Goal: Task Accomplishment & Management: Use online tool/utility

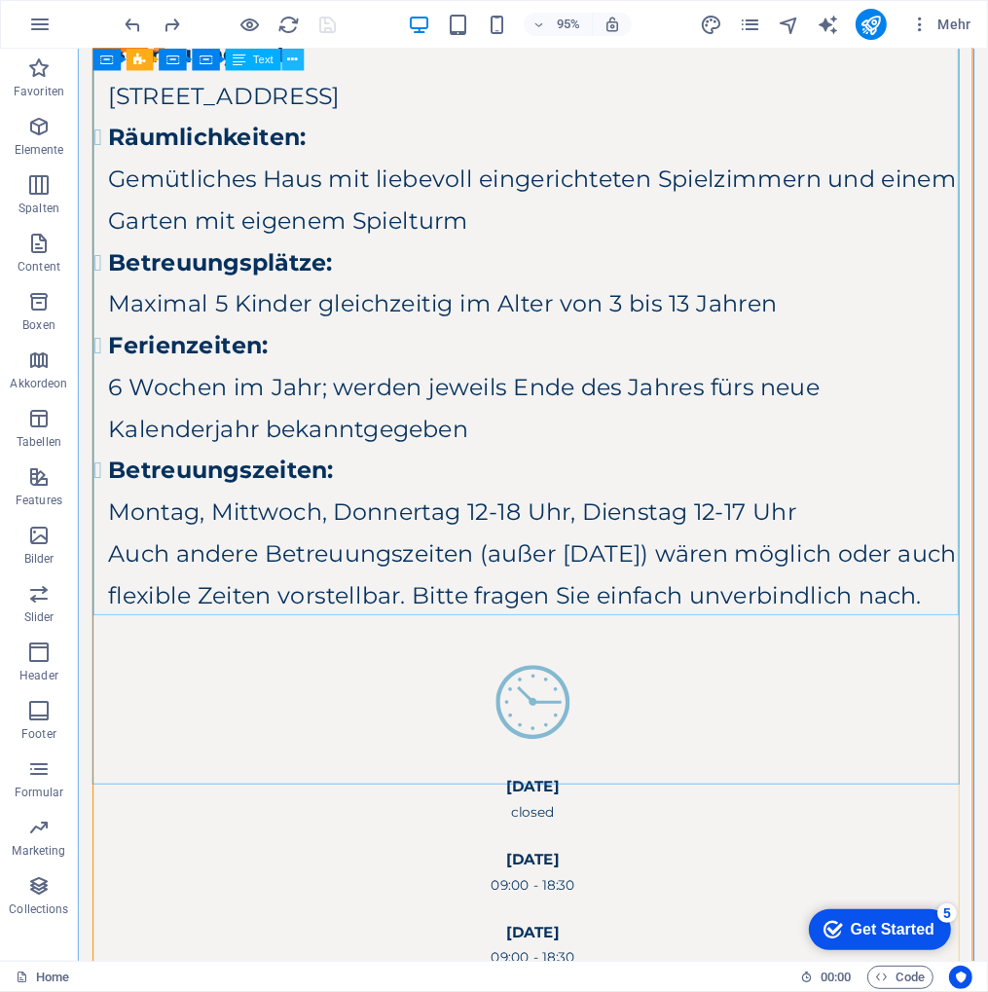
click at [295, 55] on icon at bounding box center [293, 59] width 10 height 19
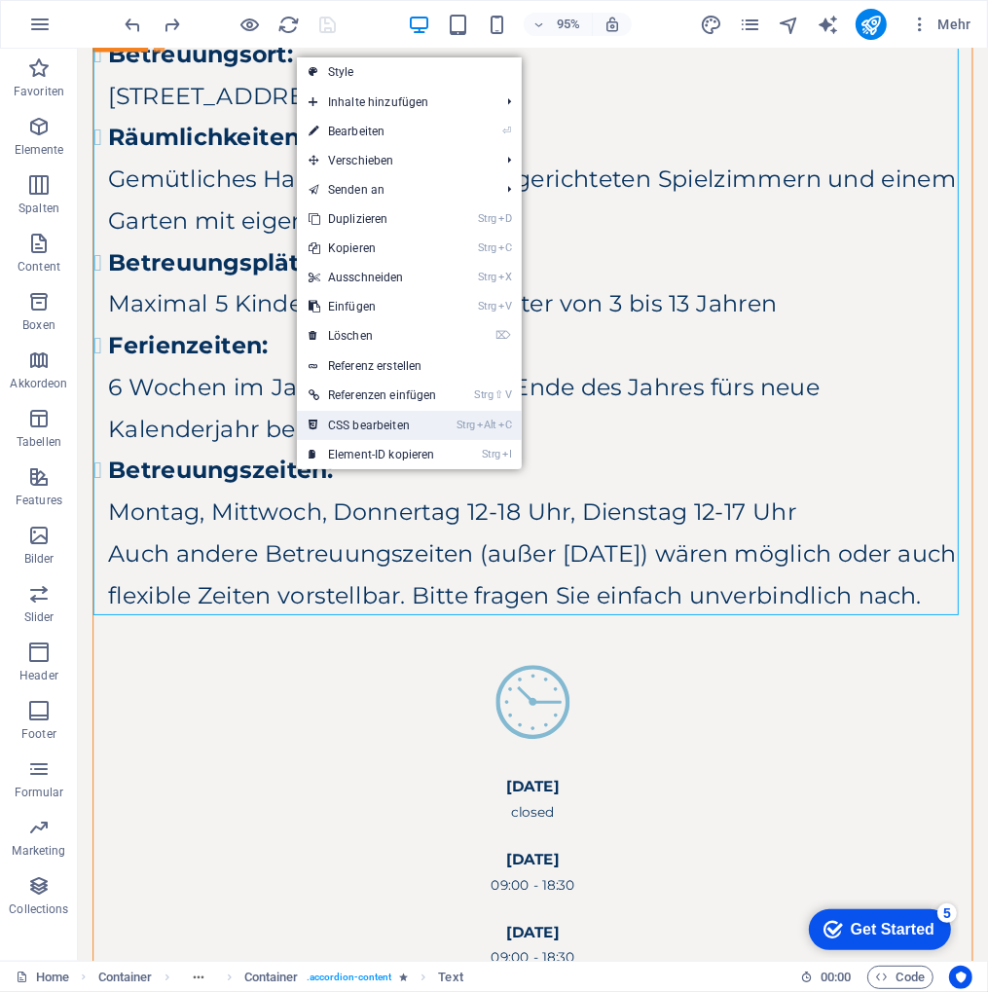
click at [417, 423] on link "Strg Alt C CSS bearbeiten" at bounding box center [373, 425] width 152 height 29
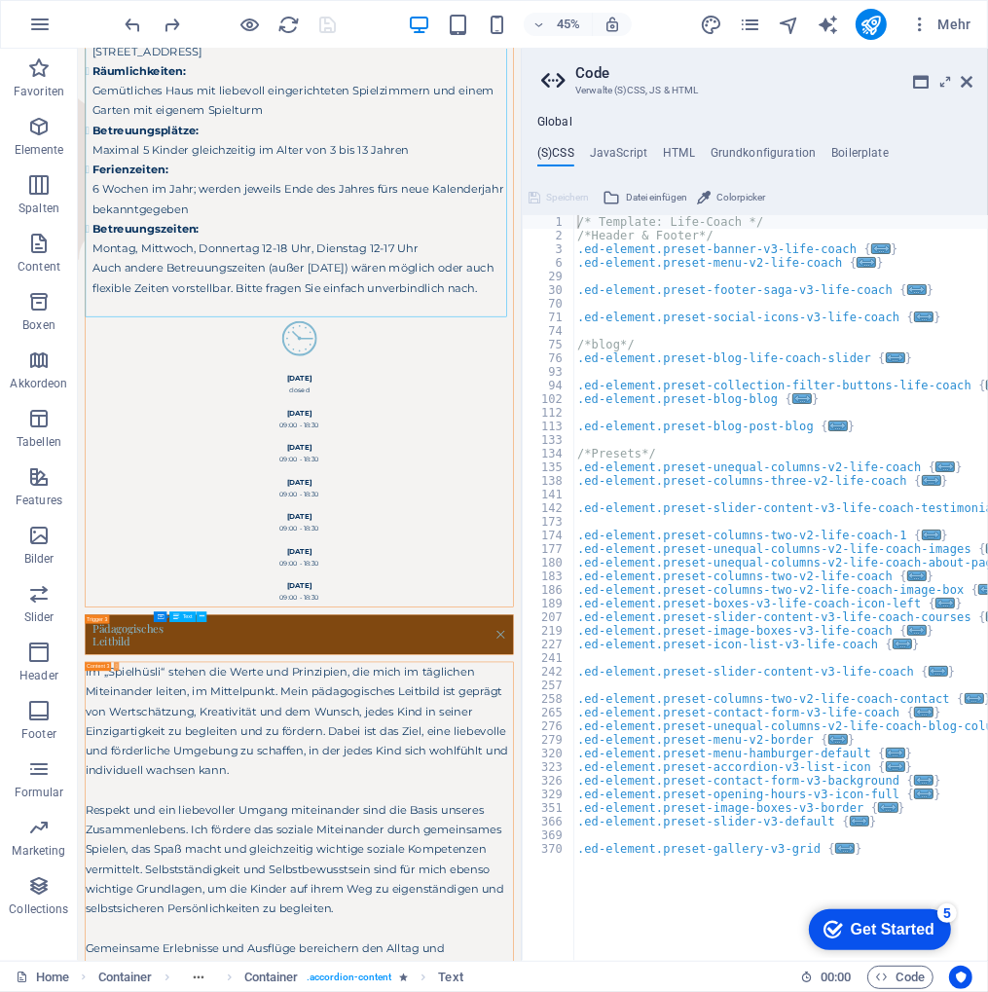
click at [958, 83] on header "Code Verwalte (S)CSS, JS & HTML" at bounding box center [756, 74] width 431 height 51
drag, startPoint x: 964, startPoint y: 81, endPoint x: 840, endPoint y: 60, distance: 126.2
click at [964, 81] on icon at bounding box center [966, 82] width 12 height 16
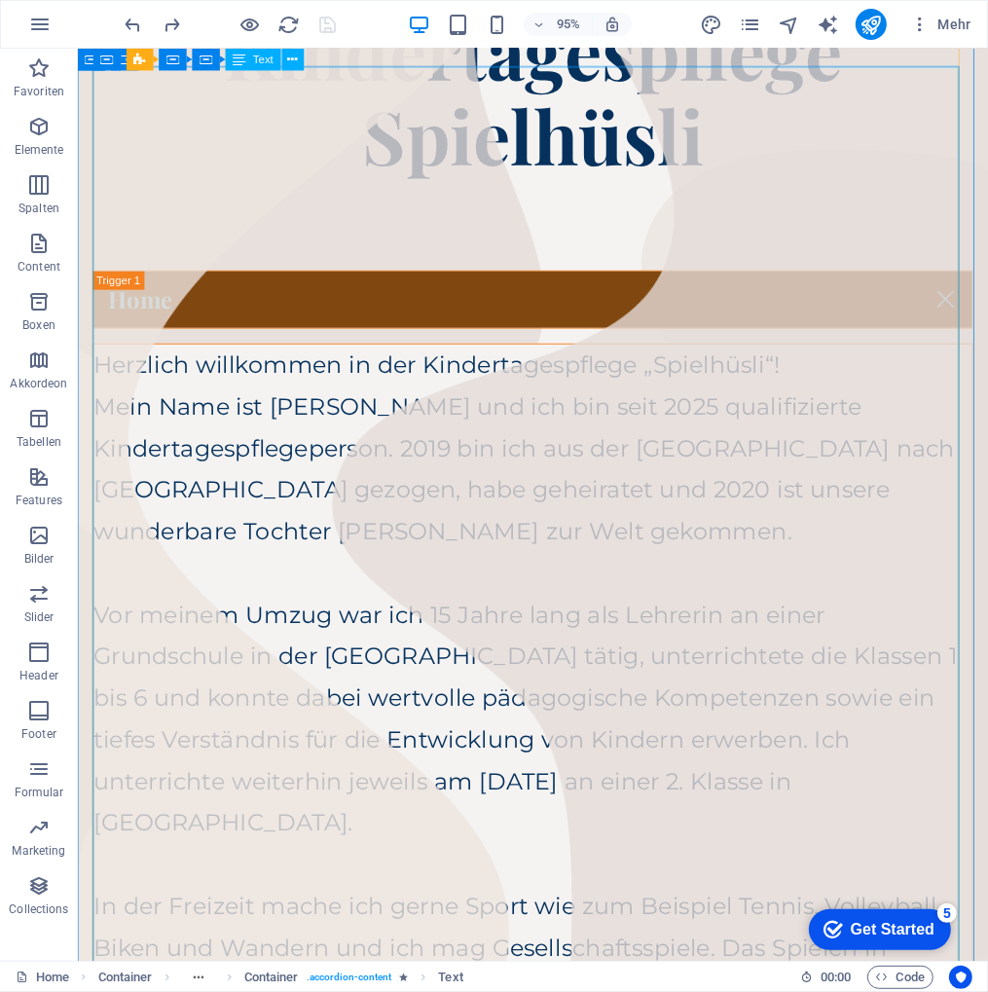
scroll to position [17, 0]
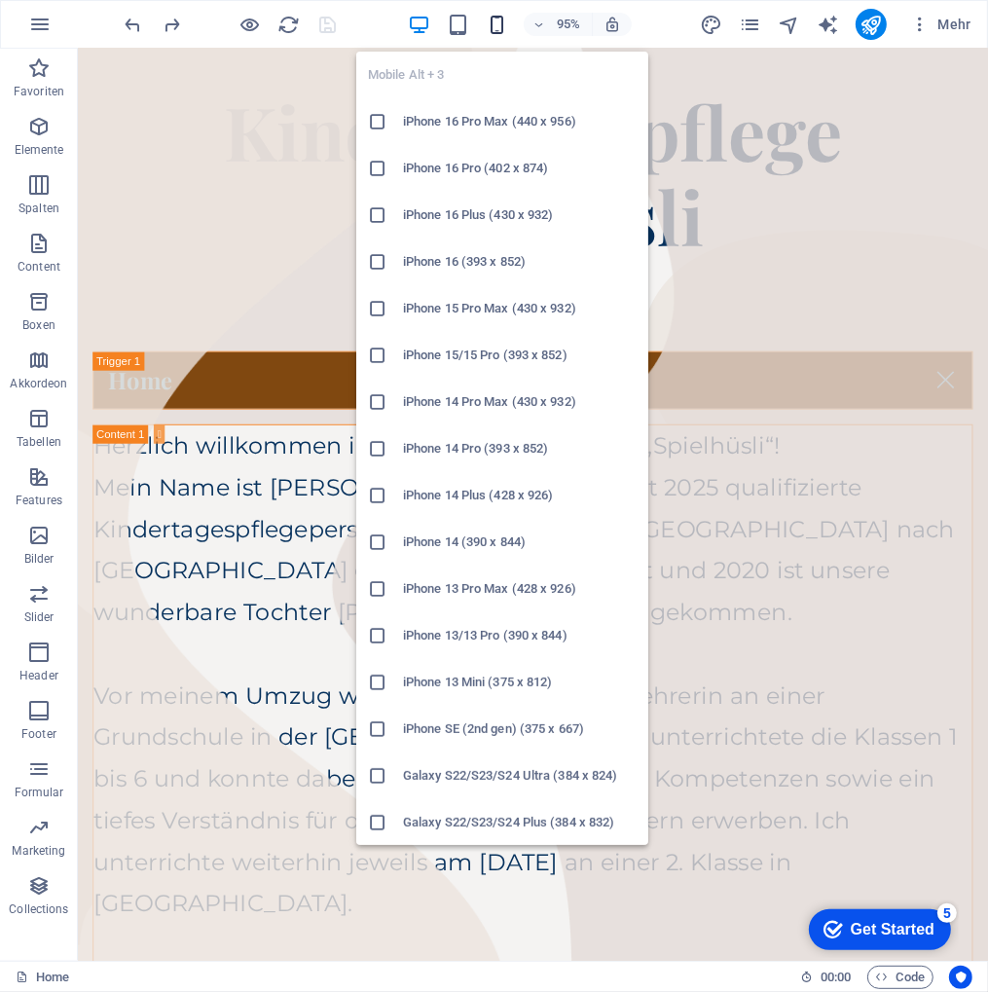
click at [502, 22] on icon "button" at bounding box center [497, 25] width 22 height 22
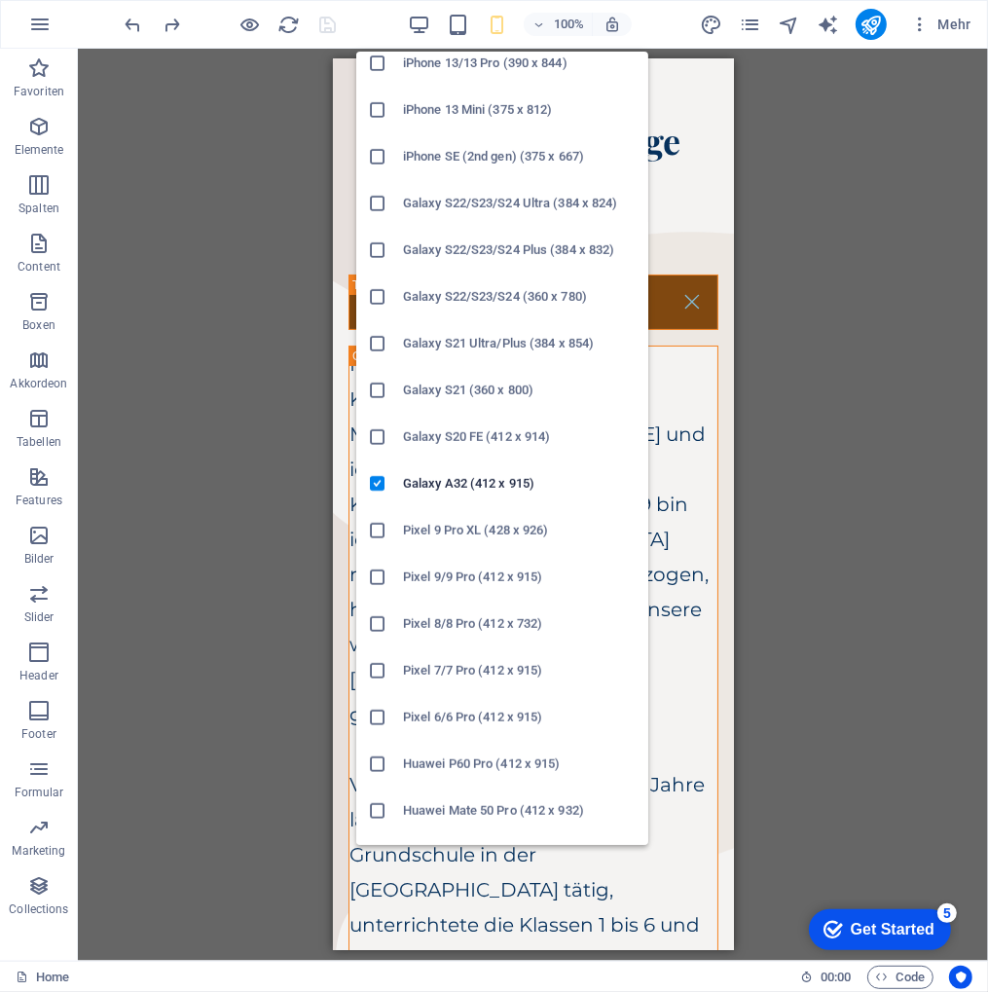
scroll to position [0, 0]
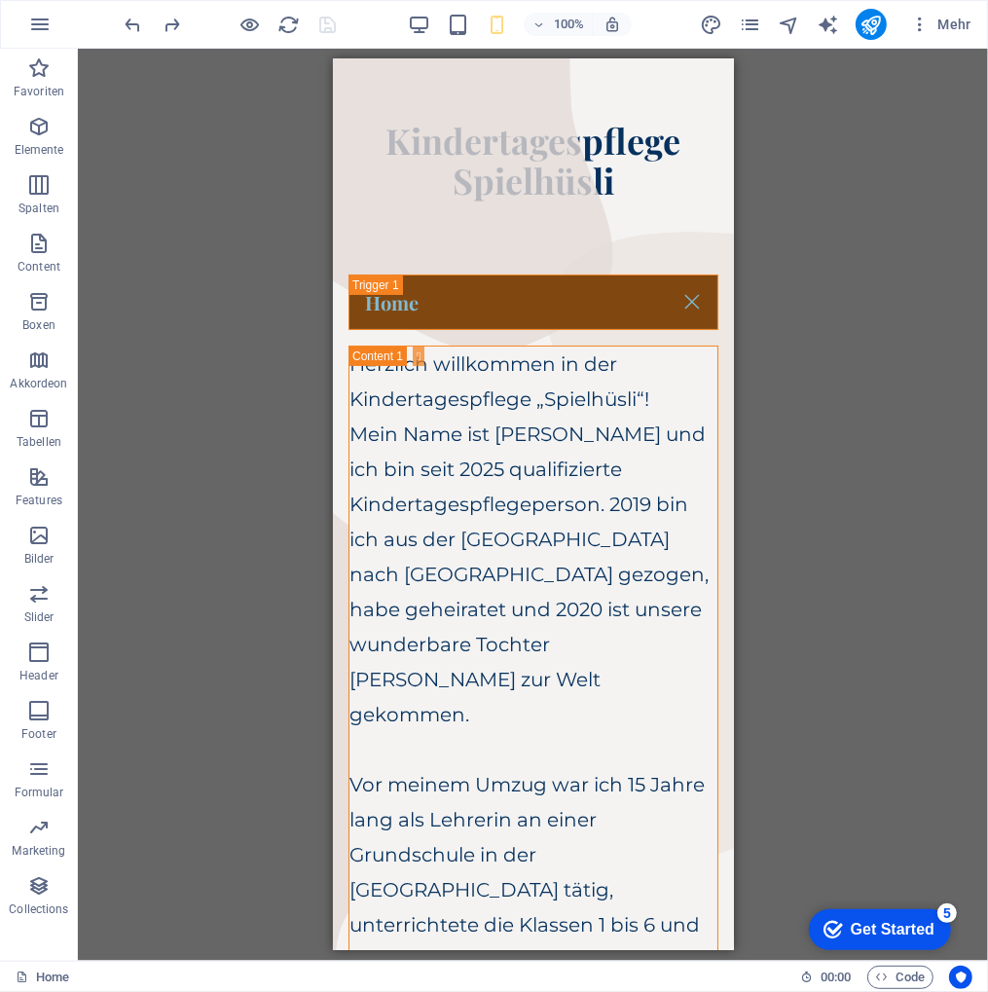
click at [868, 202] on div "H1 Container Container Container Container Container Banner Container Banner Co…" at bounding box center [533, 505] width 910 height 912
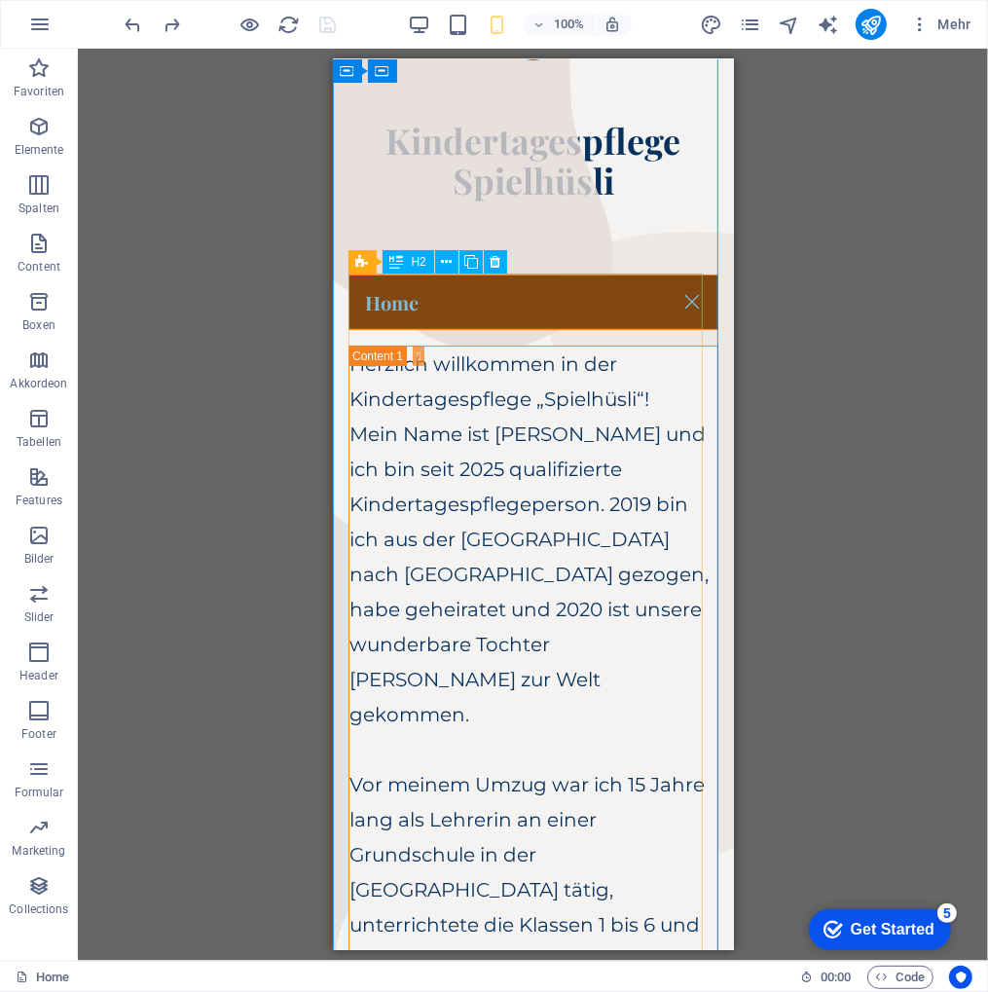
click at [508, 296] on div "Home" at bounding box center [532, 300] width 370 height 55
click at [409, 262] on div "H2" at bounding box center [408, 261] width 52 height 23
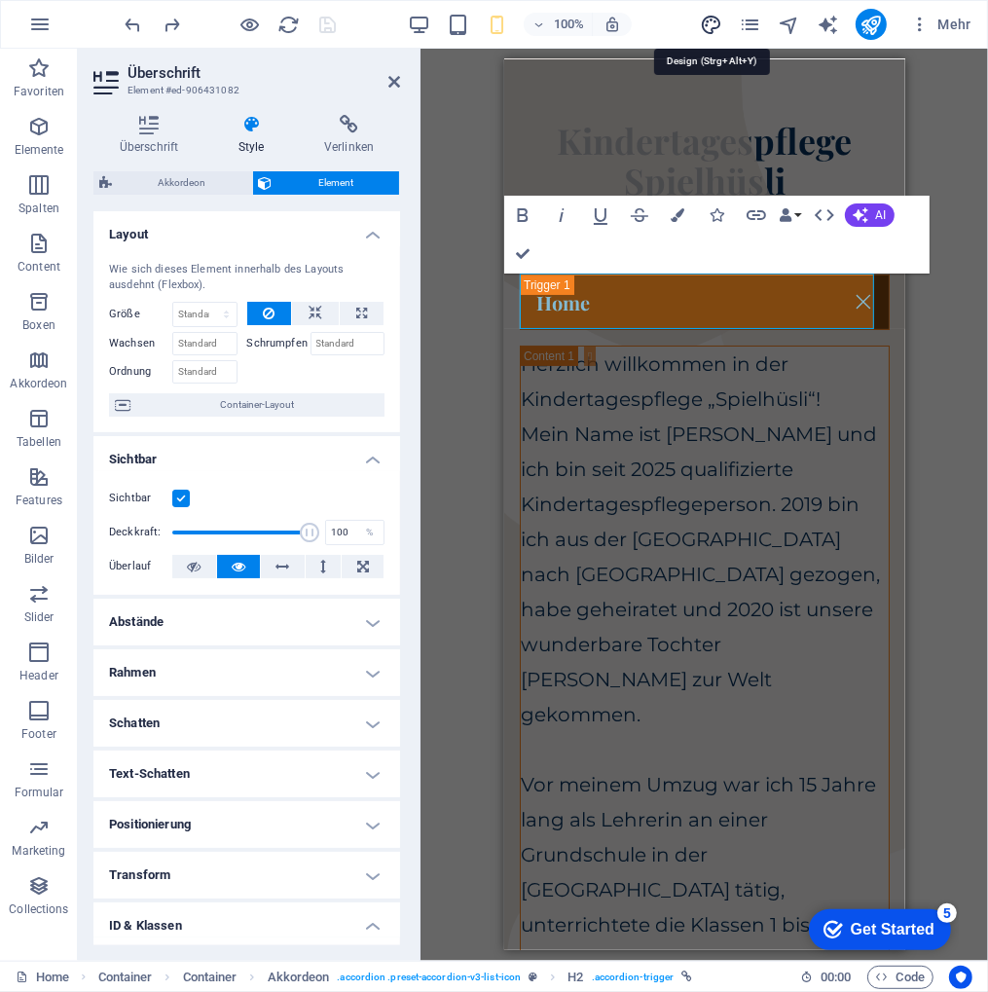
click at [712, 24] on icon "design" at bounding box center [711, 25] width 22 height 22
select select "px"
select select "400"
select select "px"
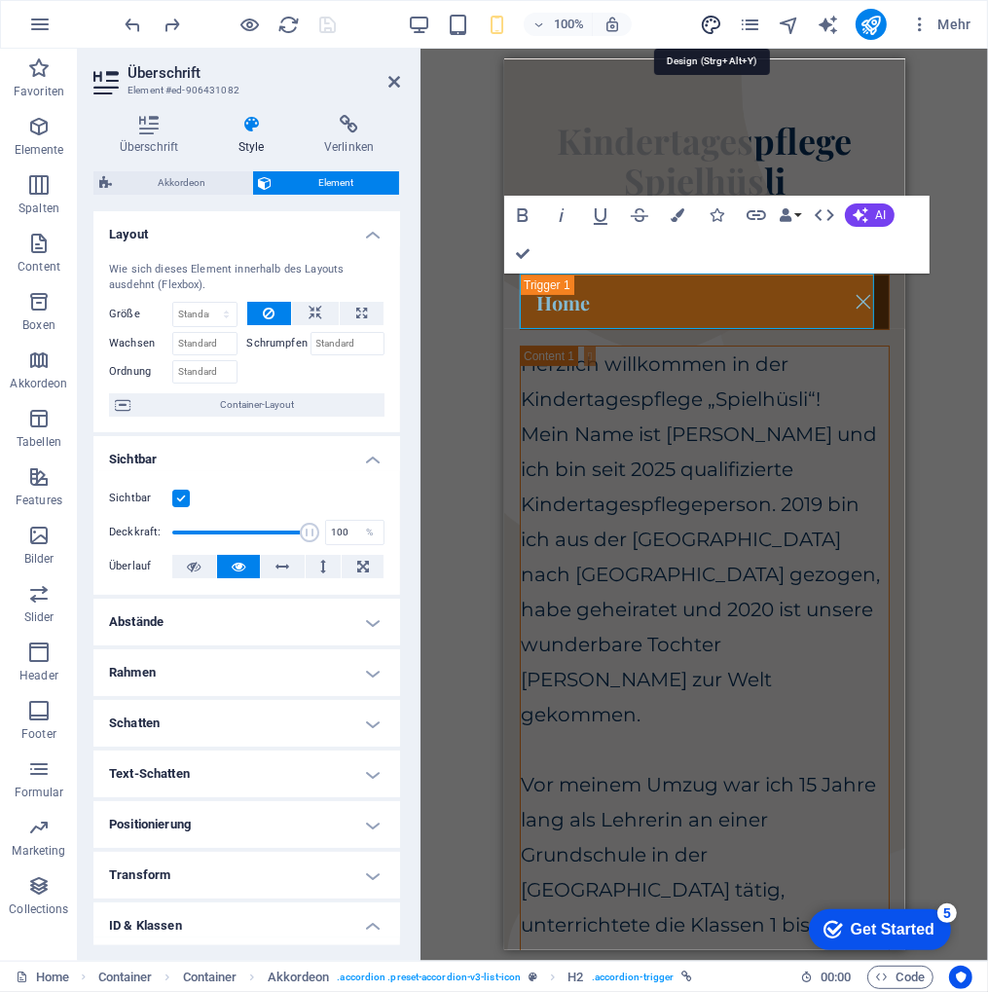
select select "700"
select select "px"
select select "rem"
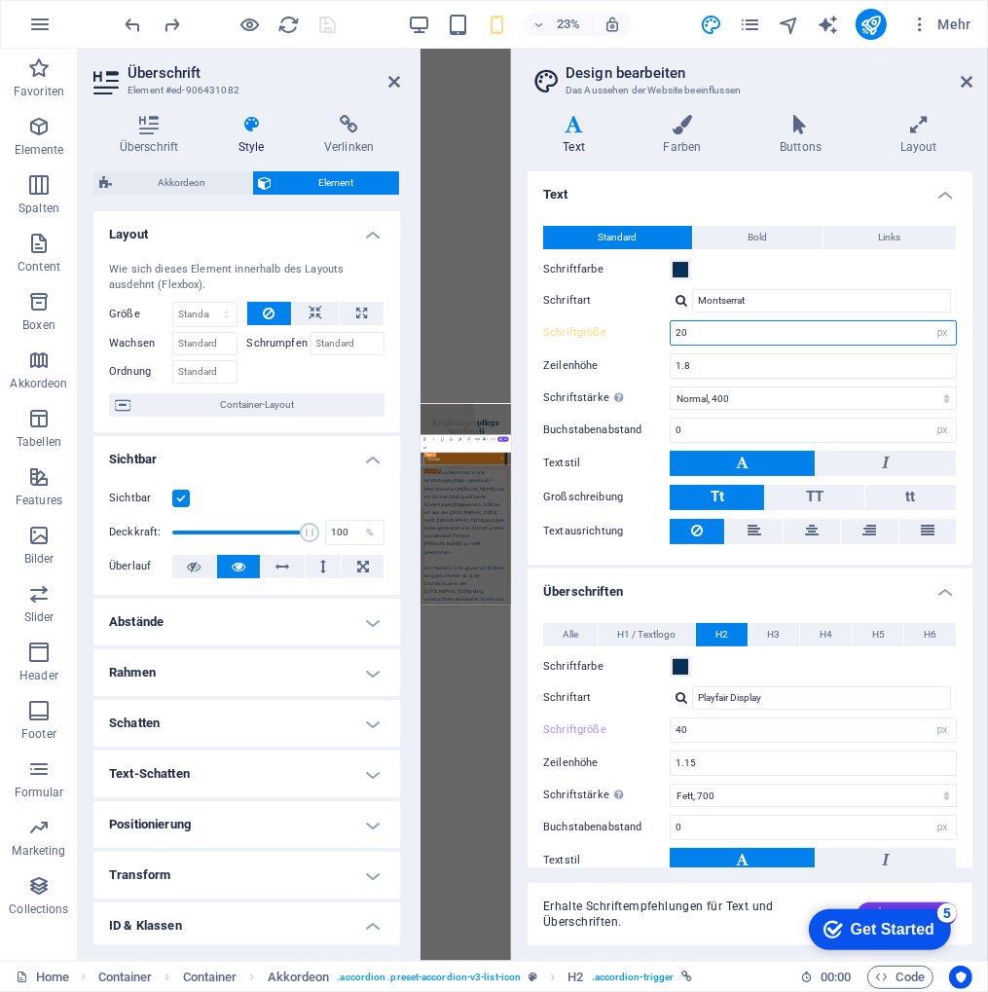
click at [698, 333] on input "20" at bounding box center [812, 332] width 285 height 23
type input "20"
click at [712, 727] on input "40" at bounding box center [812, 729] width 285 height 23
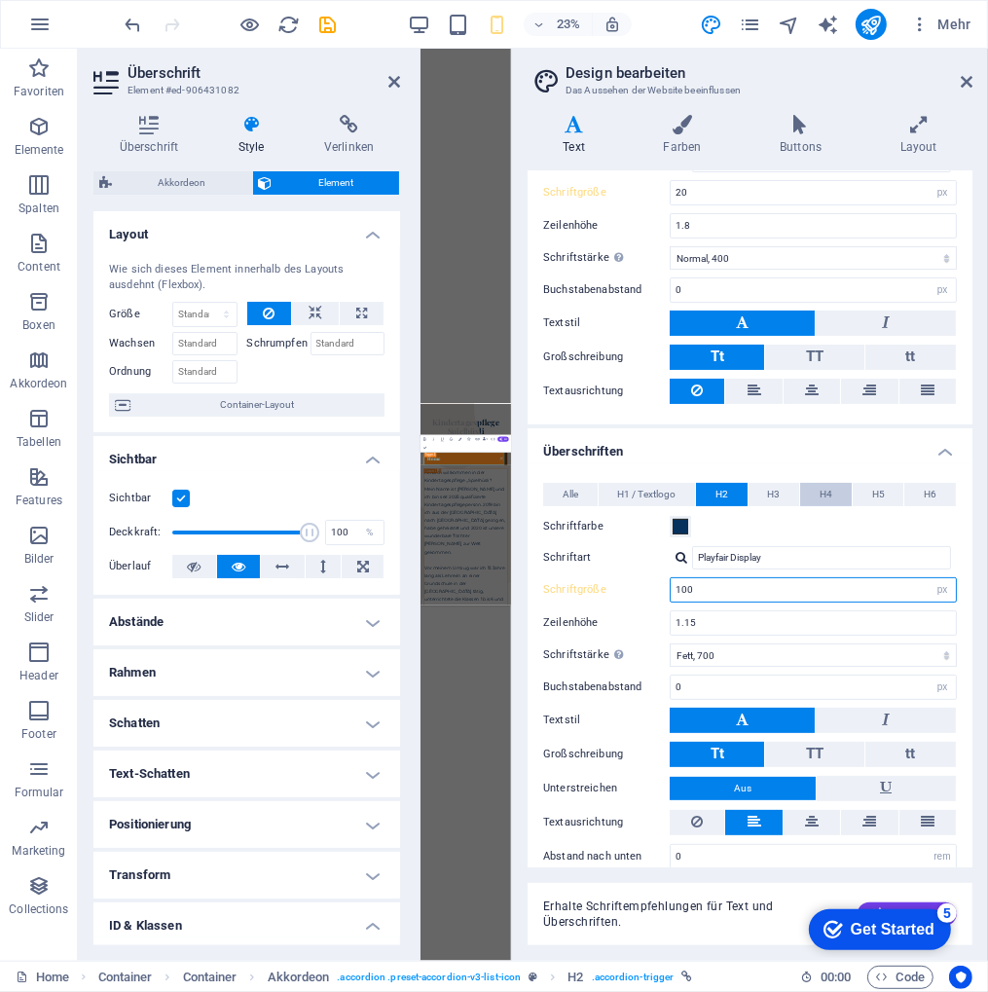
scroll to position [155, 0]
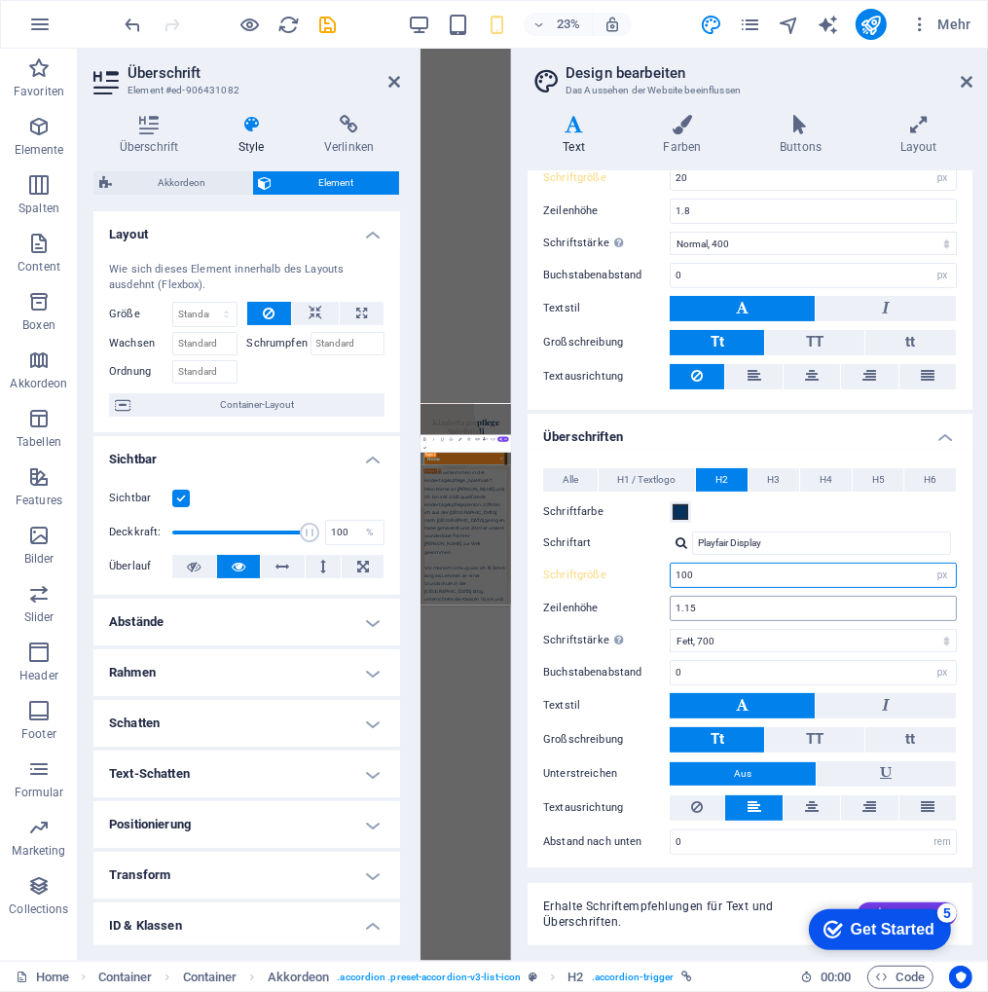
type input "40"
click at [705, 912] on span "Erhalte Schriftempfehlungen für Text und Überschriften." at bounding box center [692, 913] width 299 height 31
click at [921, 905] on div "checkmark Get Started 5 First Steps in the Editor Let's guide you through the t…" at bounding box center [874, 927] width 165 height 58
click at [969, 72] on h2 "Design bearbeiten" at bounding box center [768, 73] width 407 height 18
click at [958, 77] on h2 "Design bearbeiten" at bounding box center [768, 73] width 407 height 18
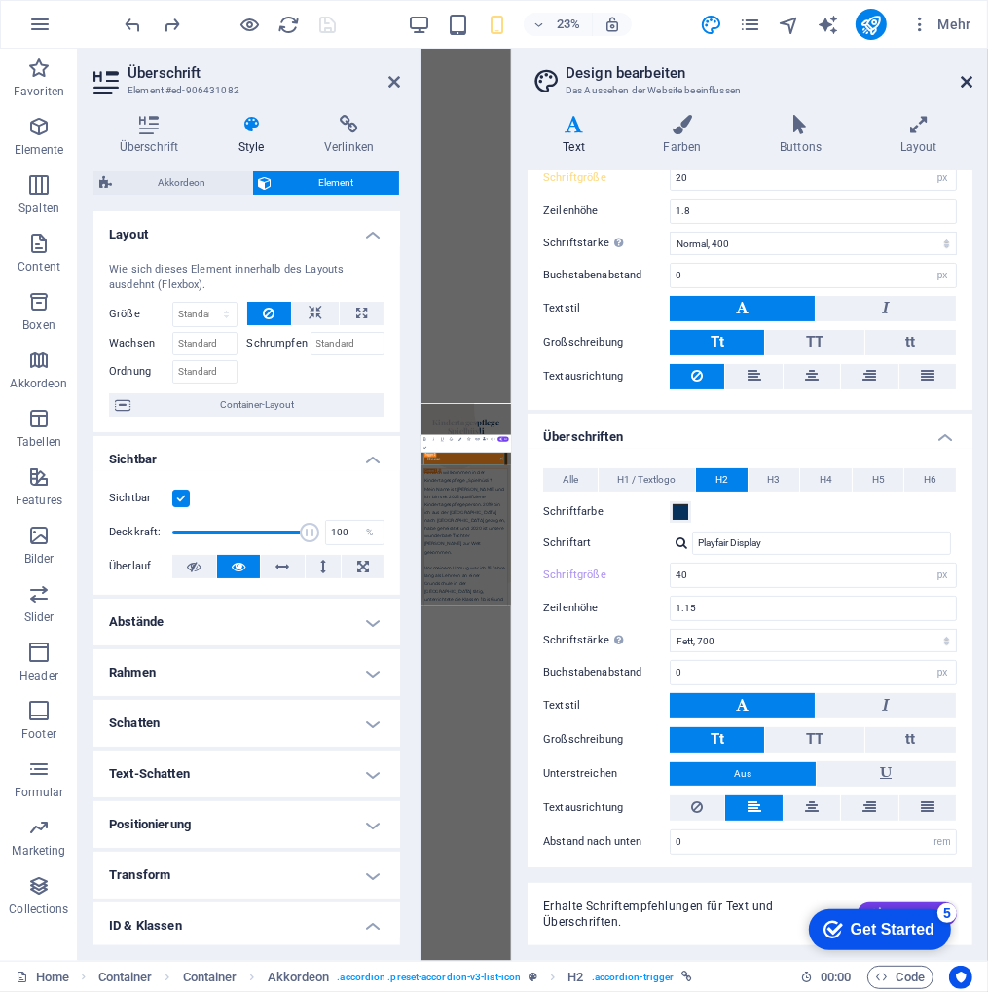
click at [965, 78] on icon at bounding box center [966, 82] width 12 height 16
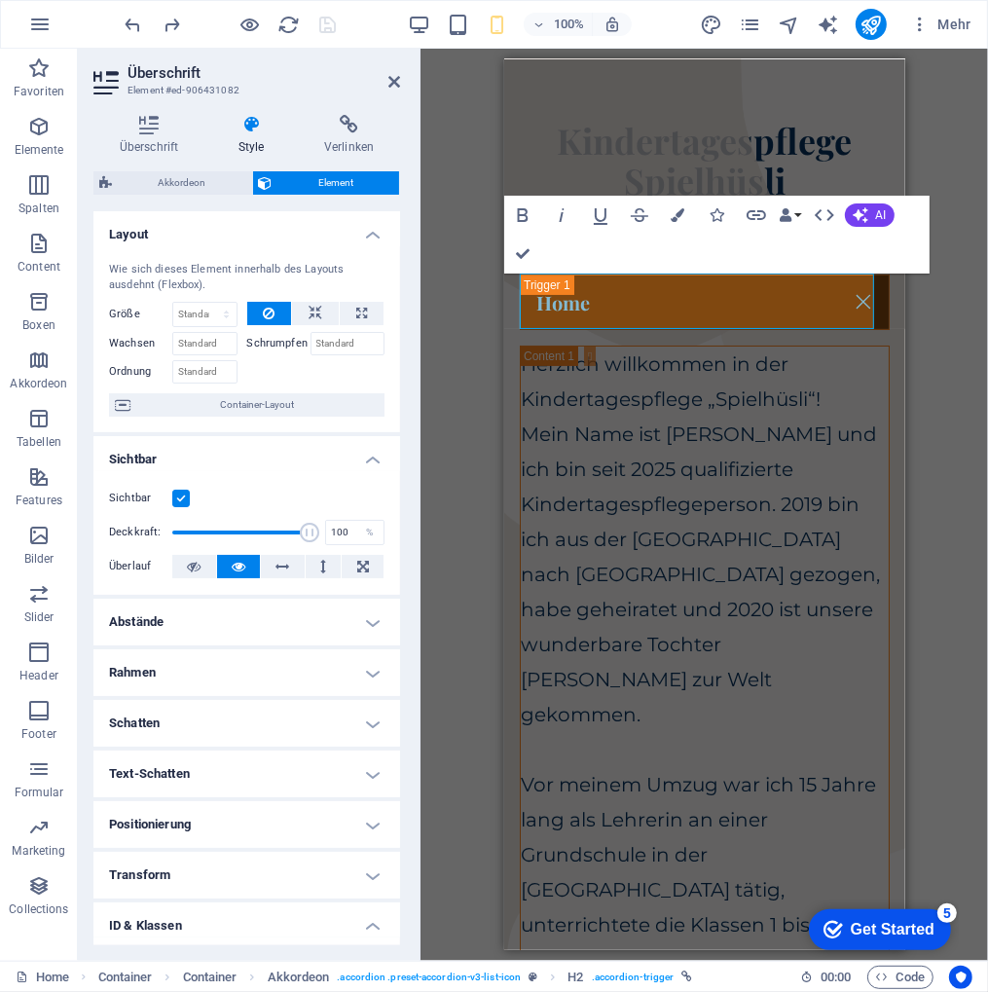
click at [948, 388] on div "H1 Container Container Container Container Container Banner Container Banner Co…" at bounding box center [703, 505] width 567 height 912
click at [394, 77] on icon at bounding box center [394, 82] width 12 height 16
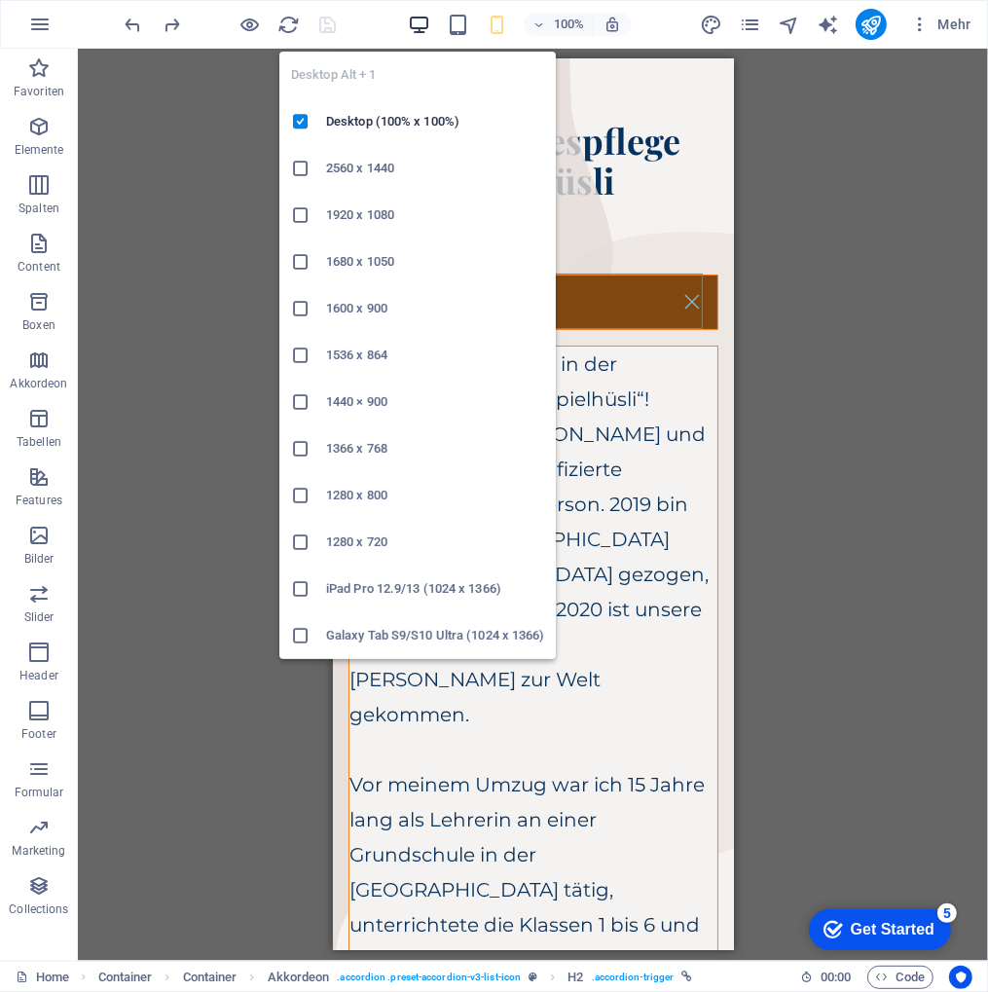
click at [410, 27] on icon "button" at bounding box center [419, 25] width 22 height 22
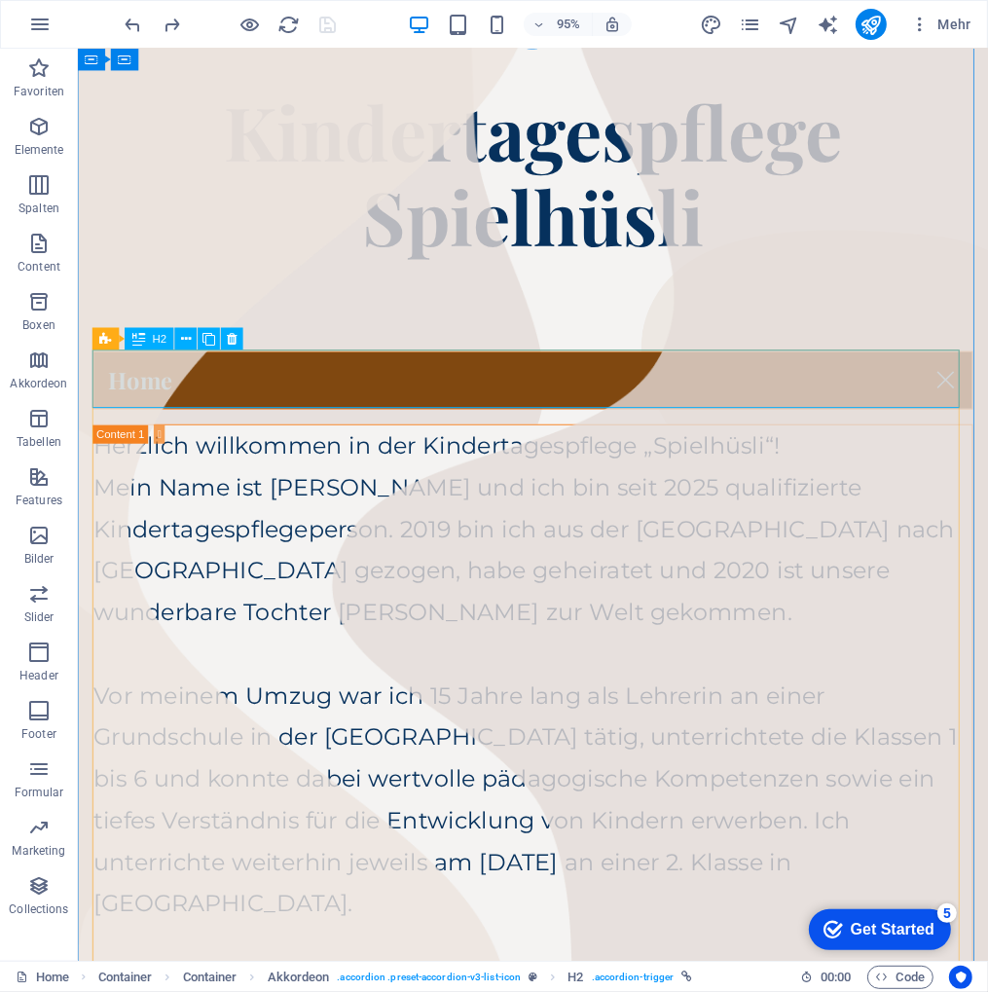
click at [411, 399] on div "Home" at bounding box center [556, 396] width 926 height 61
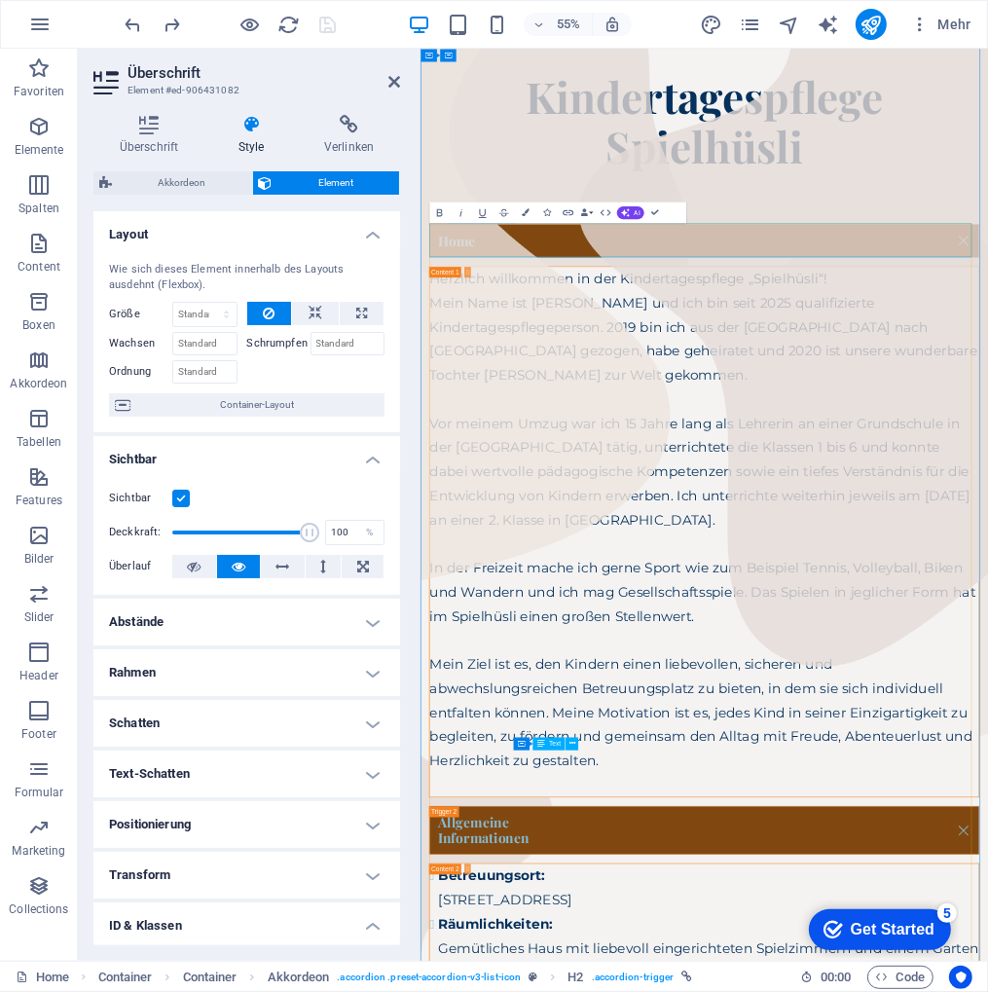
click at [567, 397] on link "Home" at bounding box center [935, 396] width 998 height 59
click at [565, 210] on icon "button" at bounding box center [567, 213] width 11 height 6
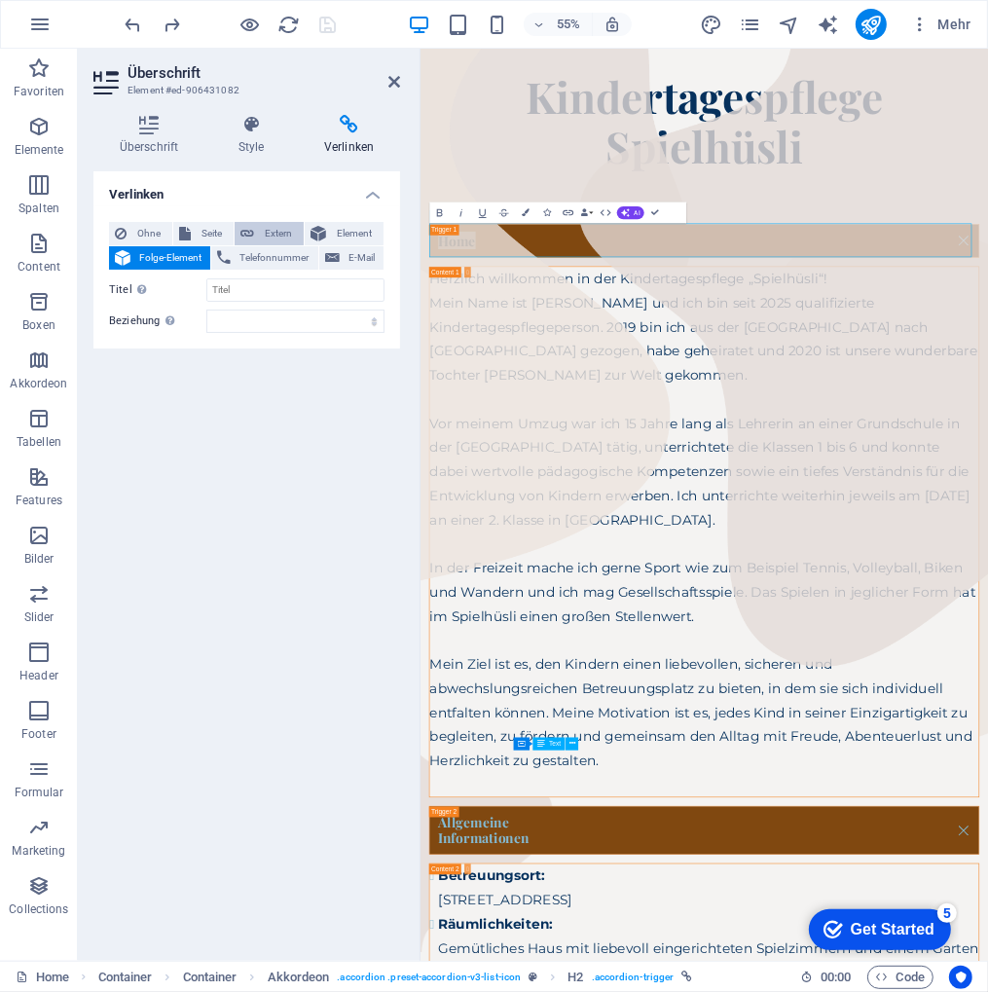
click at [265, 228] on span "Extern" at bounding box center [279, 233] width 38 height 23
select select "blank"
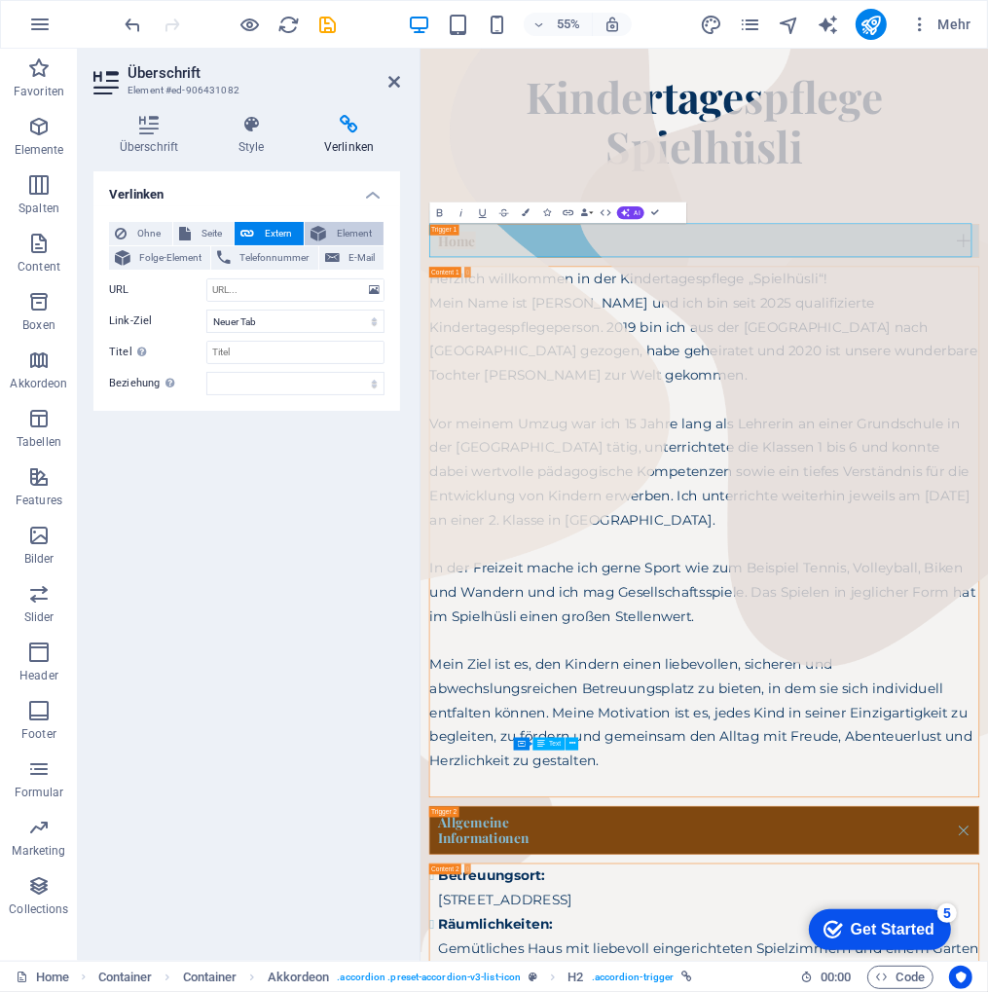
click at [368, 227] on span "Element" at bounding box center [355, 233] width 46 height 23
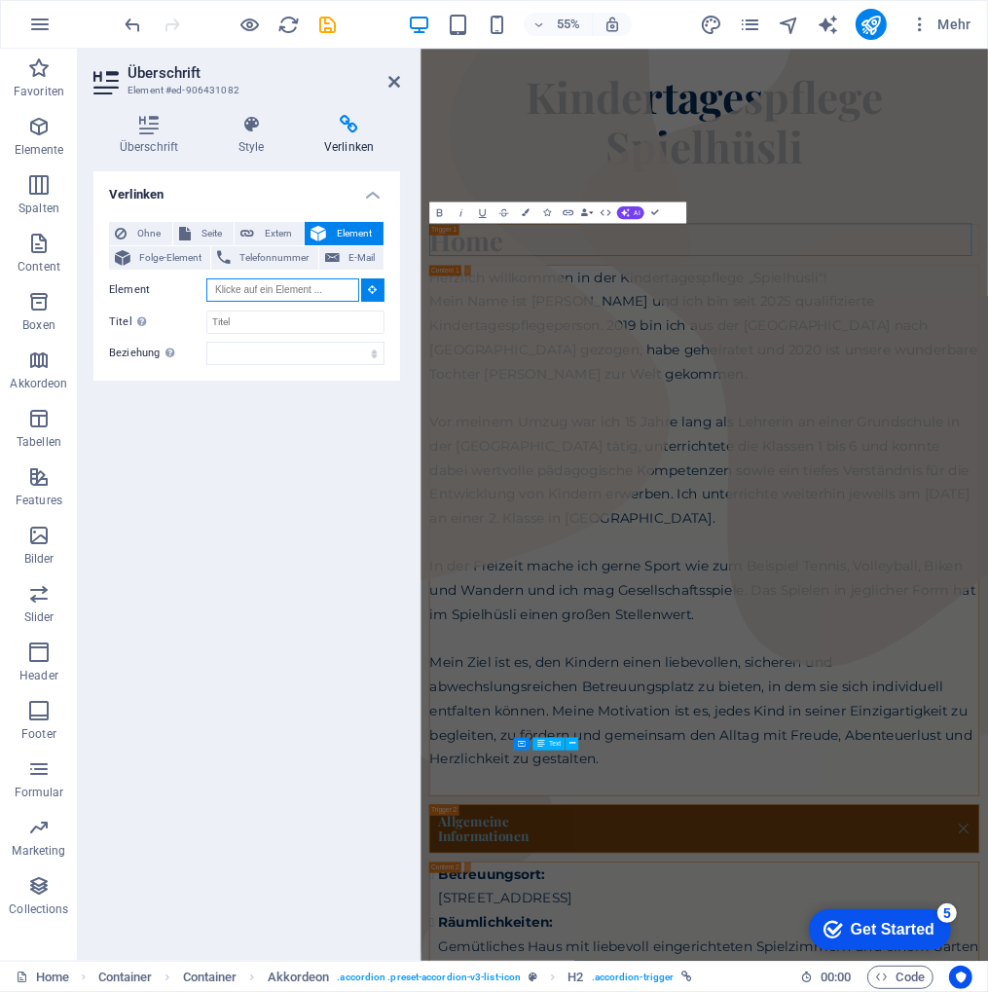
click at [343, 286] on input "Element" at bounding box center [282, 289] width 153 height 23
click at [249, 499] on div "Verlinken Ohne Seite Extern Element Folge-Element Telefonnummer E-Mail Seite Ho…" at bounding box center [246, 558] width 307 height 774
click at [389, 90] on header "Überschrift Element #ed-906431082" at bounding box center [246, 74] width 307 height 51
click at [396, 77] on icon at bounding box center [394, 82] width 12 height 16
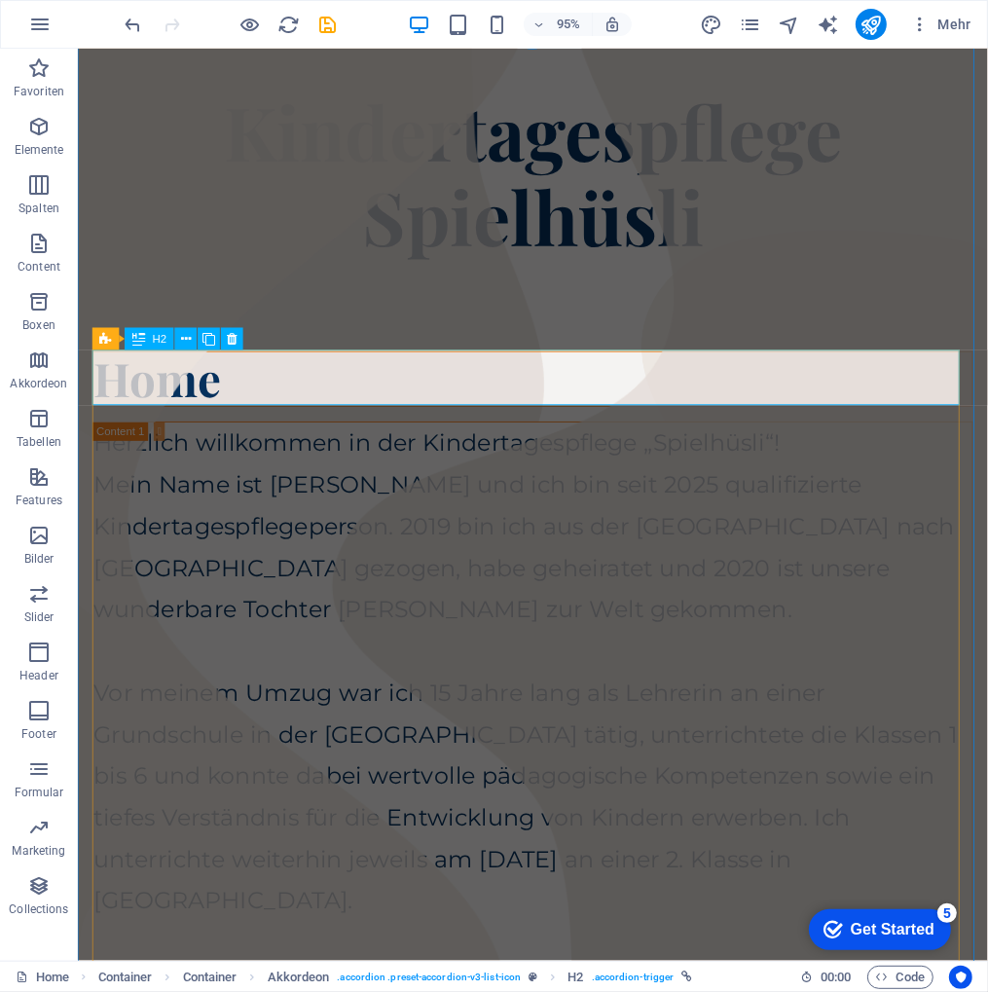
click at [382, 399] on div "Home" at bounding box center [556, 395] width 926 height 58
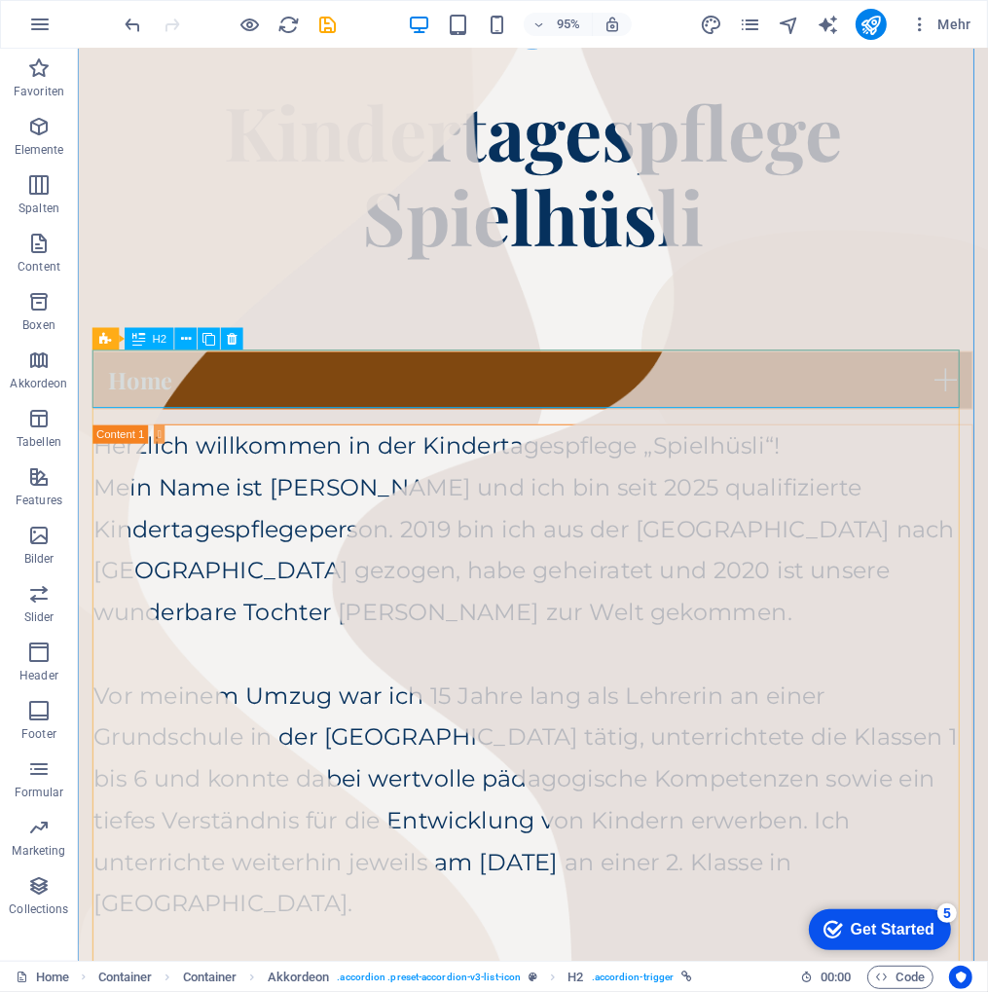
click at [416, 399] on link "Home" at bounding box center [556, 396] width 924 height 59
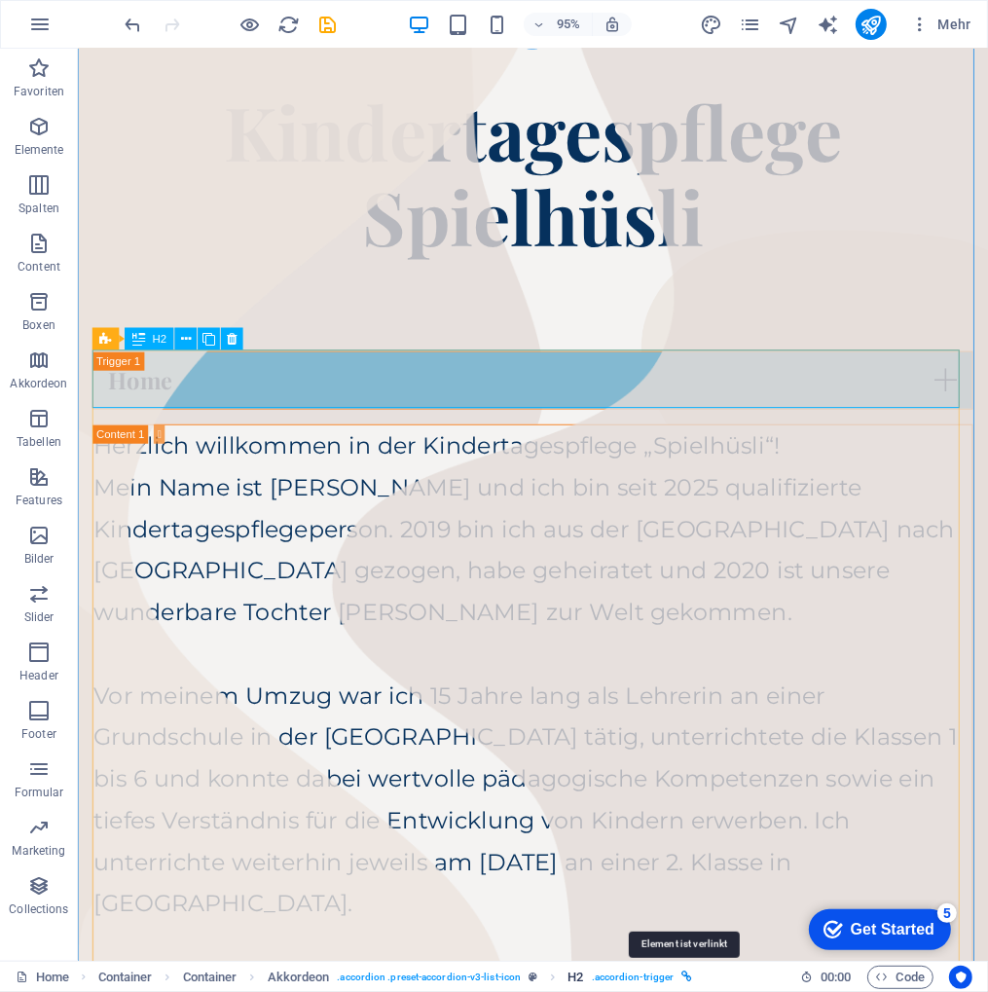
click at [681, 975] on icon "breadcrumb" at bounding box center [686, 976] width 11 height 11
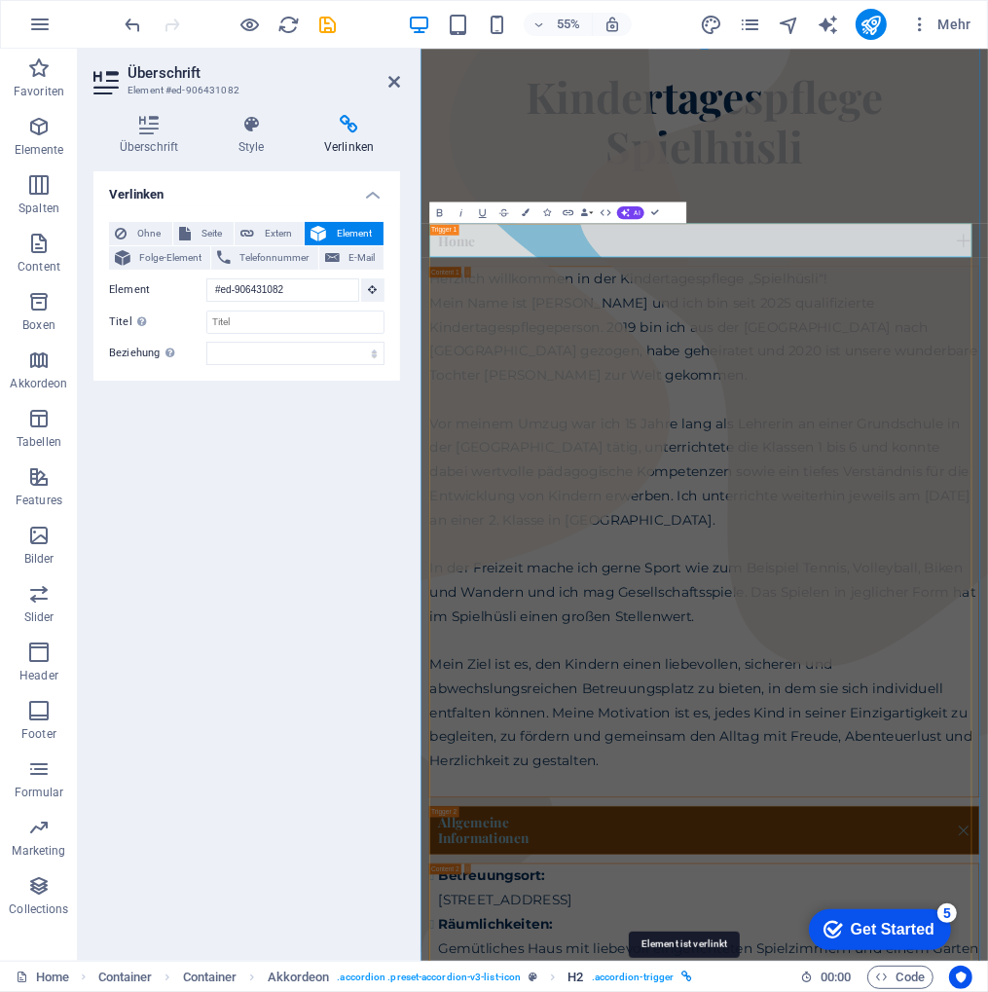
click at [682, 975] on icon "breadcrumb" at bounding box center [686, 976] width 11 height 11
click at [639, 975] on span ". accordion-trigger" at bounding box center [633, 976] width 83 height 23
click at [568, 972] on span "H2" at bounding box center [575, 976] width 16 height 23
click at [530, 976] on icon "breadcrumb" at bounding box center [532, 976] width 9 height 11
select select "rem"
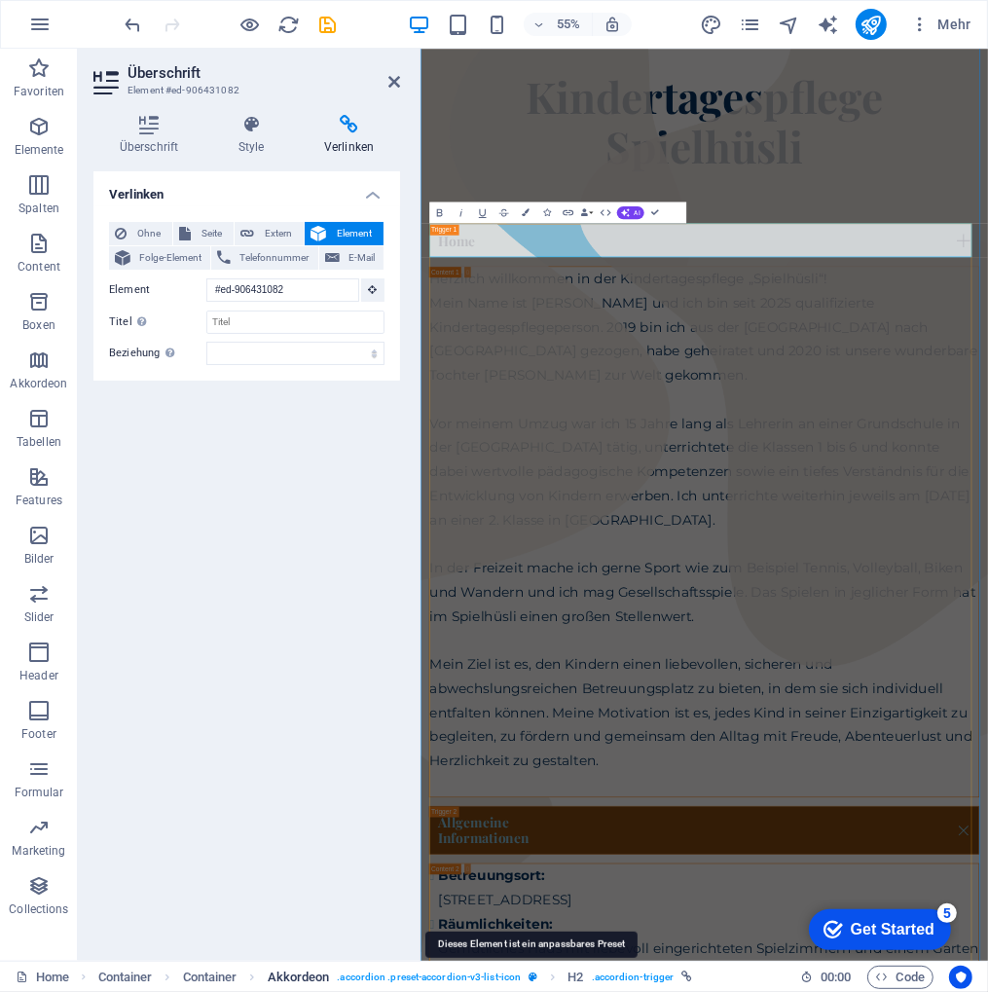
select select "rem"
select select "px"
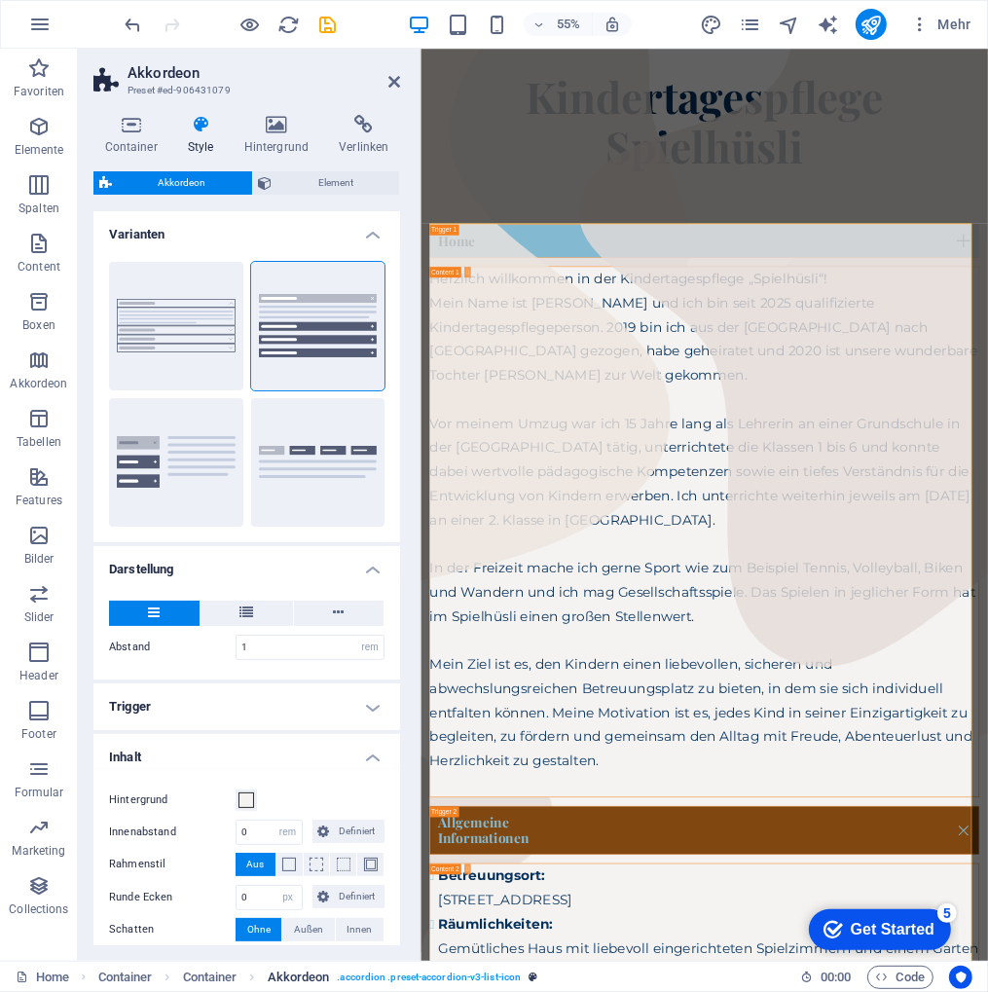
click at [494, 973] on span ". accordion .preset-accordion-v3-list-icon" at bounding box center [429, 976] width 184 height 23
click at [529, 978] on icon "breadcrumb" at bounding box center [532, 976] width 9 height 11
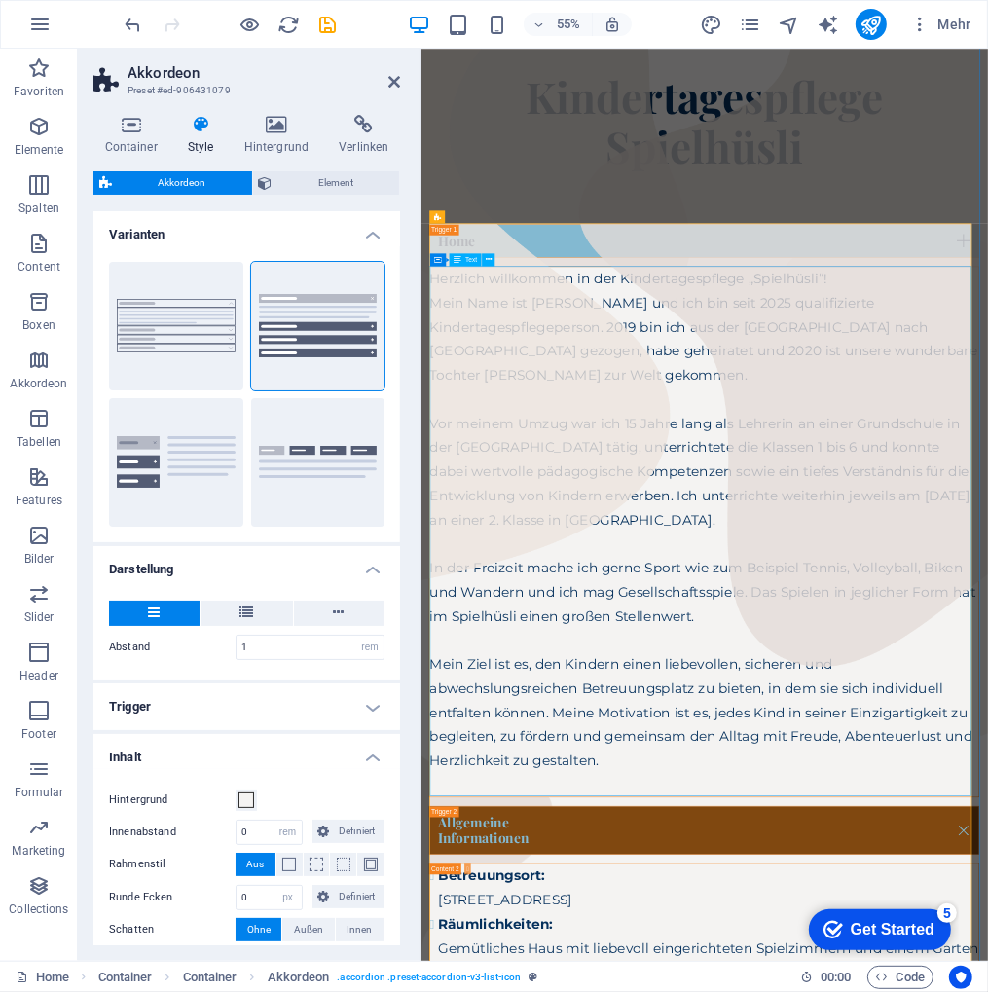
click at [832, 577] on div "Herzlich willkommen in der Kindertagespflege „Spielhüsli“! Mein Name ist [PERSO…" at bounding box center [935, 925] width 998 height 963
click at [669, 393] on div "Home" at bounding box center [935, 396] width 1000 height 61
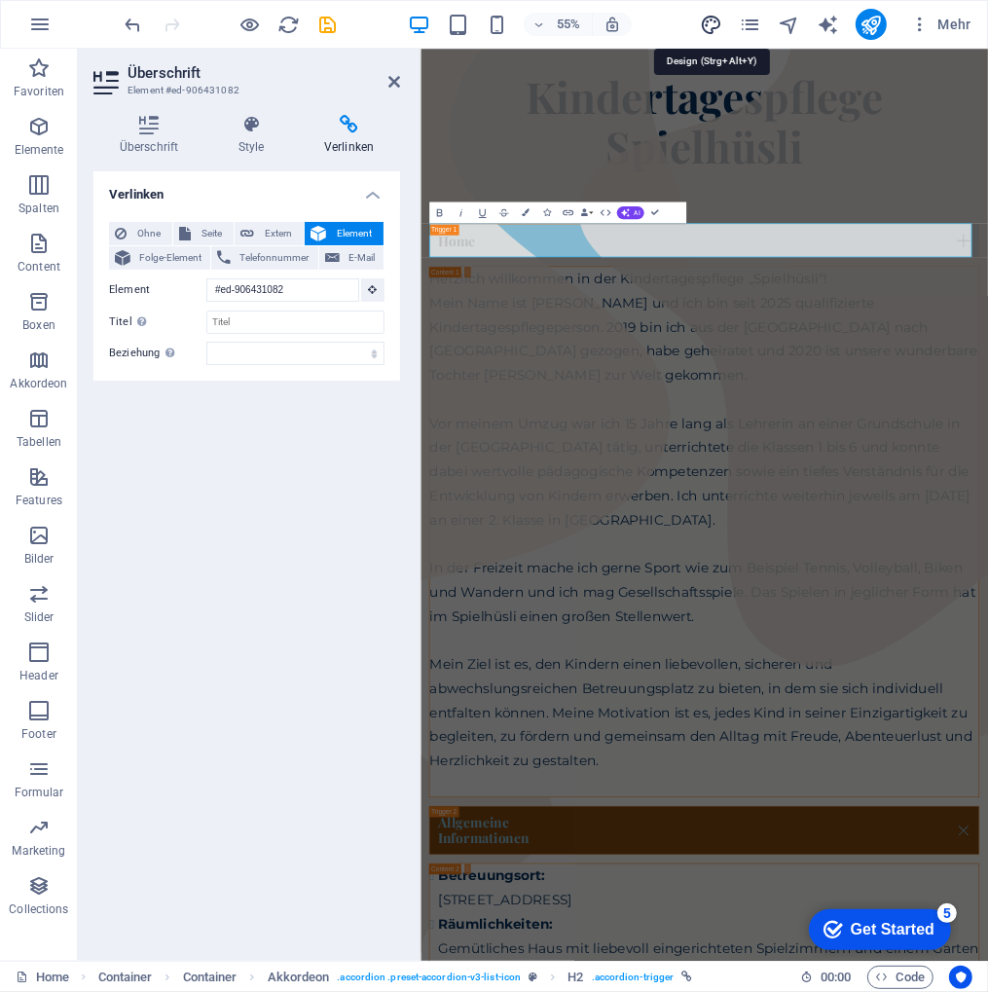
click at [712, 17] on icon "design" at bounding box center [711, 25] width 22 height 22
select select "px"
select select "400"
select select "px"
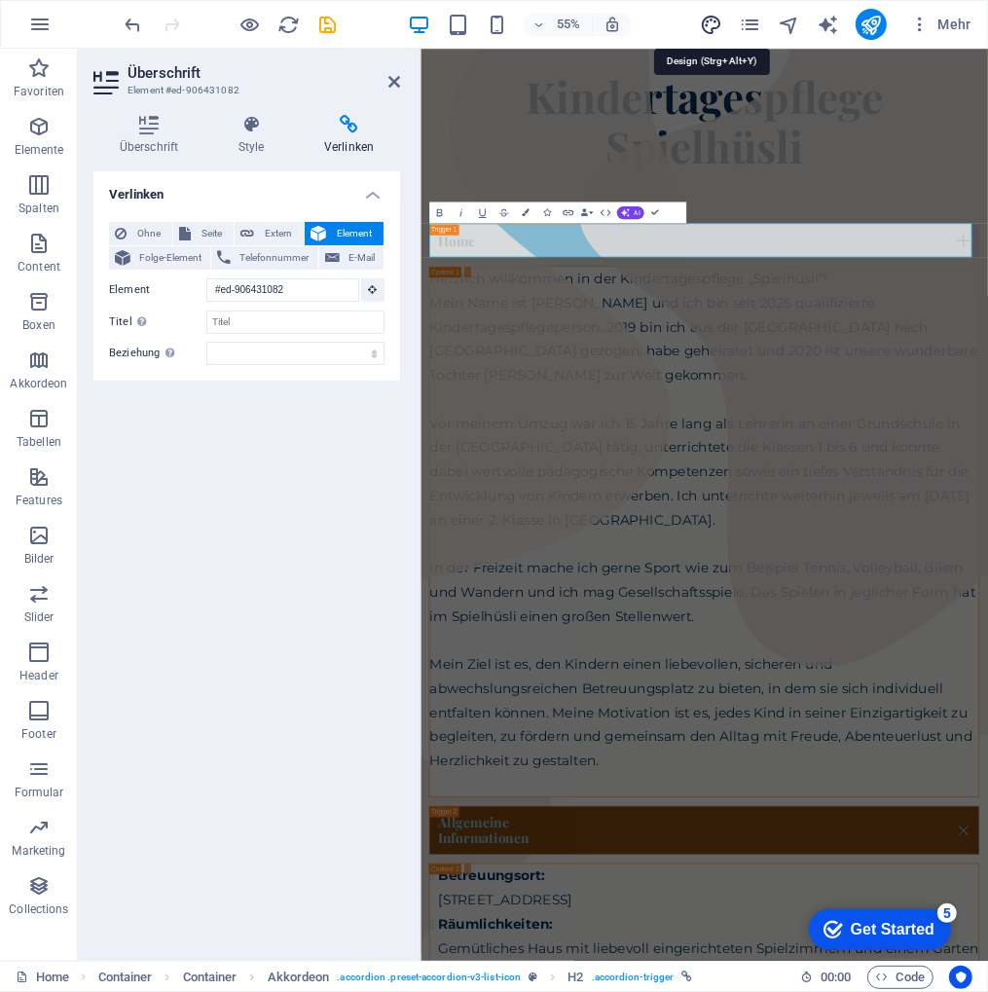
select select "700"
select select "px"
select select "rem"
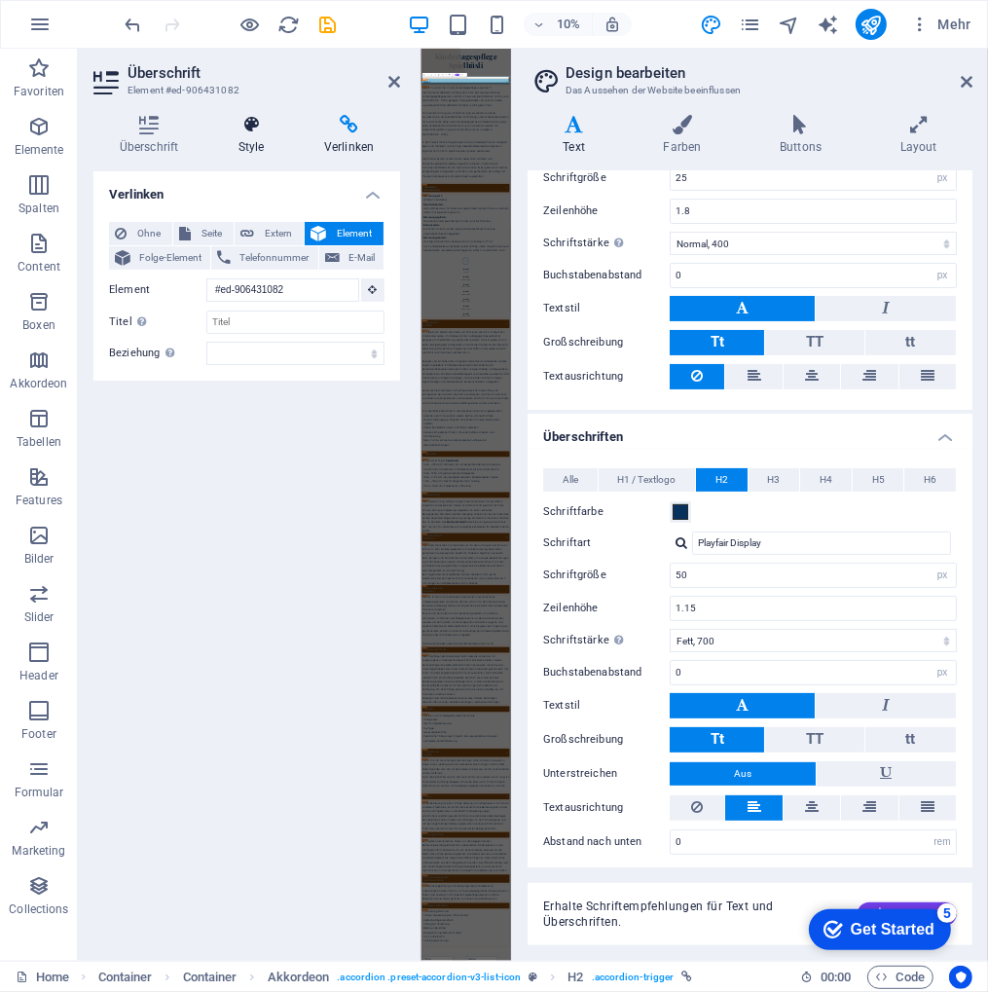
click at [237, 123] on icon at bounding box center [251, 124] width 78 height 19
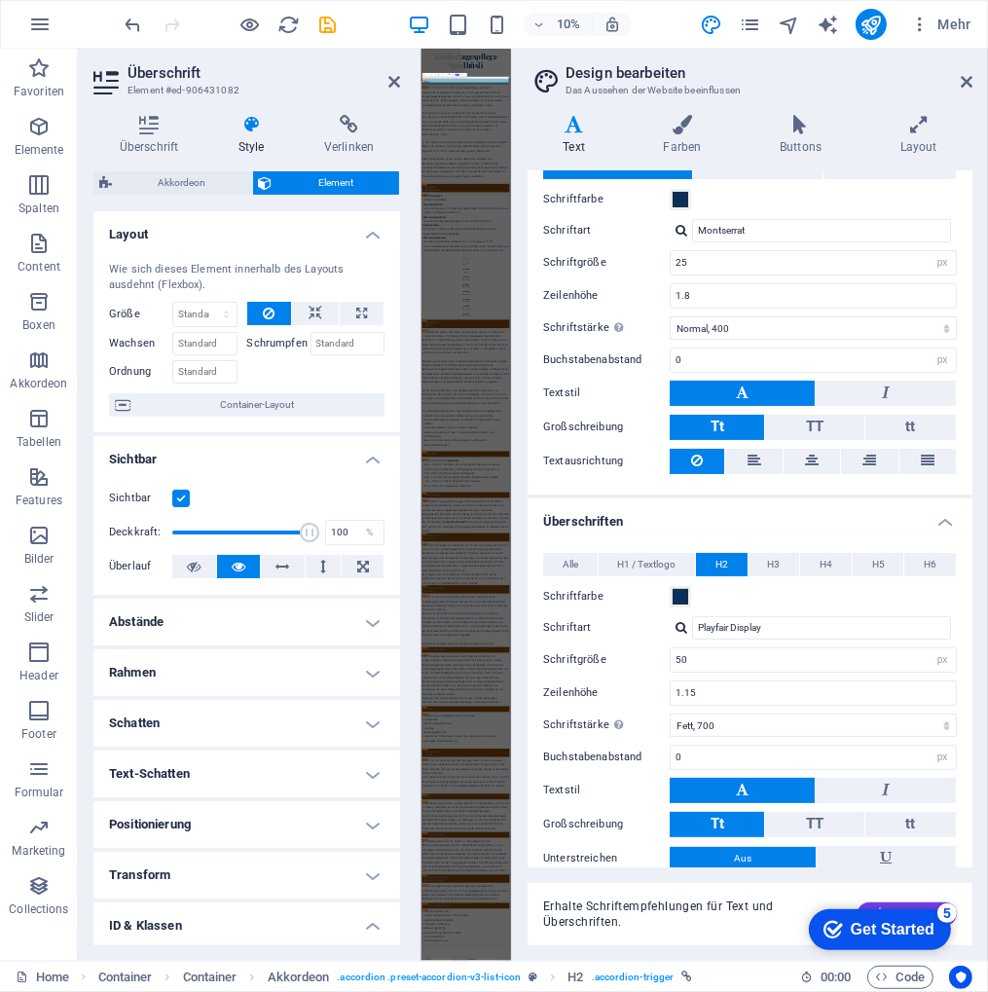
scroll to position [58, 0]
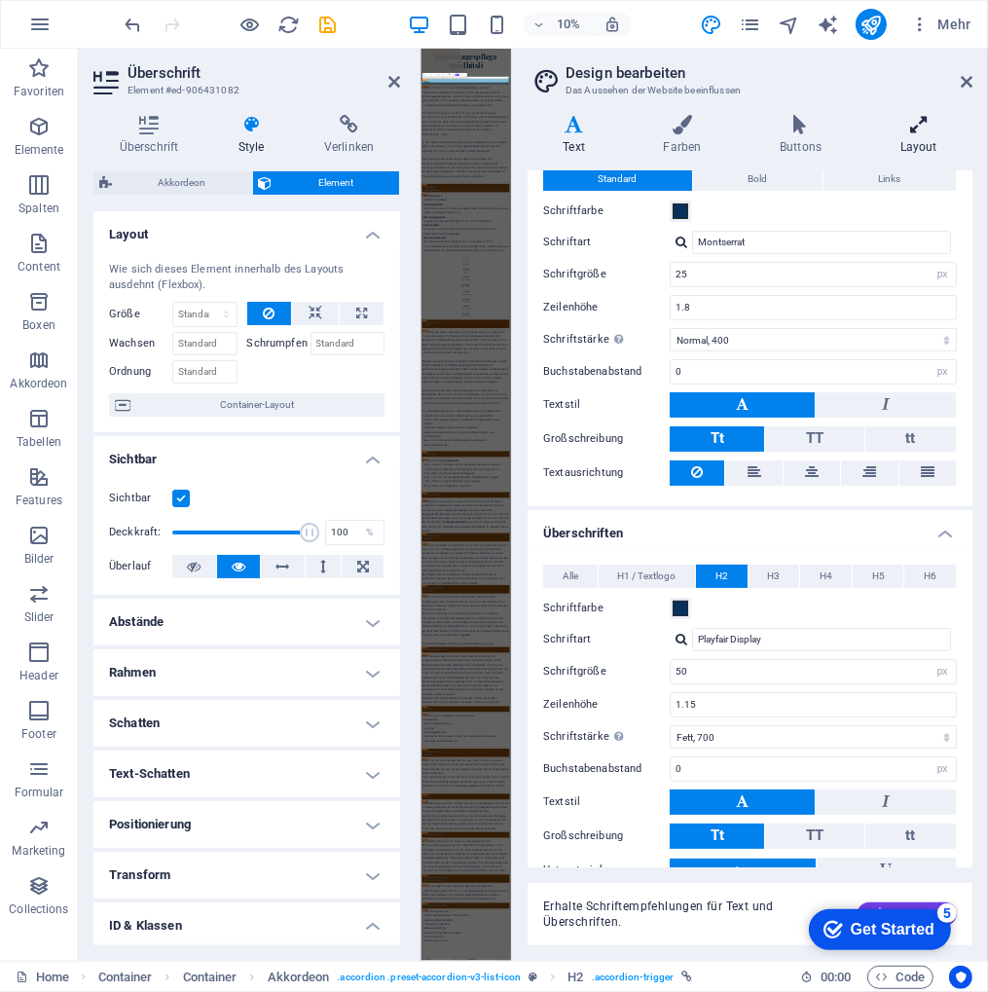
click at [923, 127] on icon at bounding box center [918, 124] width 108 height 19
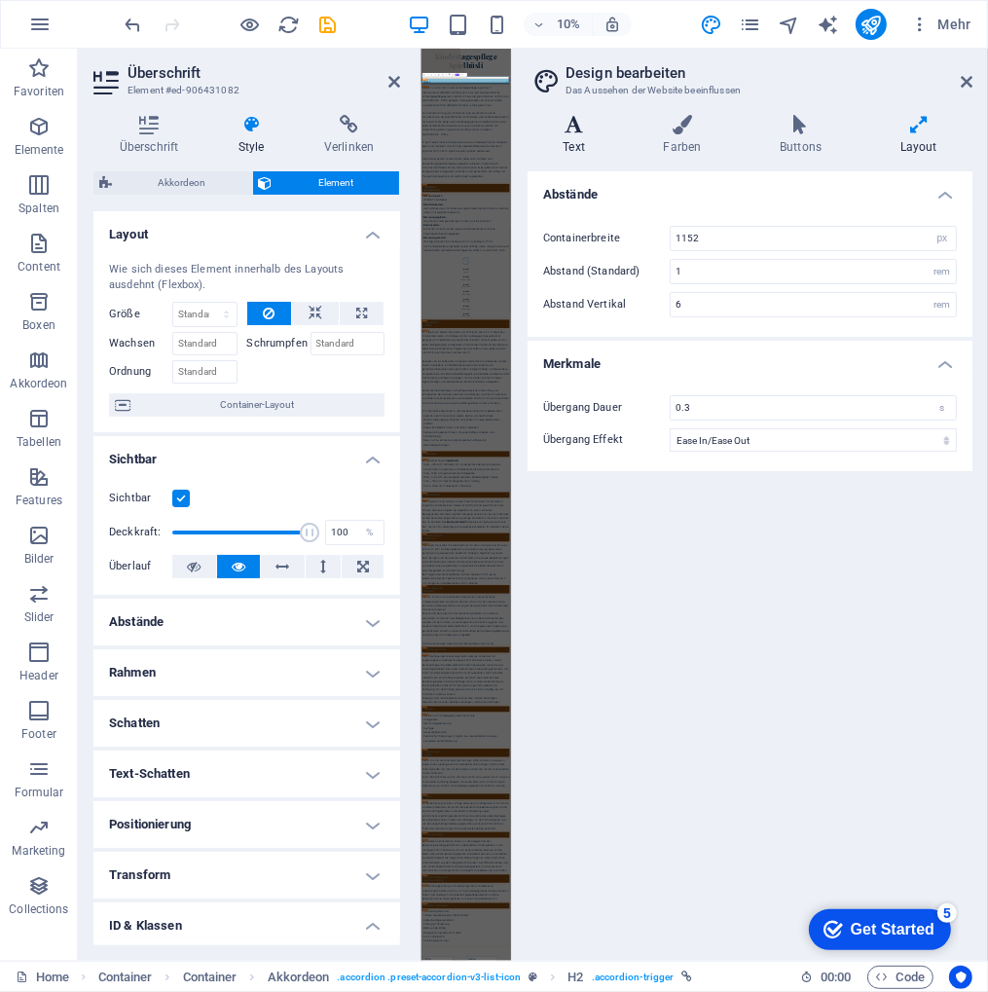
click at [576, 120] on icon at bounding box center [573, 124] width 92 height 19
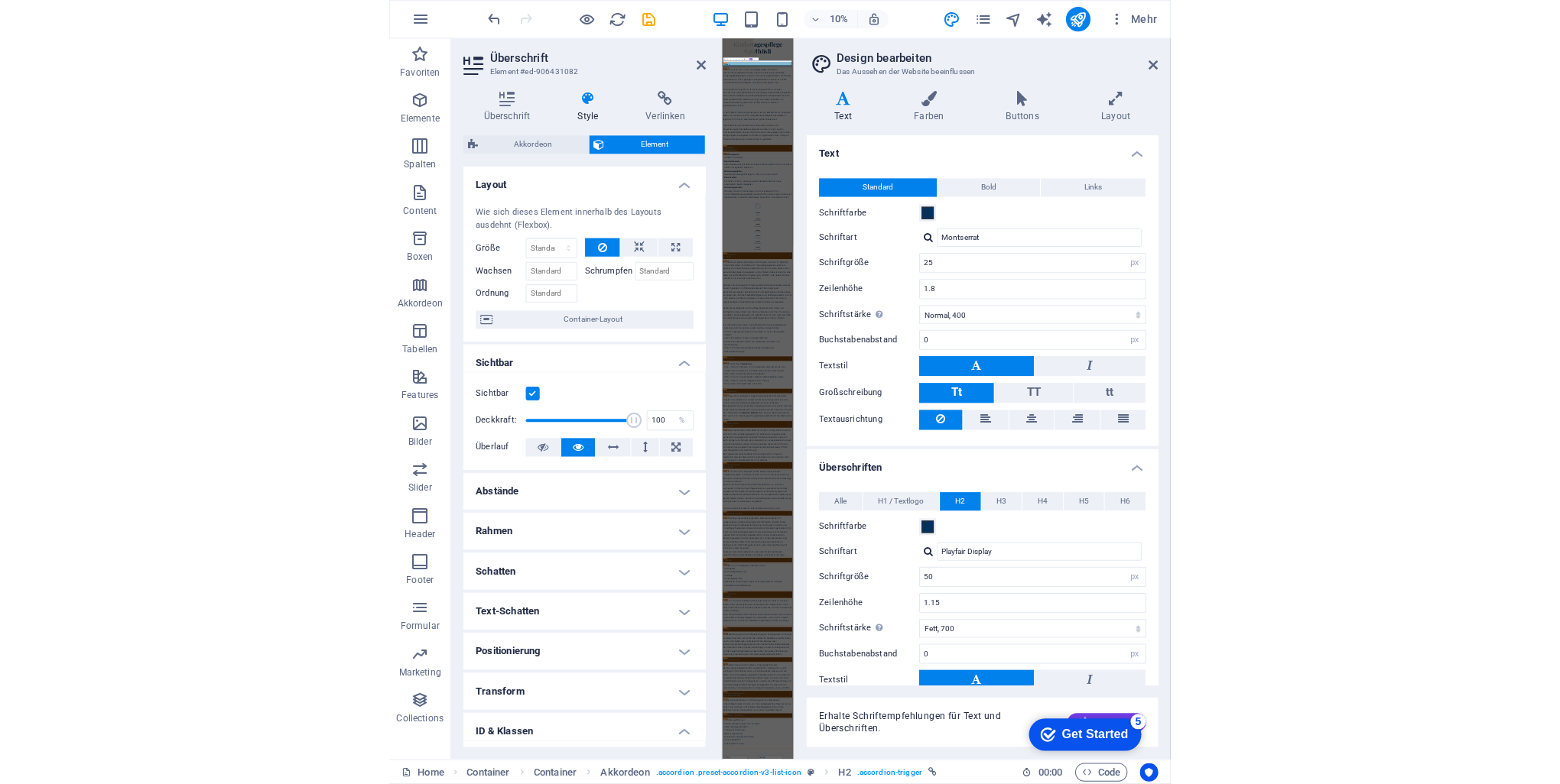
scroll to position [0, 0]
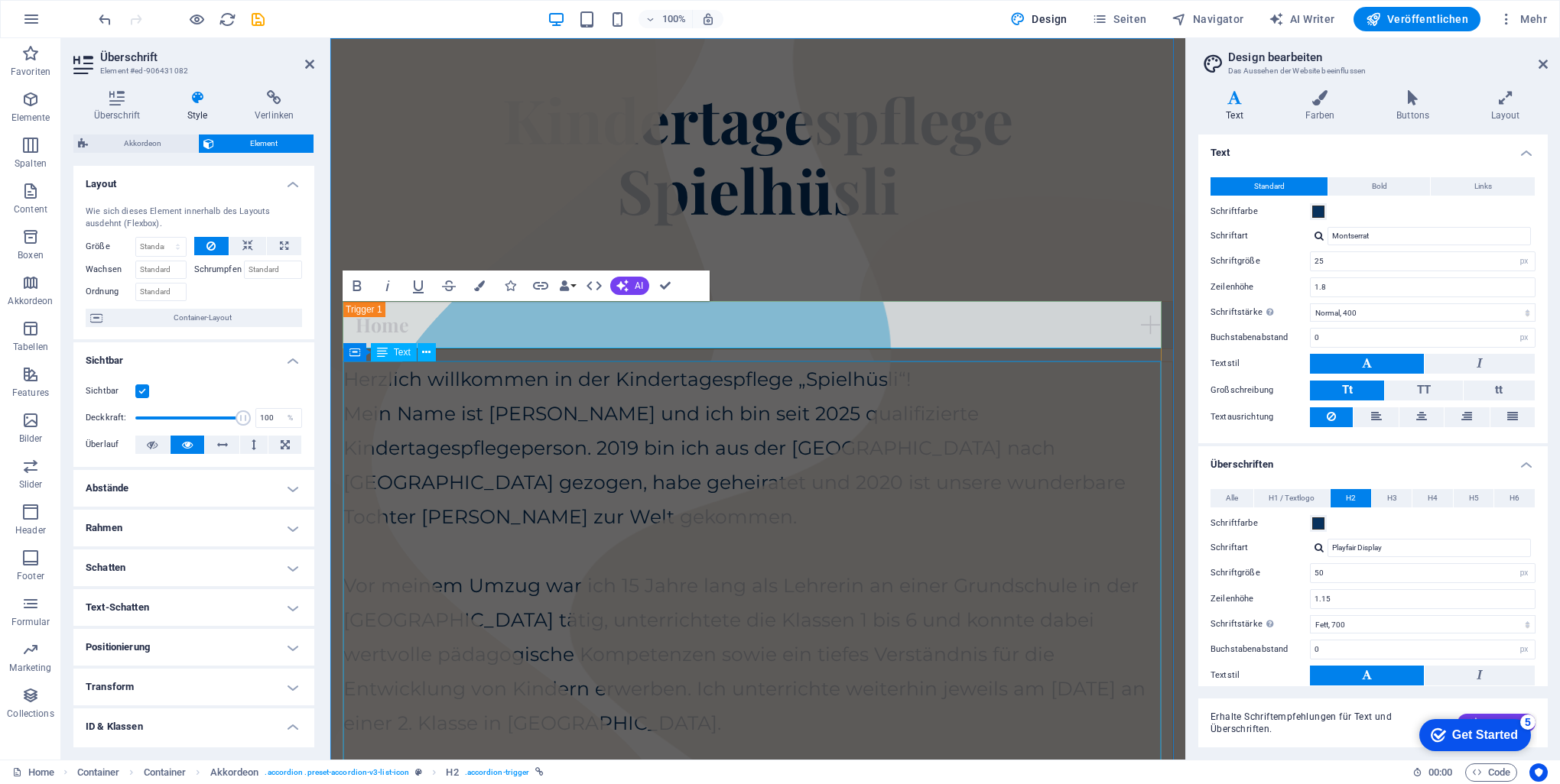
click at [692, 470] on div "Herzlich willkommen in der Kindertagespflege „Spielhüsli“! Mein Name ist [PERSO…" at bounding box center [758, 724] width 829 height 723
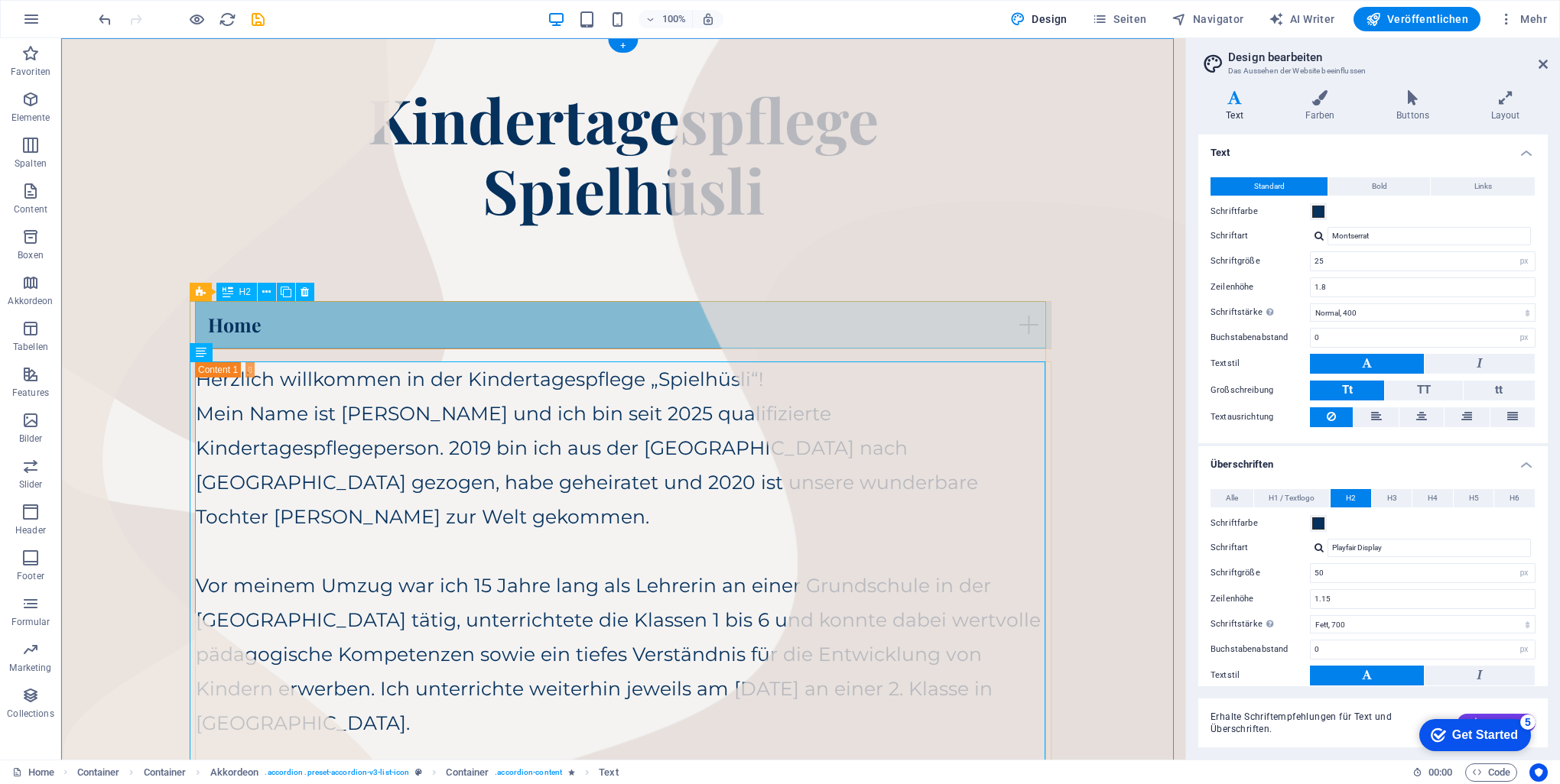
click at [370, 323] on div "Home" at bounding box center [623, 324] width 857 height 48
click at [213, 327] on div "Home" at bounding box center [623, 324] width 857 height 48
click at [226, 328] on div "Home" at bounding box center [623, 324] width 857 height 48
click at [226, 327] on div "Home" at bounding box center [623, 324] width 857 height 48
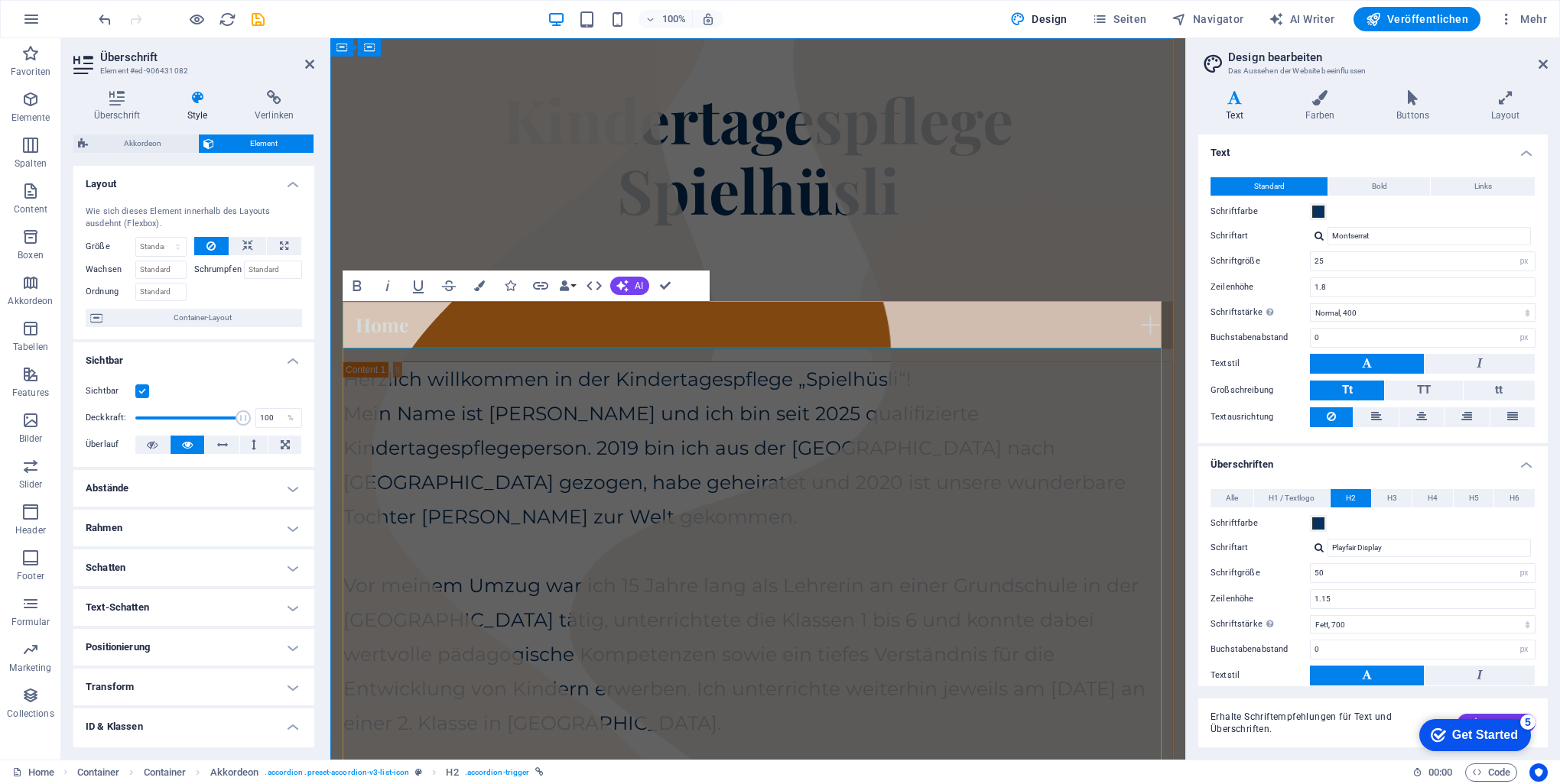
click at [415, 328] on link "Home" at bounding box center [758, 324] width 829 height 46
click at [372, 325] on link "Home" at bounding box center [758, 324] width 829 height 46
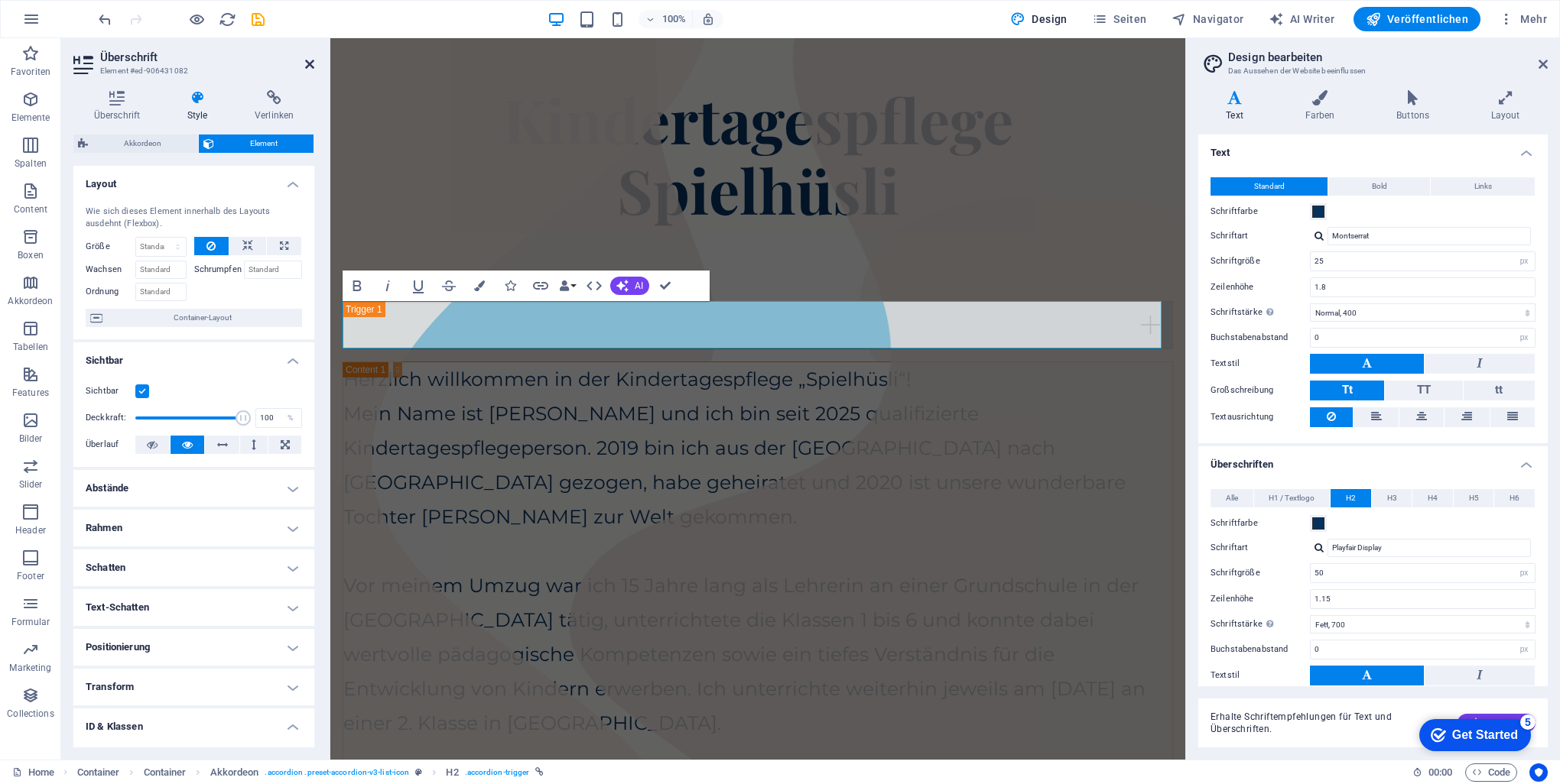
drag, startPoint x: 307, startPoint y: 64, endPoint x: 223, endPoint y: 28, distance: 91.4
click at [307, 64] on icon at bounding box center [310, 64] width 9 height 13
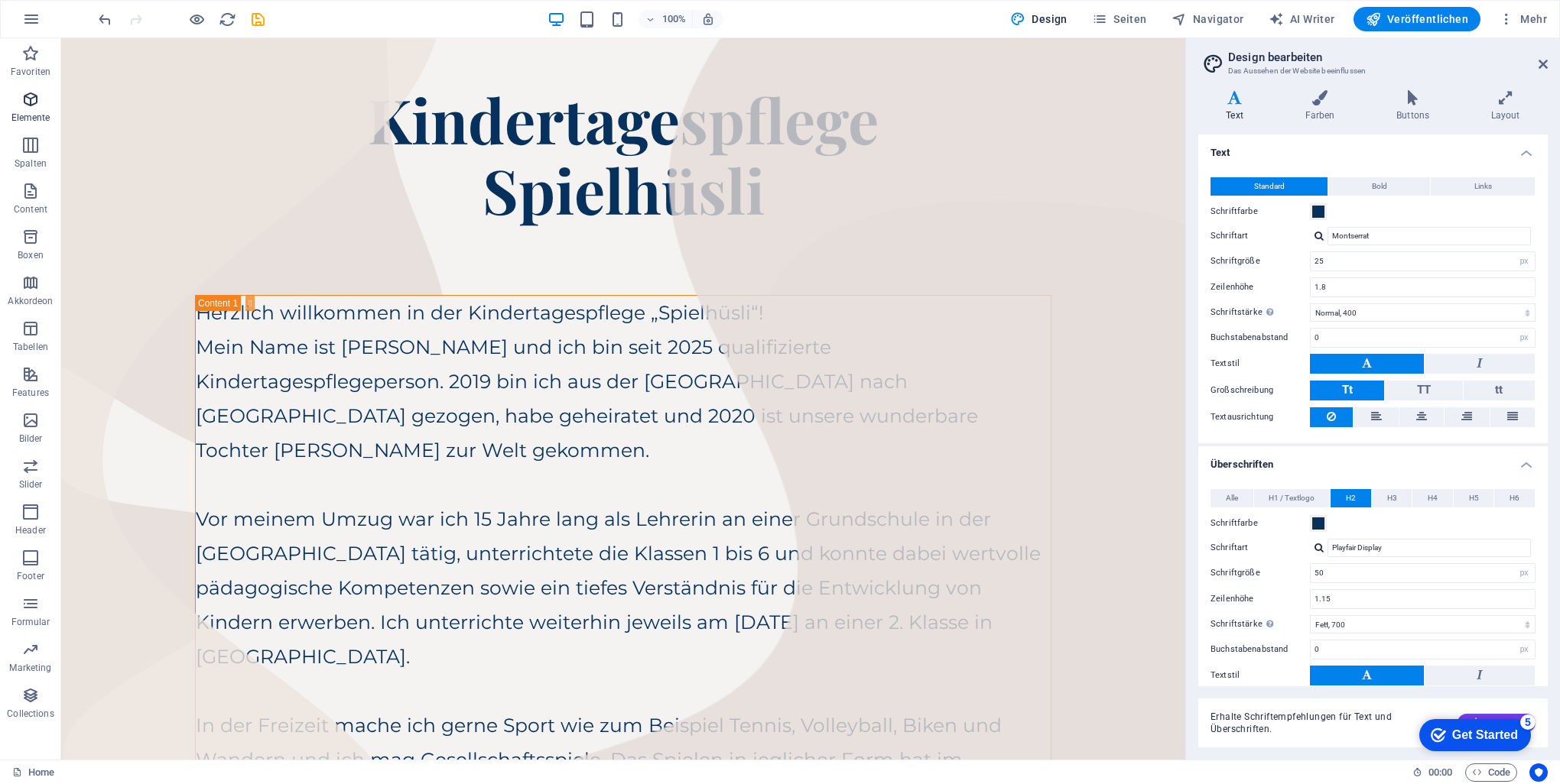
click at [16, 105] on span "Elemente" at bounding box center [31, 108] width 61 height 37
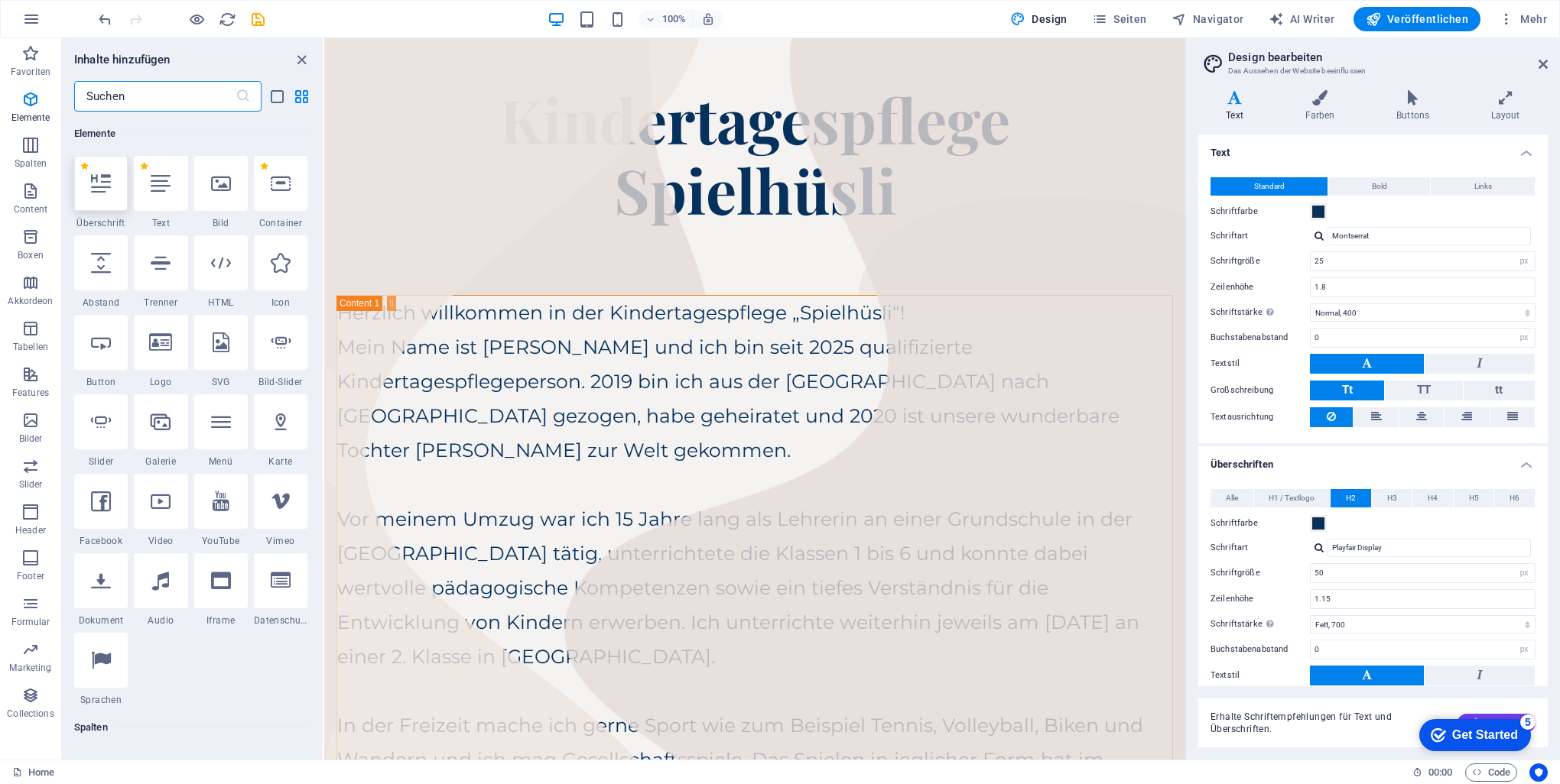
scroll to position [288, 0]
click at [455, 258] on div "Image Slider" at bounding box center [754, 262] width 837 height 76
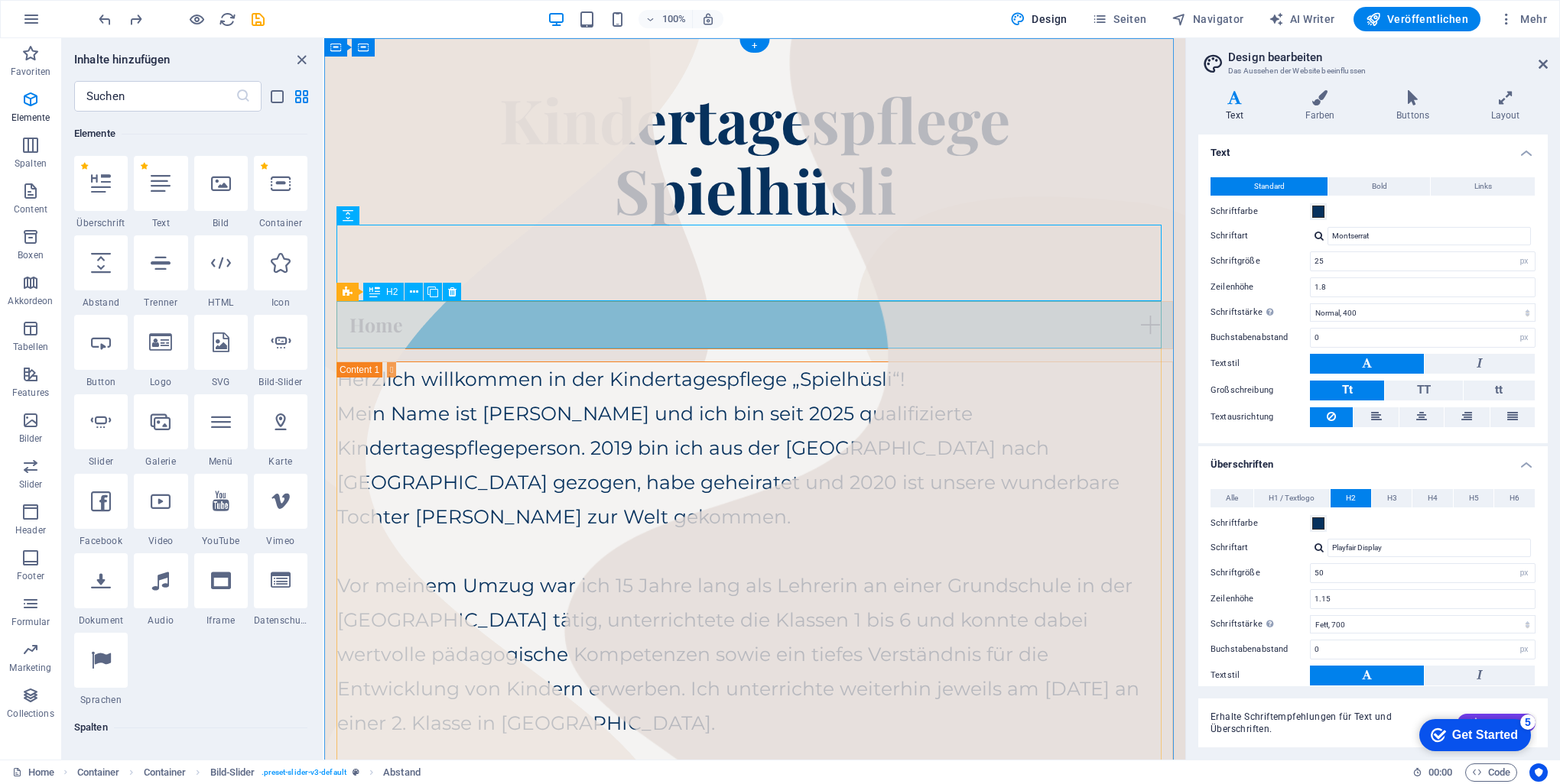
click at [458, 328] on div "Home" at bounding box center [754, 324] width 837 height 48
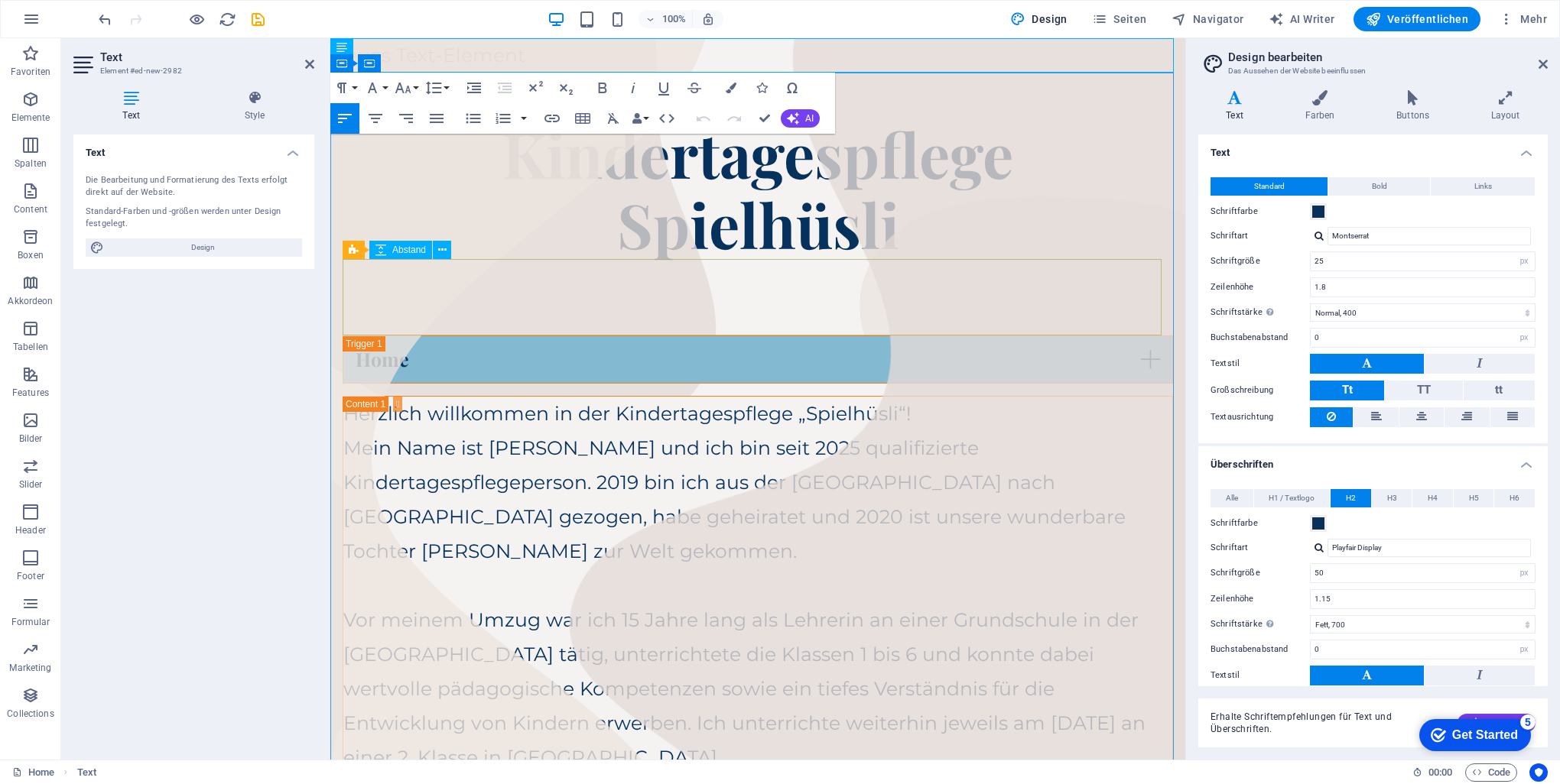
click at [420, 286] on div "Image Slider" at bounding box center [758, 297] width 831 height 76
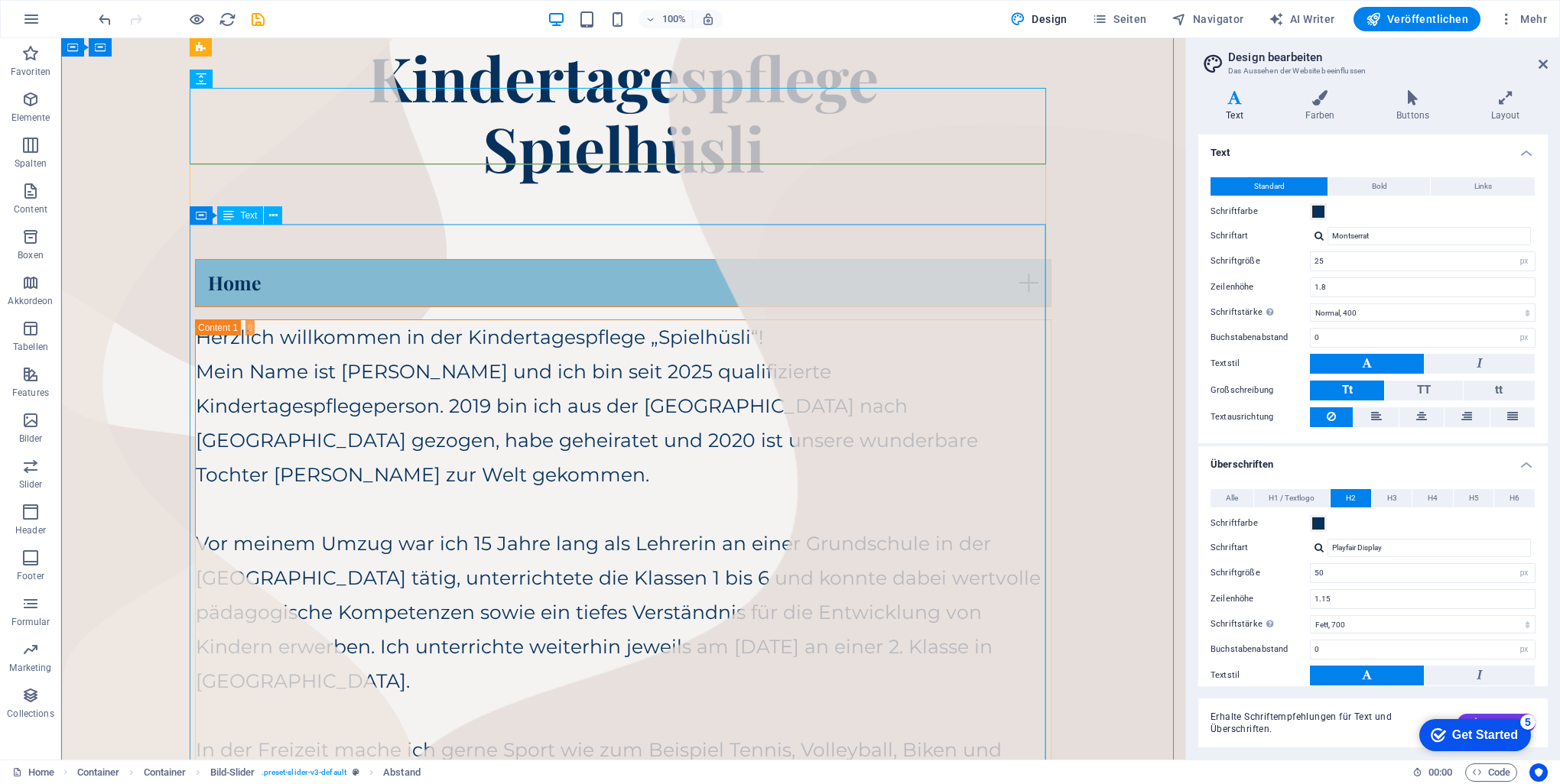
scroll to position [76, 0]
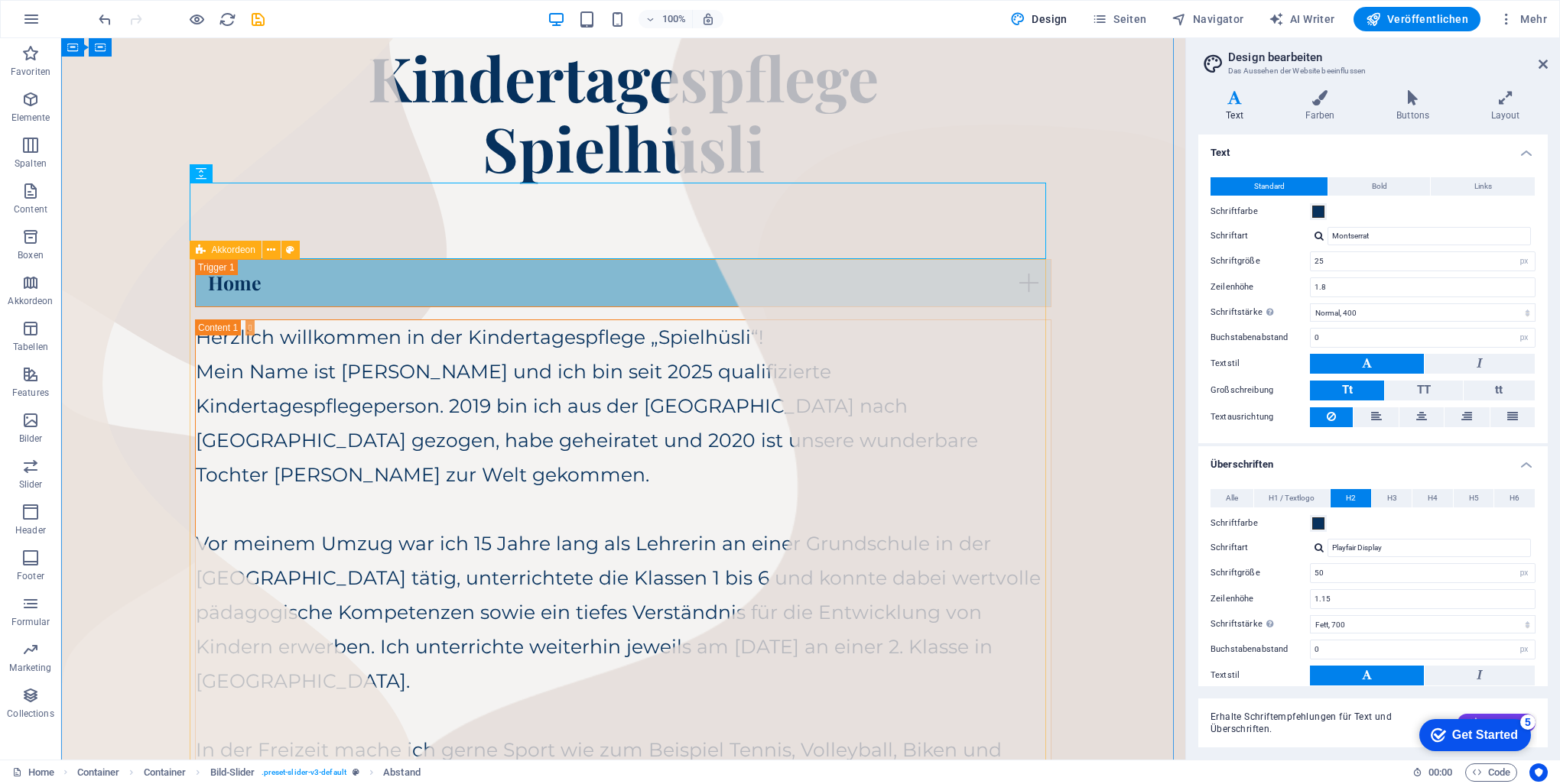
click at [312, 280] on div "Home" at bounding box center [623, 283] width 857 height 48
click at [292, 284] on div "Home" at bounding box center [623, 283] width 857 height 48
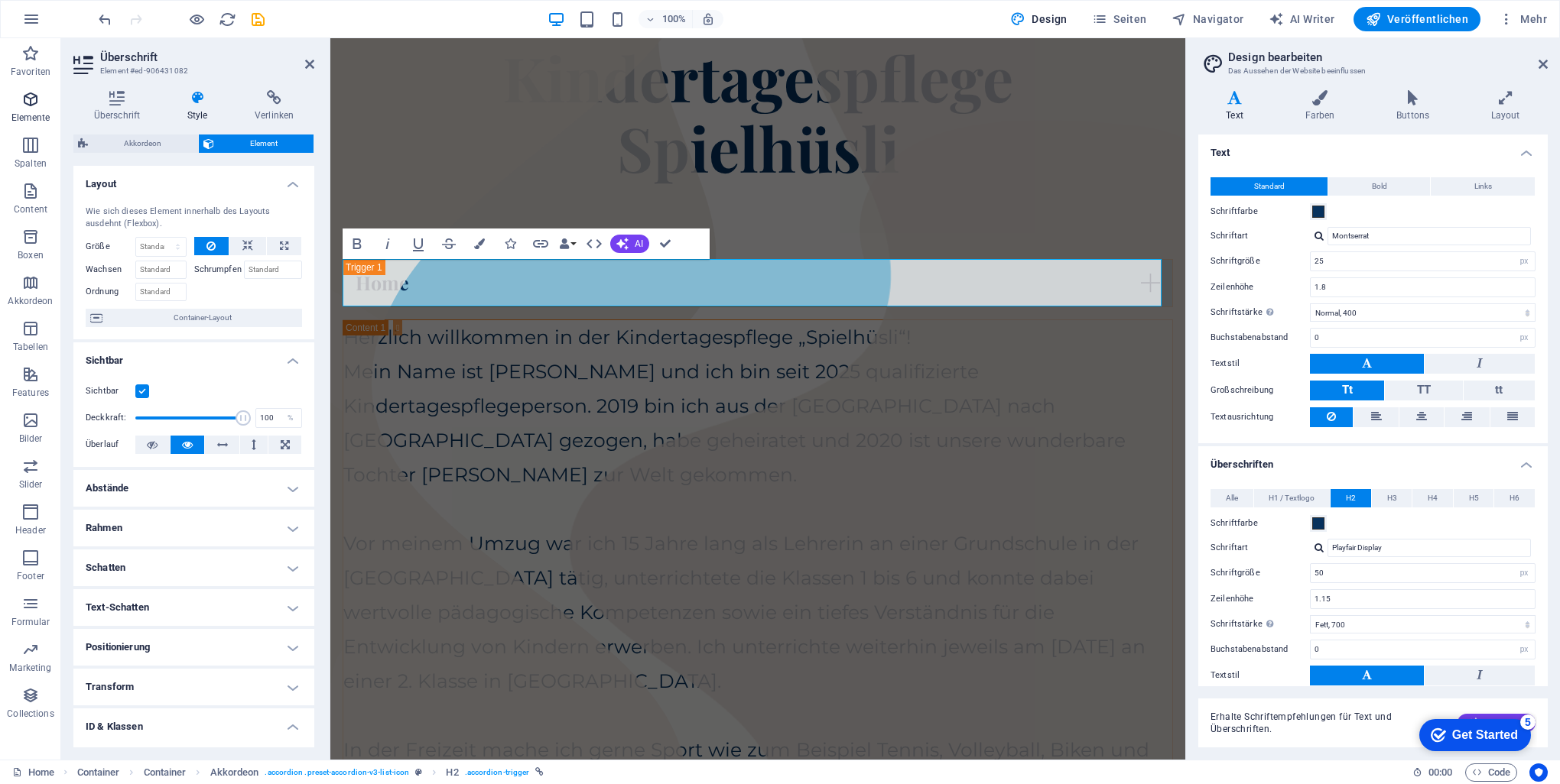
click at [24, 104] on icon "button" at bounding box center [30, 99] width 18 height 18
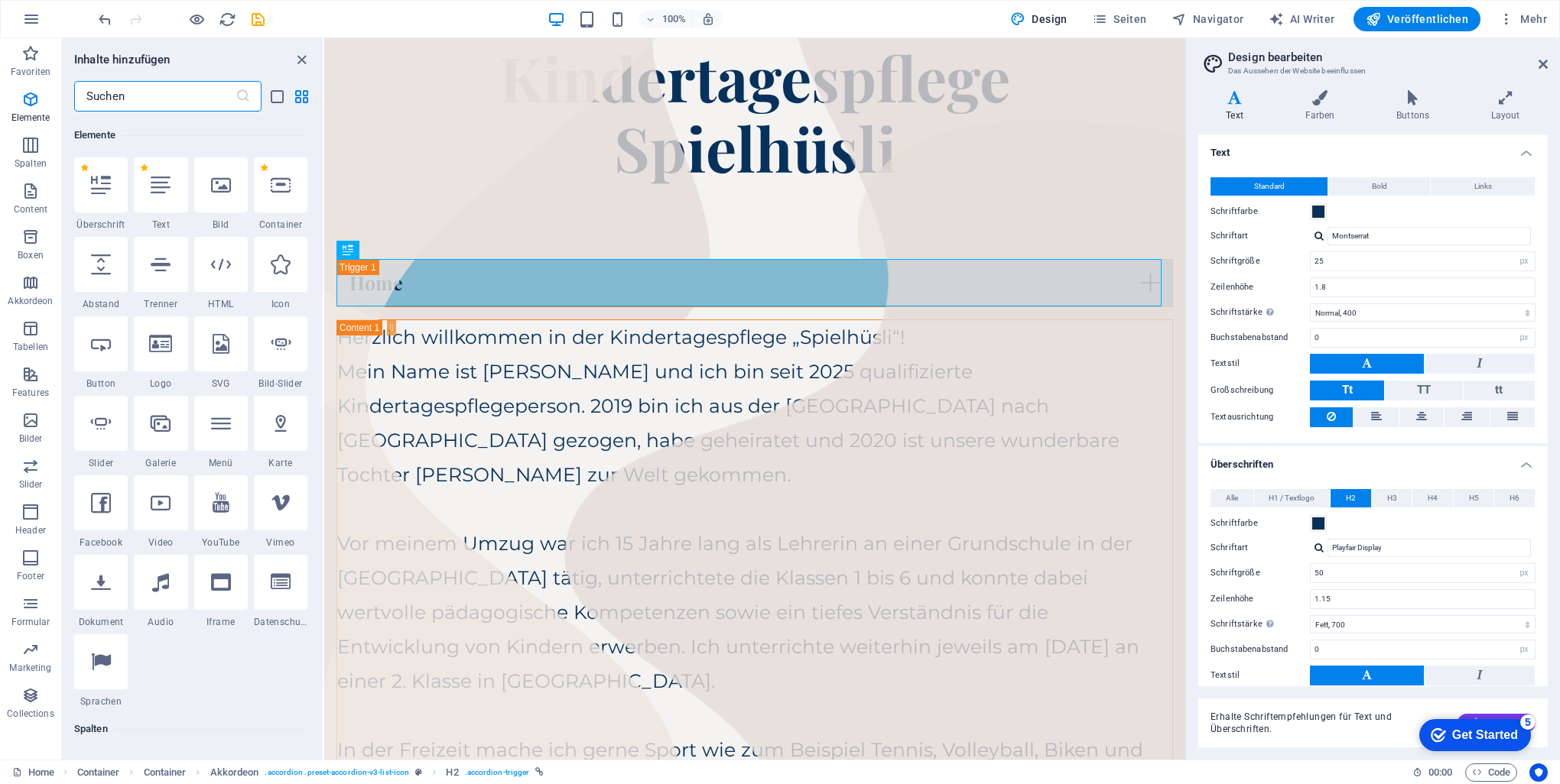
scroll to position [288, 0]
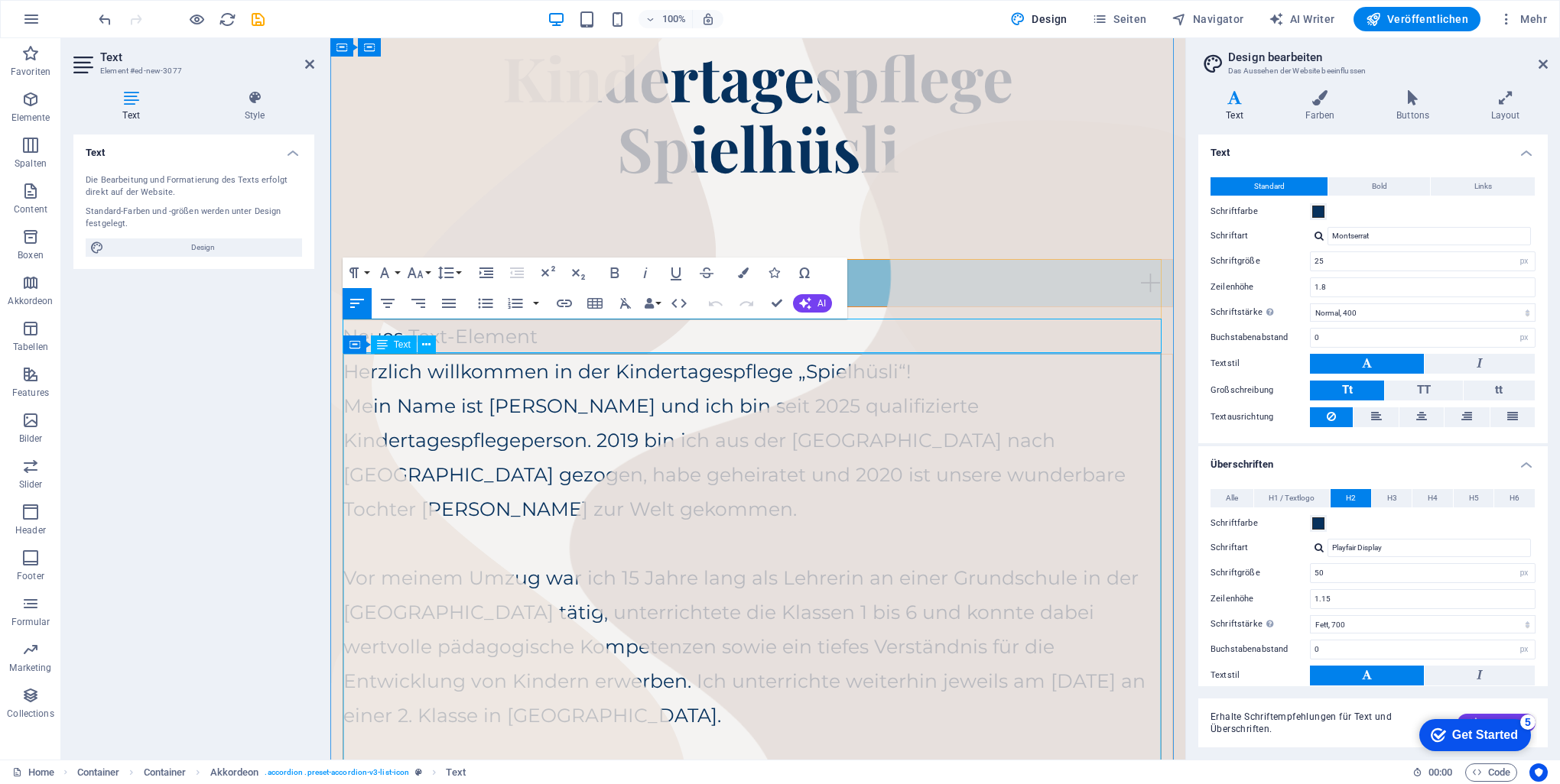
click at [776, 405] on div "Herzlich willkommen in der Kindertagespflege „Spielhüsli“! Mein Name ist [PERSO…" at bounding box center [758, 716] width 829 height 723
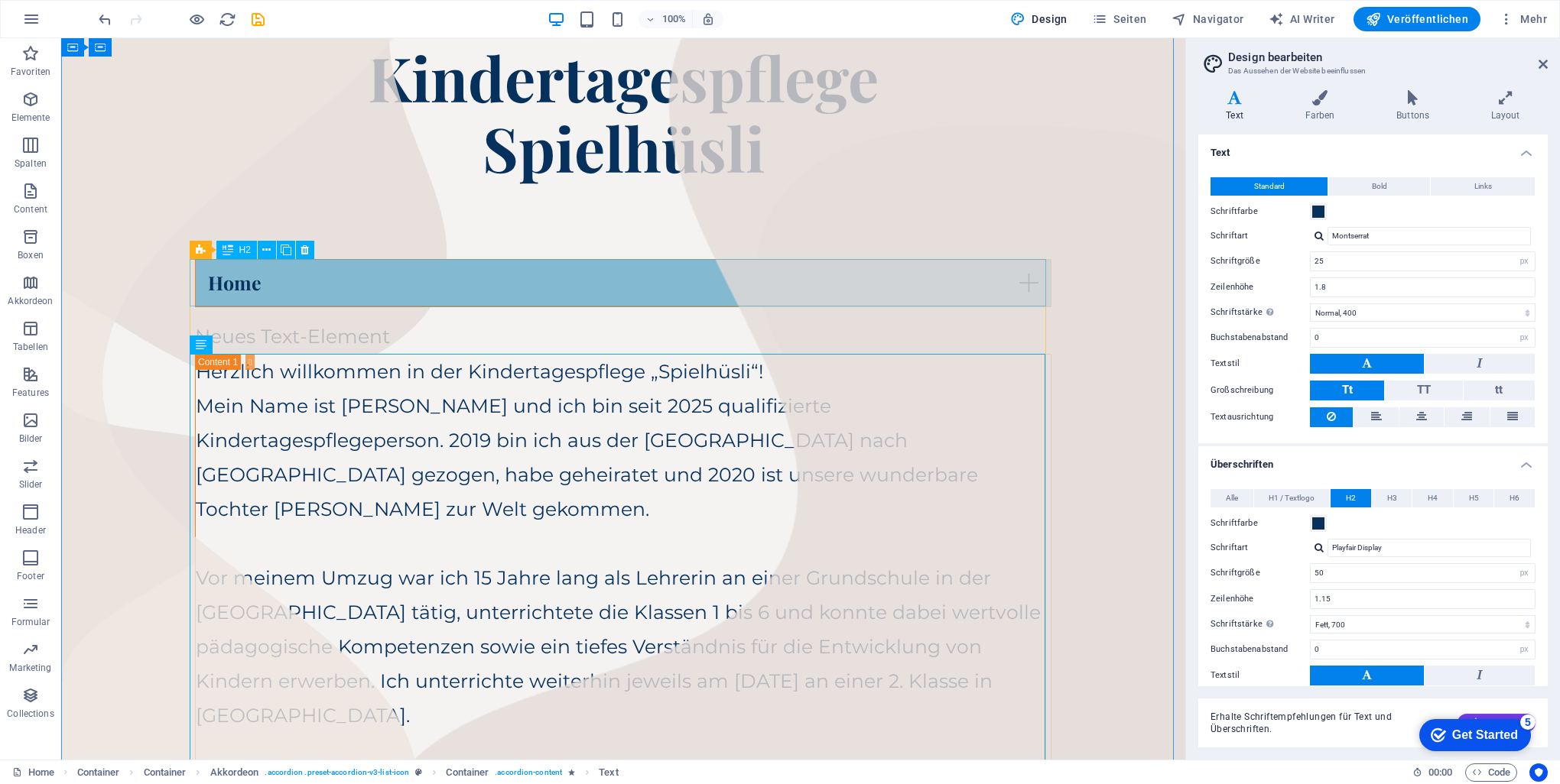
click at [776, 284] on div "Home" at bounding box center [623, 283] width 857 height 48
click at [776, 289] on div "Home" at bounding box center [623, 283] width 857 height 48
click at [776, 284] on div "Home" at bounding box center [623, 283] width 857 height 48
click at [491, 394] on div "Herzlich willkommen in der Kindertagespflege „Spielhüsli“! Mein Name ist [PERSO…" at bounding box center [623, 716] width 855 height 723
click at [776, 285] on div "Home" at bounding box center [623, 283] width 857 height 48
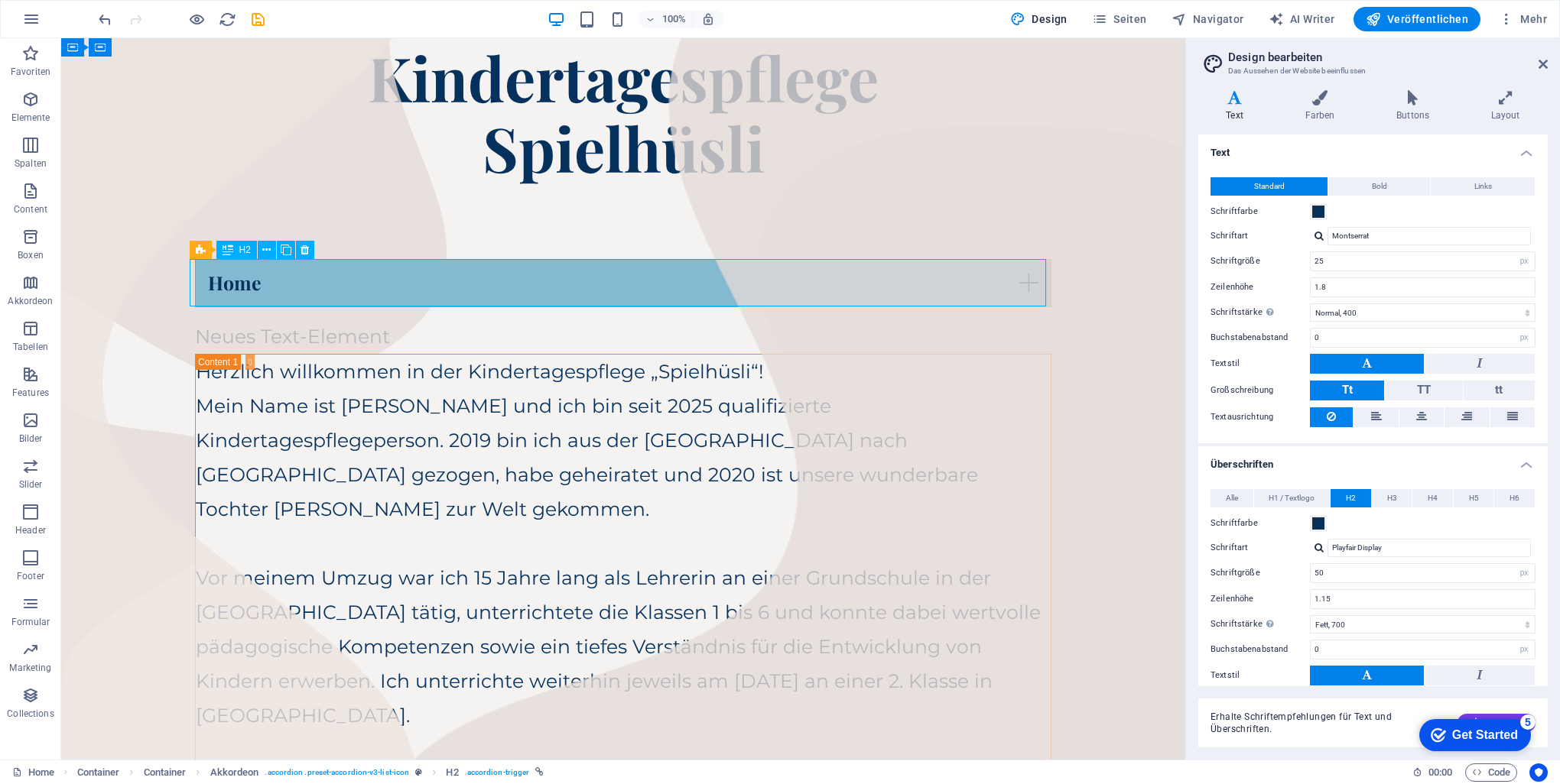
click at [776, 284] on div "Home" at bounding box center [623, 283] width 857 height 48
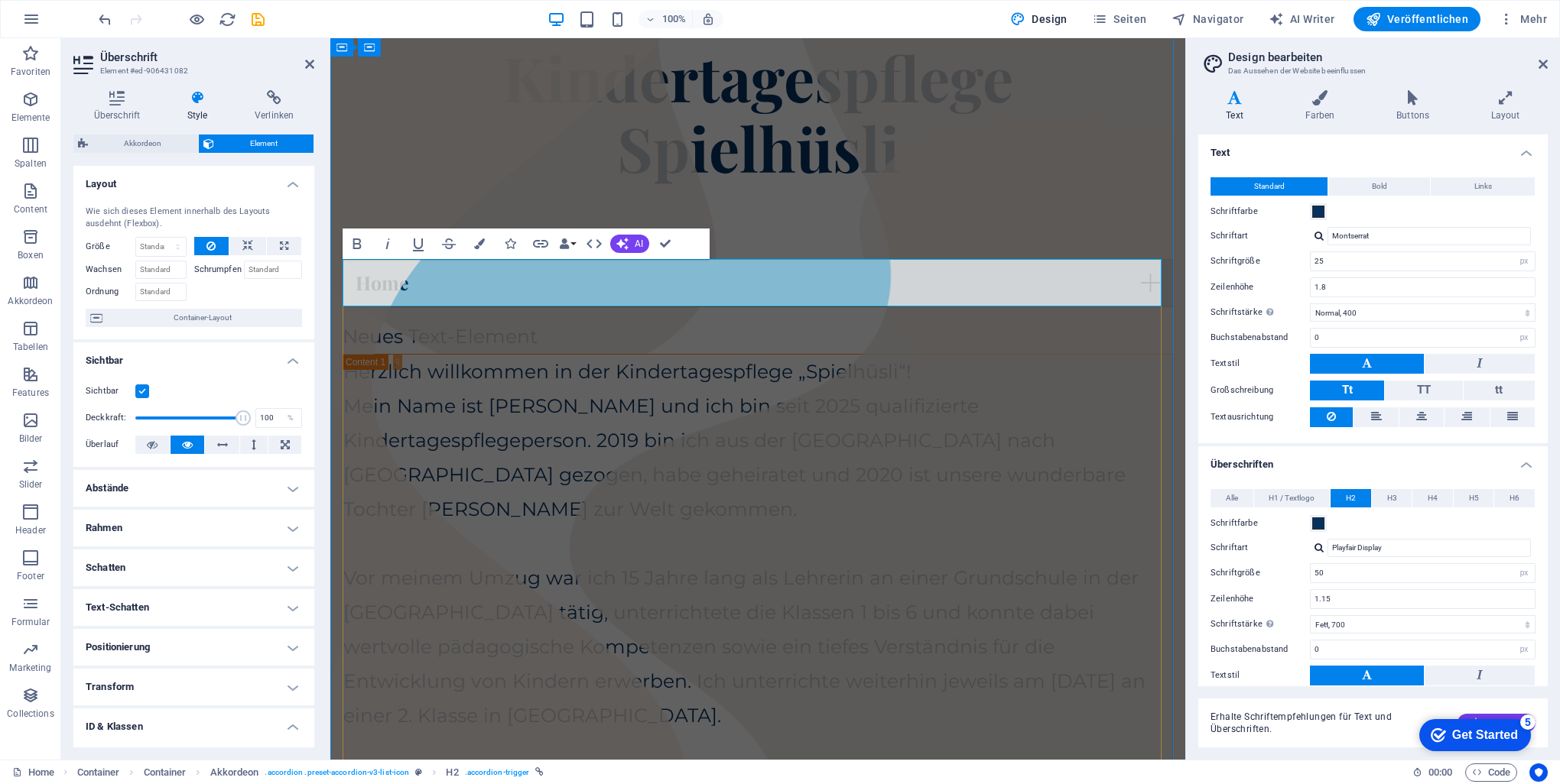
click at [776, 284] on link "Home" at bounding box center [758, 283] width 829 height 46
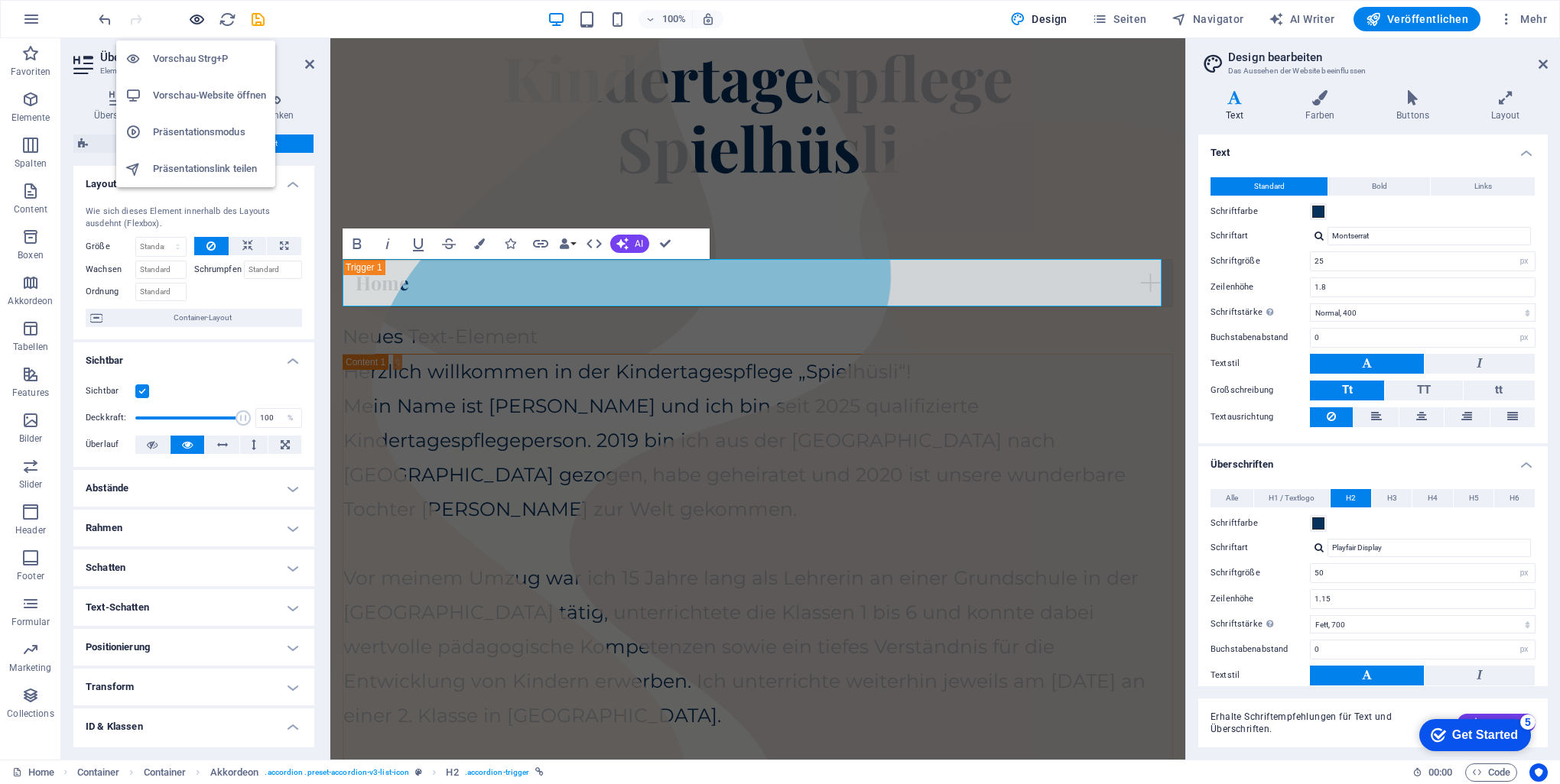
click at [196, 18] on icon "button" at bounding box center [196, 20] width 17 height 17
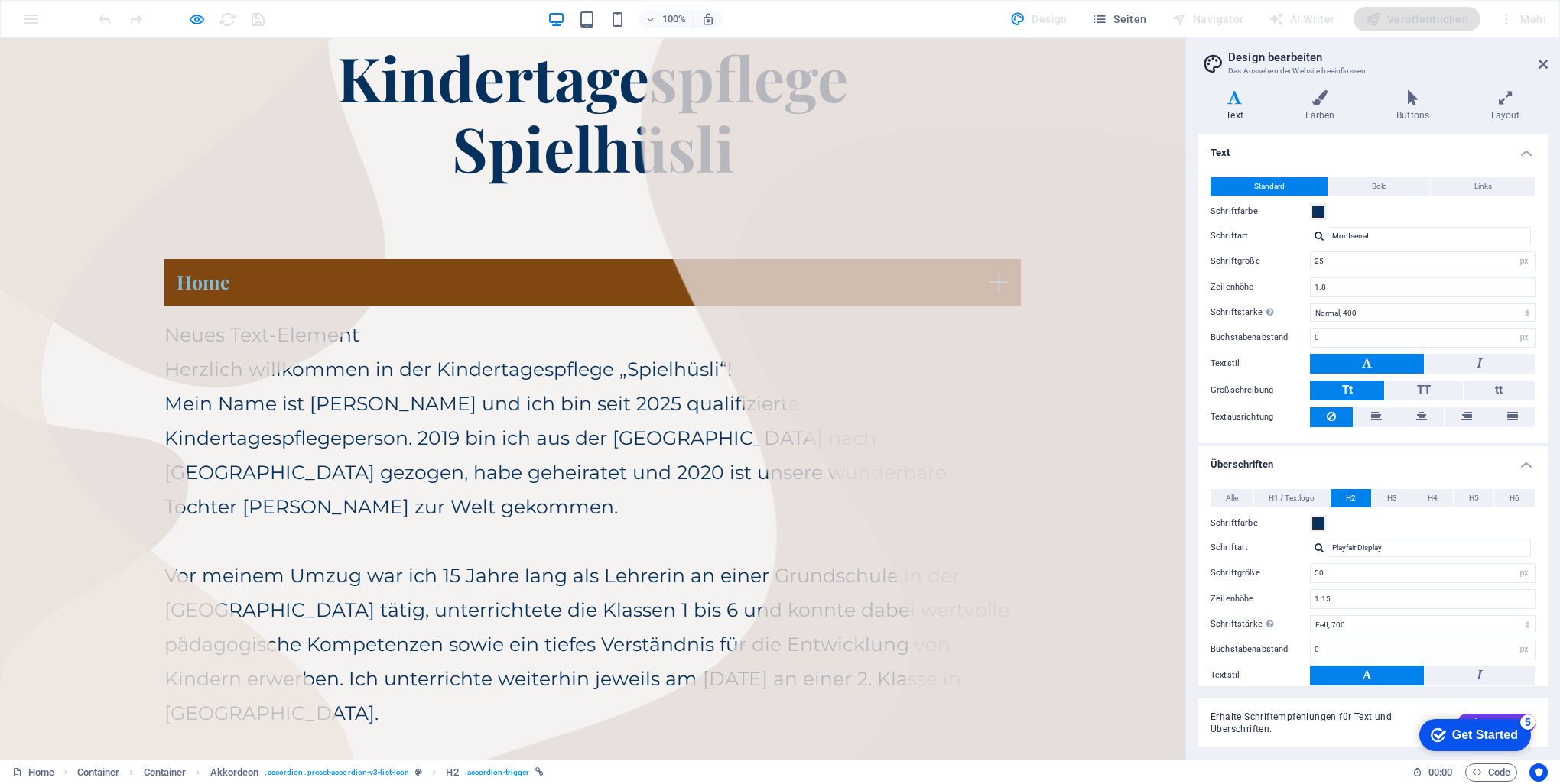
click at [776, 280] on link "Home" at bounding box center [593, 282] width 857 height 46
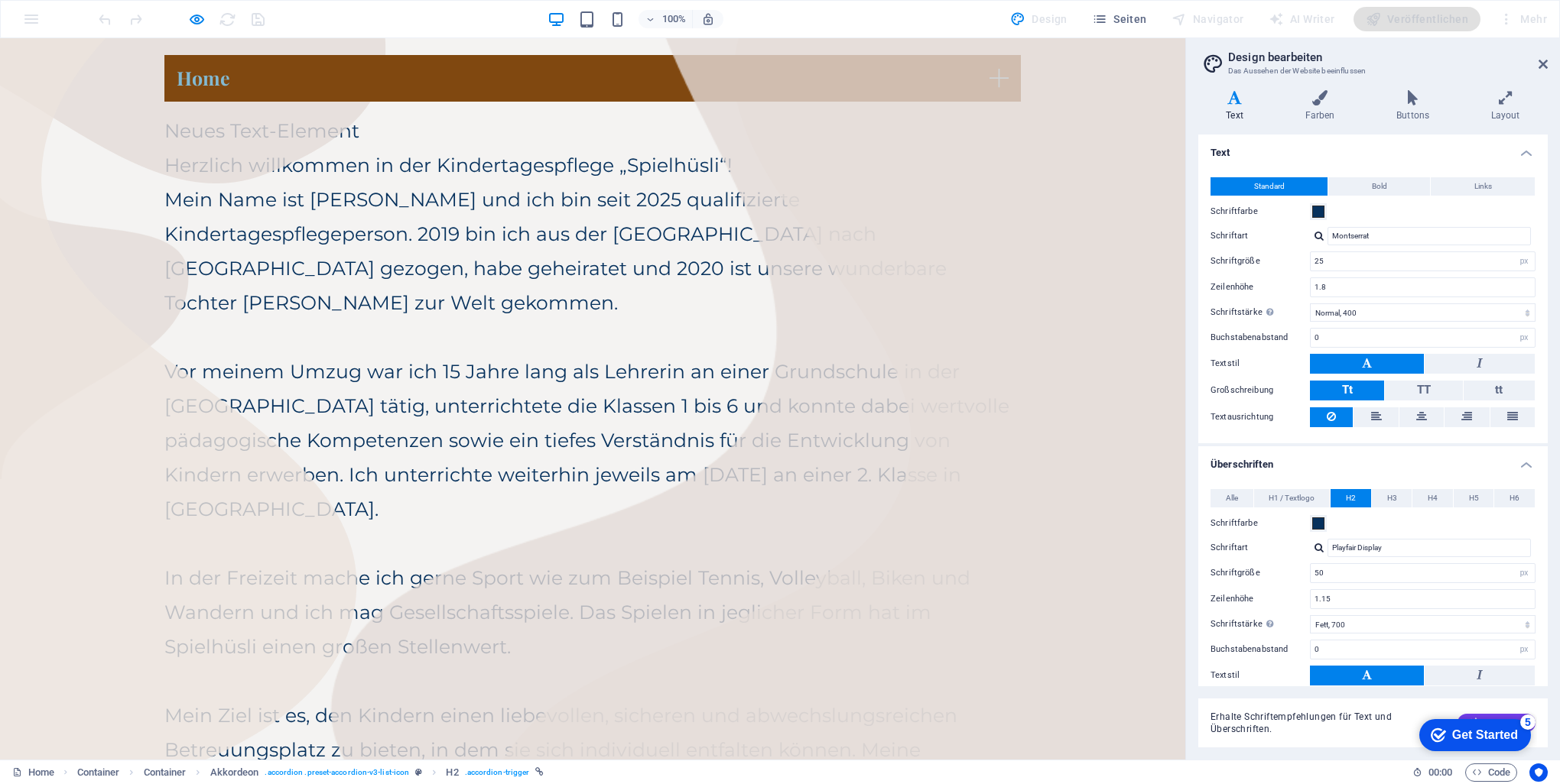
scroll to position [297, 0]
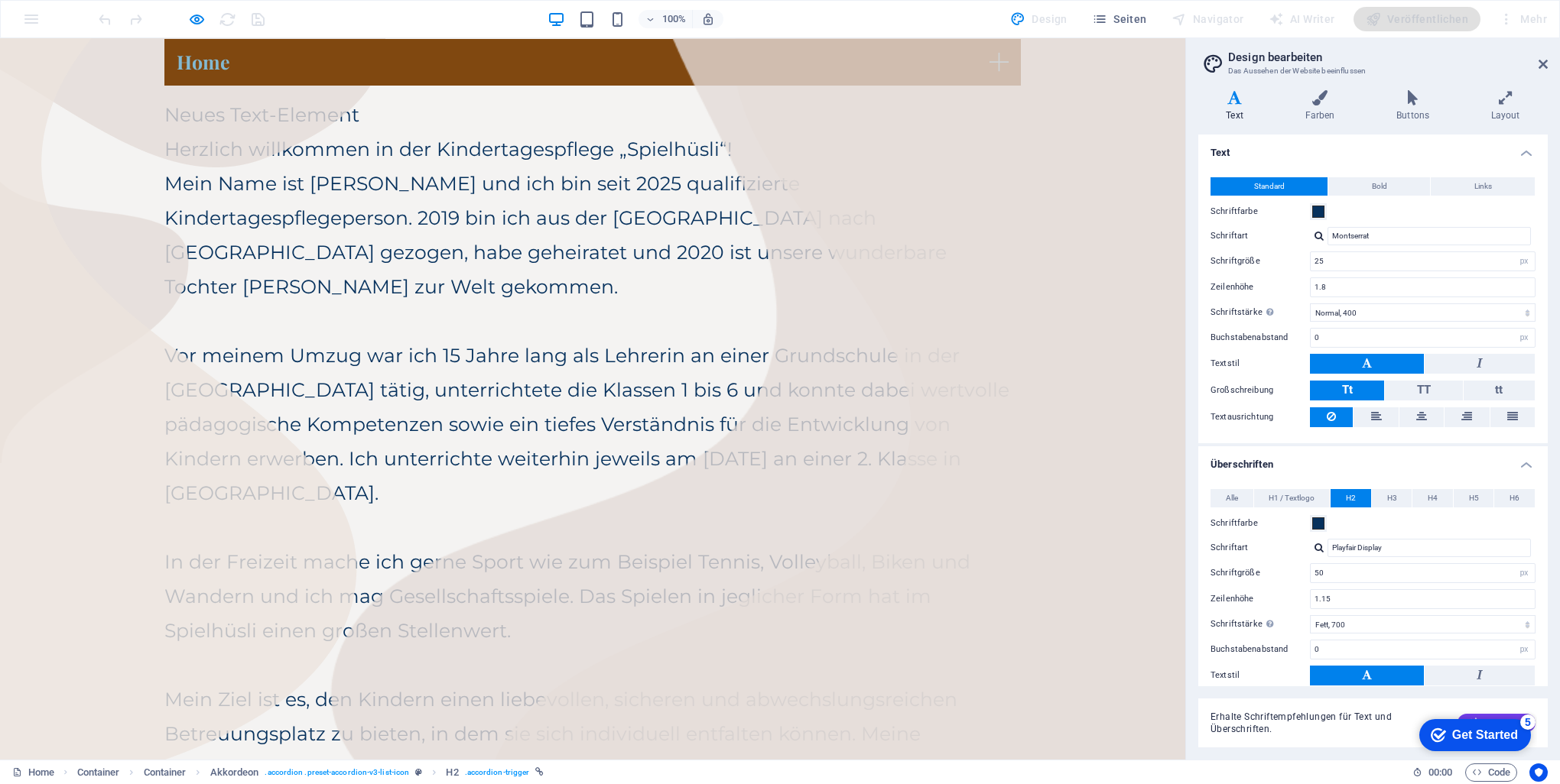
click at [776, 57] on link "Home" at bounding box center [593, 62] width 857 height 46
click at [776, 61] on link "Home" at bounding box center [593, 62] width 857 height 46
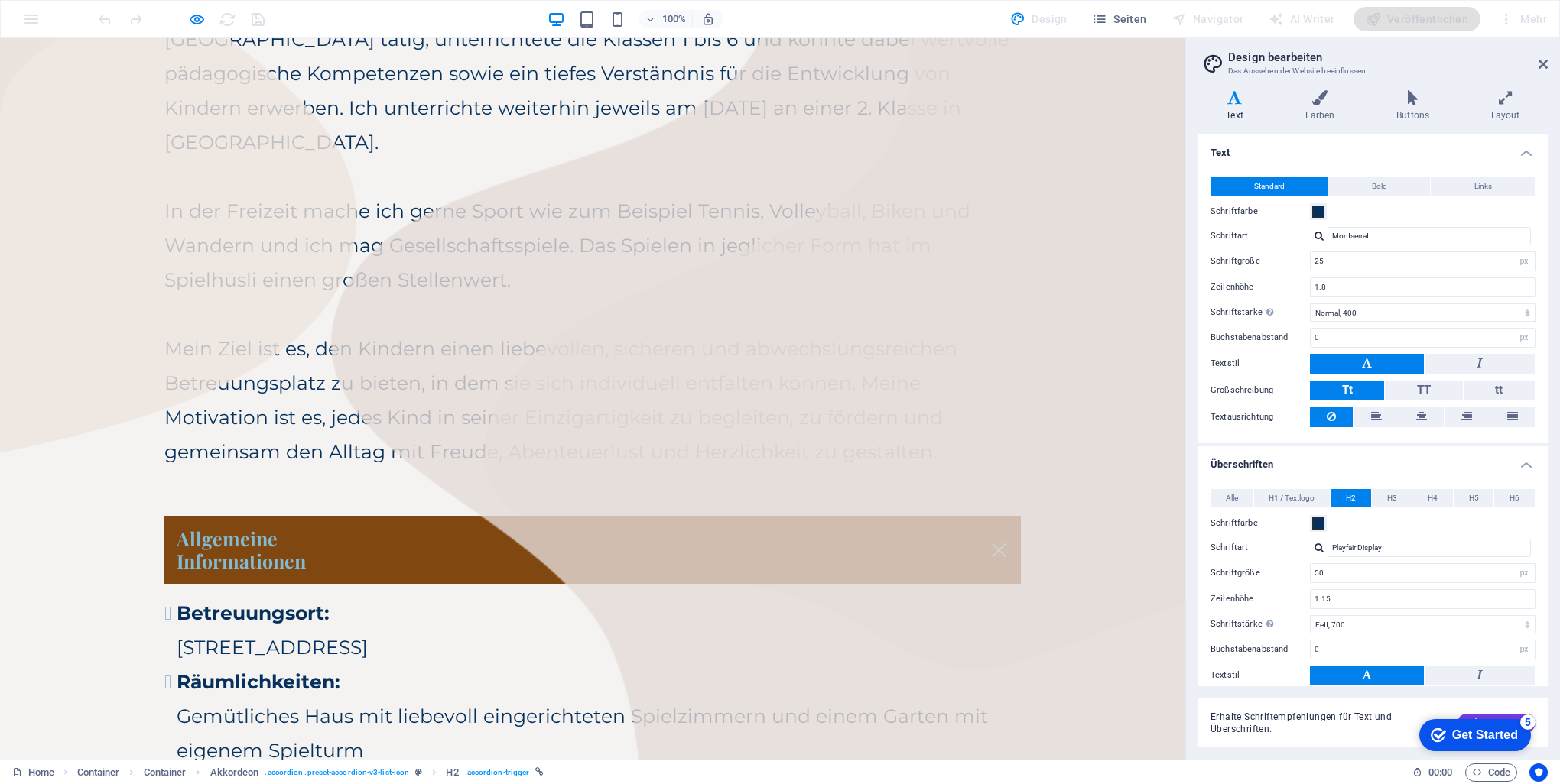
scroll to position [907, 0]
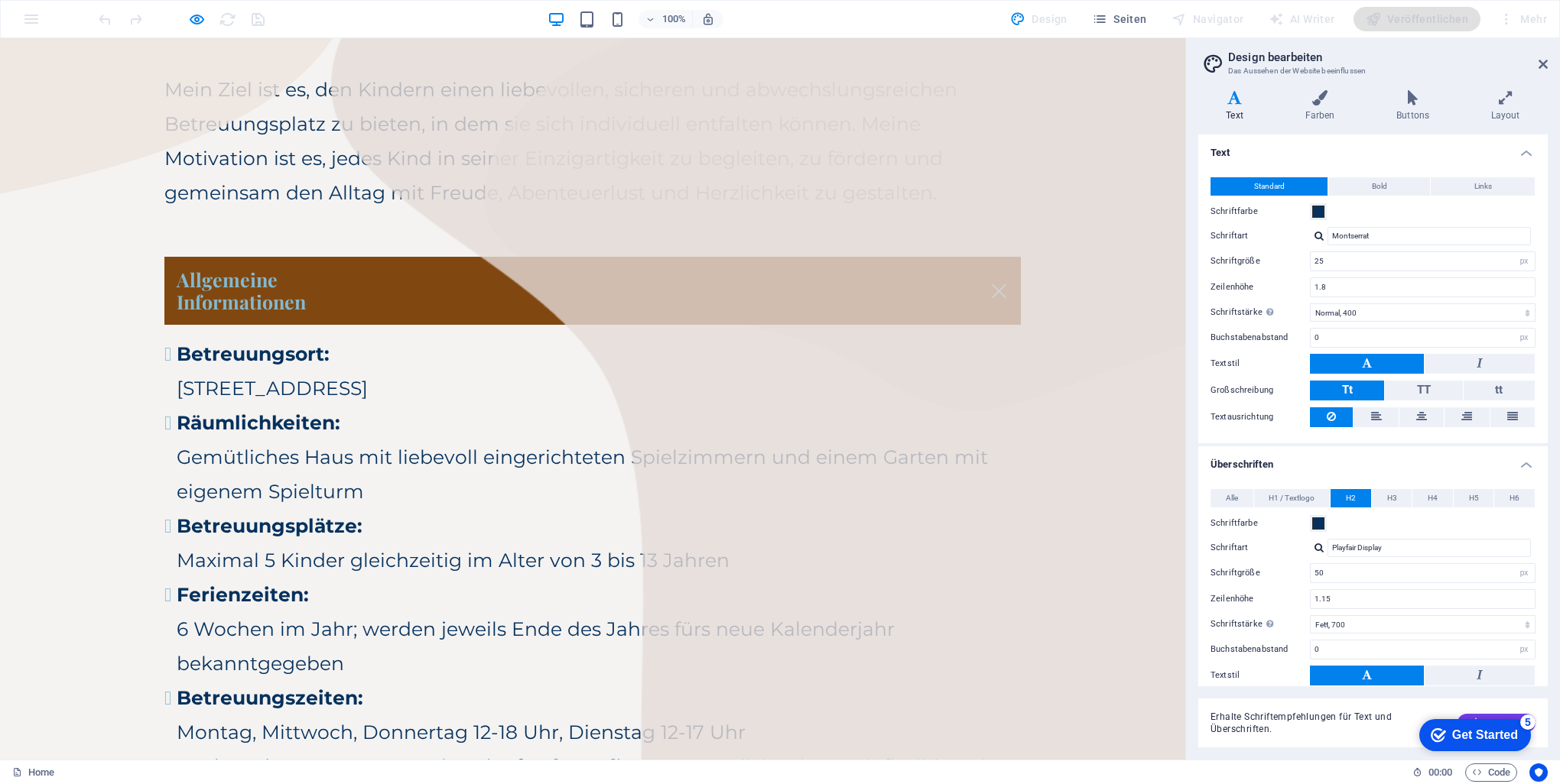
click at [776, 257] on link "Allgemeine Informationen" at bounding box center [593, 291] width 857 height 69
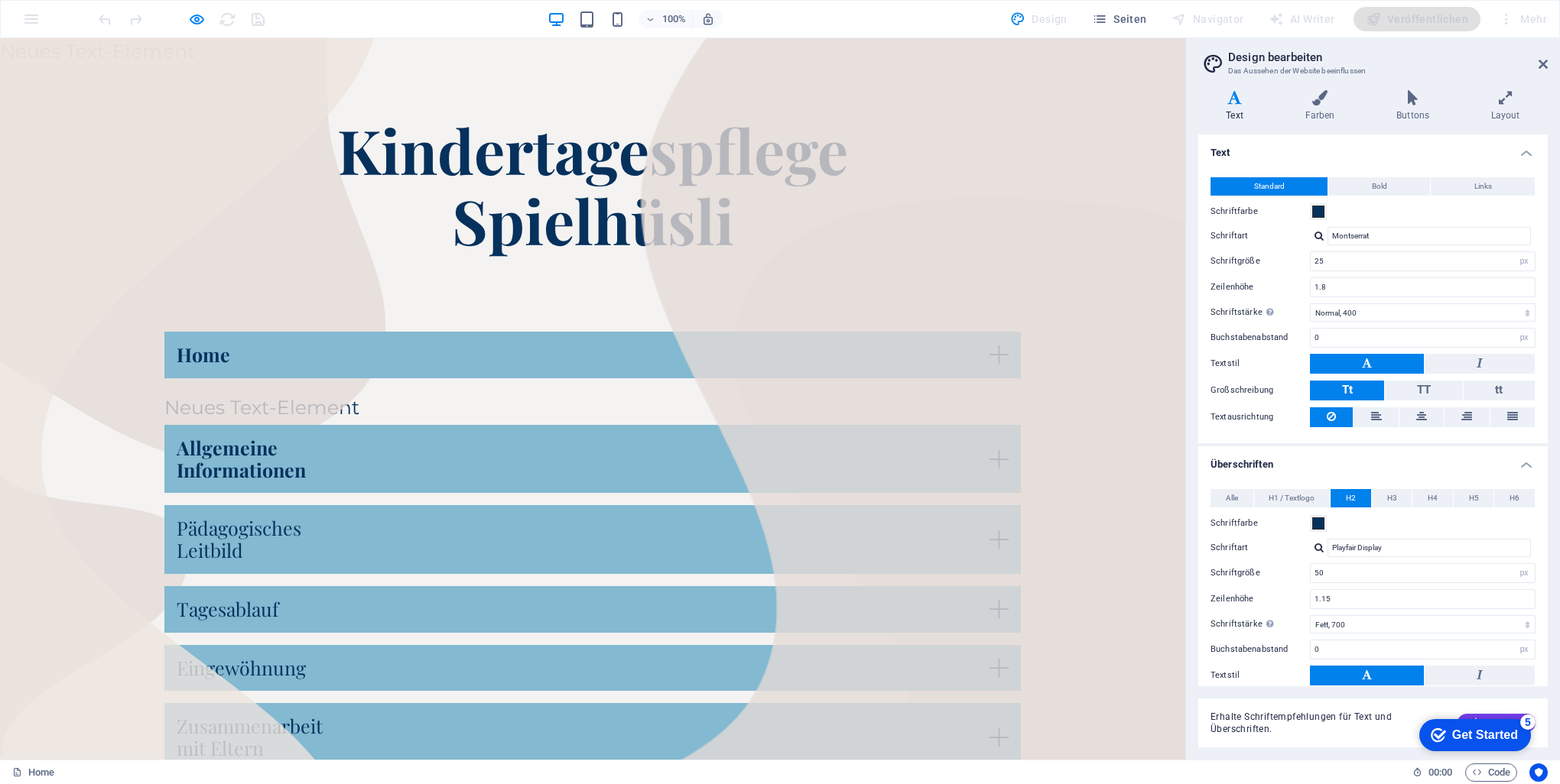
scroll to position [0, 0]
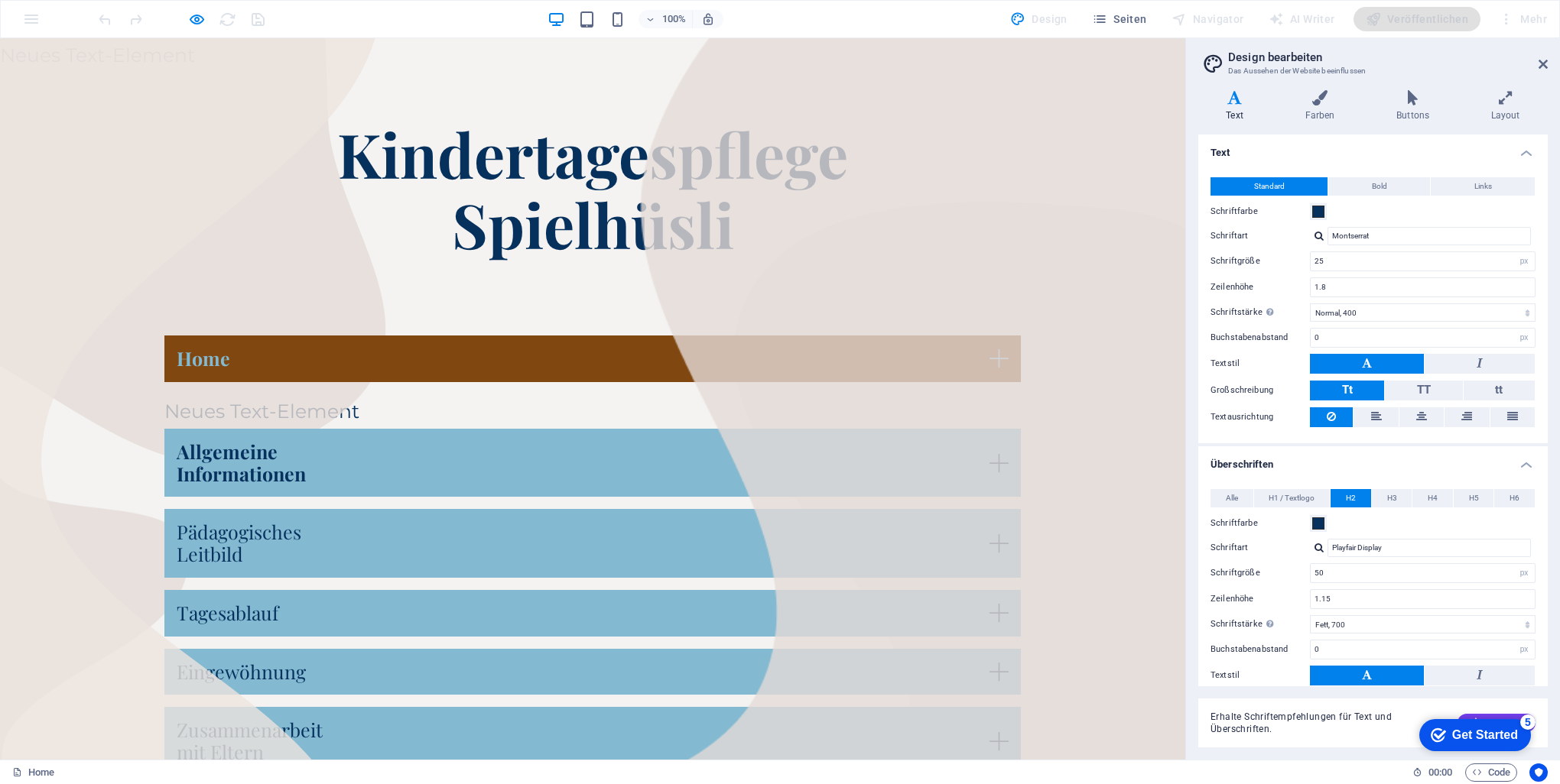
click at [776, 354] on link "Home" at bounding box center [593, 358] width 857 height 46
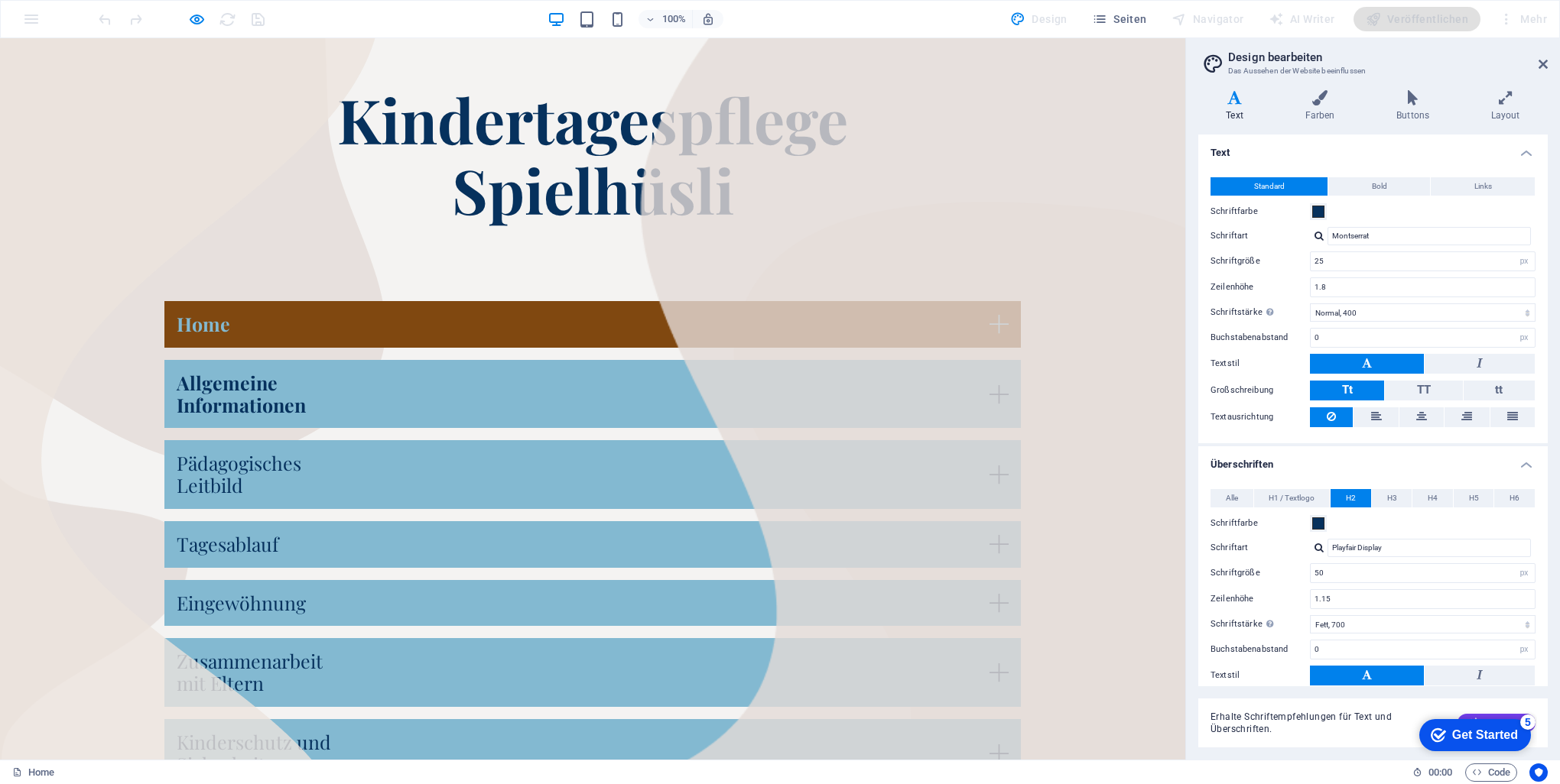
click at [776, 313] on link "Home" at bounding box center [593, 324] width 857 height 46
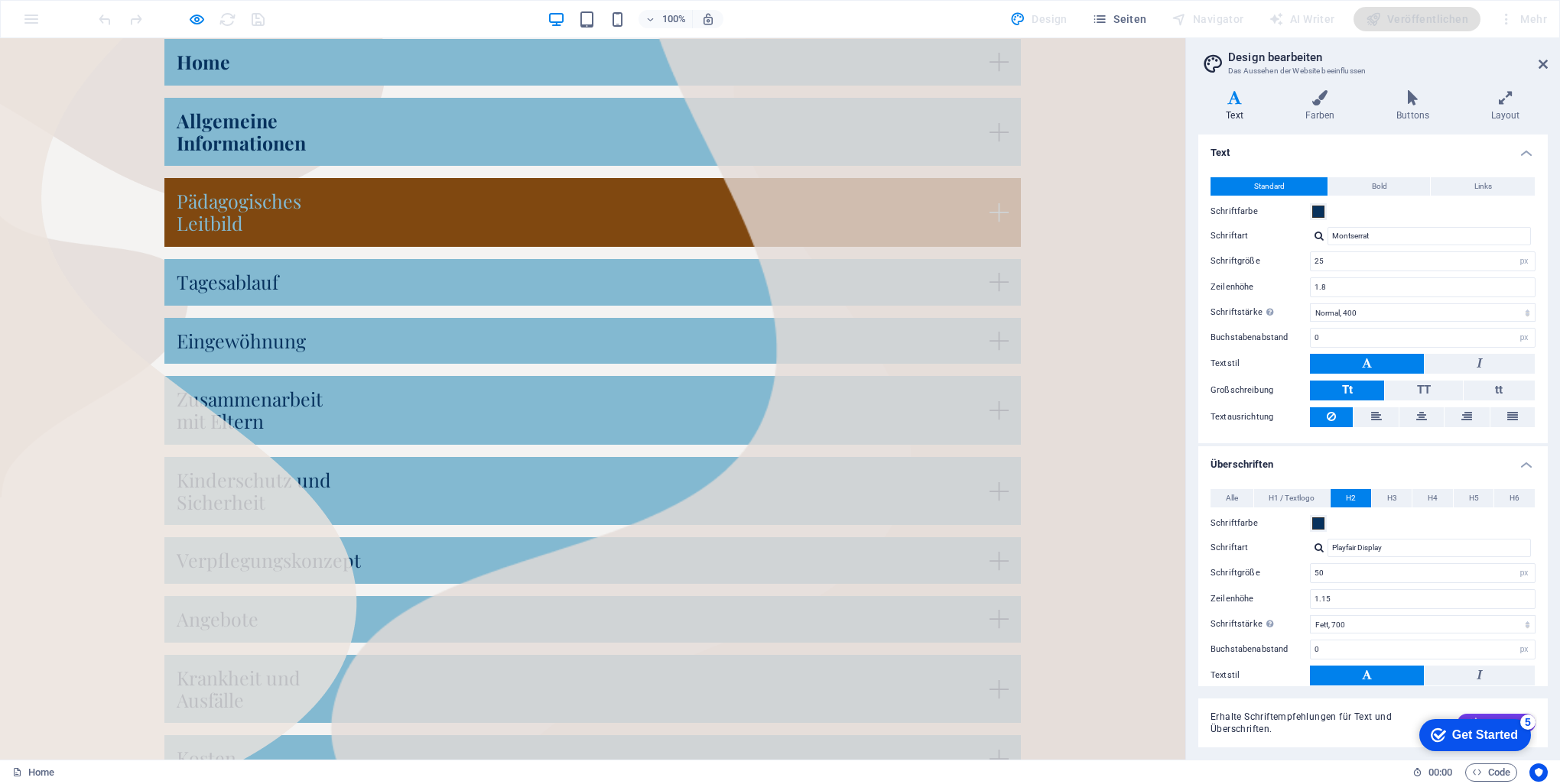
scroll to position [263, 0]
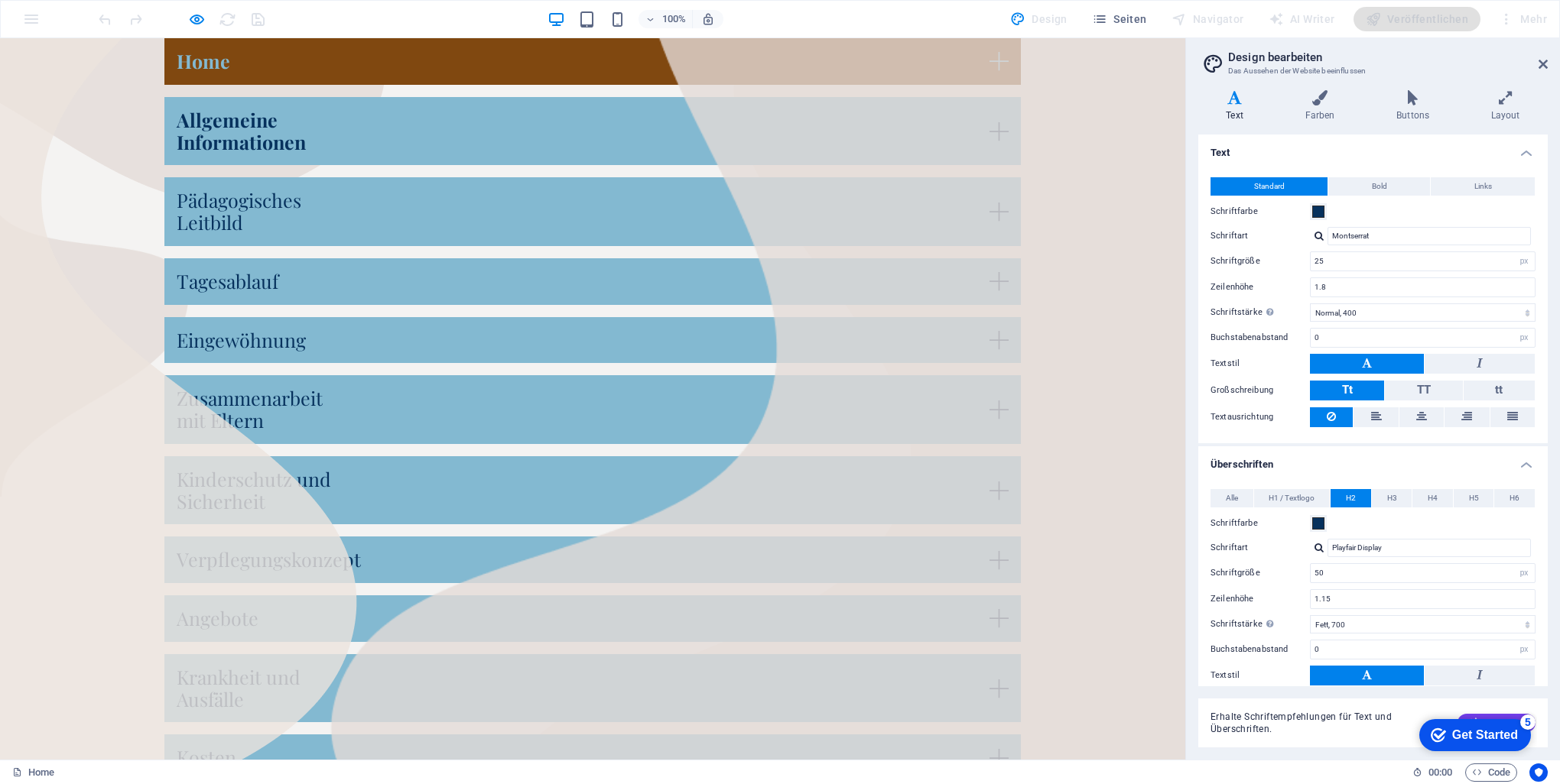
click at [776, 64] on link "Home" at bounding box center [593, 61] width 857 height 46
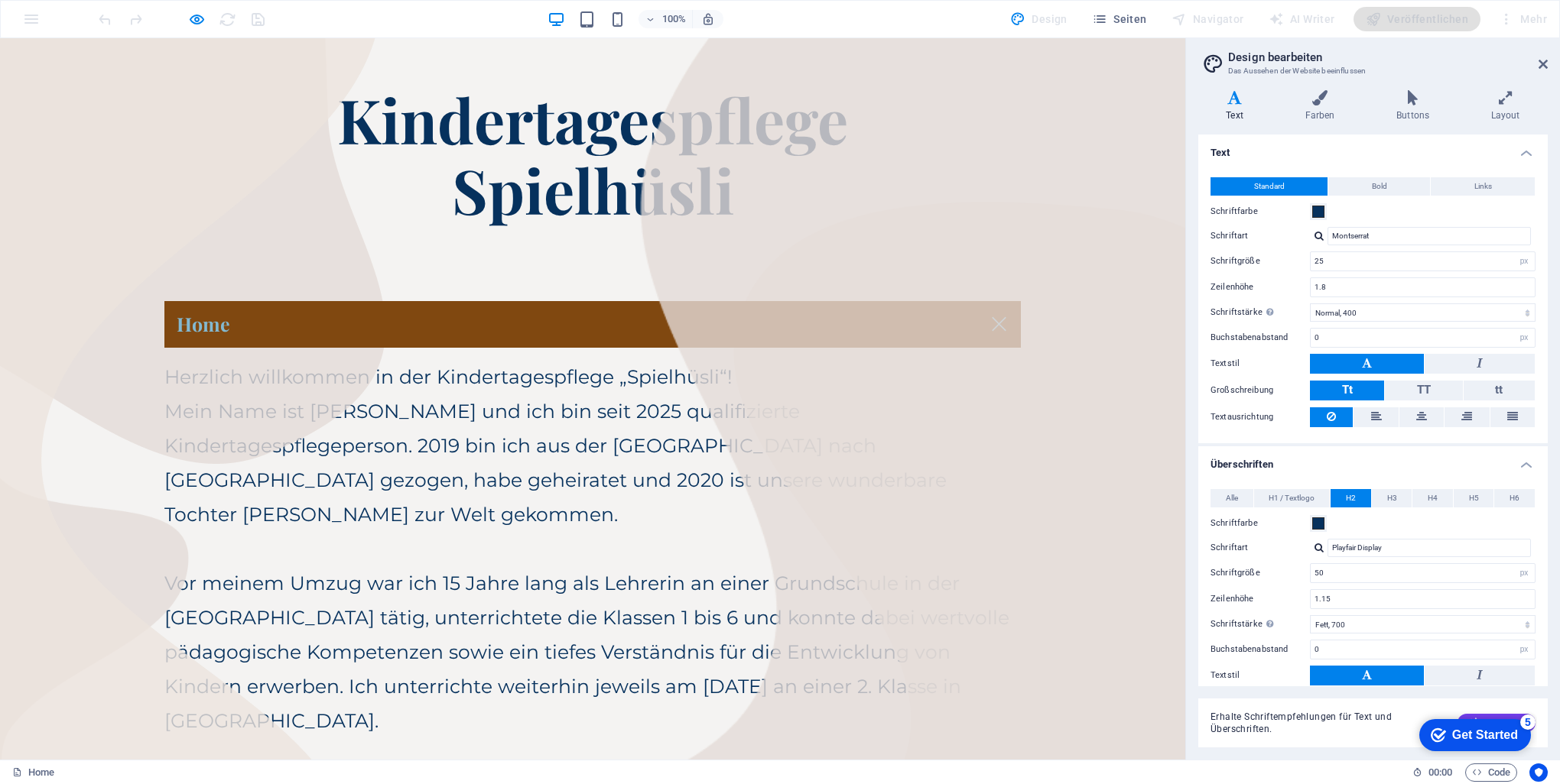
scroll to position [0, 0]
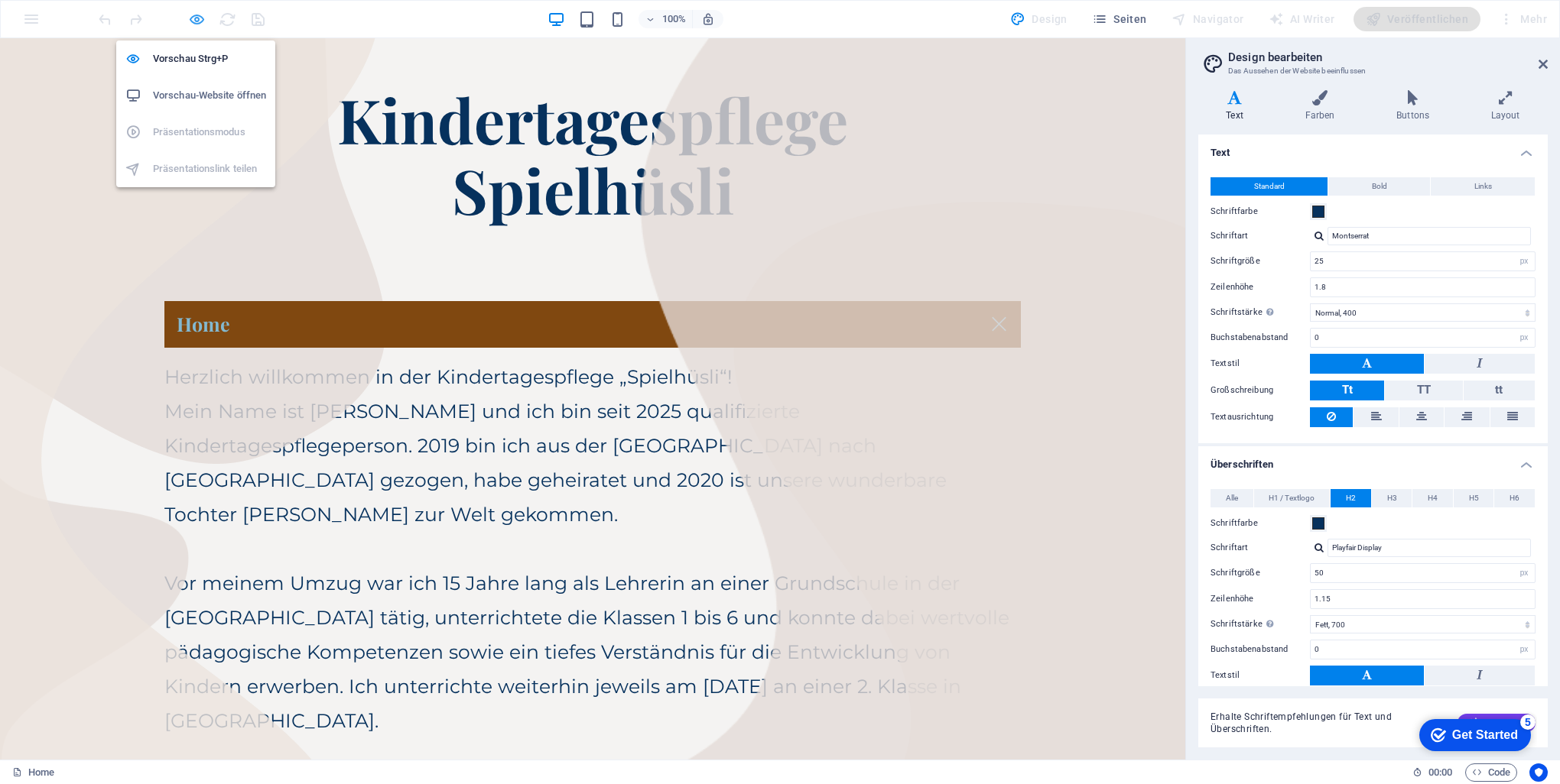
click at [202, 17] on icon "button" at bounding box center [196, 20] width 17 height 17
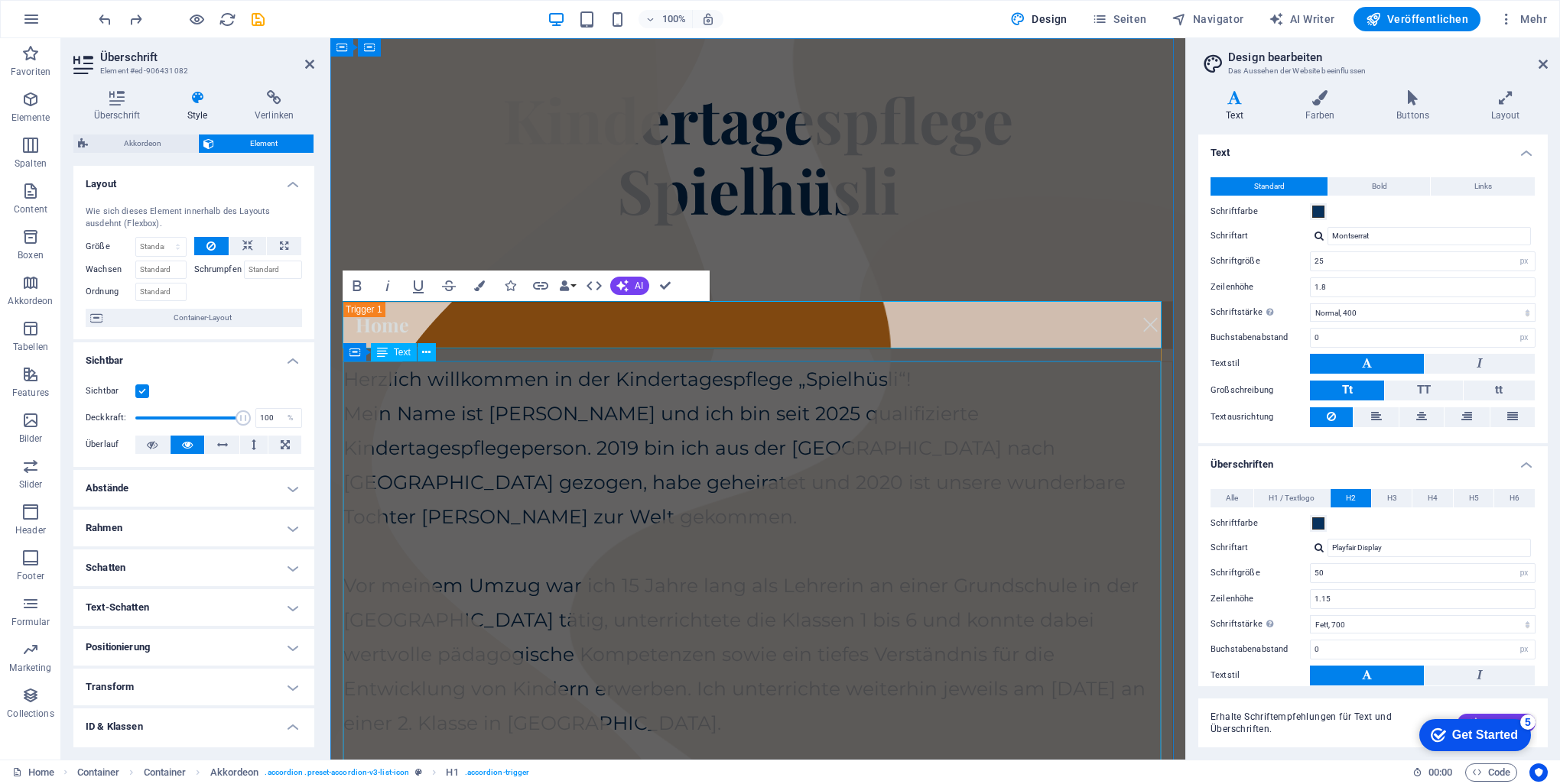
click at [519, 445] on div "Herzlich willkommen in der Kindertagespflege „Spielhüsli“! Mein Name ist [PERSO…" at bounding box center [758, 724] width 829 height 723
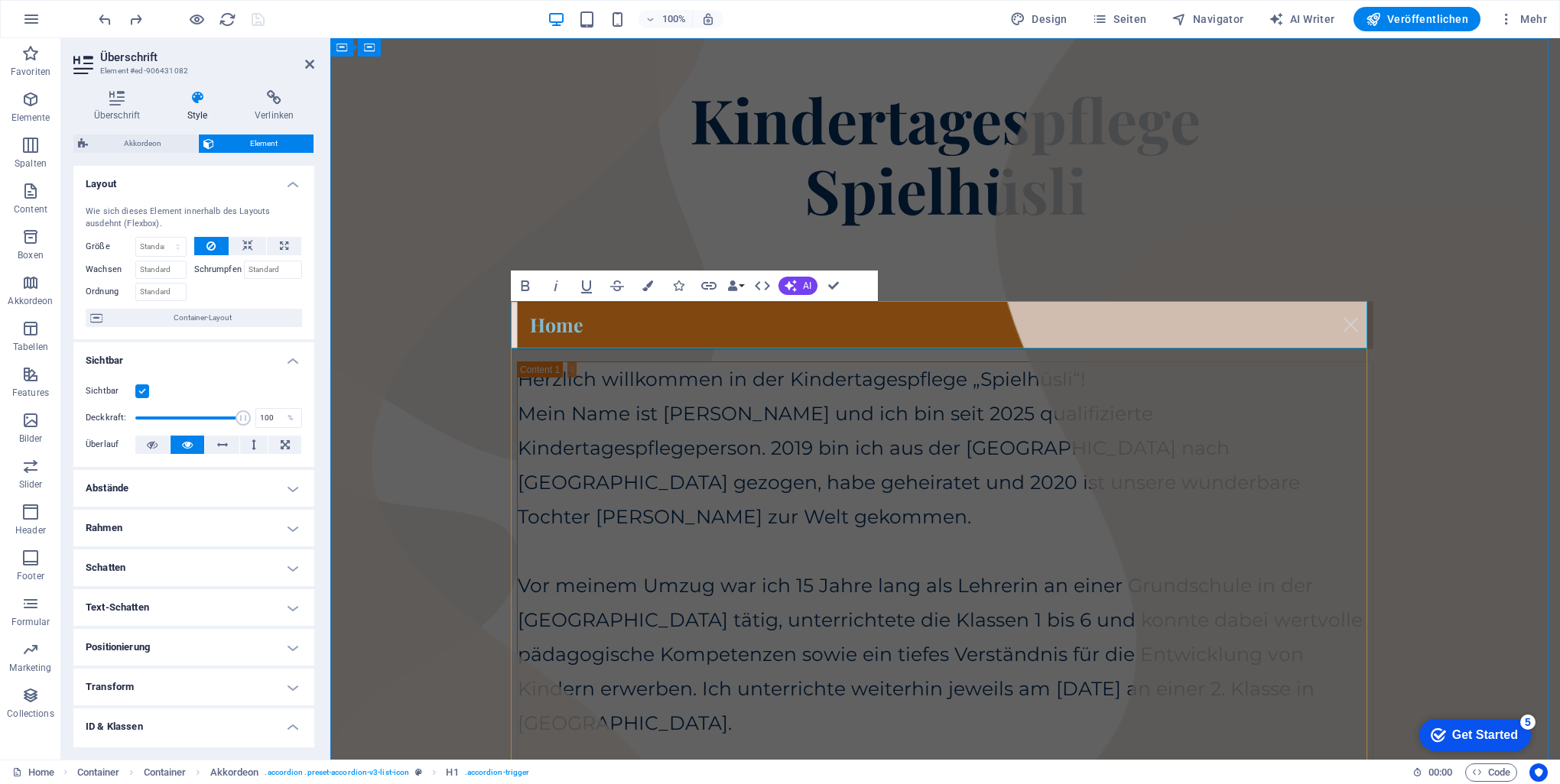
drag, startPoint x: 595, startPoint y: 320, endPoint x: 560, endPoint y: 320, distance: 35.0
click at [594, 320] on link "Home" at bounding box center [945, 324] width 855 height 46
click at [533, 319] on link "Home" at bounding box center [945, 324] width 855 height 46
click at [123, 87] on div "Überschrift Style Verlinken Einstellungen Ebene H1 H2 H3 H4 H5 H6 Ausrichtung S…" at bounding box center [194, 419] width 266 height 682
click at [116, 105] on h4 "Überschrift" at bounding box center [119, 106] width 94 height 32
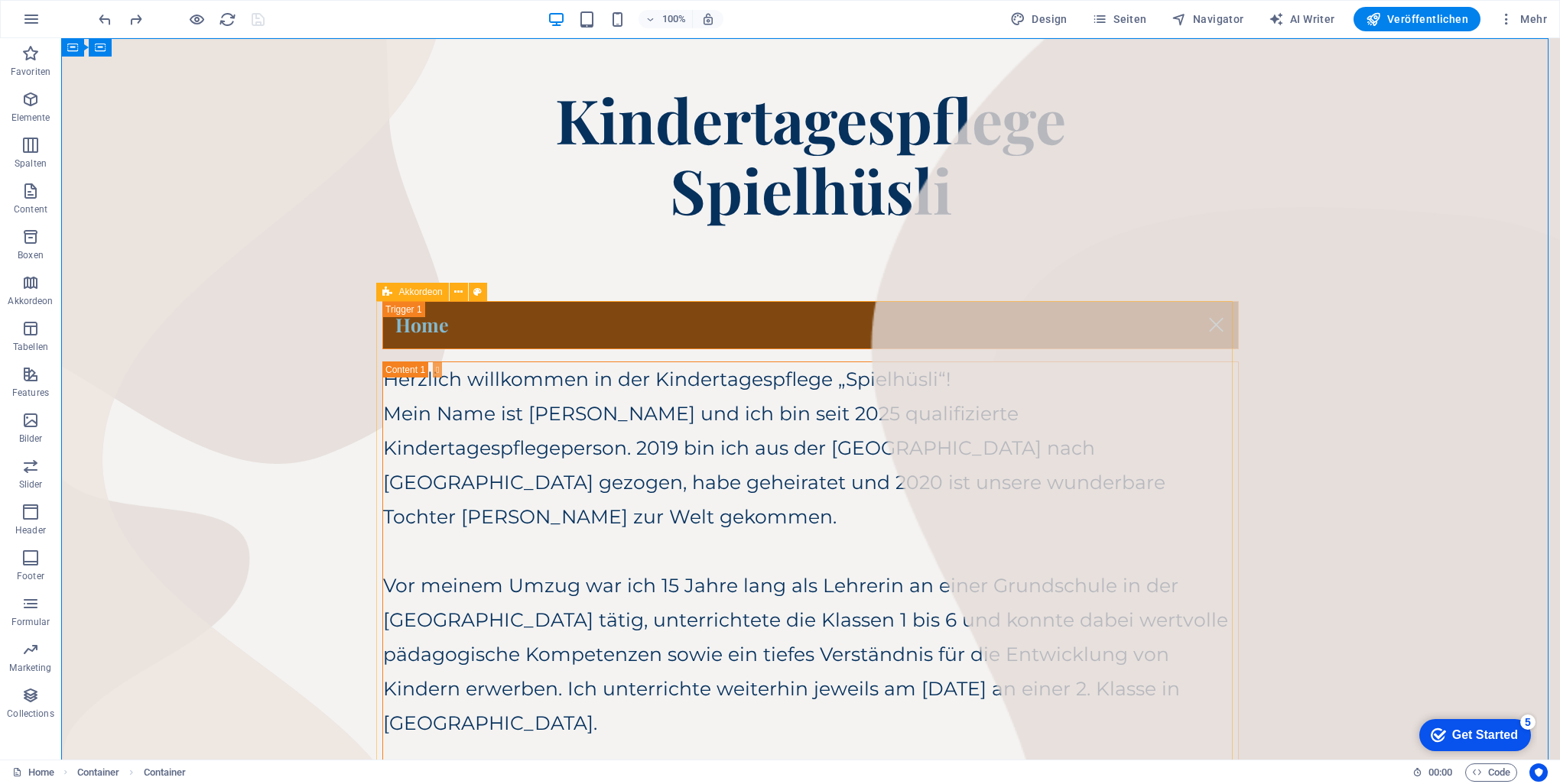
click at [392, 291] on div "Akkordeon" at bounding box center [412, 291] width 72 height 18
click at [427, 330] on div "Home" at bounding box center [811, 324] width 857 height 48
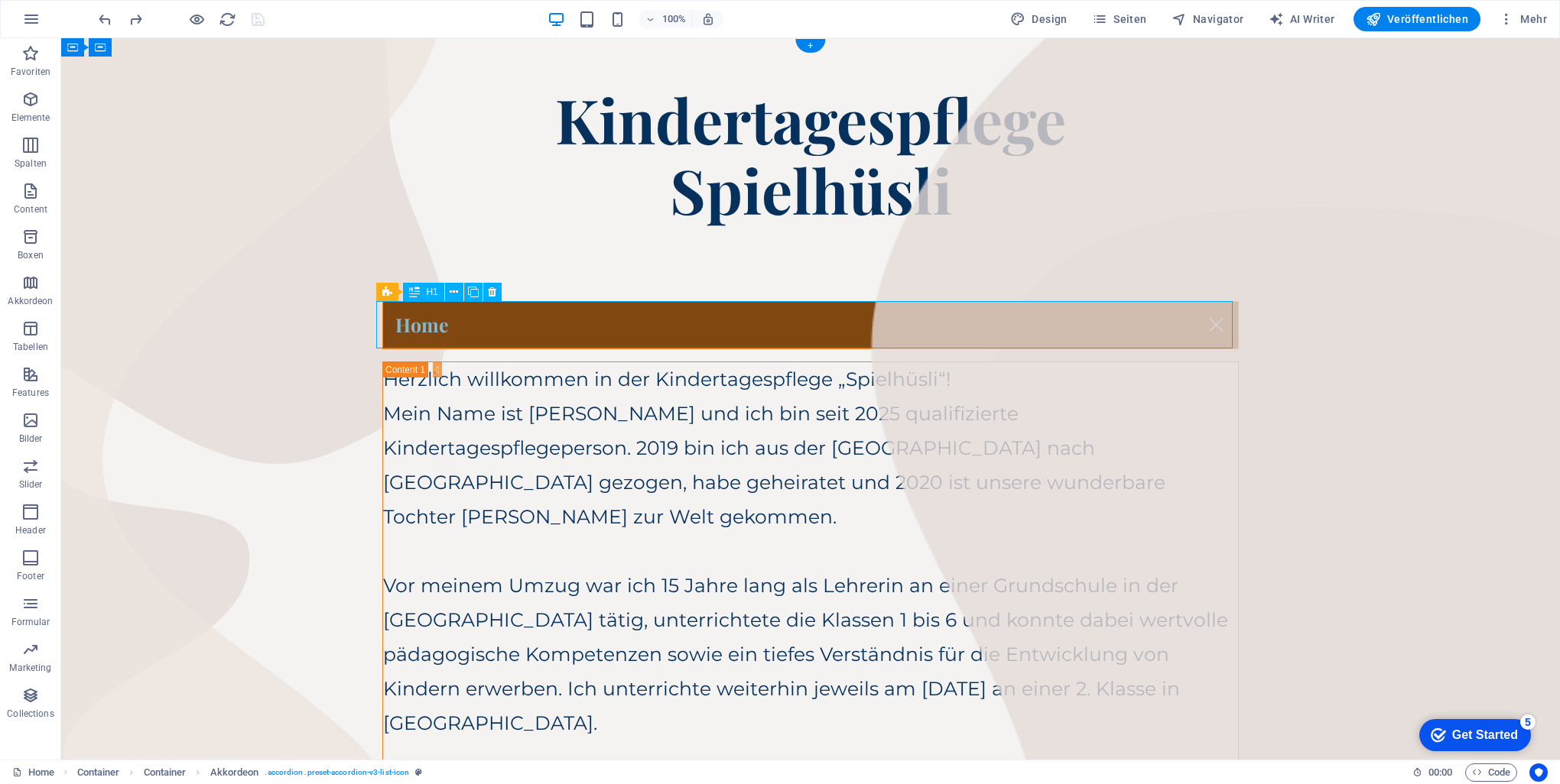
click at [427, 330] on div "Home" at bounding box center [811, 324] width 857 height 48
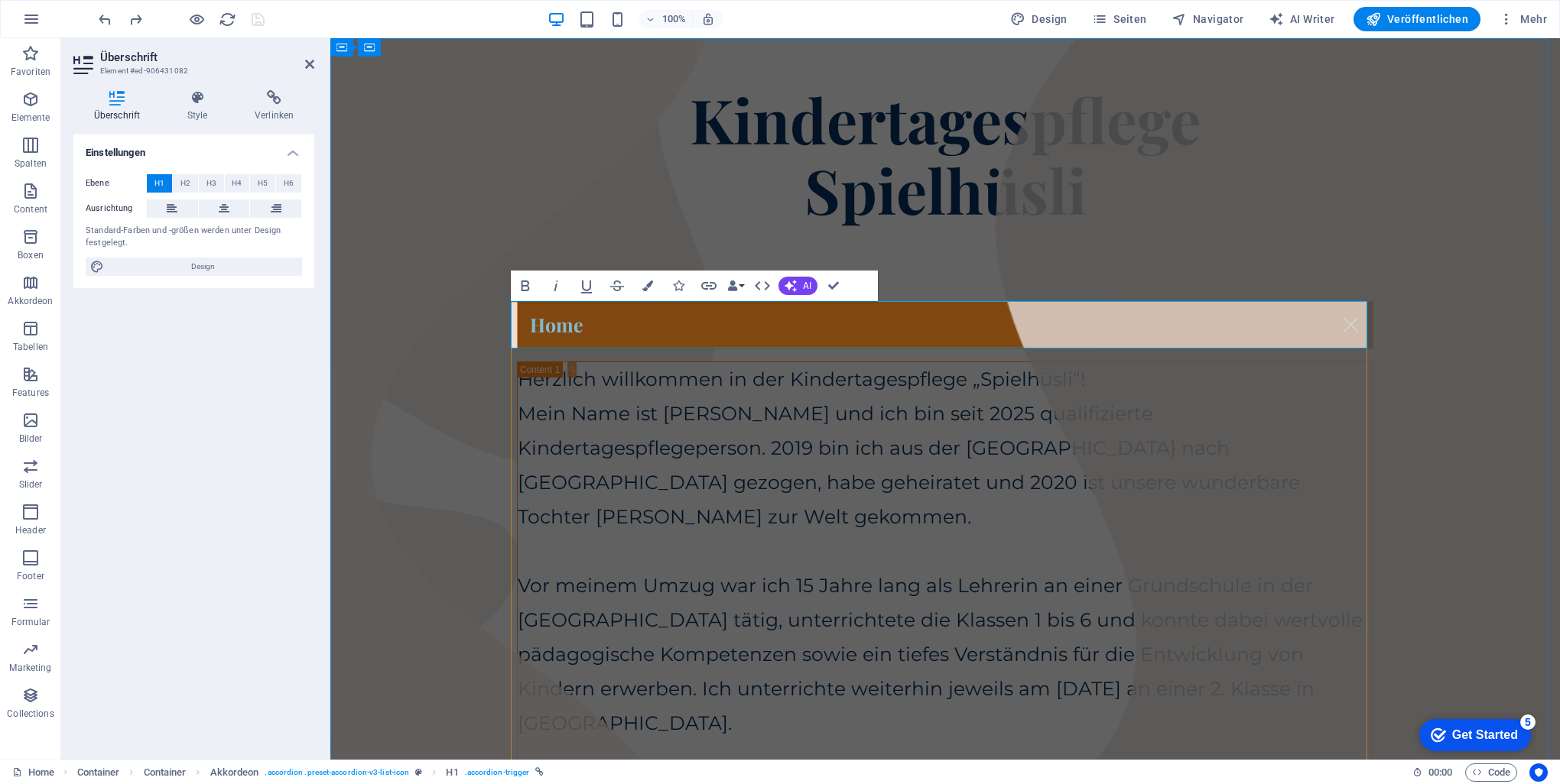
click at [556, 328] on link "Home" at bounding box center [945, 324] width 855 height 46
click at [21, 108] on icon "button" at bounding box center [30, 99] width 18 height 18
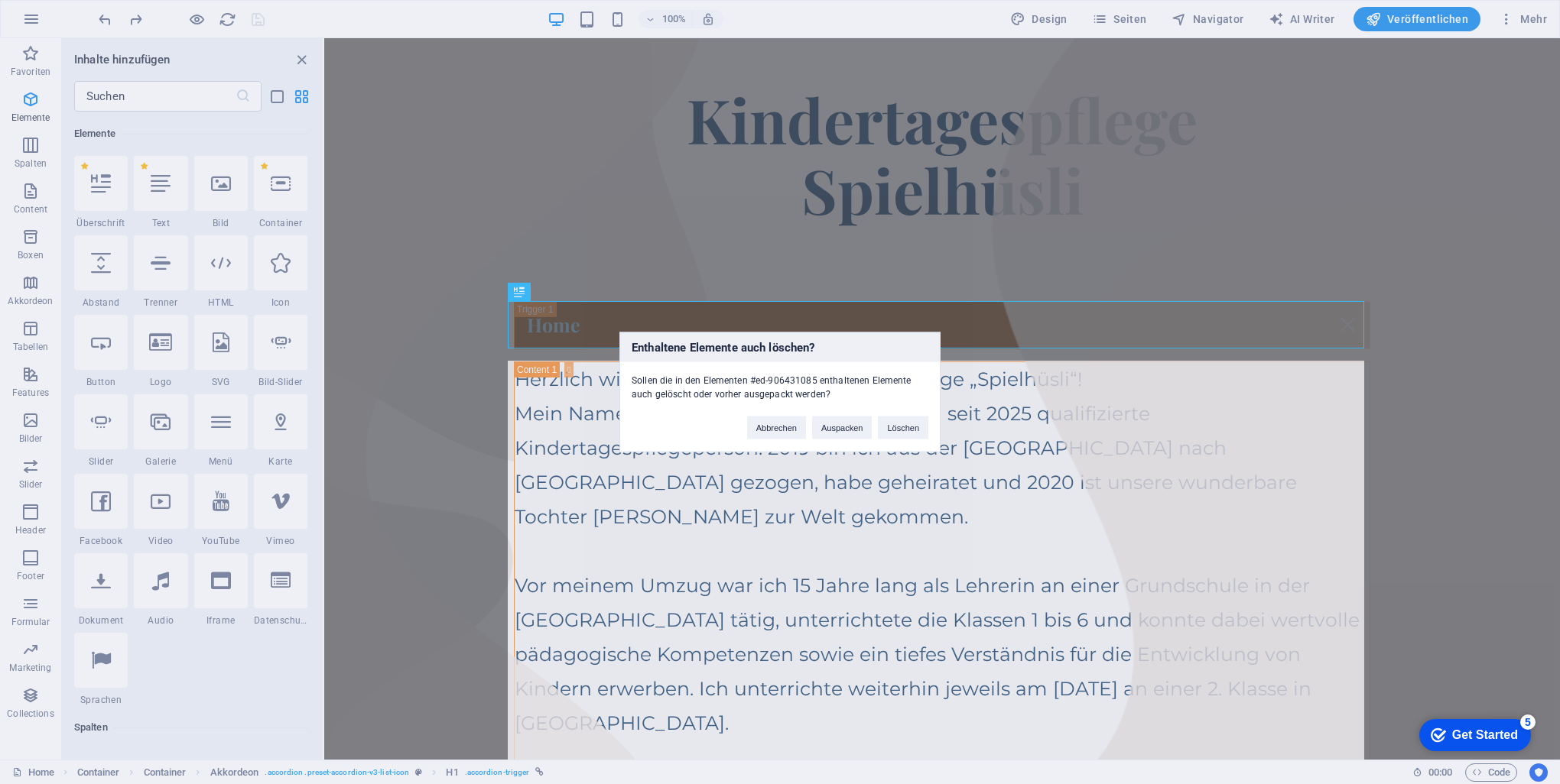
scroll to position [288, 0]
click at [776, 427] on button "Auspacken" at bounding box center [842, 427] width 60 height 23
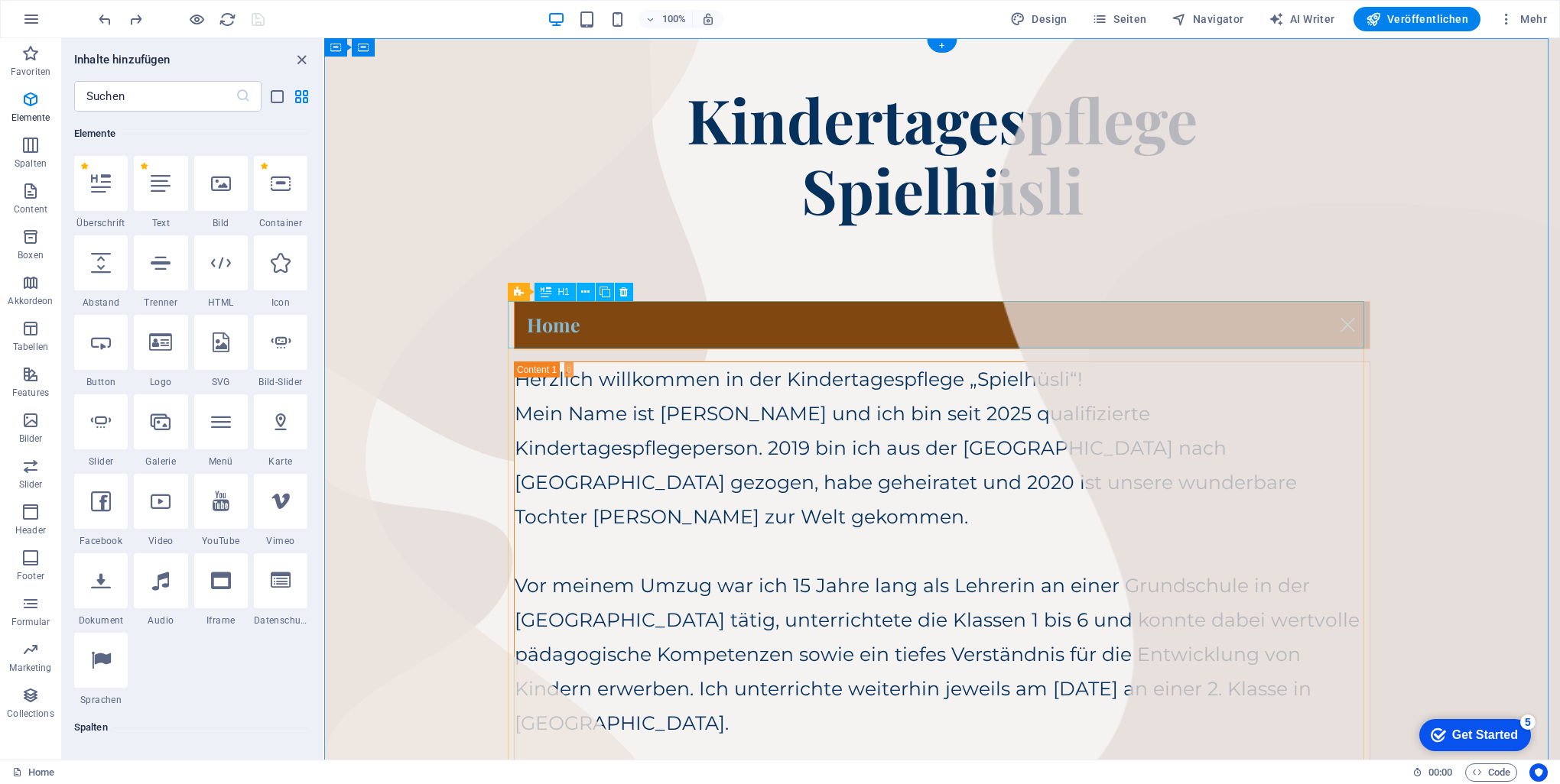
click at [550, 326] on div "Home" at bounding box center [942, 324] width 857 height 48
click at [549, 326] on div "Home" at bounding box center [942, 324] width 857 height 48
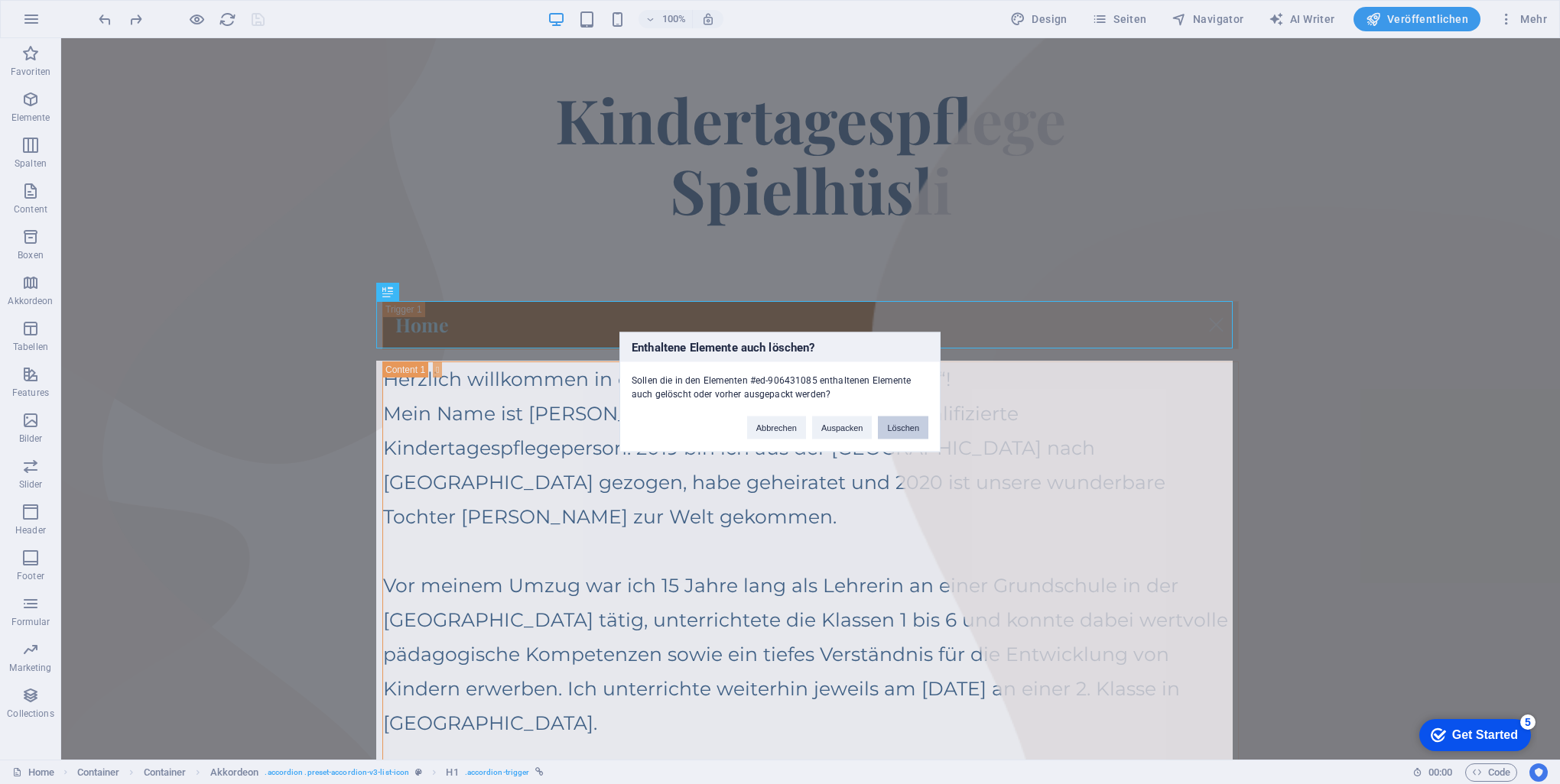
click at [776, 429] on button "Löschen" at bounding box center [903, 427] width 50 height 23
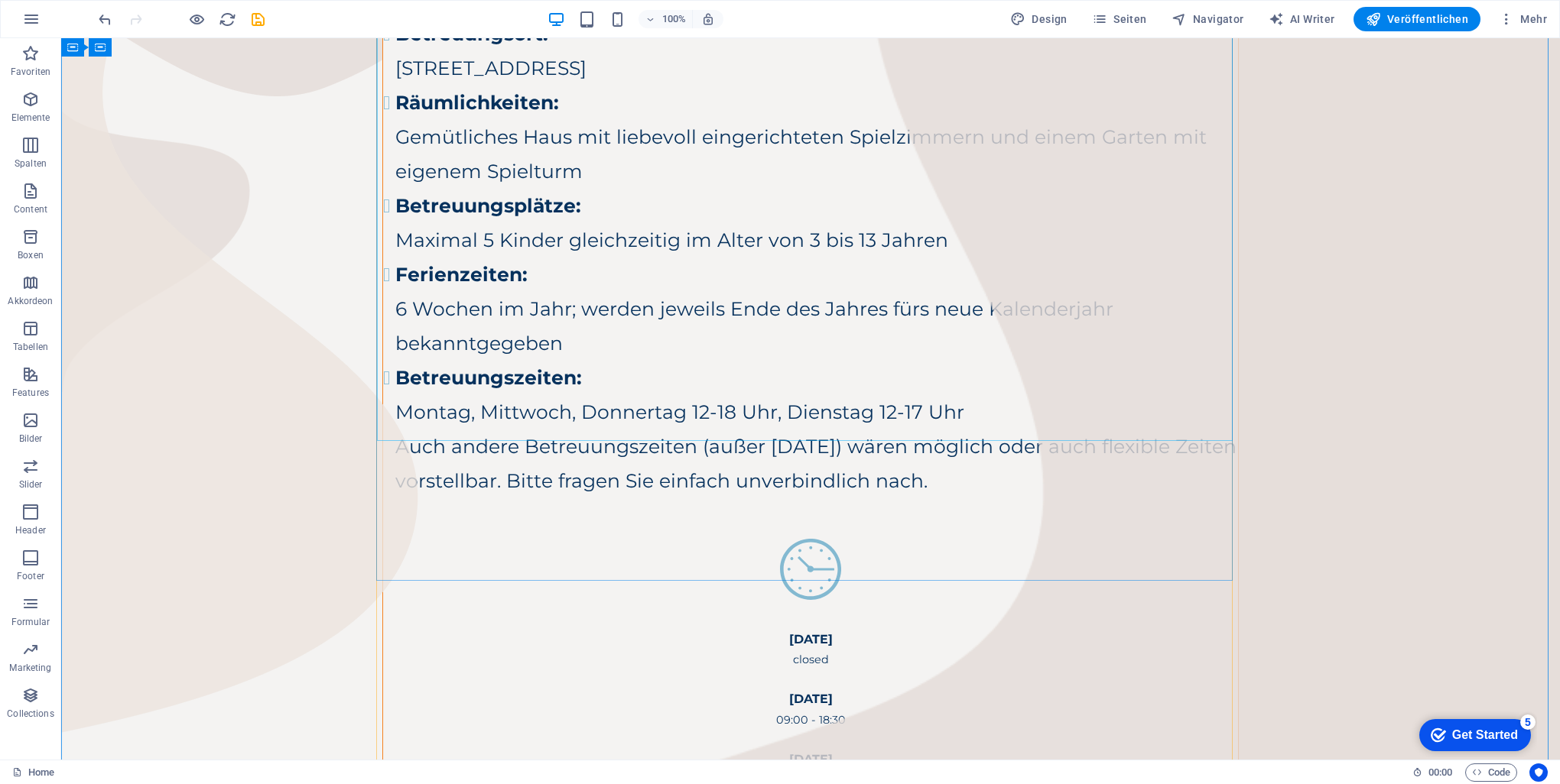
scroll to position [0, 0]
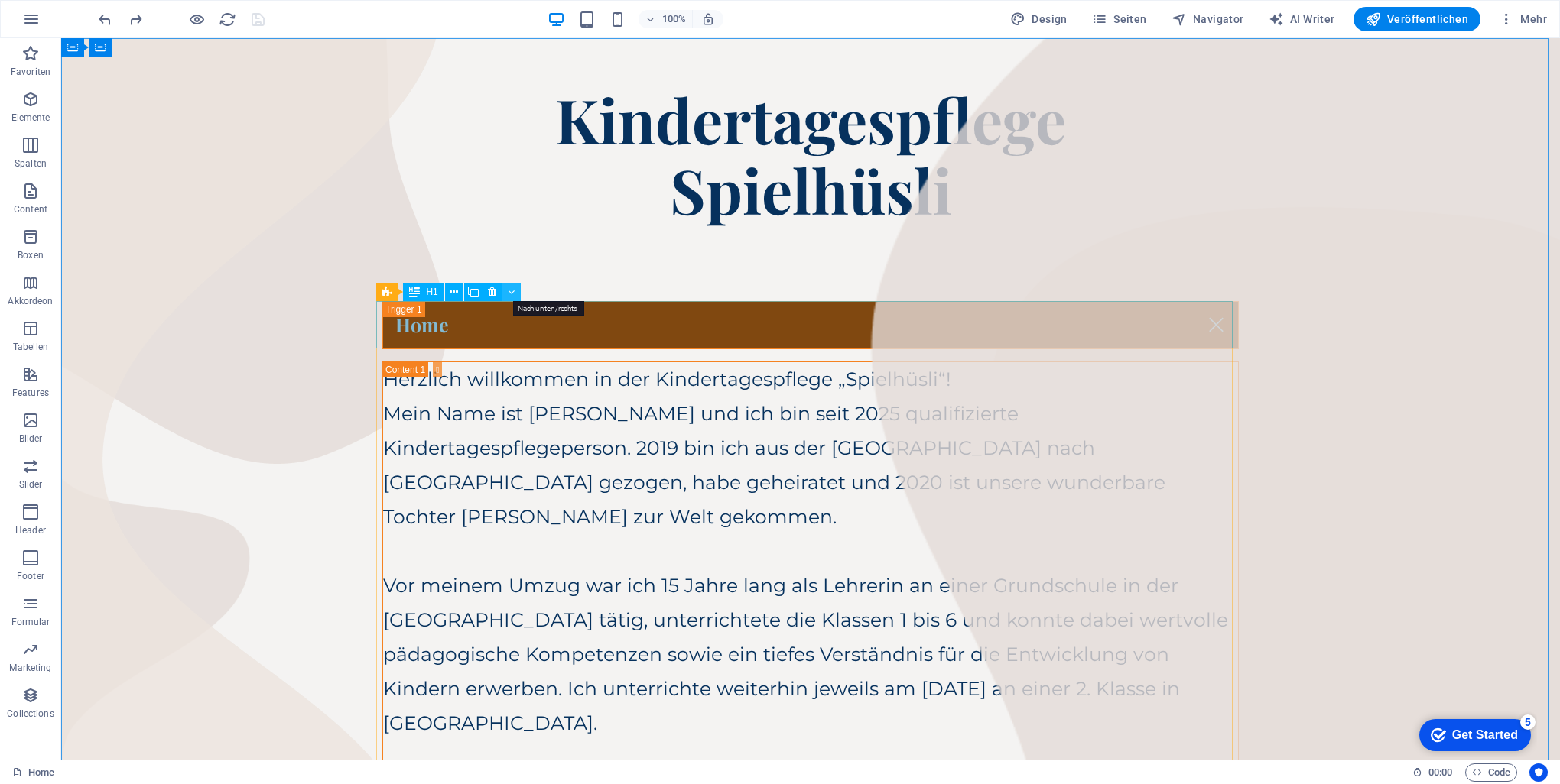
click at [514, 292] on icon at bounding box center [511, 292] width 7 height 16
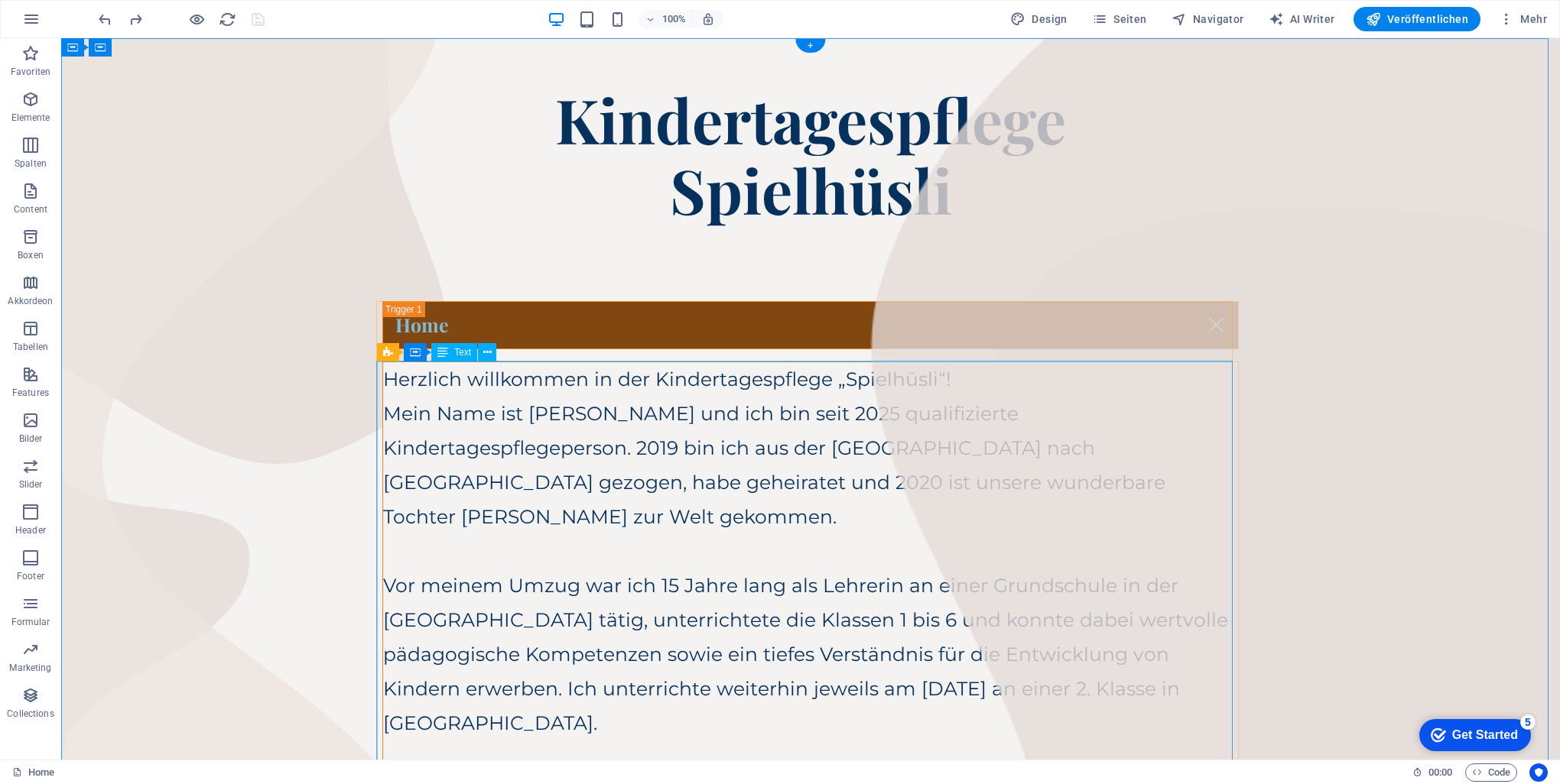
click at [522, 445] on div "Herzlich willkommen in der Kindertagespflege „Spielhüsli“! Mein Name ist [PERSO…" at bounding box center [811, 724] width 855 height 723
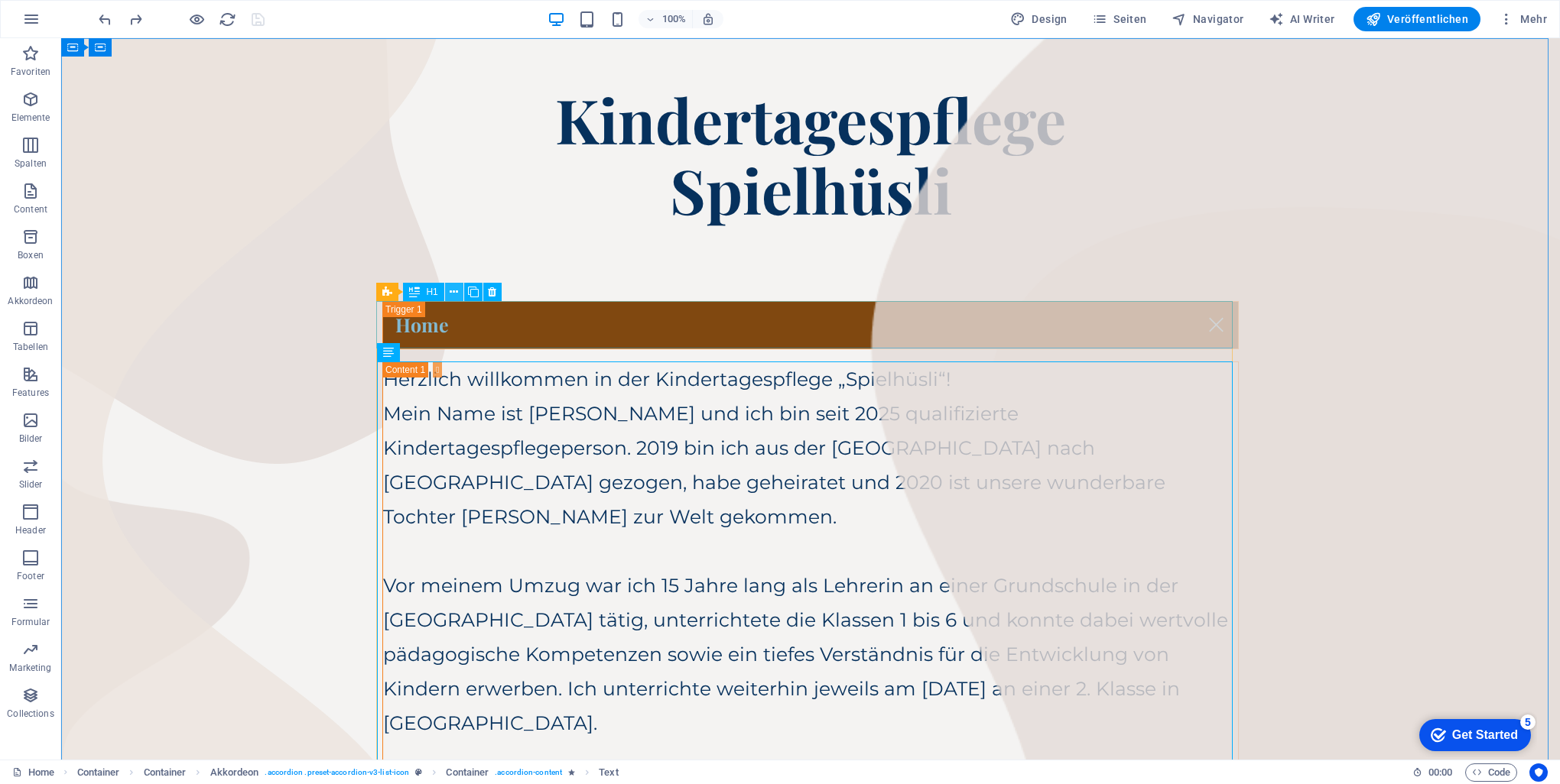
click at [456, 289] on icon at bounding box center [453, 292] width 9 height 16
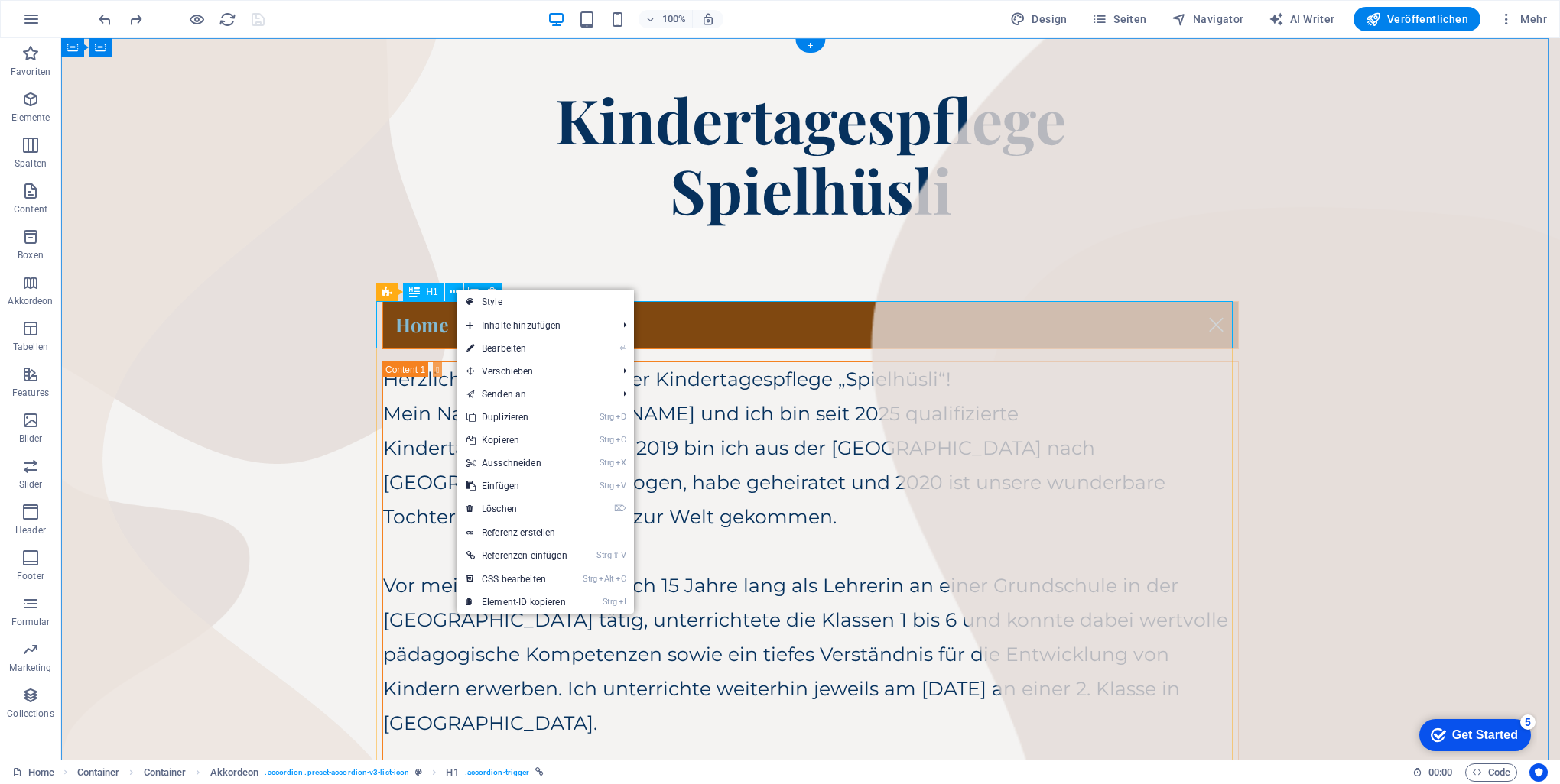
click at [388, 311] on div "Home" at bounding box center [811, 324] width 857 height 48
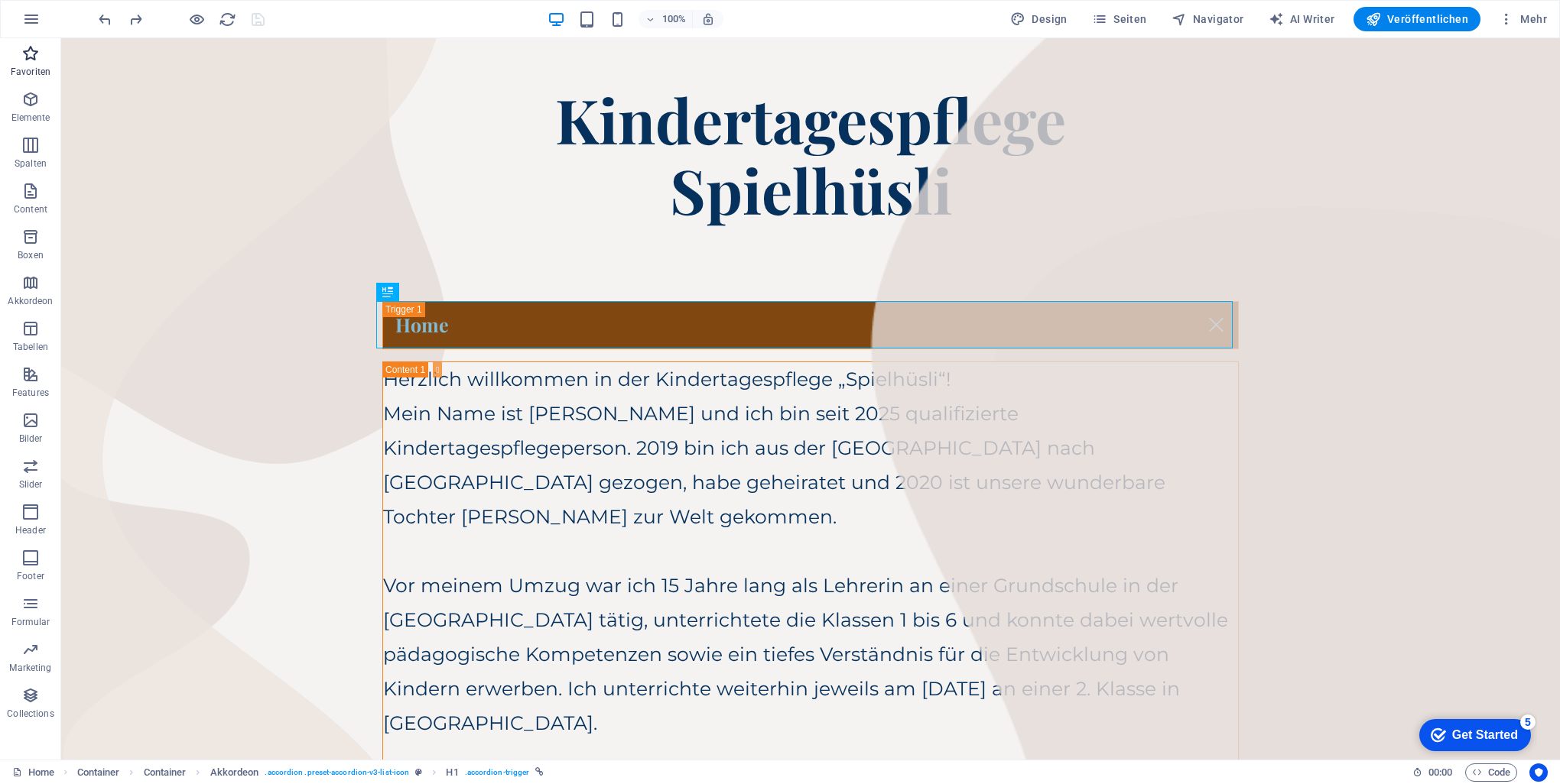
click at [35, 57] on icon "button" at bounding box center [30, 53] width 18 height 18
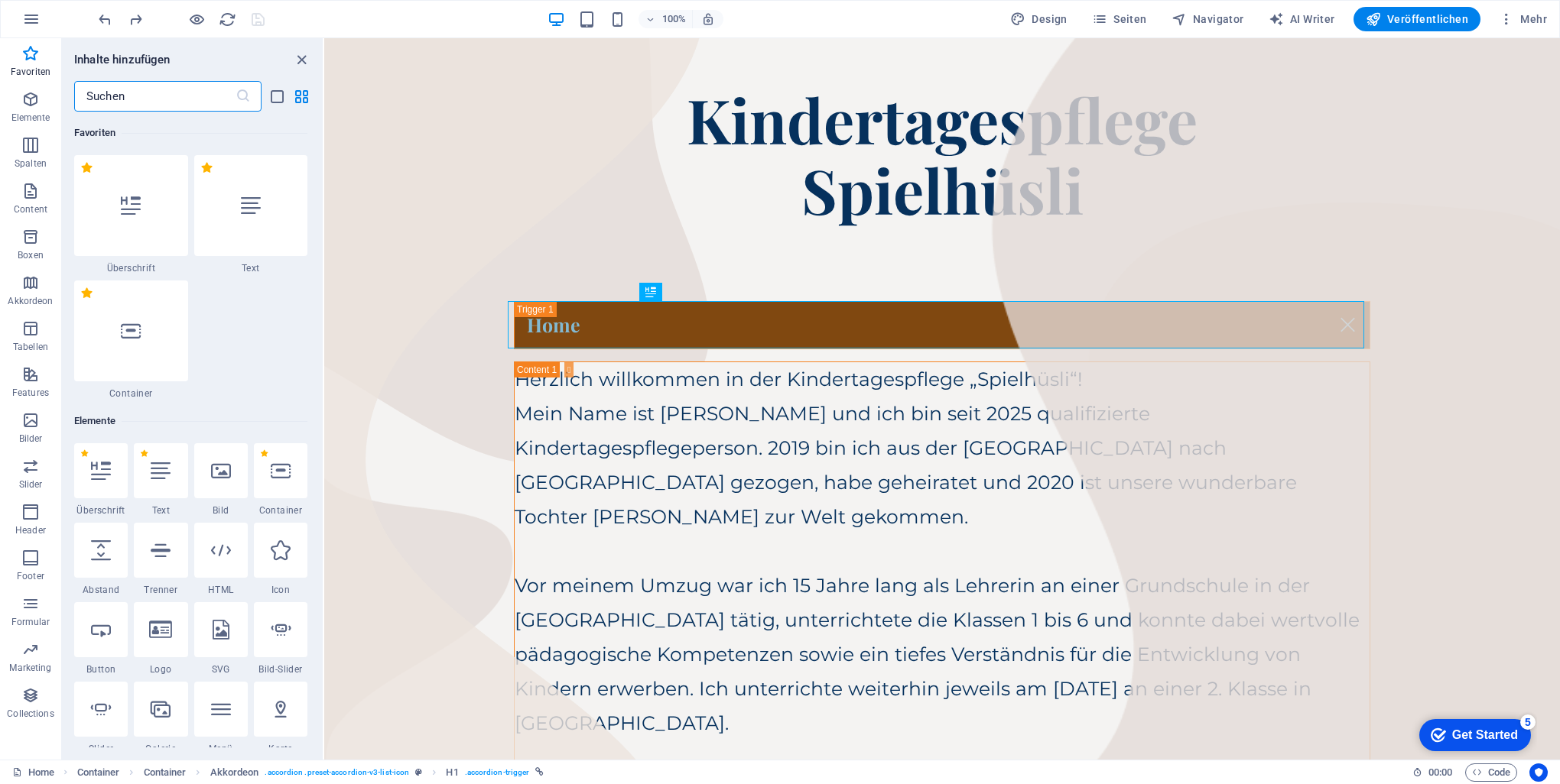
click at [130, 101] on input "text" at bounding box center [154, 96] width 161 height 31
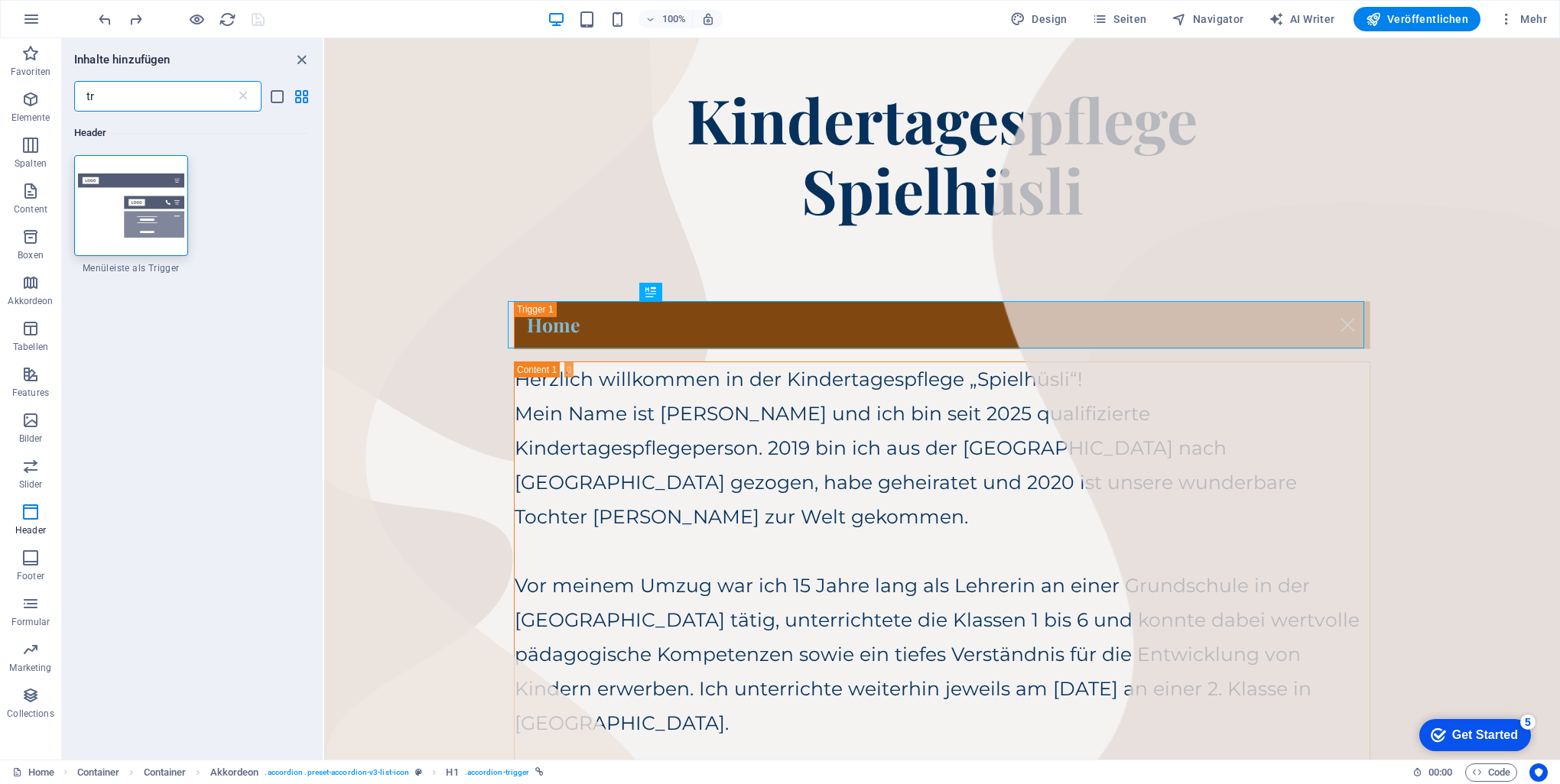
type input "t"
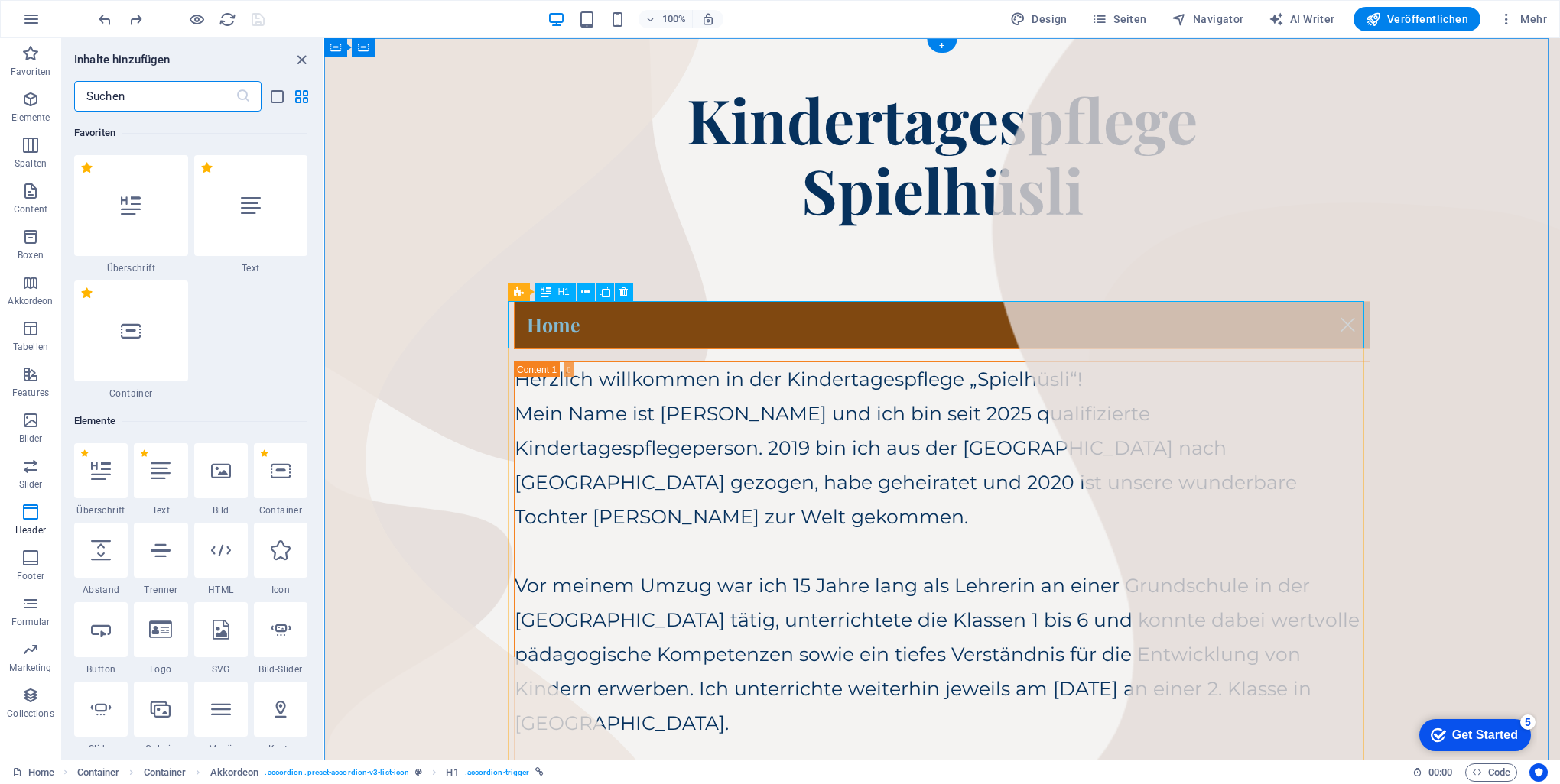
click at [611, 312] on div "Home" at bounding box center [942, 324] width 857 height 48
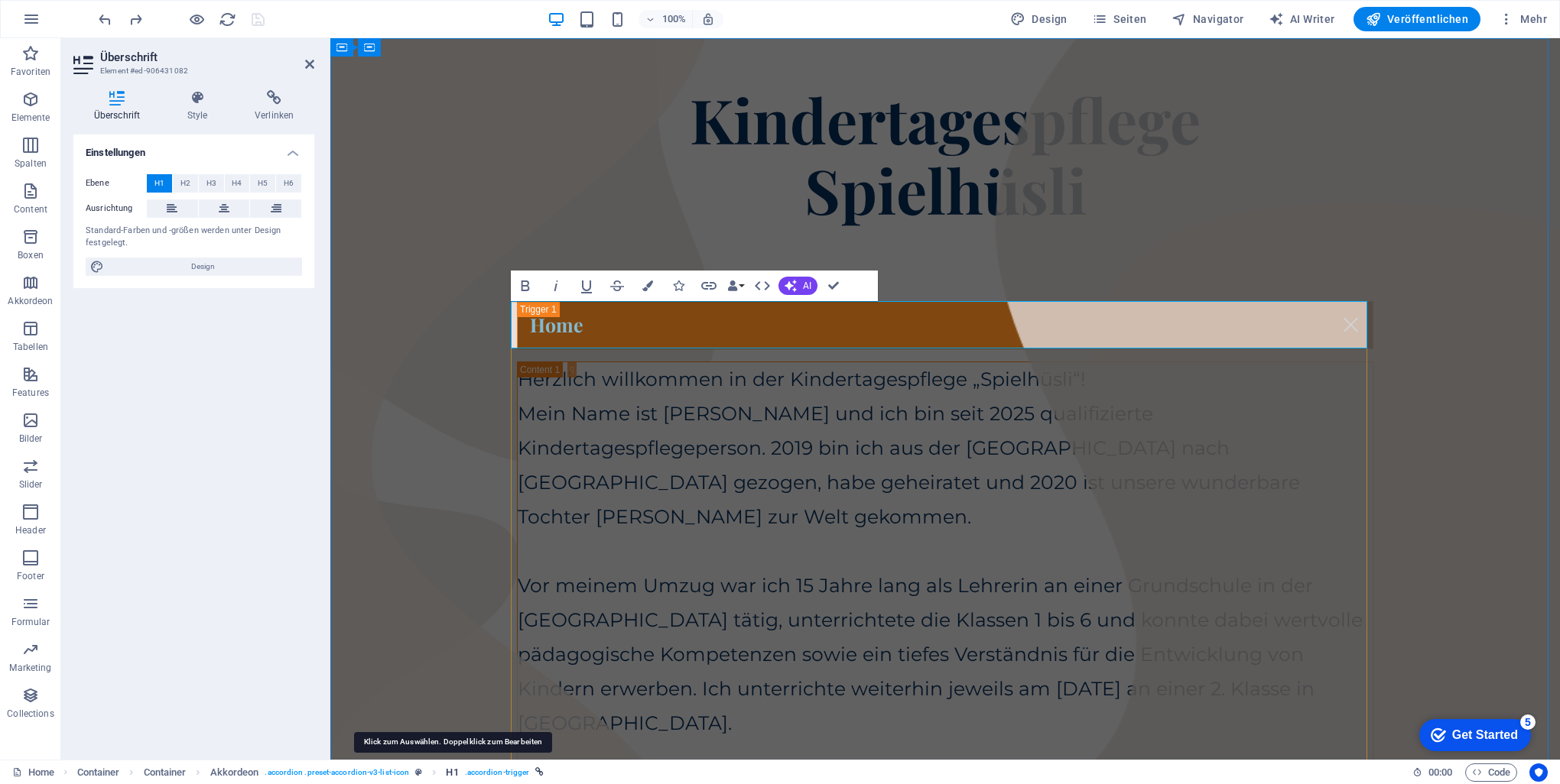
click at [451, 774] on span "H1" at bounding box center [452, 772] width 13 height 18
click at [451, 770] on span "H1" at bounding box center [452, 772] width 13 height 18
click at [451, 772] on span "H1" at bounding box center [452, 772] width 13 height 18
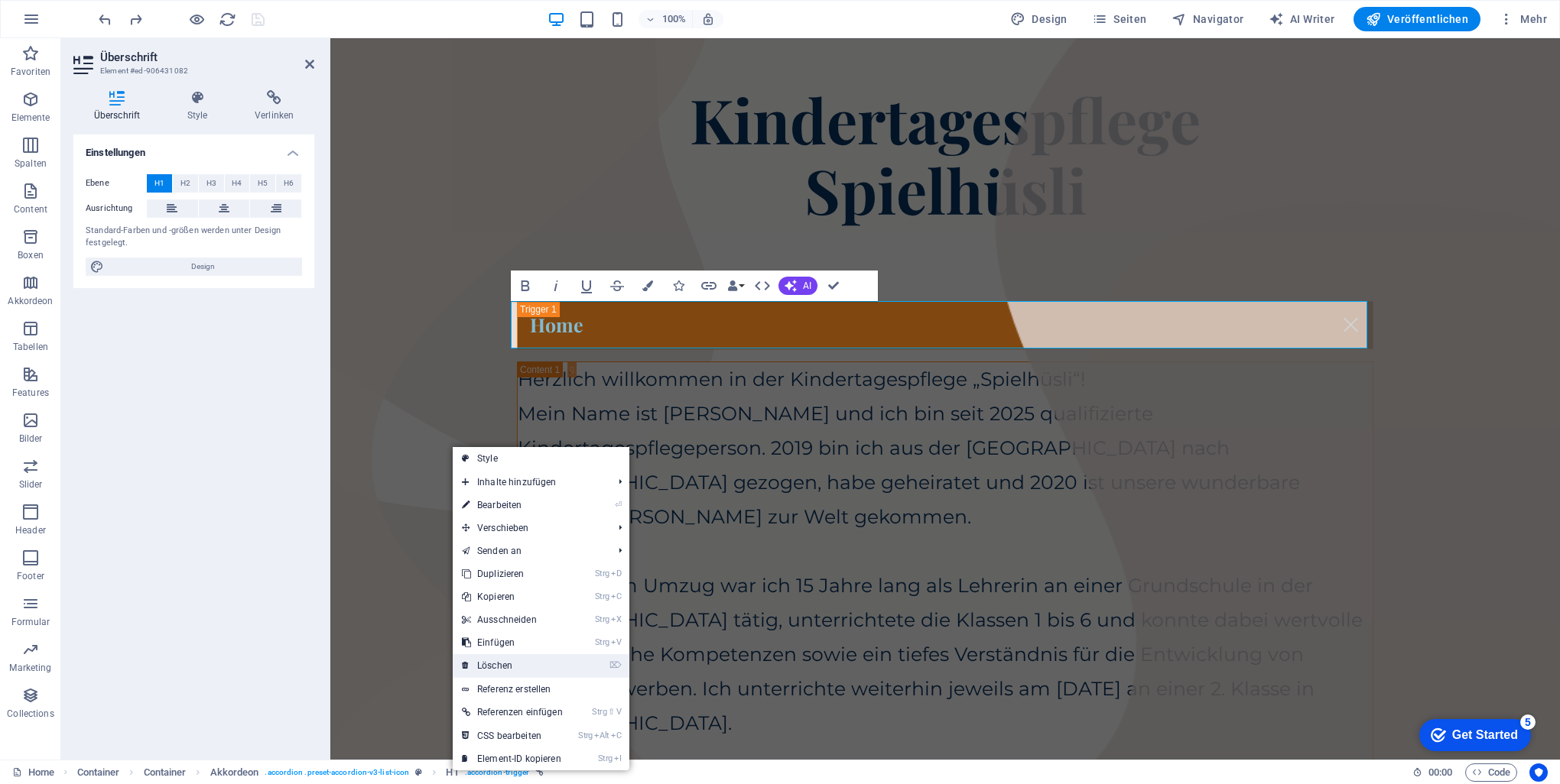
click at [506, 666] on link "⌦ Löschen" at bounding box center [512, 665] width 119 height 23
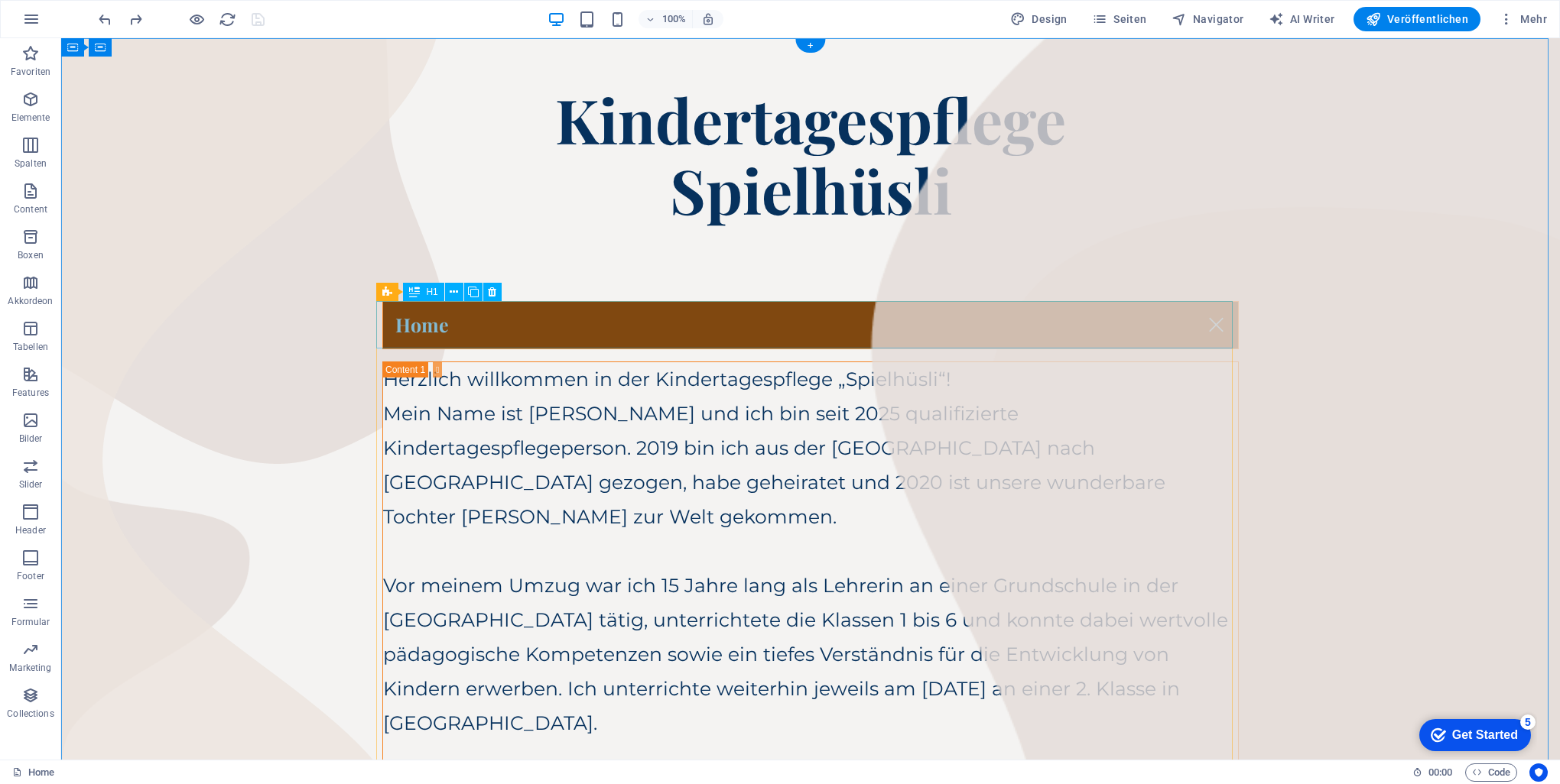
click at [431, 315] on div "Home" at bounding box center [811, 324] width 857 height 48
click at [430, 291] on span "H1" at bounding box center [431, 292] width 12 height 9
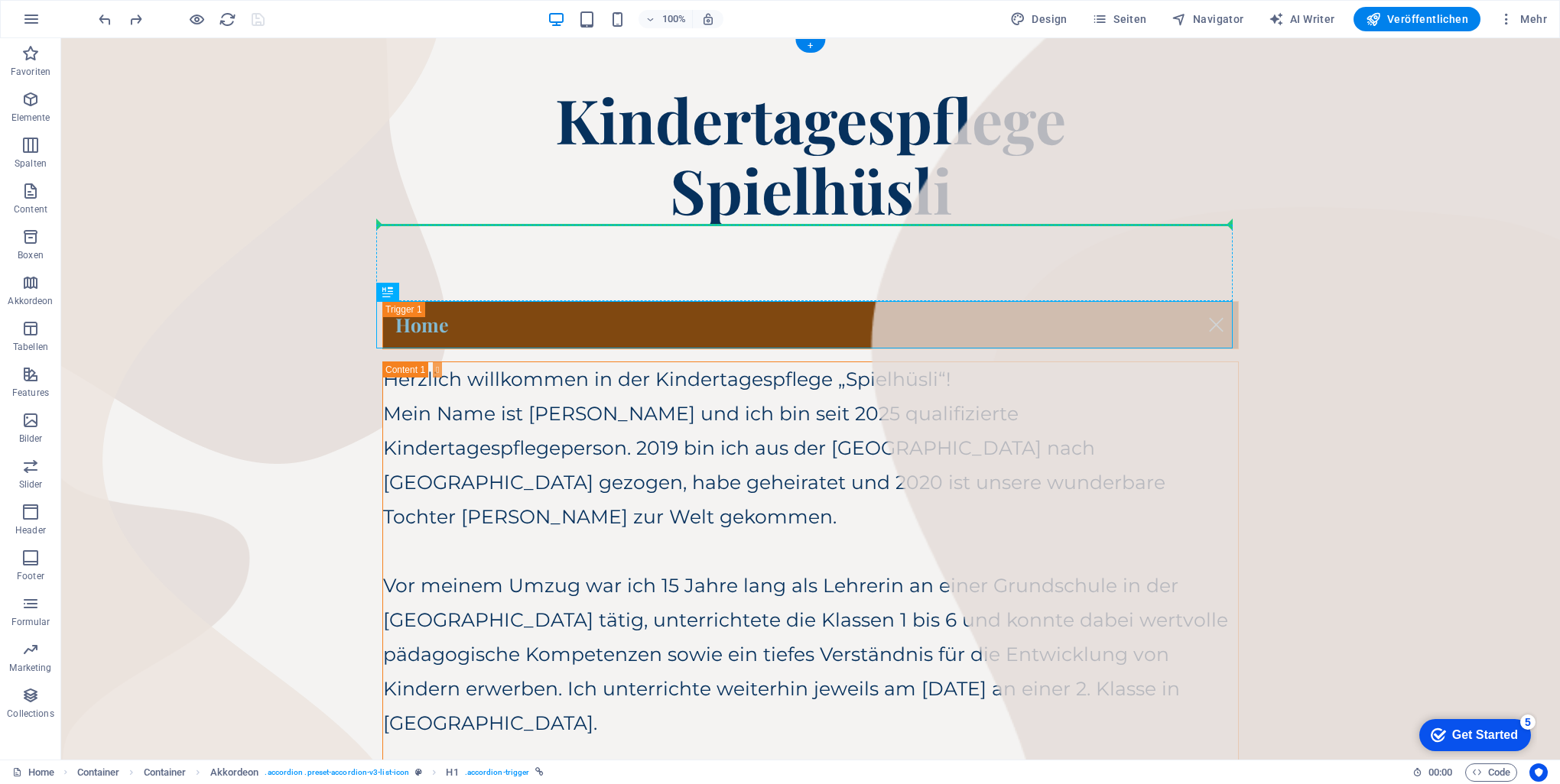
drag, startPoint x: 488, startPoint y: 332, endPoint x: 441, endPoint y: 246, distance: 98.0
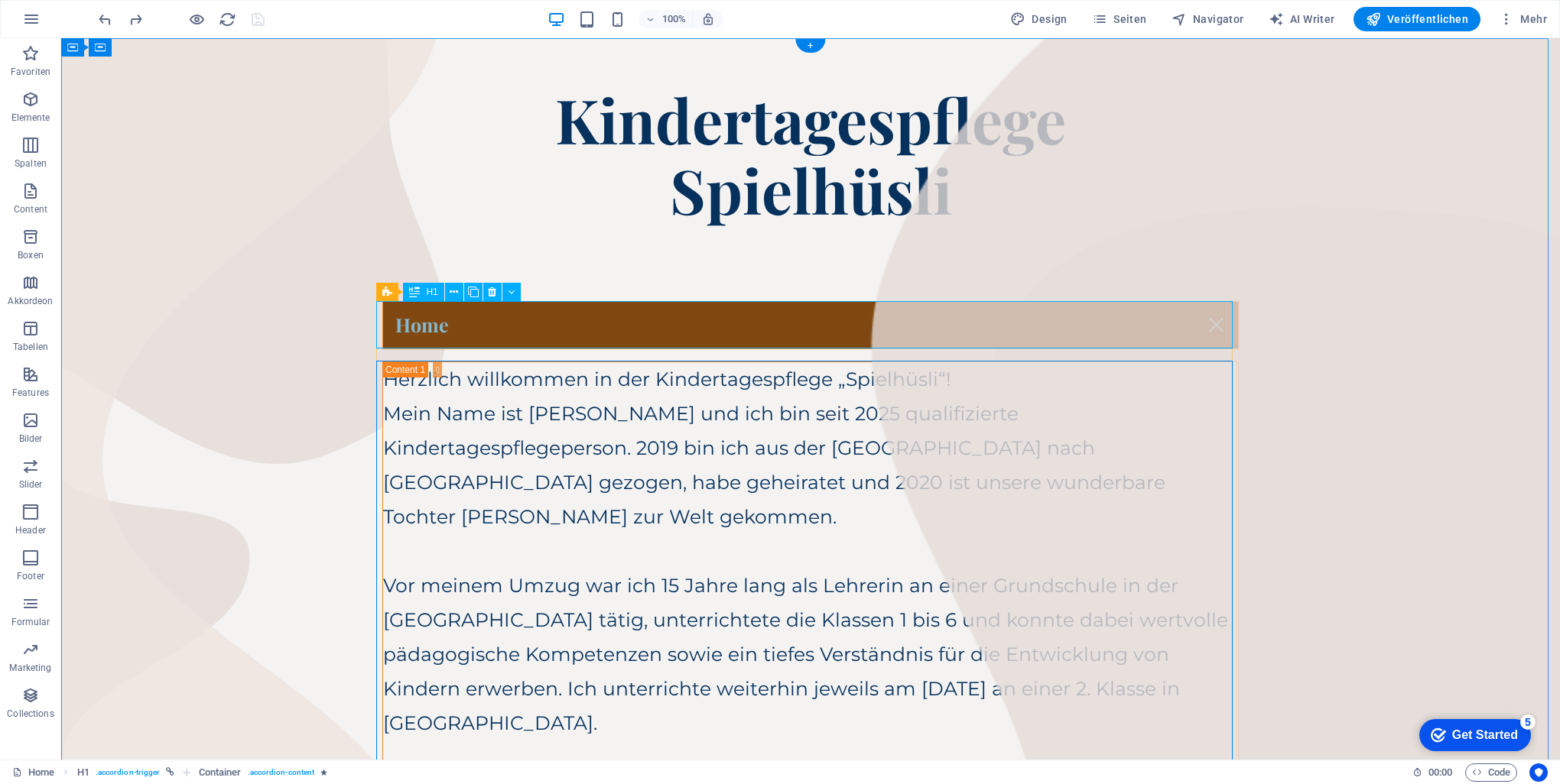
click at [776, 322] on div "Home" at bounding box center [811, 324] width 857 height 48
click at [508, 323] on div "Home" at bounding box center [811, 324] width 857 height 48
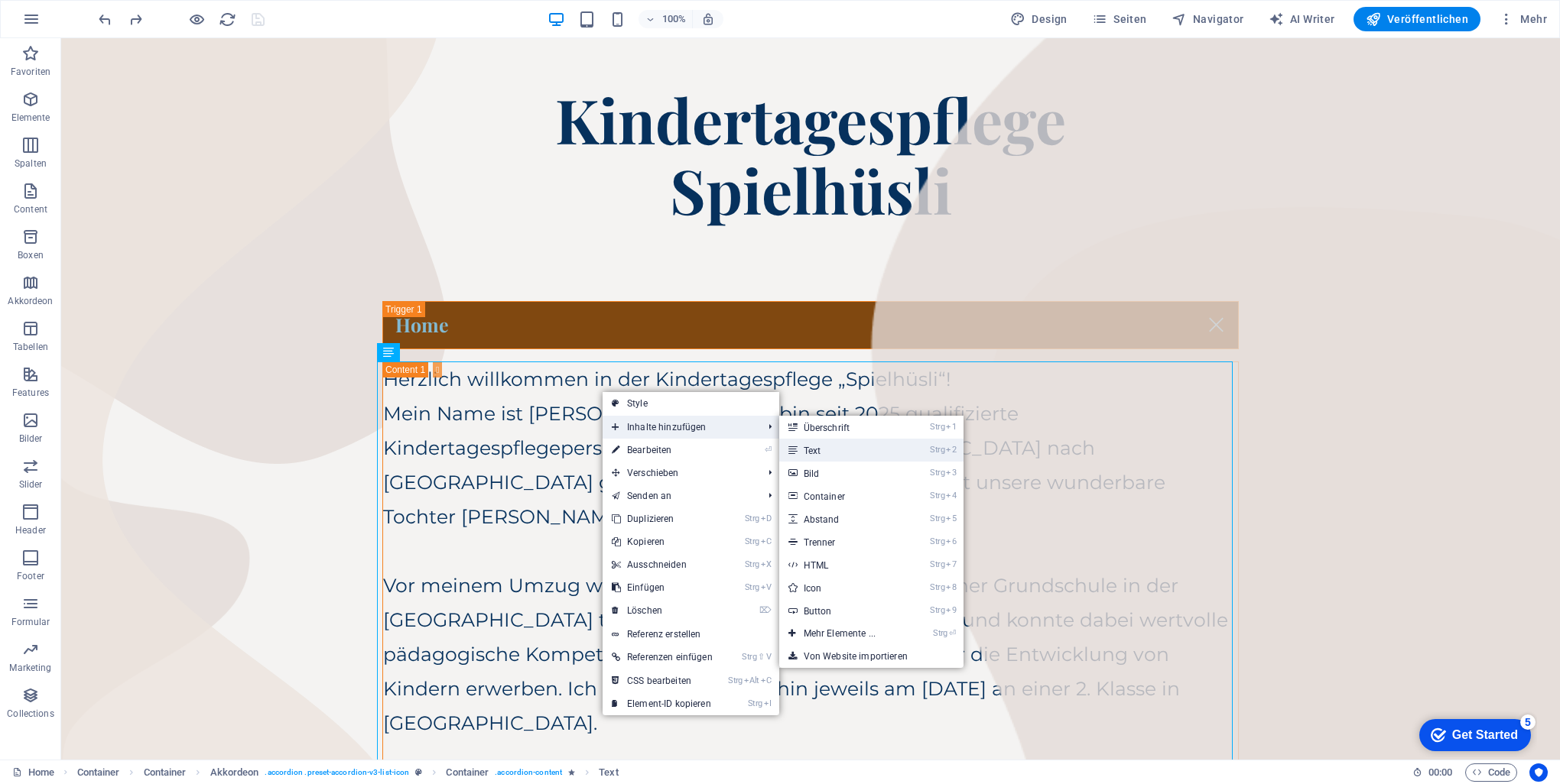
click at [776, 451] on link "Strg 2 Text" at bounding box center [843, 450] width 127 height 23
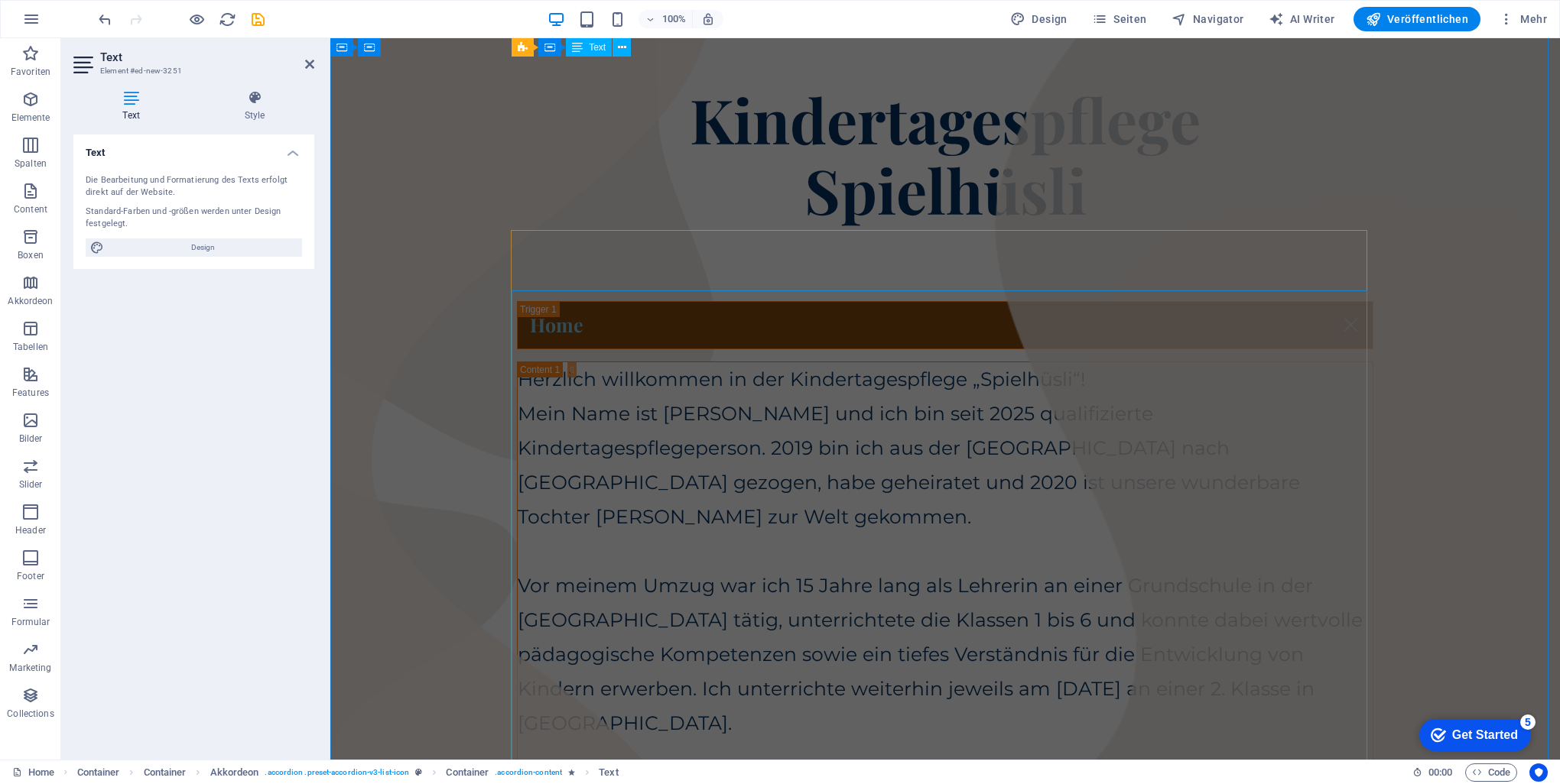
scroll to position [633, 0]
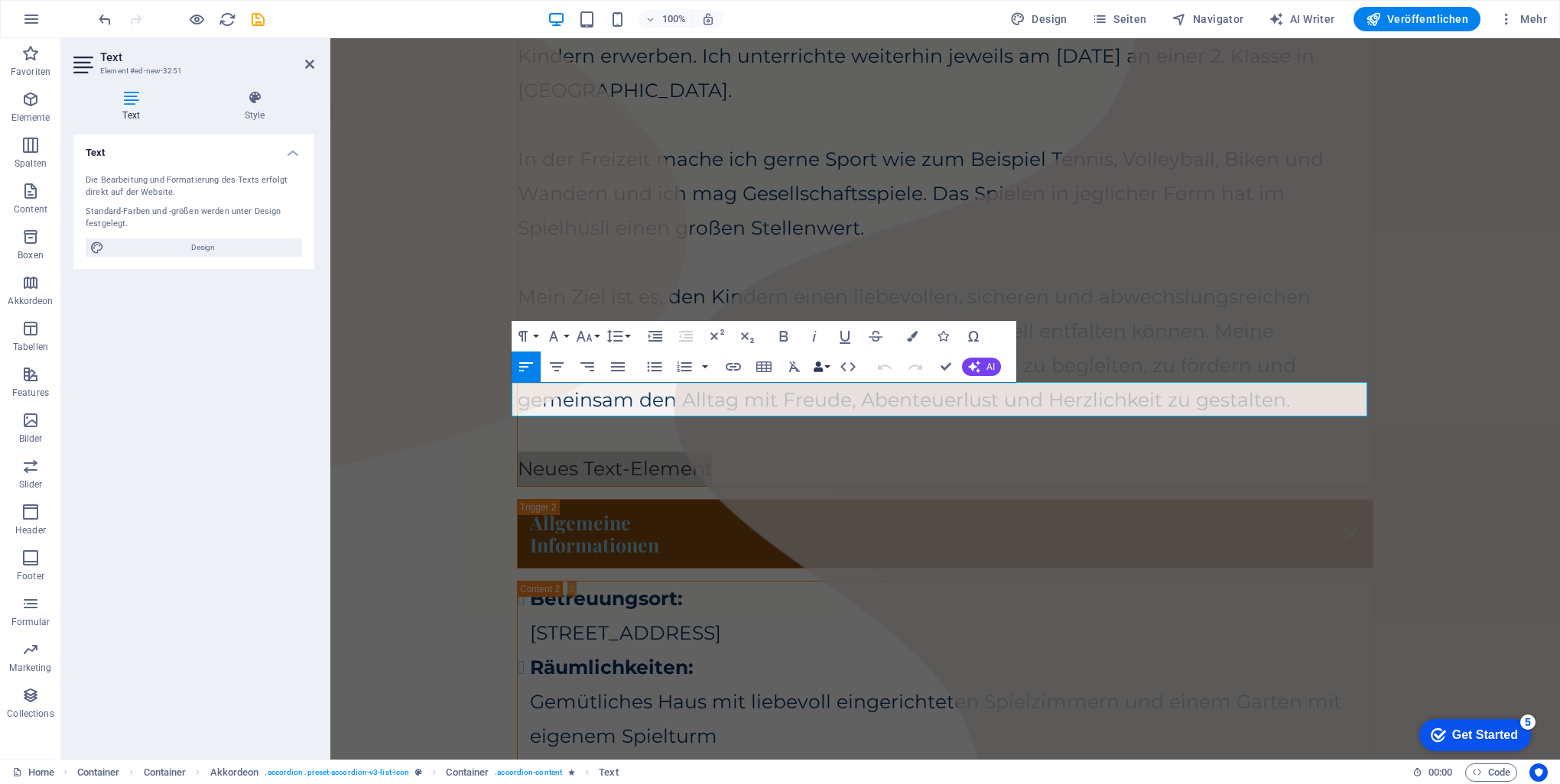
click at [776, 365] on button "Data Bindings" at bounding box center [820, 367] width 21 height 31
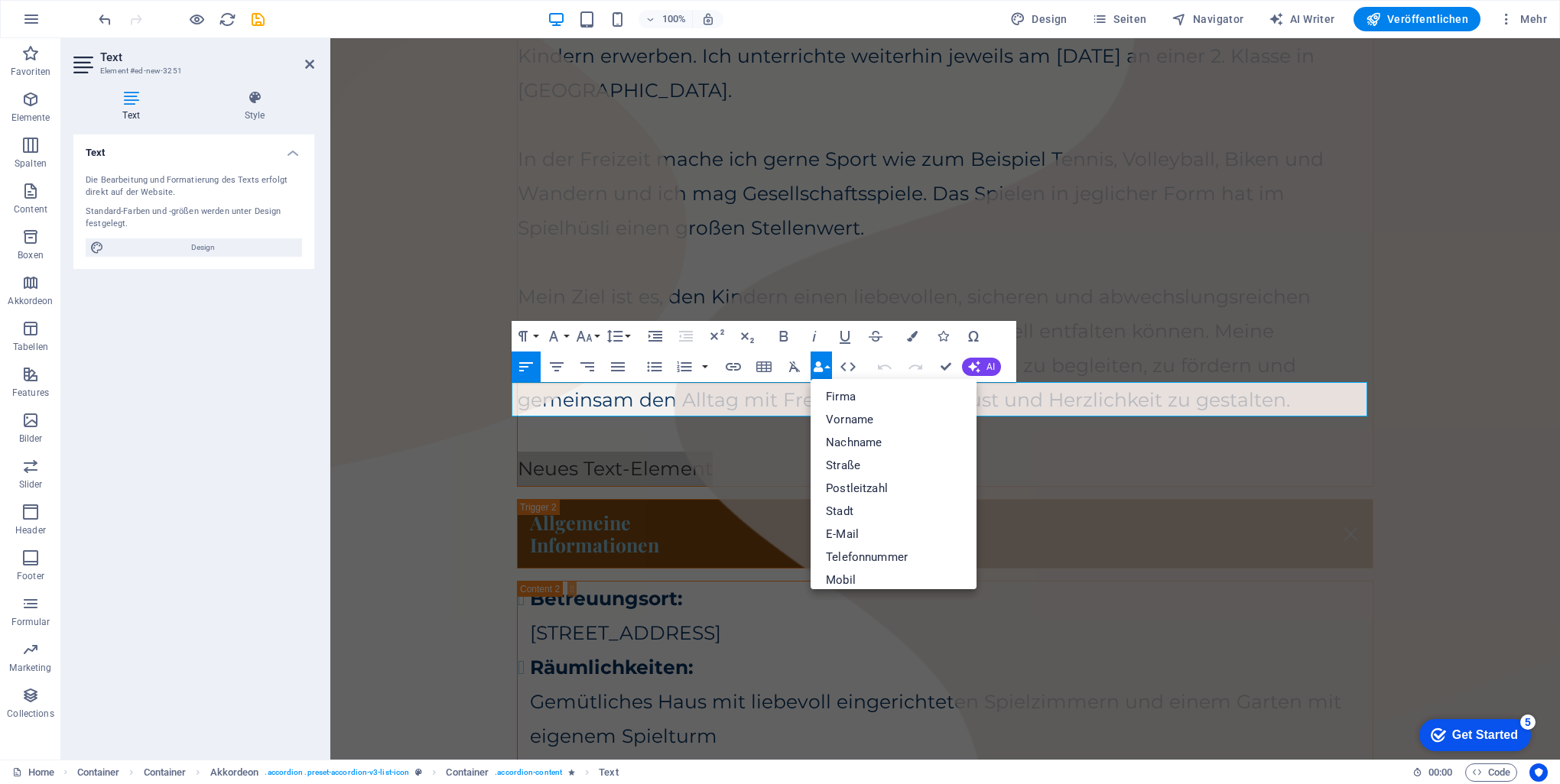
click at [776, 365] on button "Data Bindings" at bounding box center [820, 367] width 21 height 31
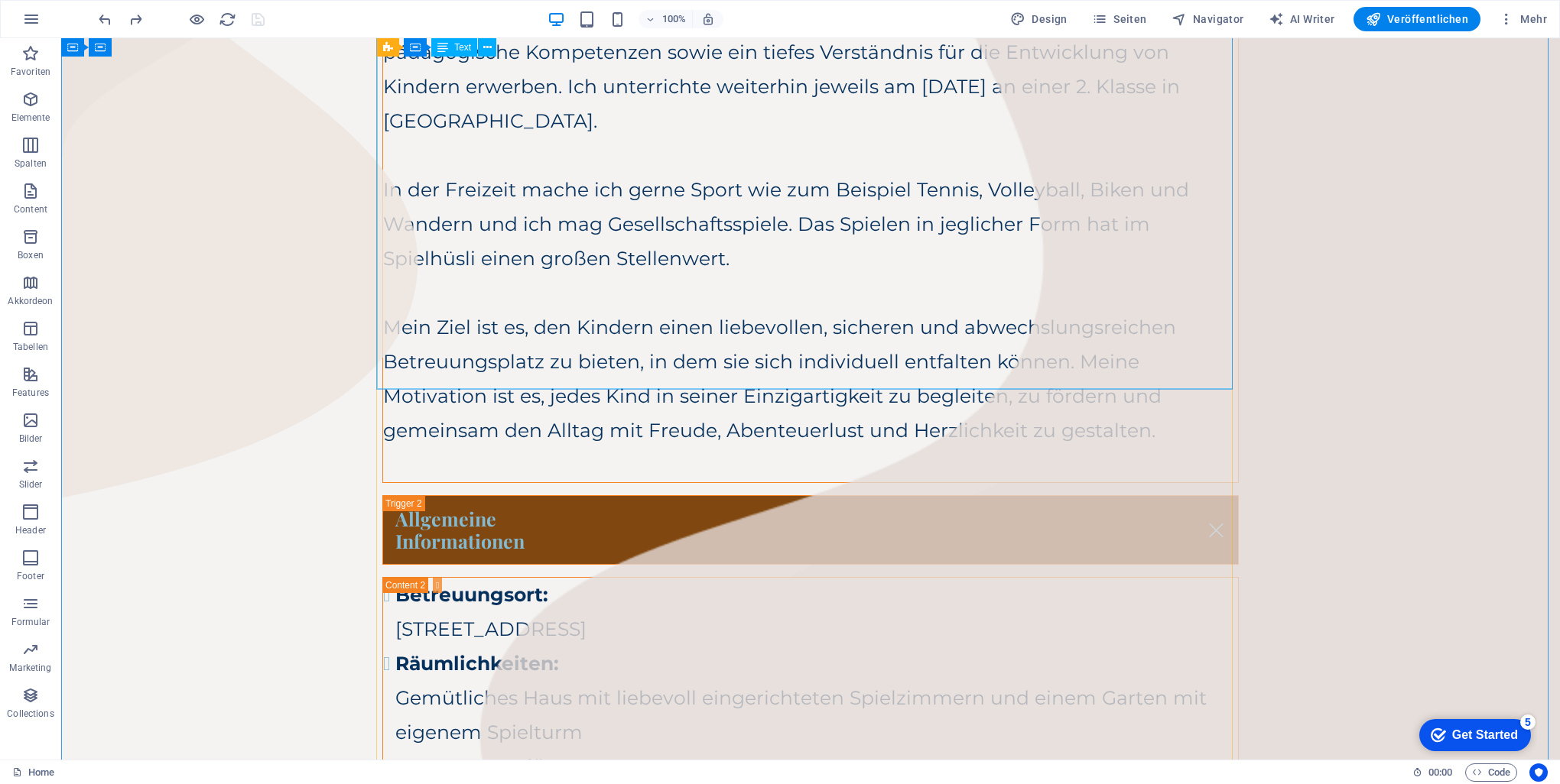
scroll to position [167, 0]
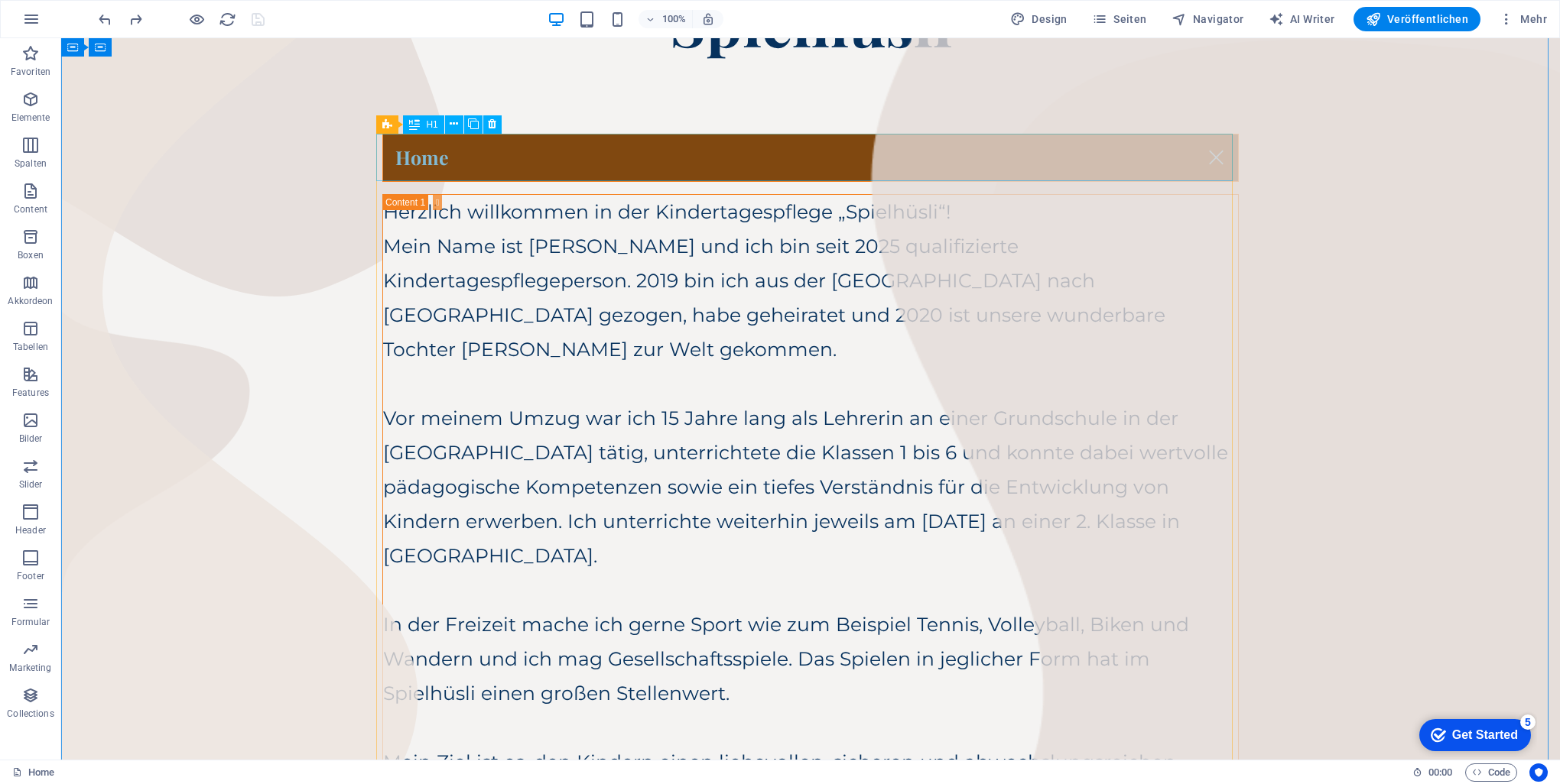
click at [415, 156] on div "Home" at bounding box center [811, 157] width 857 height 48
click at [415, 155] on div "Home" at bounding box center [811, 157] width 857 height 48
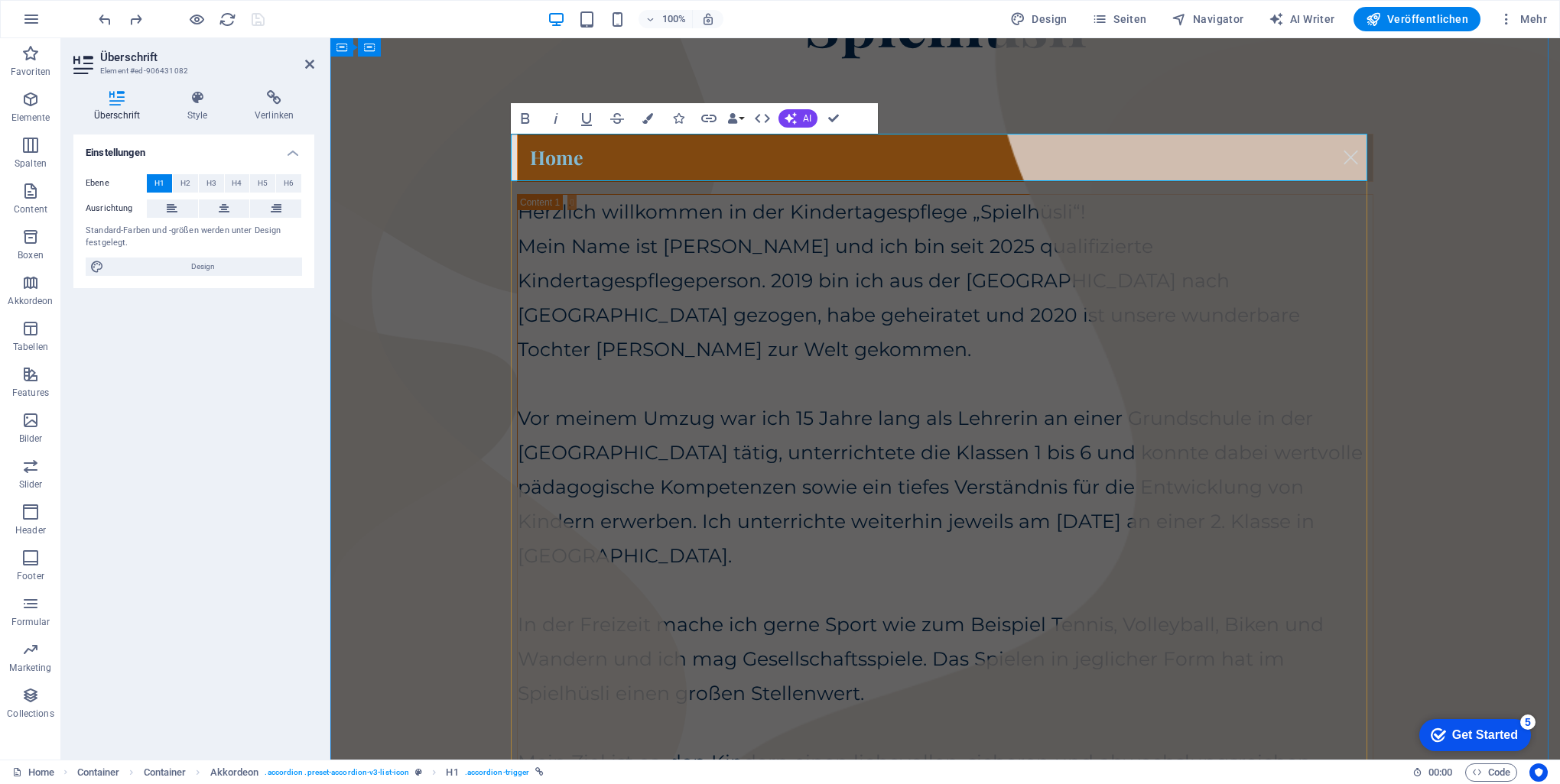
drag, startPoint x: 549, startPoint y: 160, endPoint x: 539, endPoint y: 159, distance: 10.0
click at [539, 159] on link "Home" at bounding box center [945, 157] width 855 height 46
click at [765, 122] on icon "button" at bounding box center [762, 118] width 18 height 18
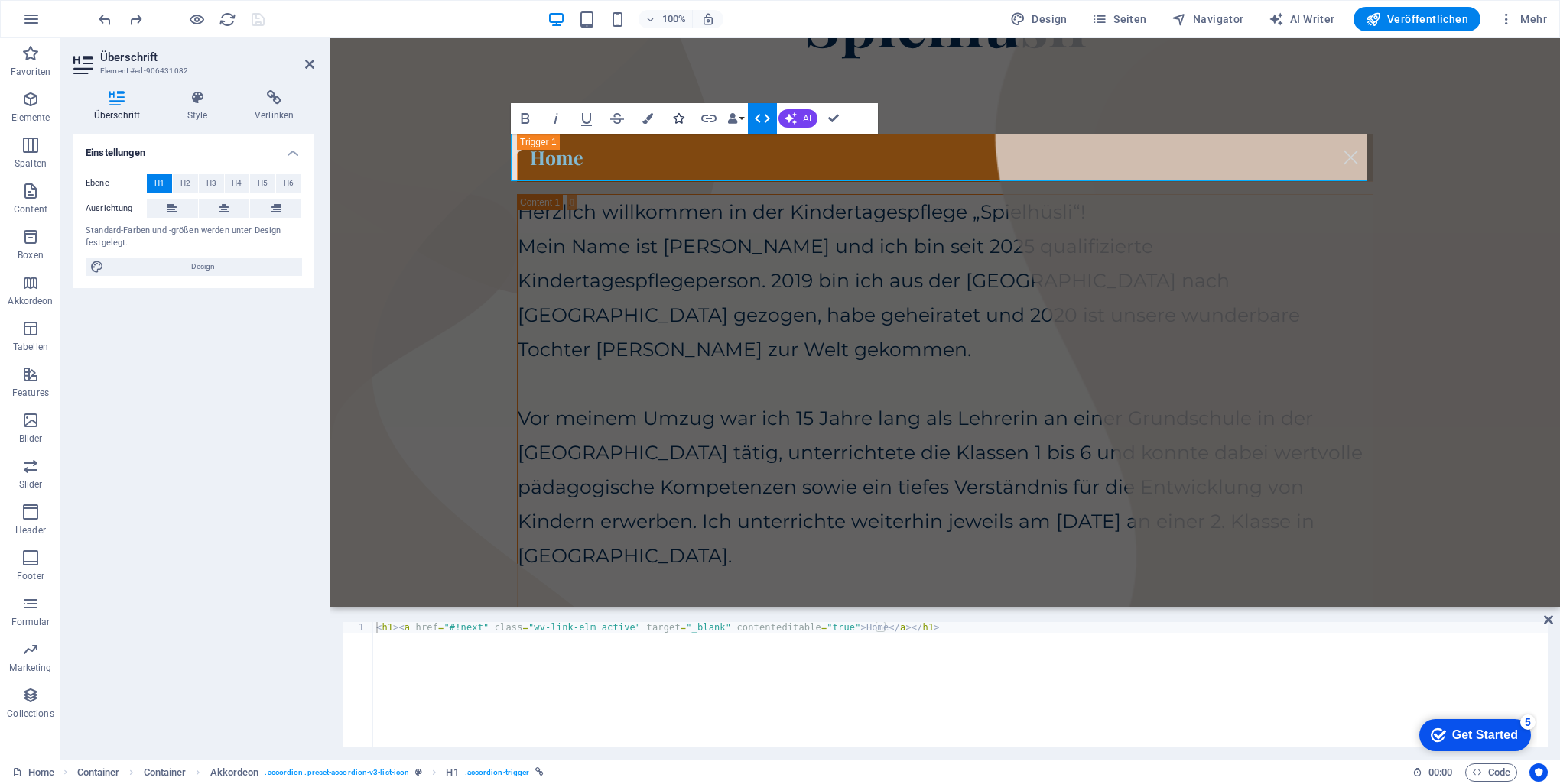
click at [682, 119] on icon "button" at bounding box center [678, 119] width 11 height 11
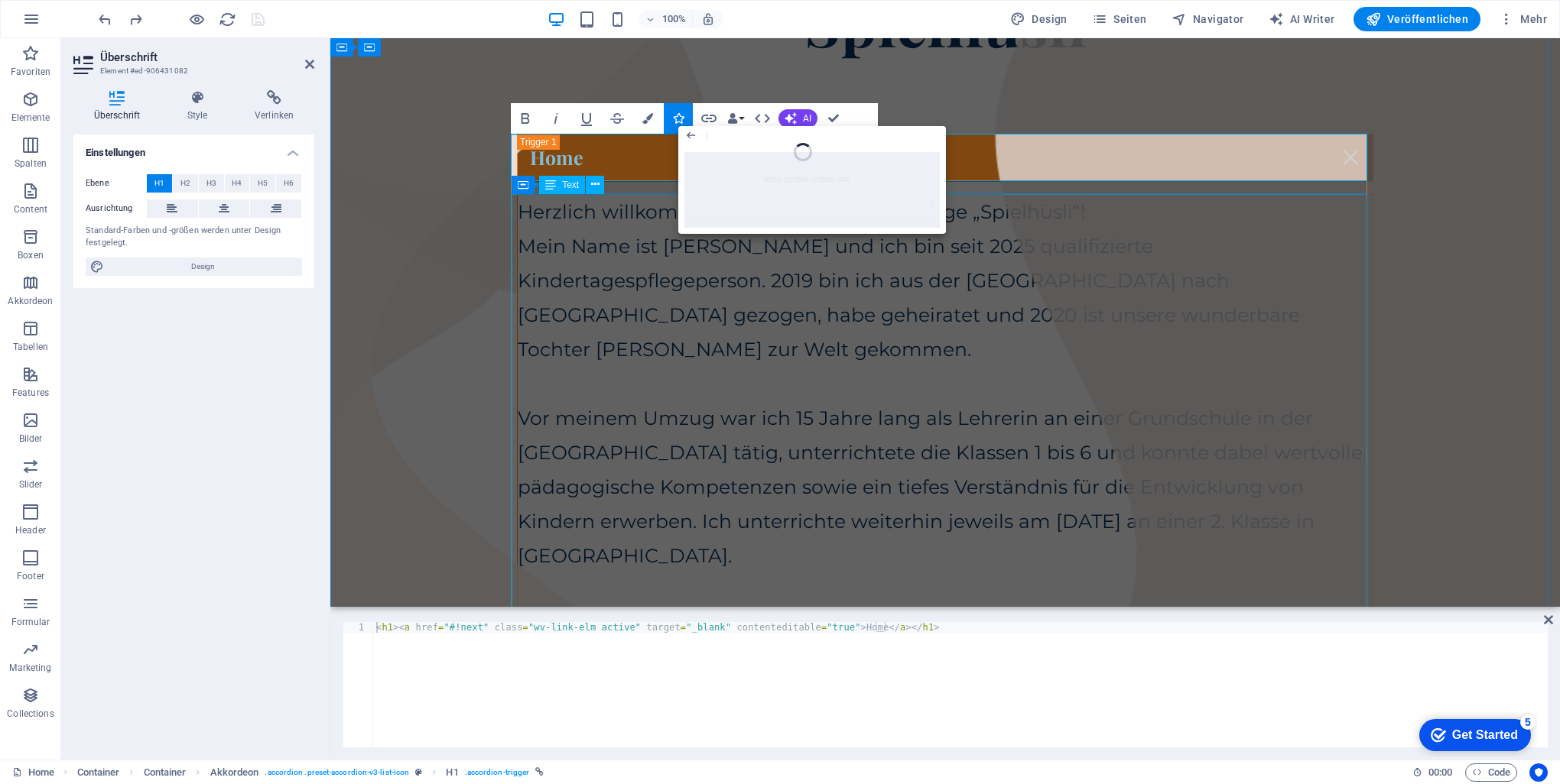
click at [709, 387] on div "Herzlich willkommen in der Kindertagespflege „Spielhüsli“! Mein Name ist [PERSO…" at bounding box center [945, 556] width 855 height 723
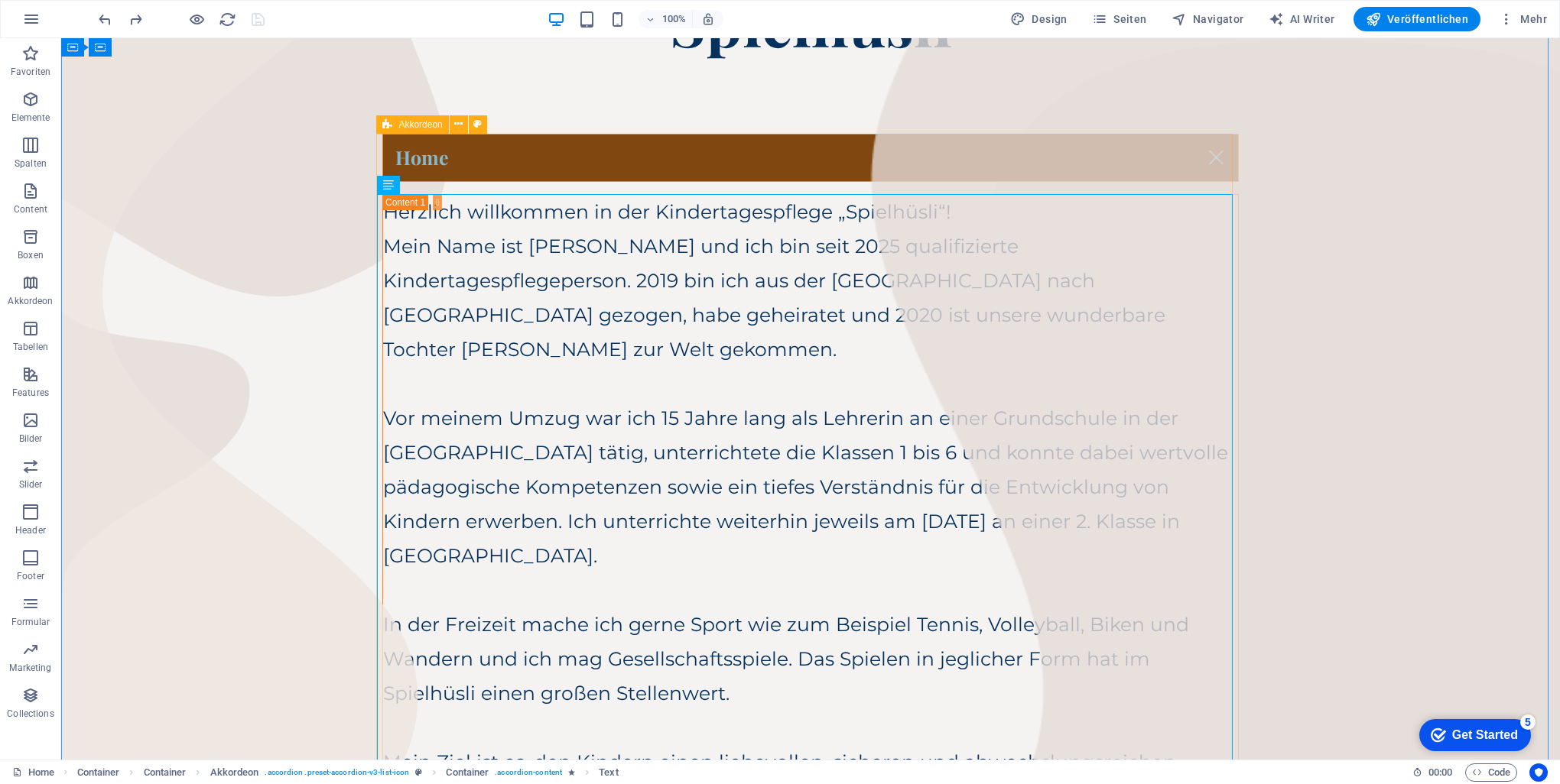
drag, startPoint x: 569, startPoint y: 188, endPoint x: 549, endPoint y: 179, distance: 21.9
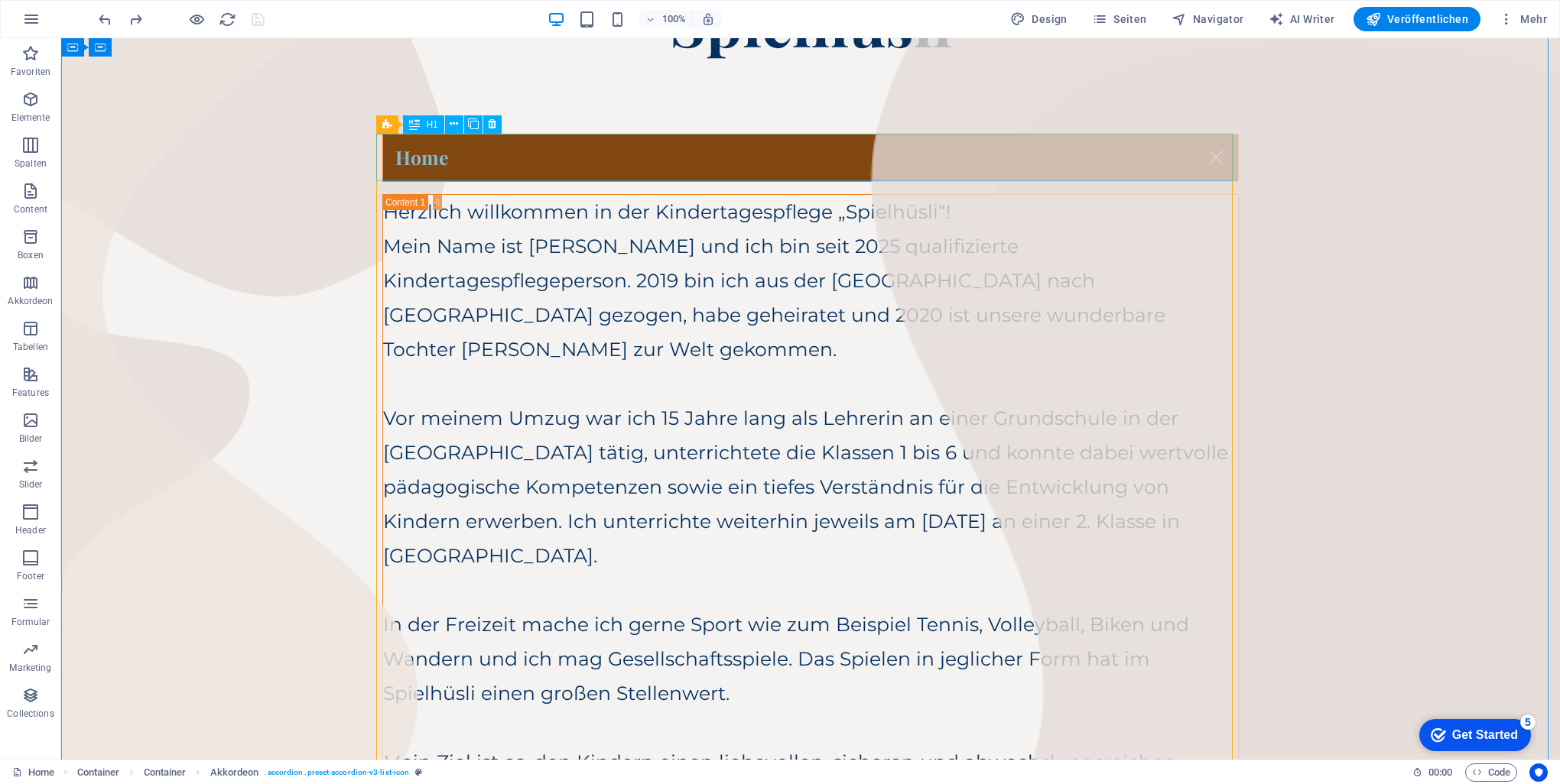
click at [417, 160] on div "Home" at bounding box center [811, 157] width 857 height 48
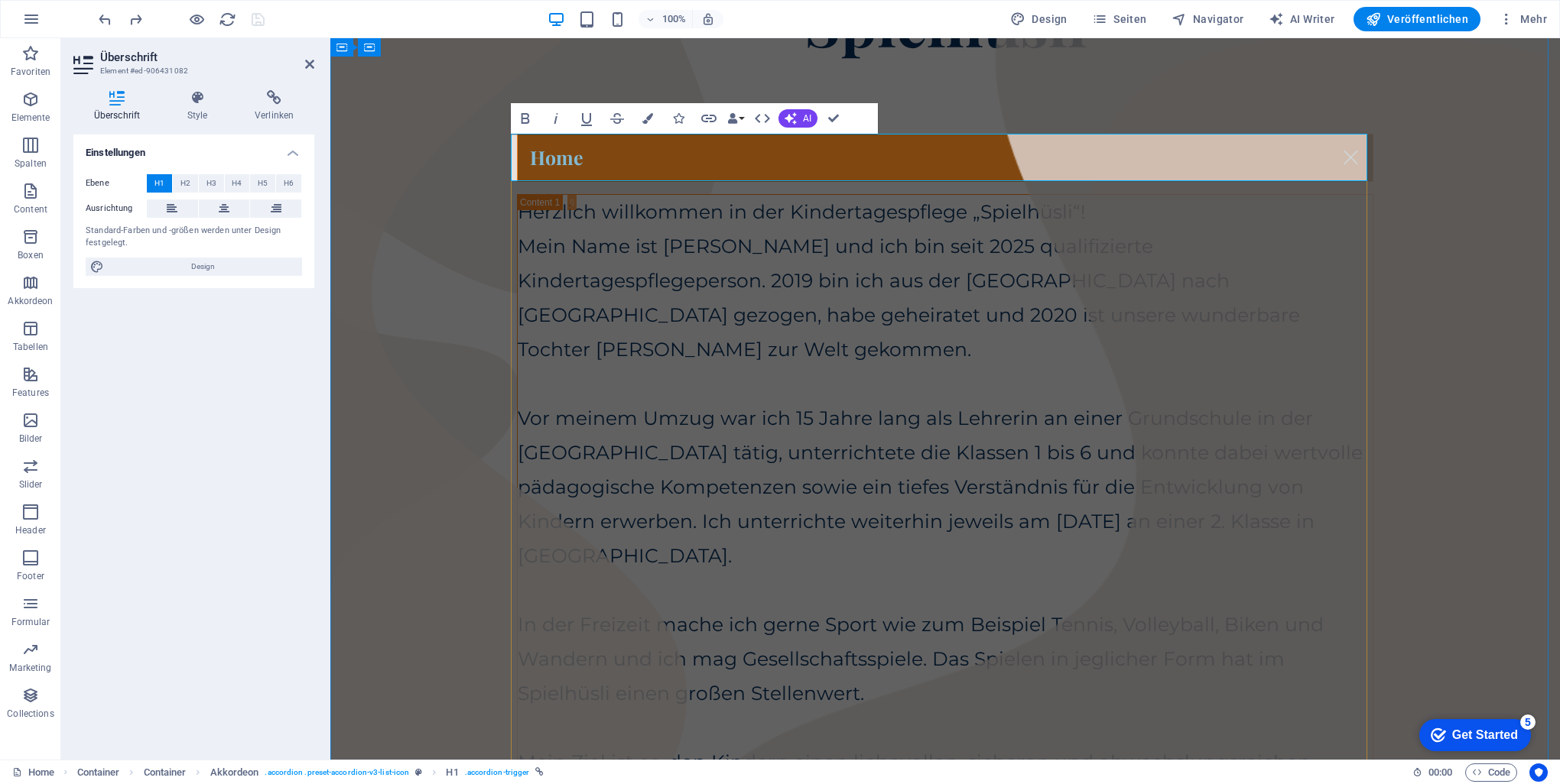
drag, startPoint x: 550, startPoint y: 155, endPoint x: 536, endPoint y: 156, distance: 14.0
click at [536, 156] on link "Home" at bounding box center [945, 157] width 855 height 46
click at [440, 43] on icon at bounding box center [437, 48] width 9 height 16
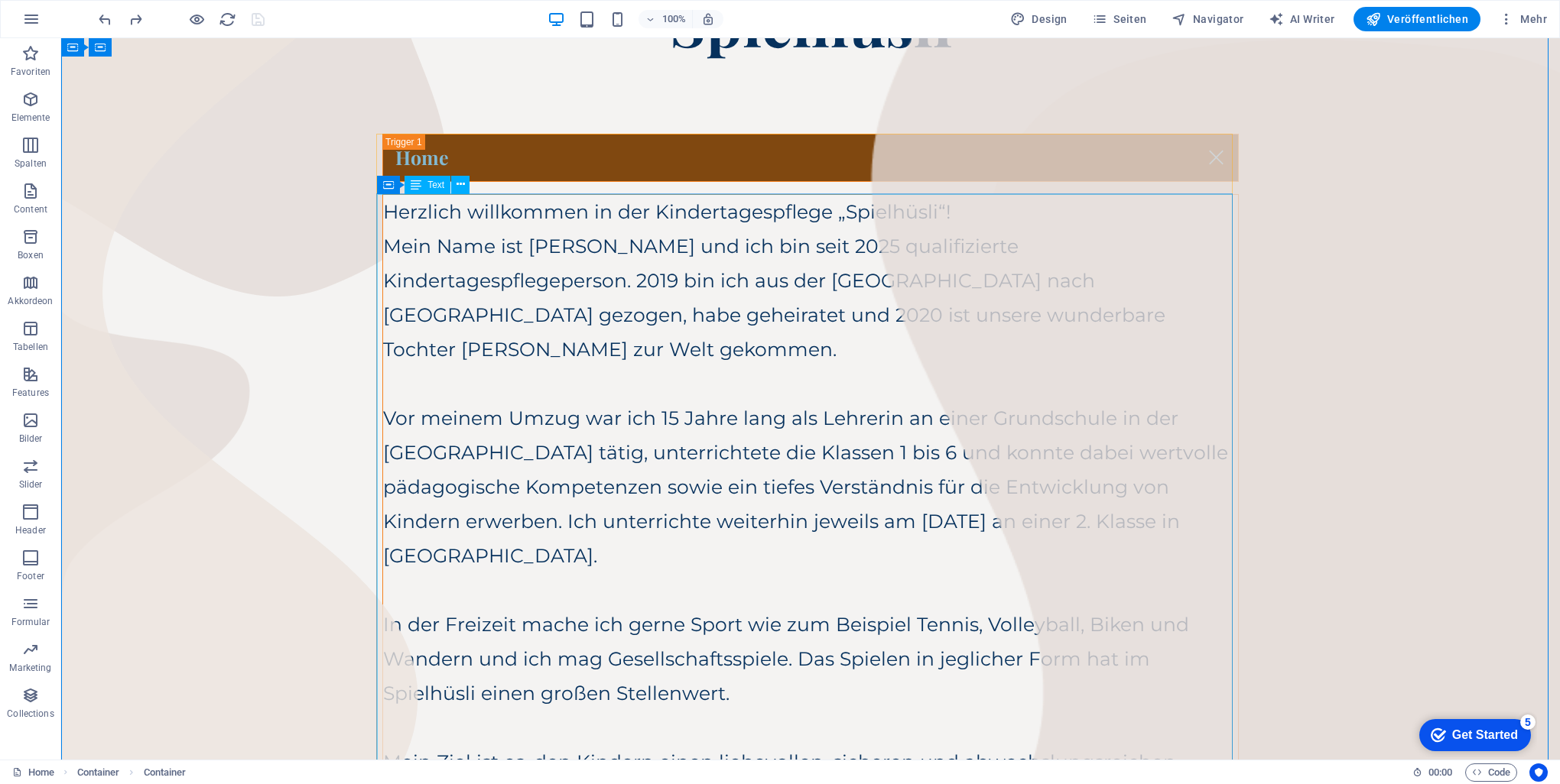
click at [776, 340] on div "Herzlich willkommen in der Kindertagespflege „Spielhüsli“! Mein Name ist [PERSO…" at bounding box center [811, 556] width 855 height 723
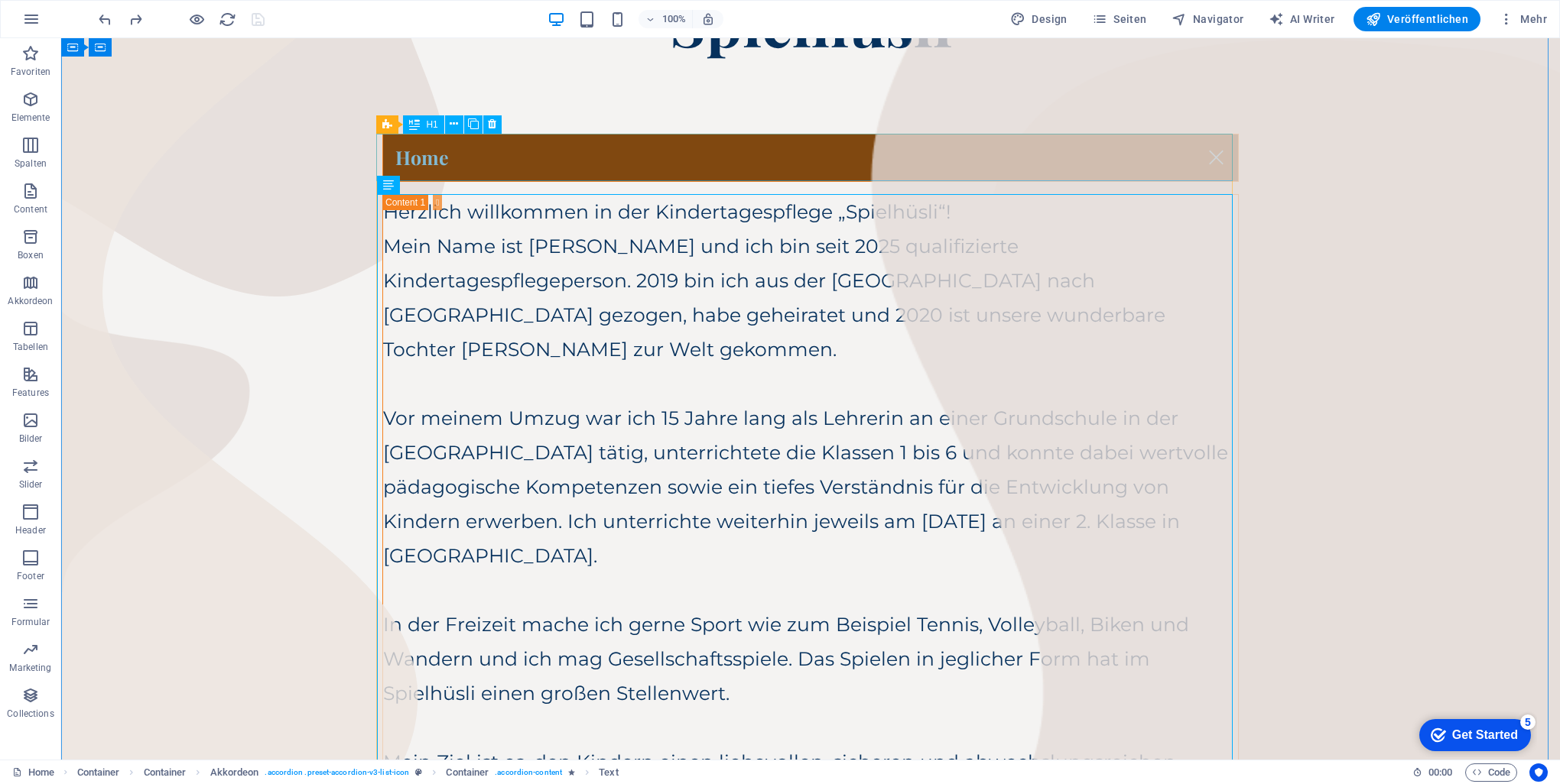
click at [422, 159] on div "Home" at bounding box center [811, 157] width 857 height 48
click at [452, 123] on icon at bounding box center [453, 124] width 9 height 16
click at [429, 130] on div "H1" at bounding box center [424, 124] width 41 height 18
click at [427, 125] on span "H1" at bounding box center [431, 125] width 12 height 9
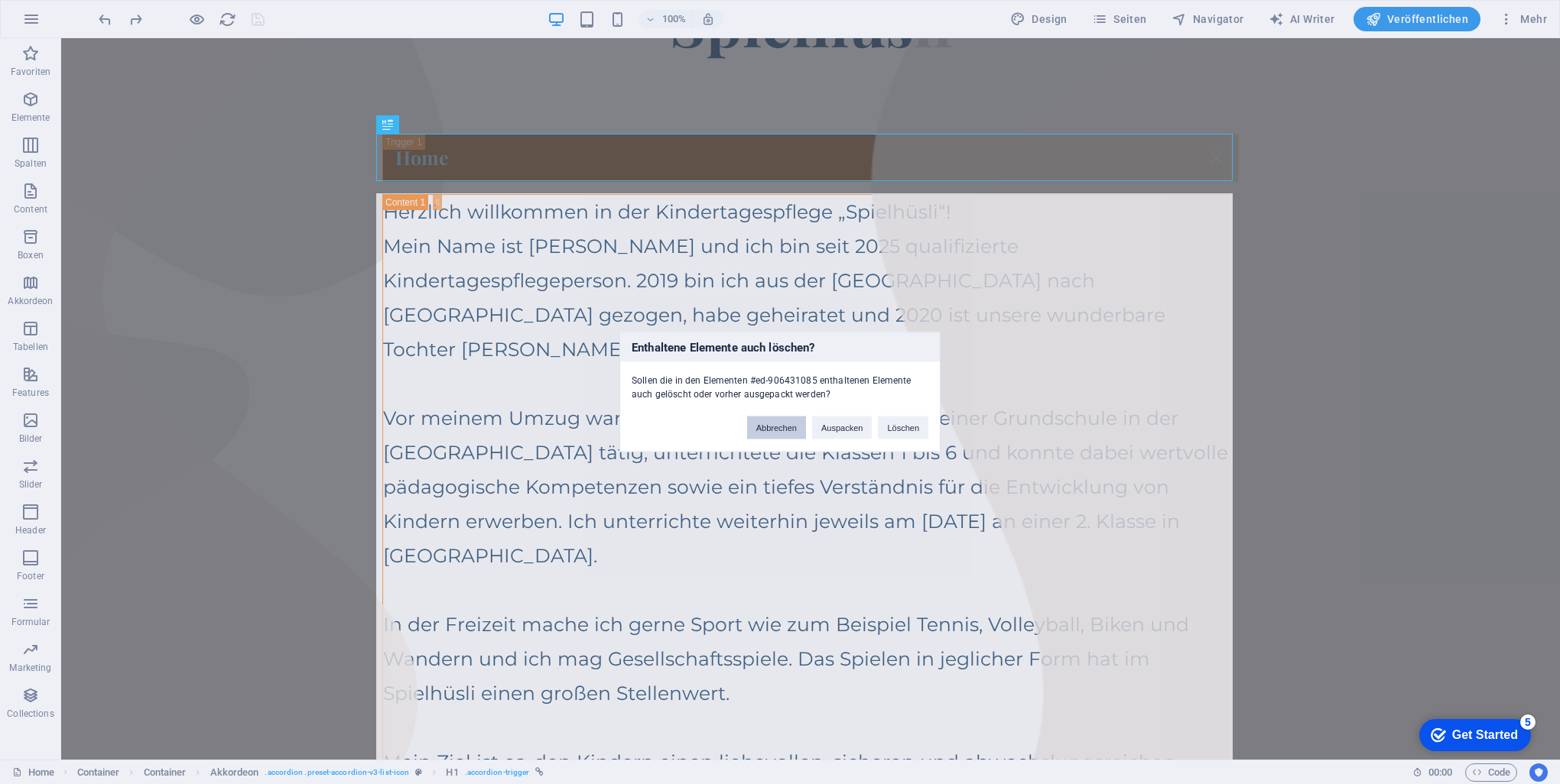
click at [773, 431] on button "Abbrechen" at bounding box center [776, 427] width 59 height 23
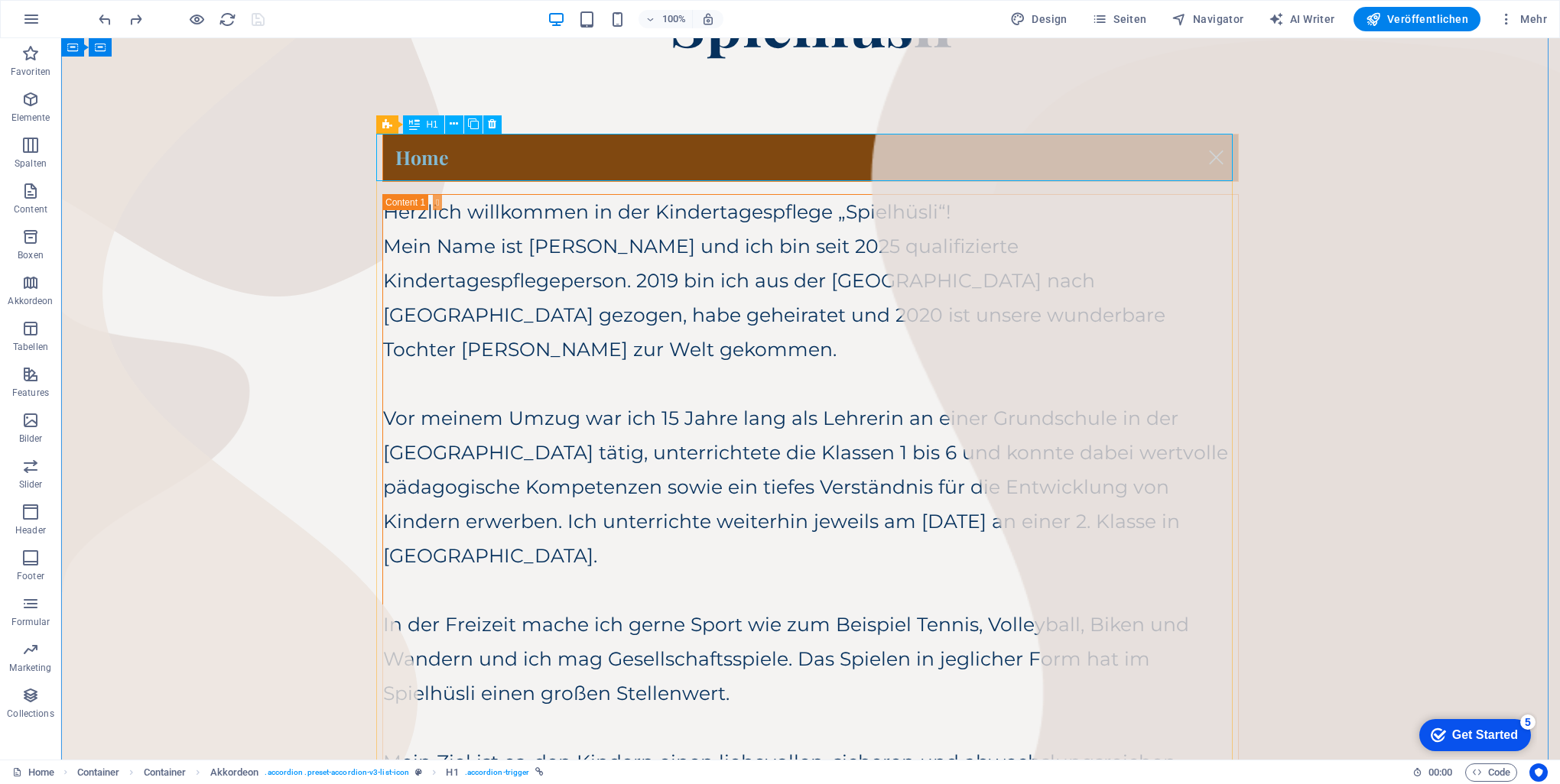
click at [416, 156] on div "Home" at bounding box center [811, 157] width 857 height 48
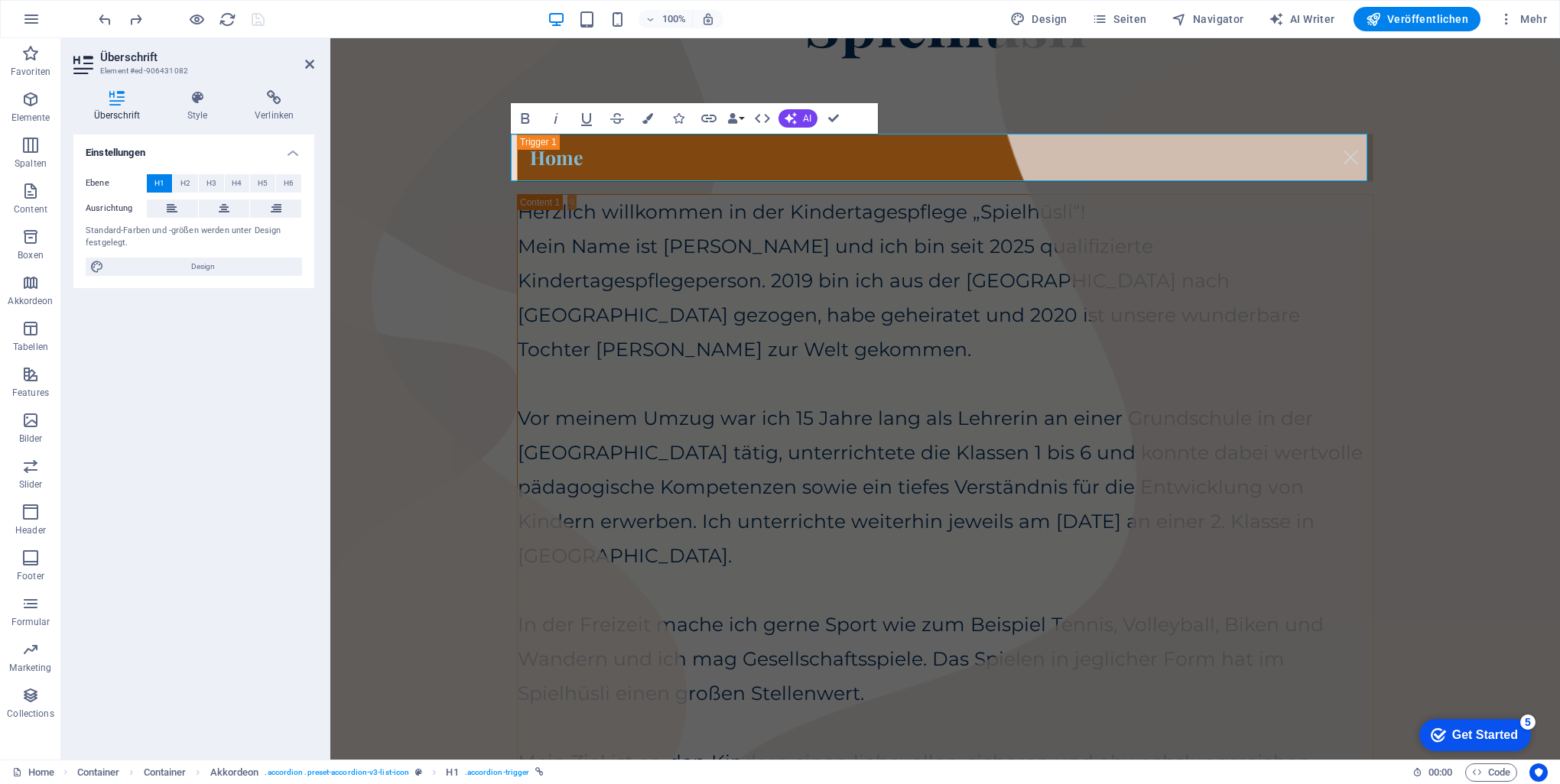
click at [210, 233] on div "Standard-Farben und -größen werden unter Design festgelegt." at bounding box center [193, 237] width 216 height 25
click at [208, 266] on span "Design" at bounding box center [203, 266] width 189 height 18
select select "px"
select select "400"
select select "px"
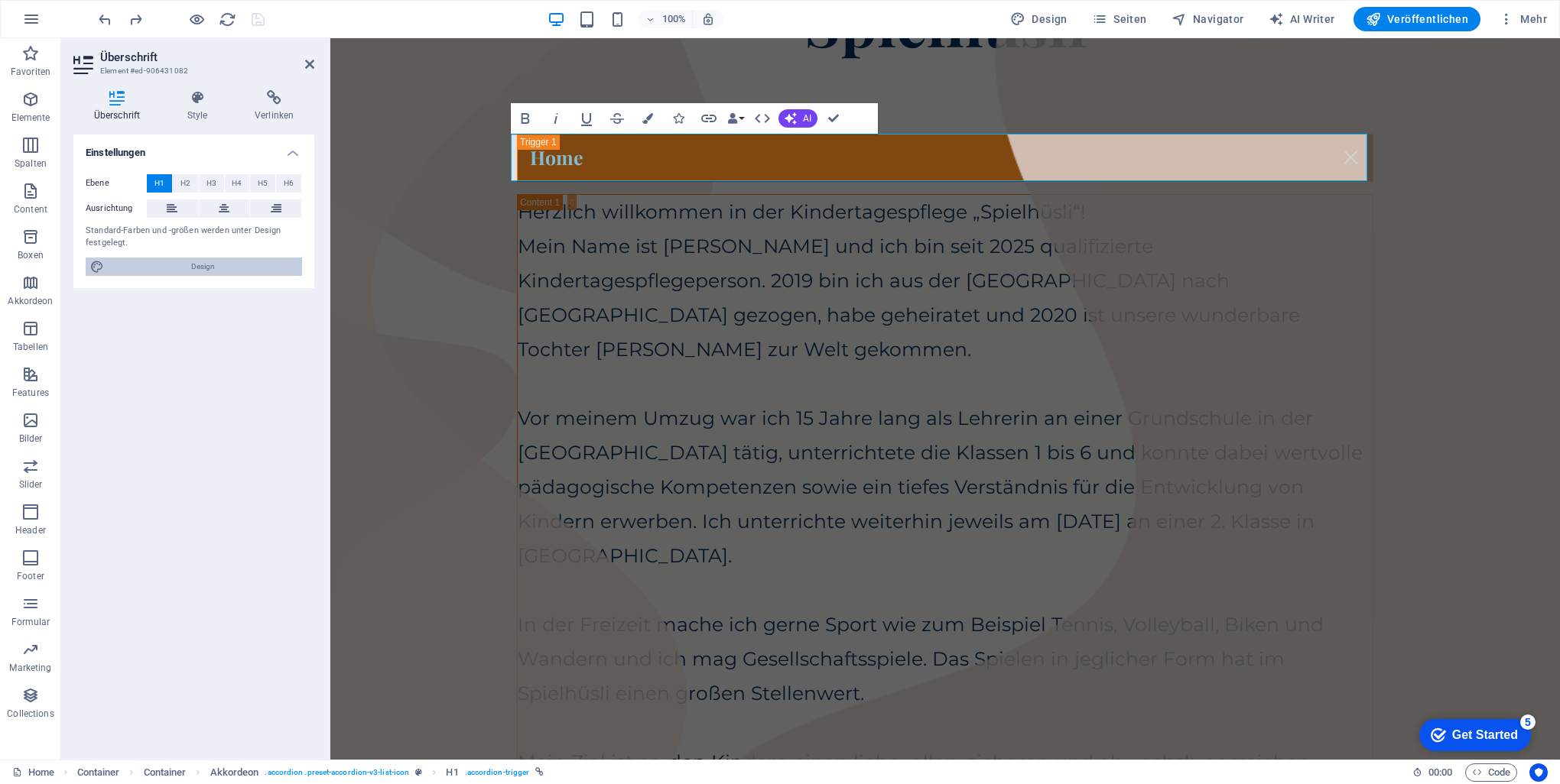
select select "px"
select select "700"
select select "px"
select select "rem"
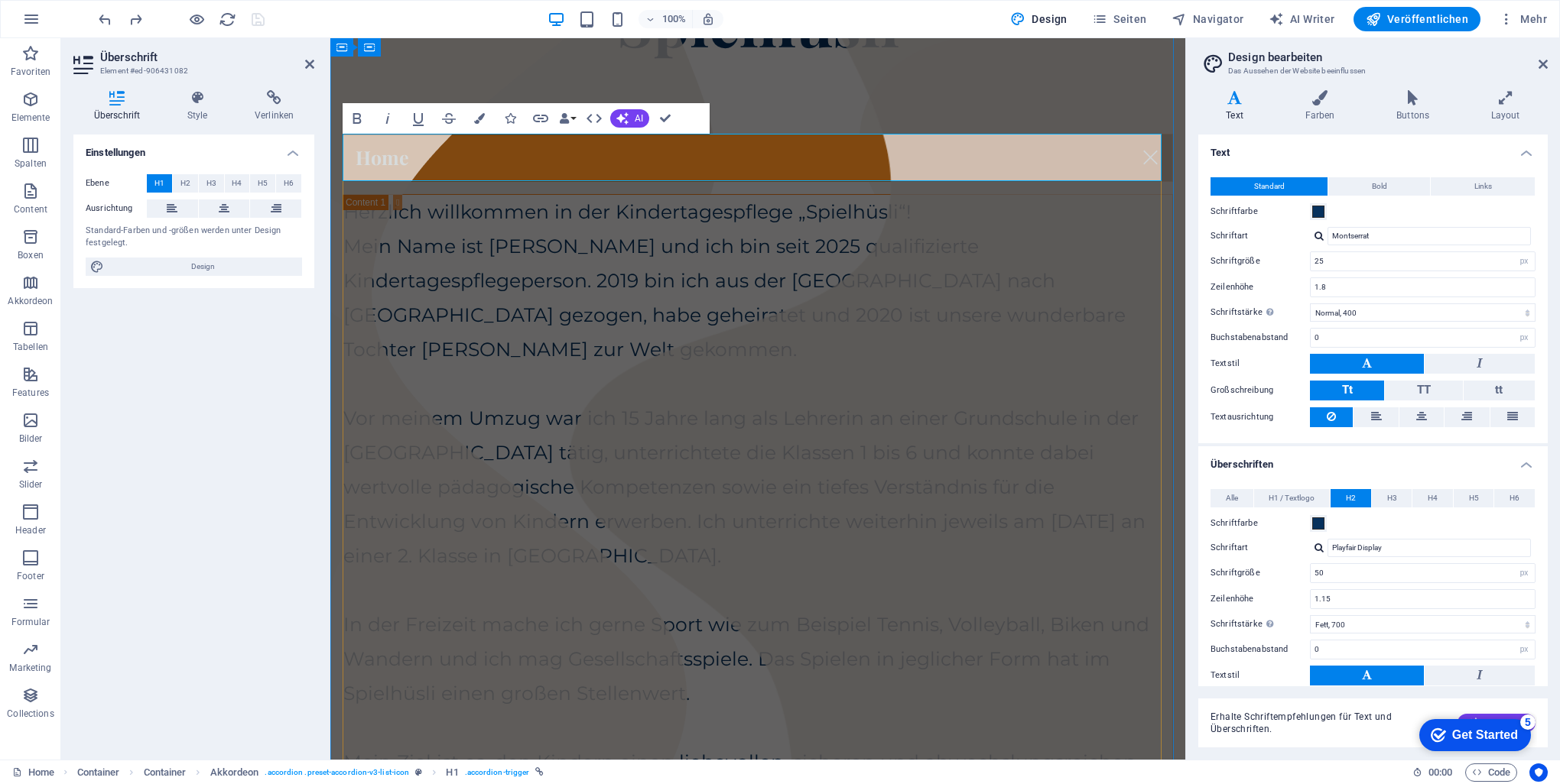
click at [394, 156] on link "Home" at bounding box center [758, 157] width 829 height 46
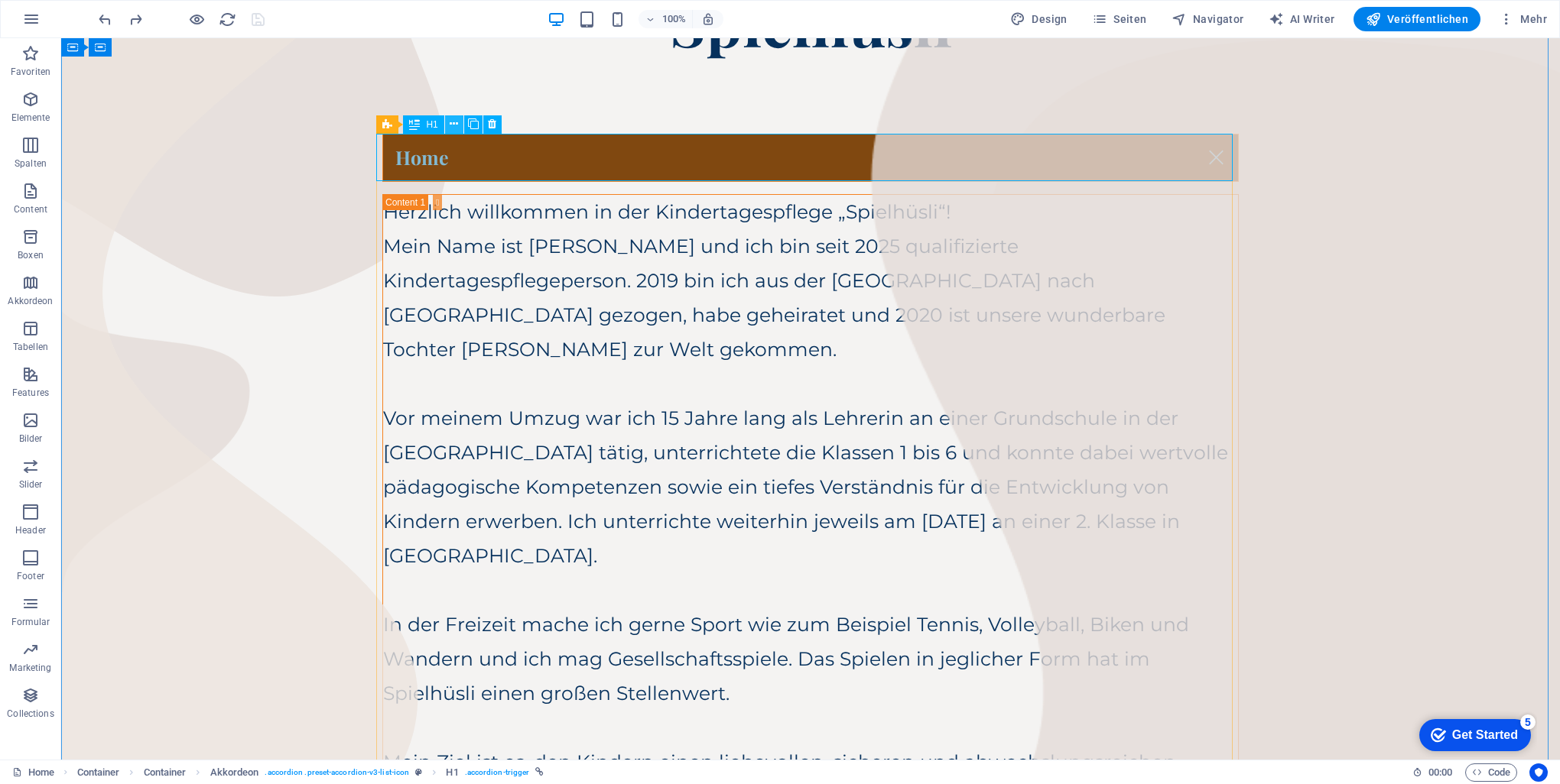
click at [453, 124] on icon at bounding box center [453, 124] width 9 height 16
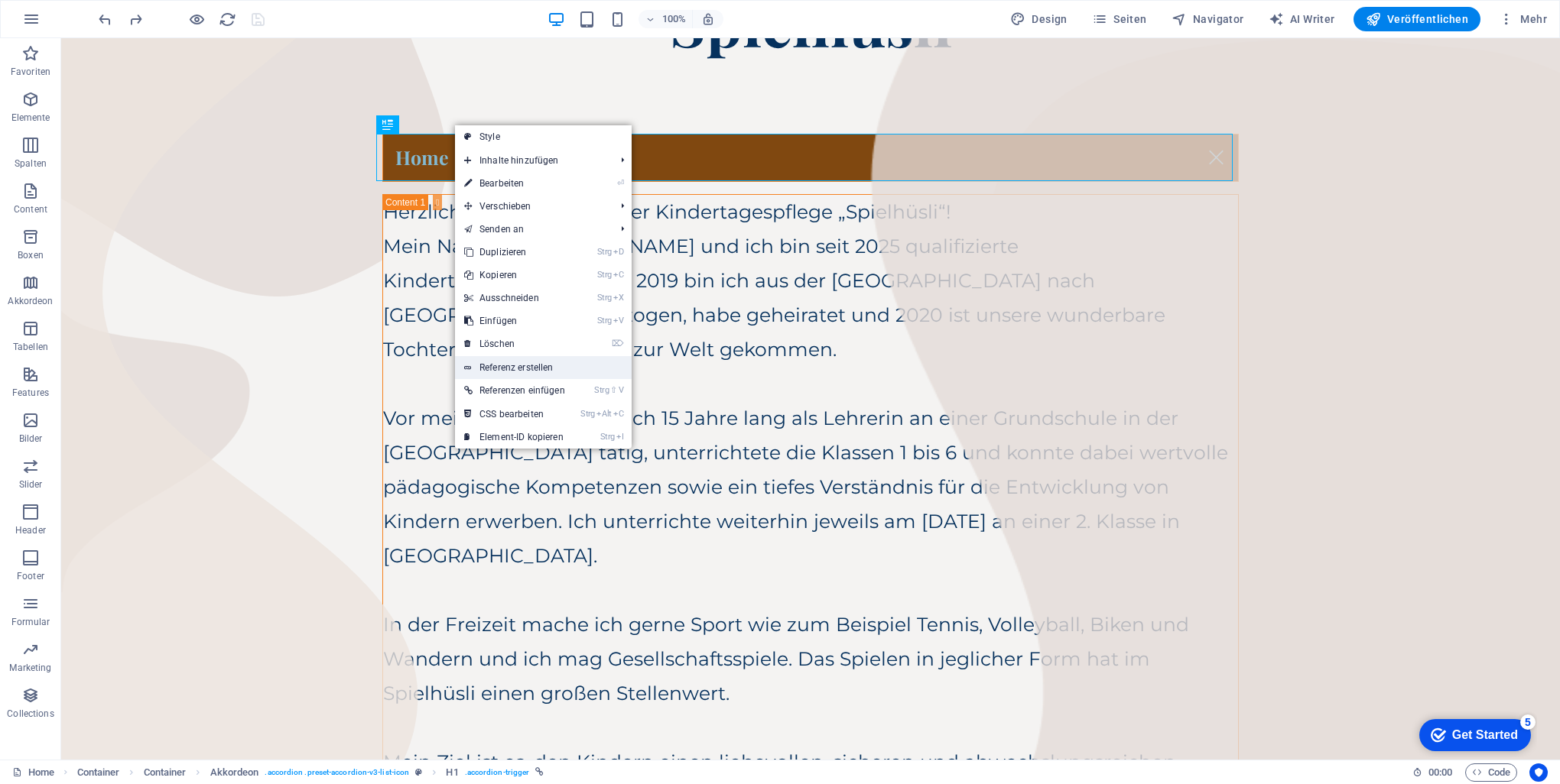
click at [551, 361] on link "Referenz erstellen" at bounding box center [543, 367] width 177 height 23
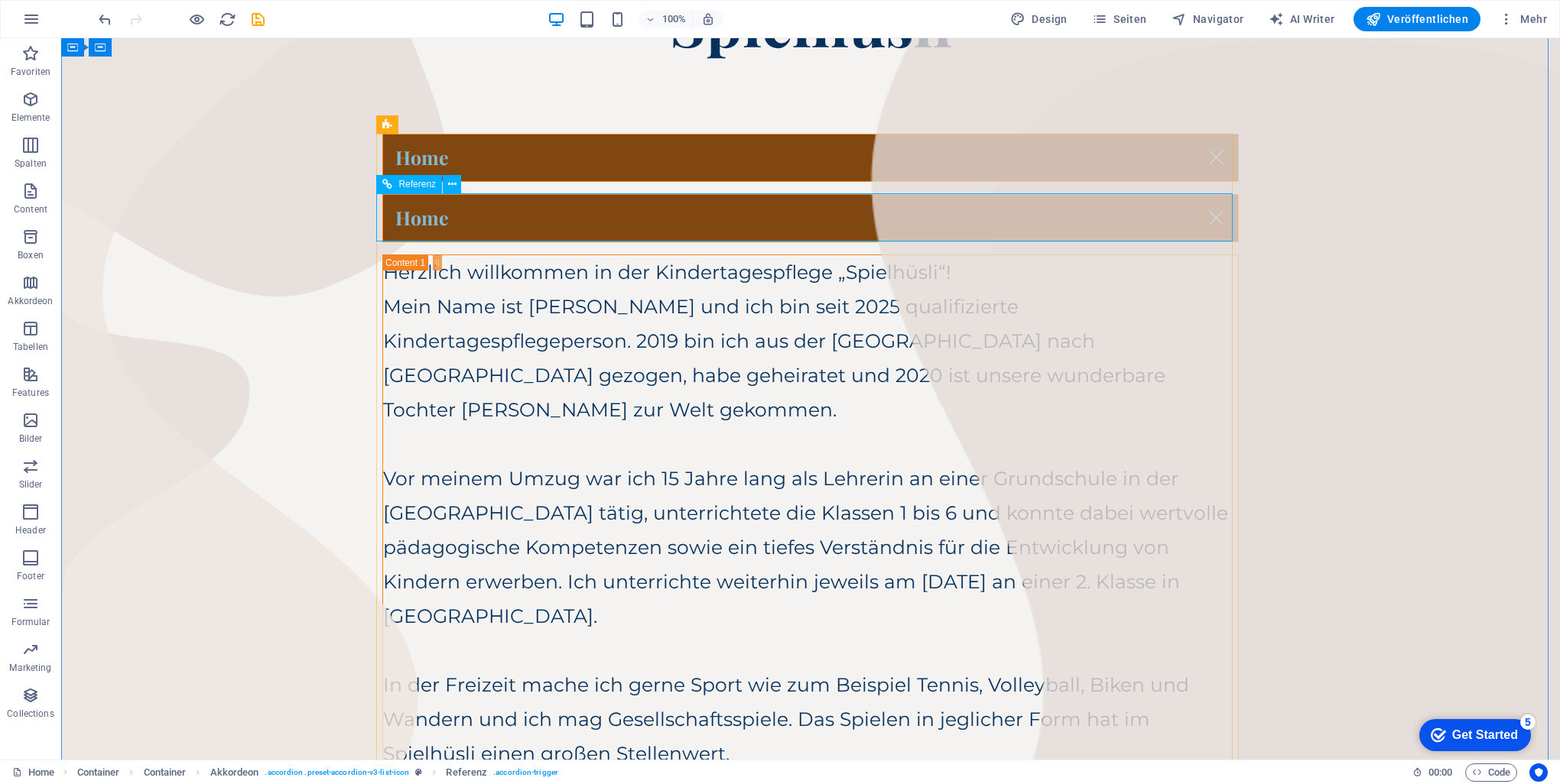
click at [450, 225] on div "Home" at bounding box center [811, 218] width 857 height 48
click at [446, 215] on div "Home" at bounding box center [811, 218] width 857 height 48
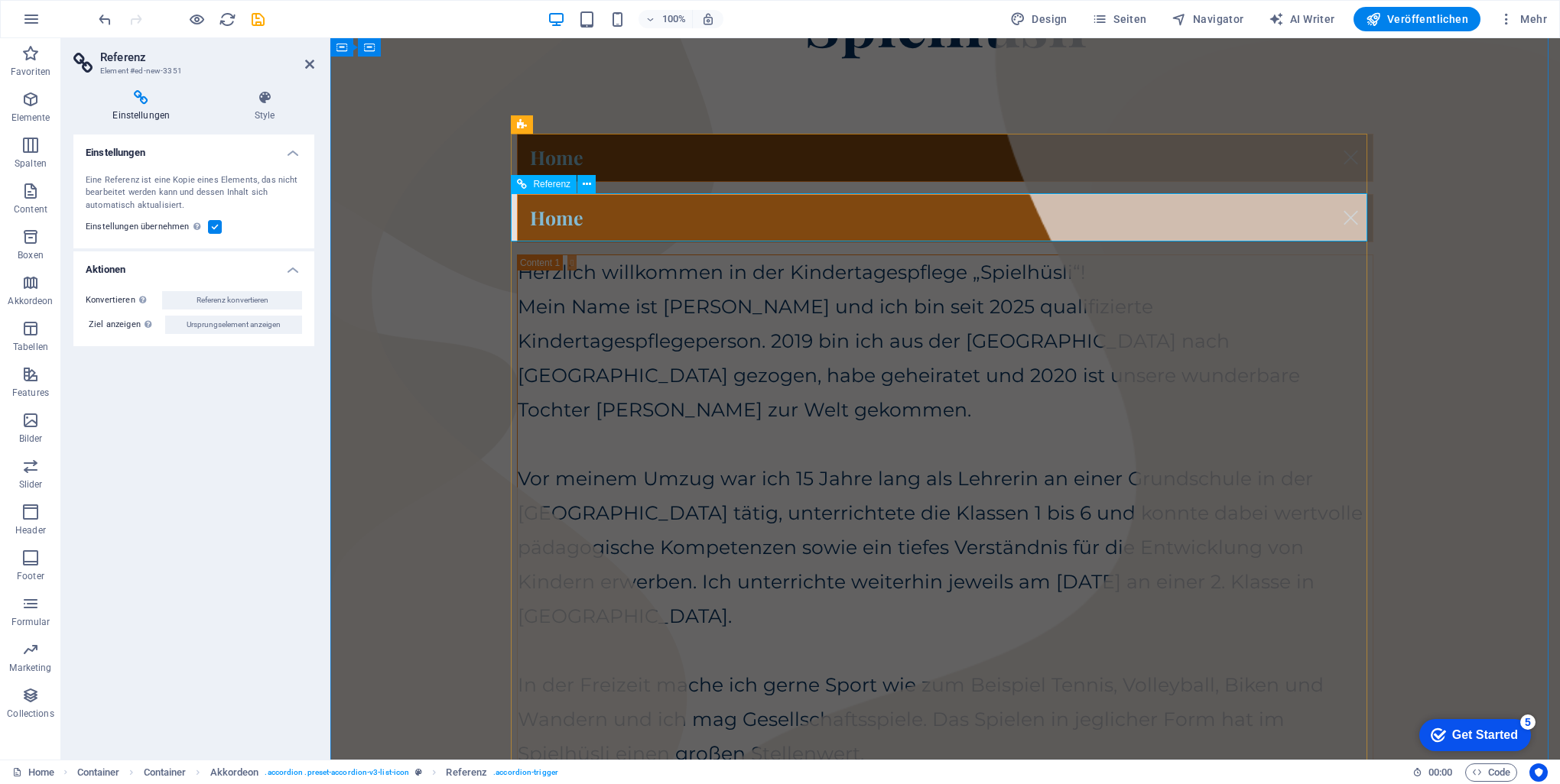
click at [532, 220] on div "Home" at bounding box center [945, 218] width 857 height 48
click at [547, 221] on div "Home" at bounding box center [945, 218] width 857 height 48
click at [309, 60] on icon at bounding box center [310, 64] width 9 height 13
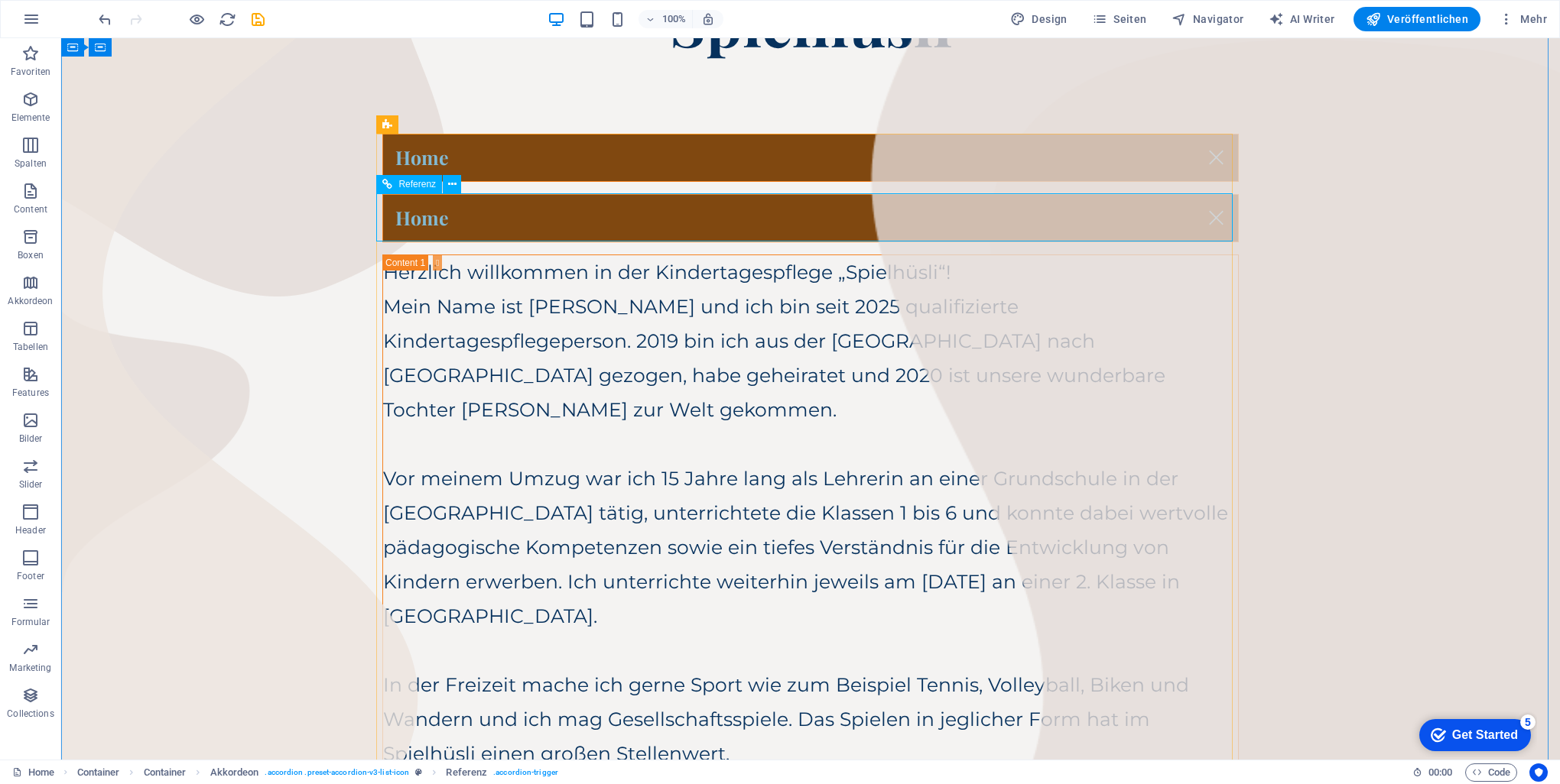
click at [523, 221] on div "Home" at bounding box center [811, 218] width 857 height 48
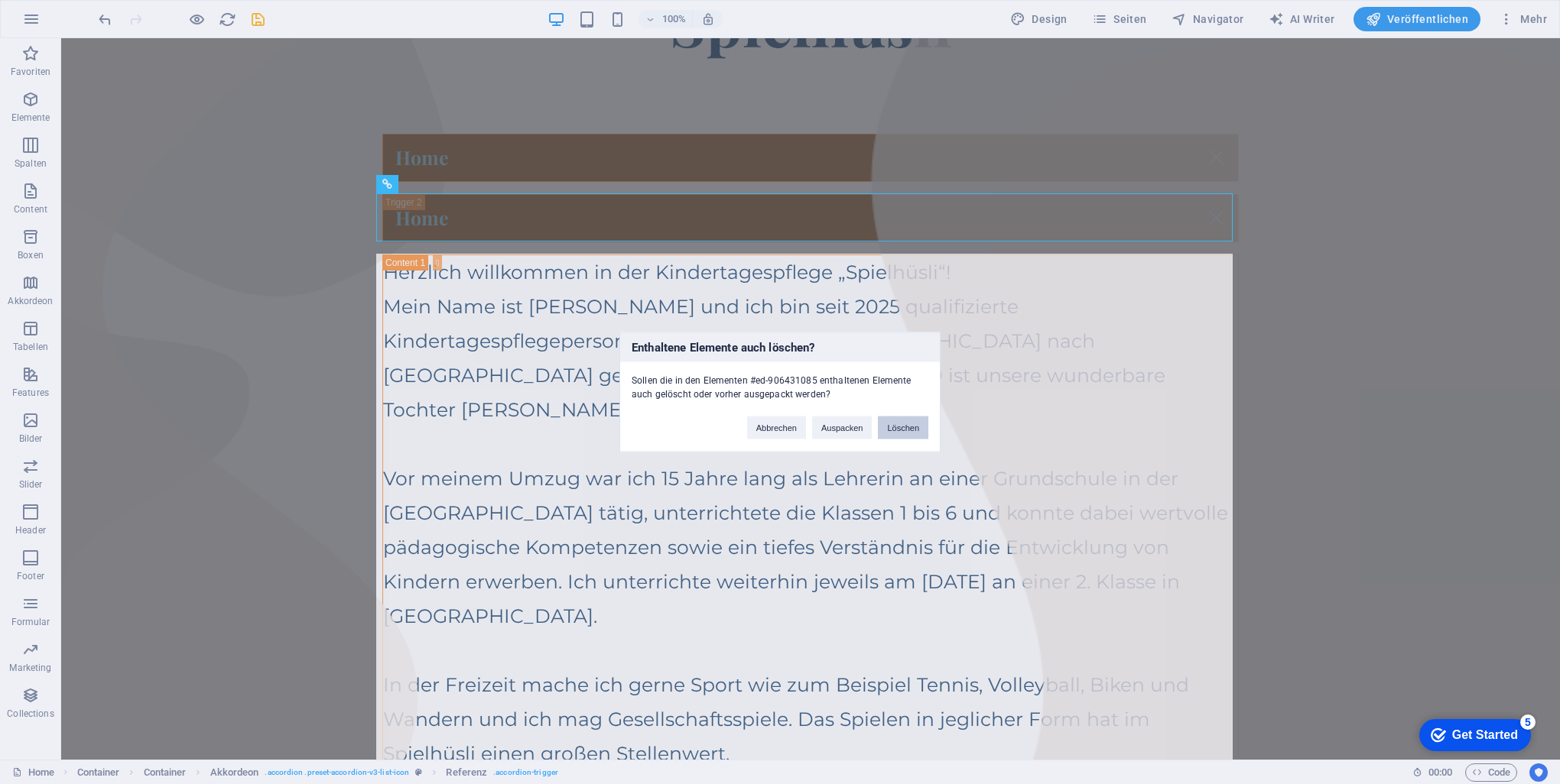
click at [776, 420] on button "Löschen" at bounding box center [903, 427] width 50 height 23
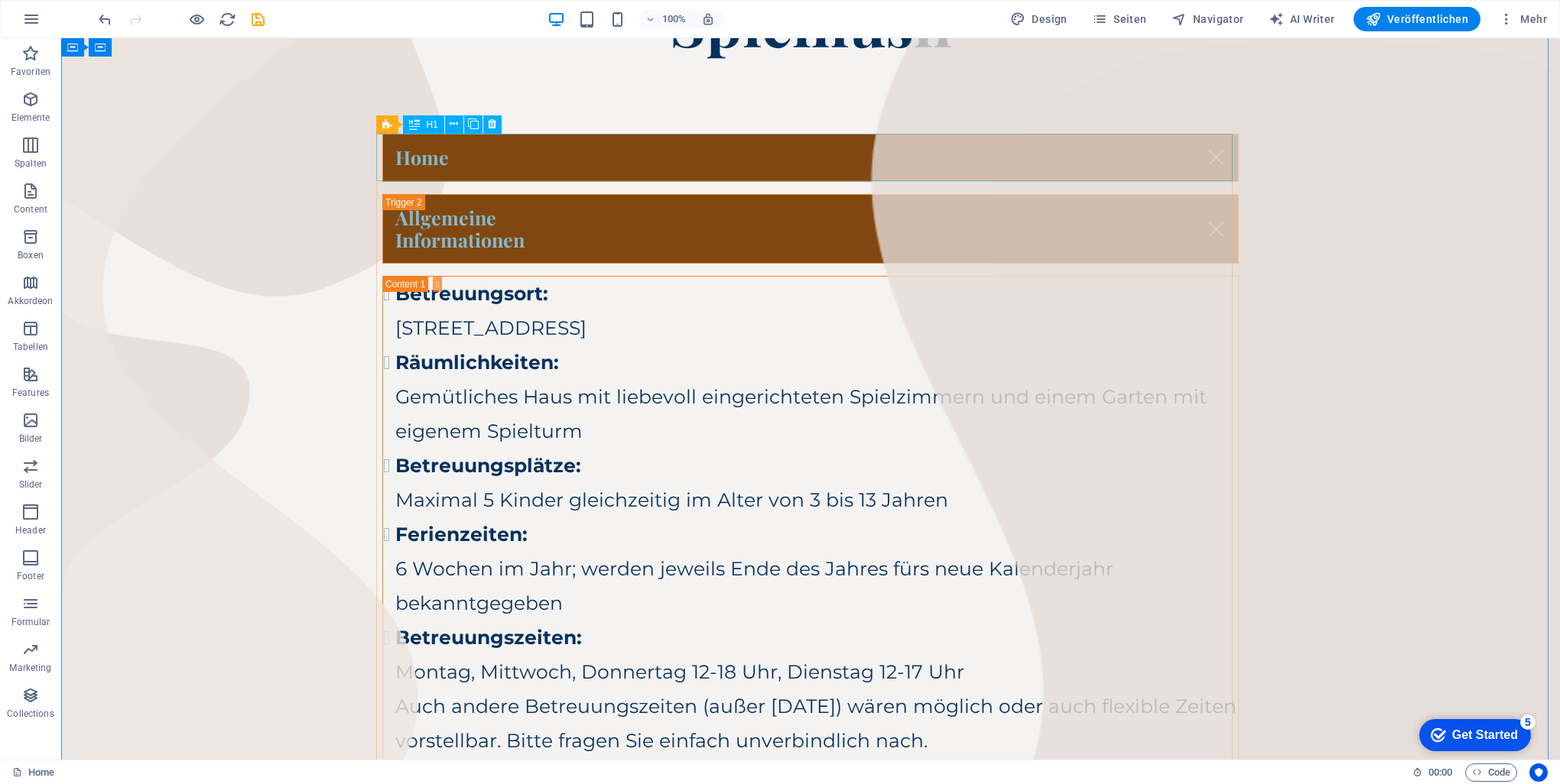
click at [776, 158] on div "Home" at bounding box center [811, 157] width 857 height 48
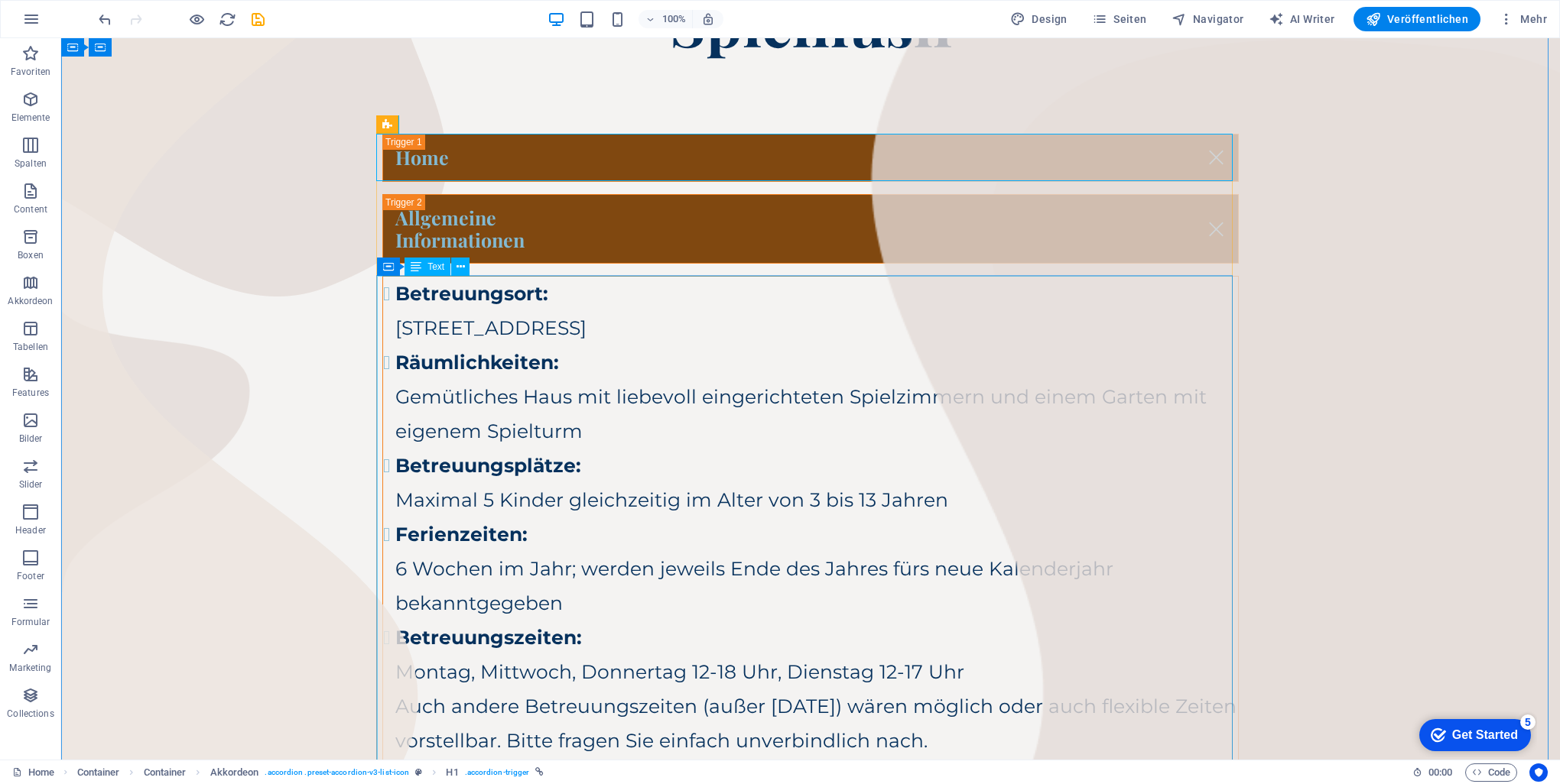
click at [636, 438] on div "Betreuungsort: [STREET_ADDRESS] Räumlichkeiten: Gemütliches Haus mit liebevoll …" at bounding box center [811, 534] width 855 height 516
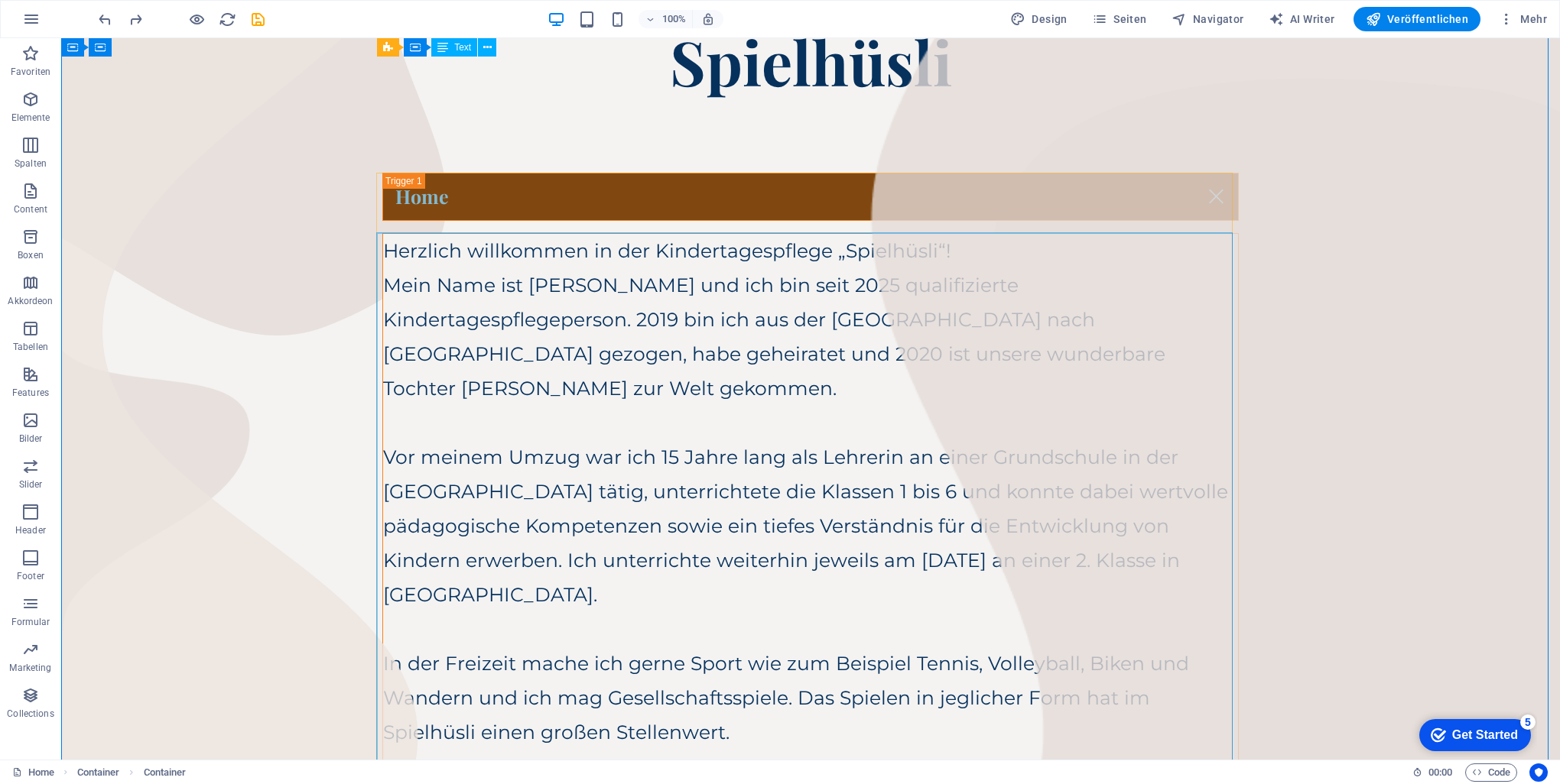
scroll to position [52, 0]
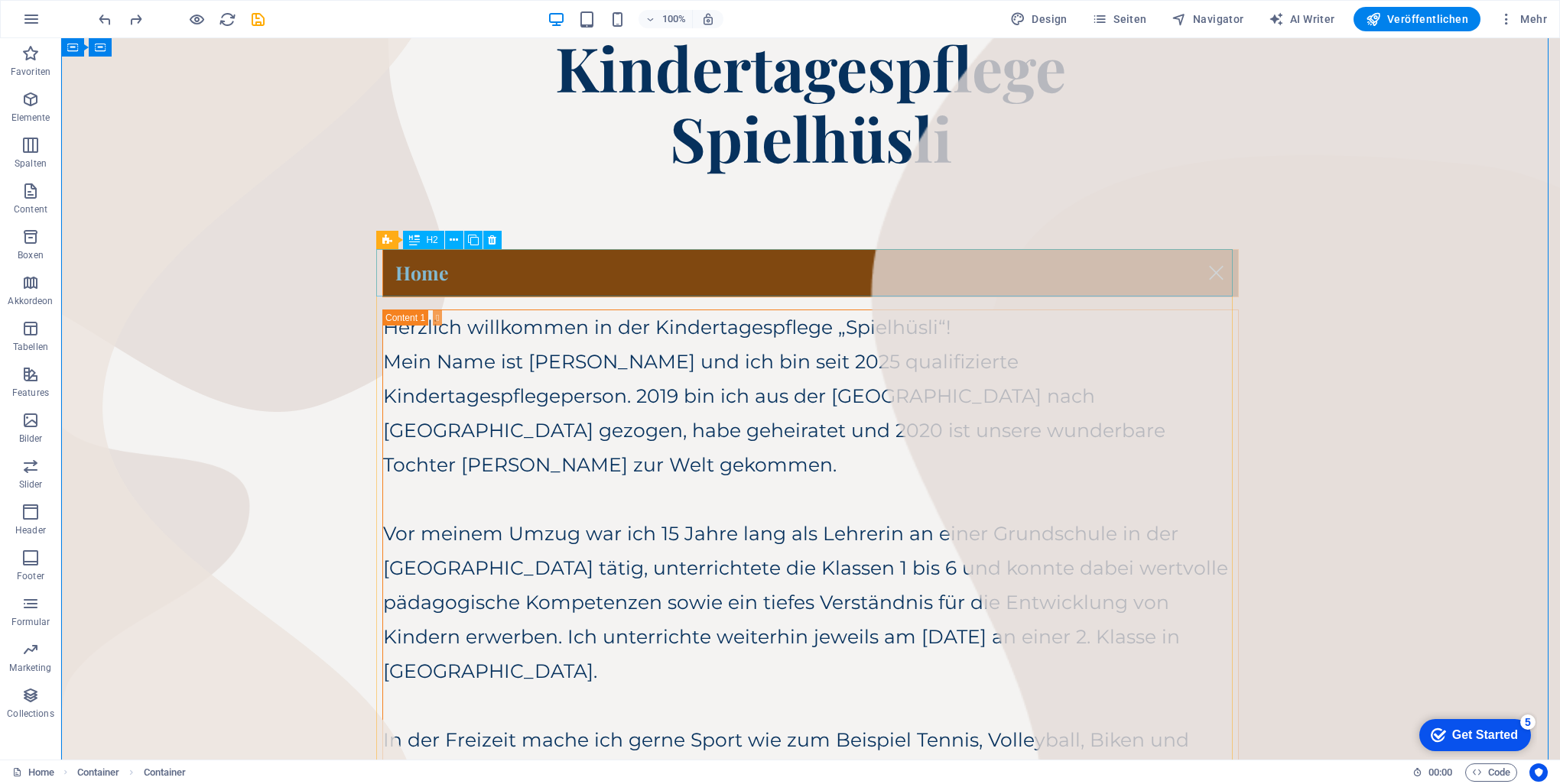
click at [776, 269] on div "Home" at bounding box center [811, 273] width 857 height 48
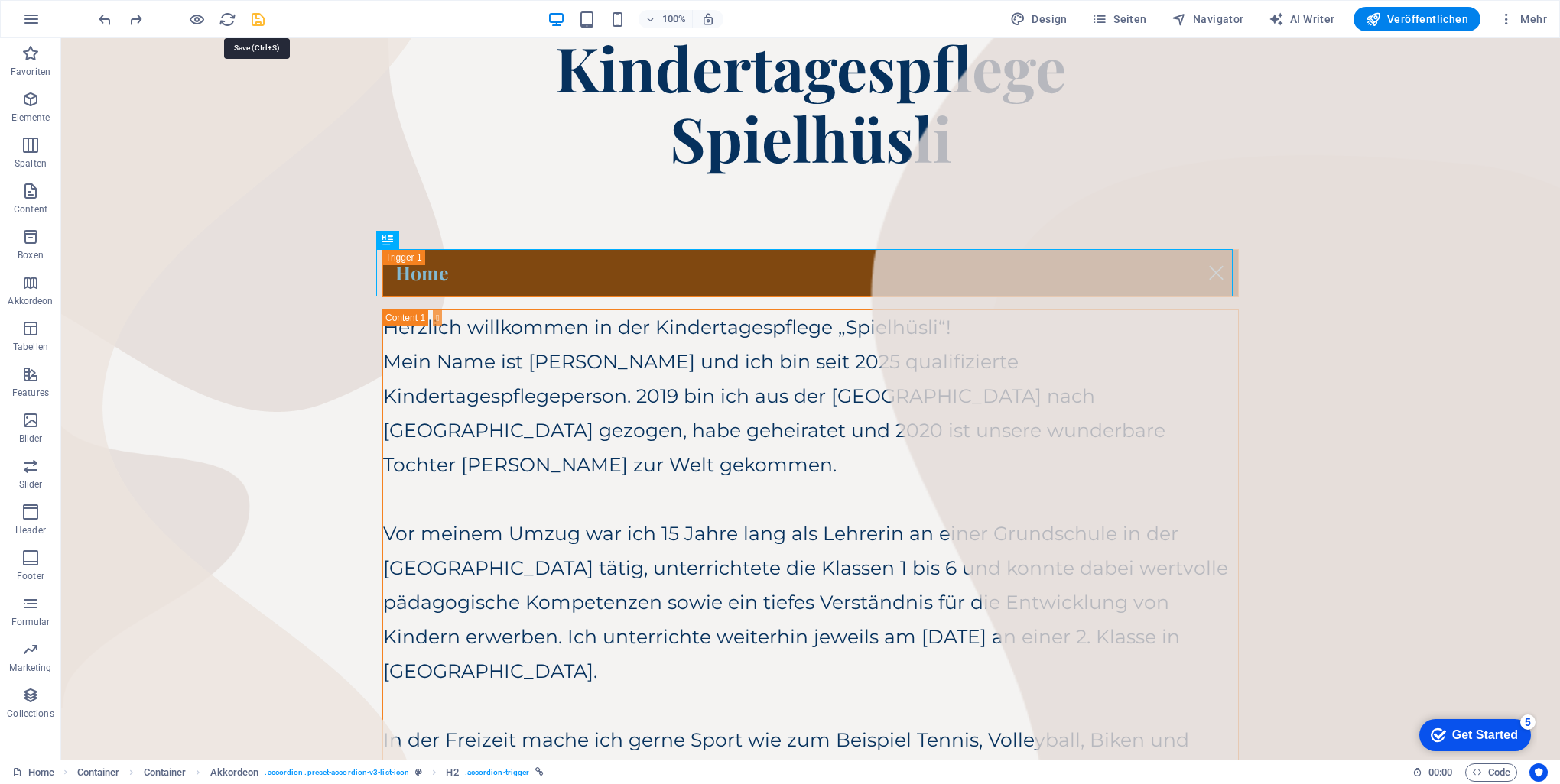
click at [255, 19] on icon "save" at bounding box center [258, 20] width 17 height 17
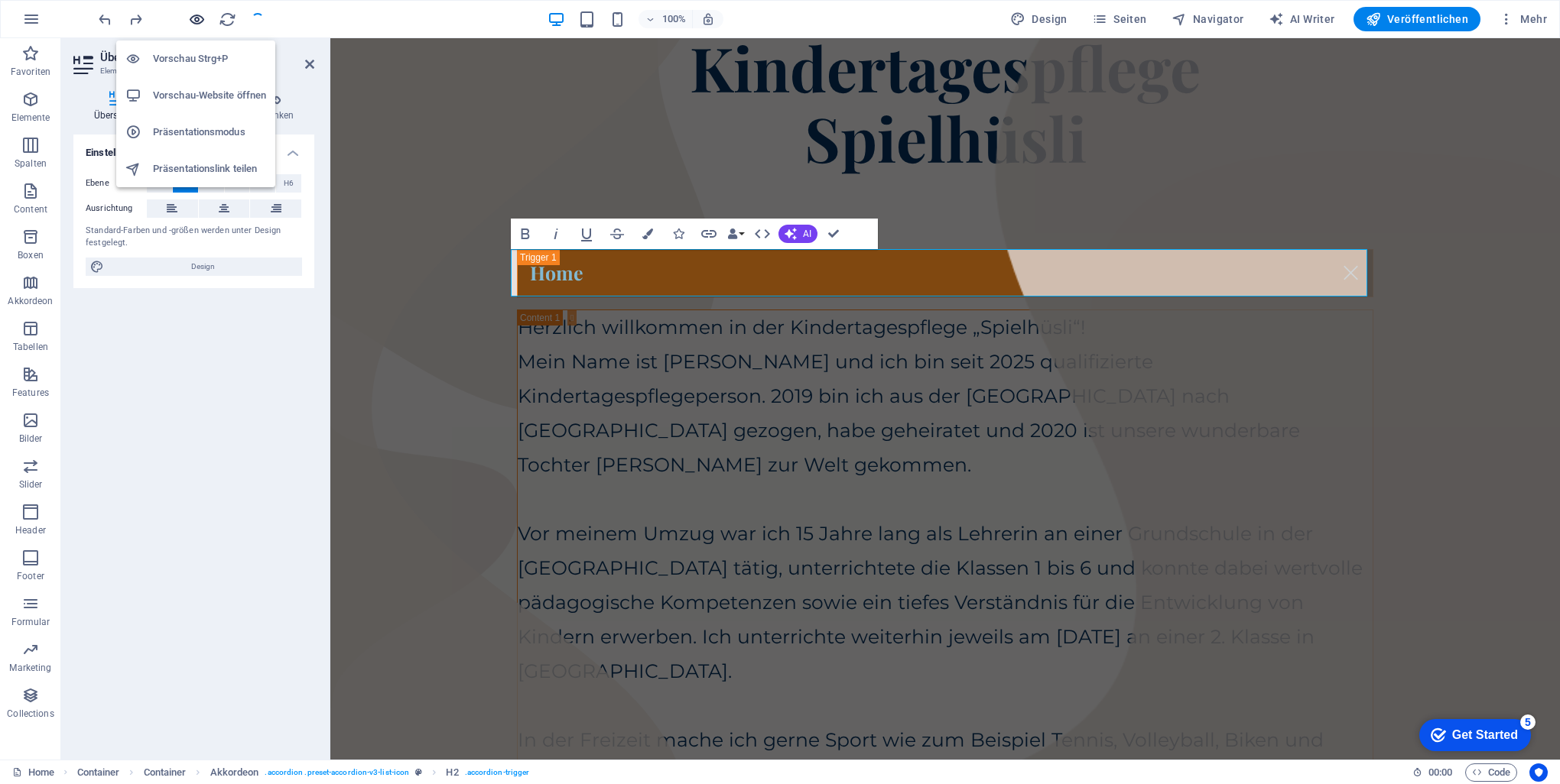
click at [194, 16] on icon "button" at bounding box center [196, 20] width 17 height 17
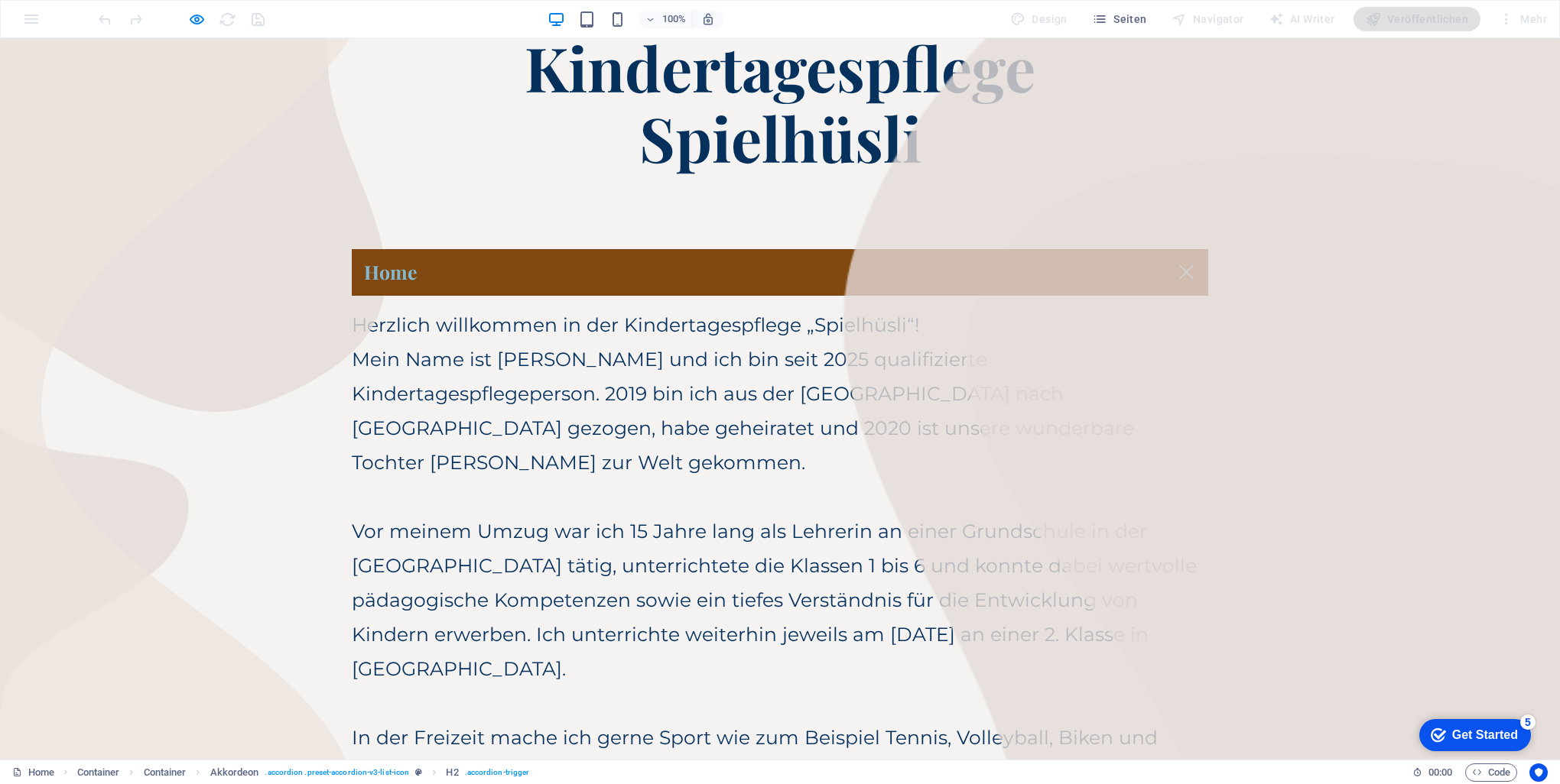
click at [776, 272] on link "Home" at bounding box center [780, 272] width 857 height 46
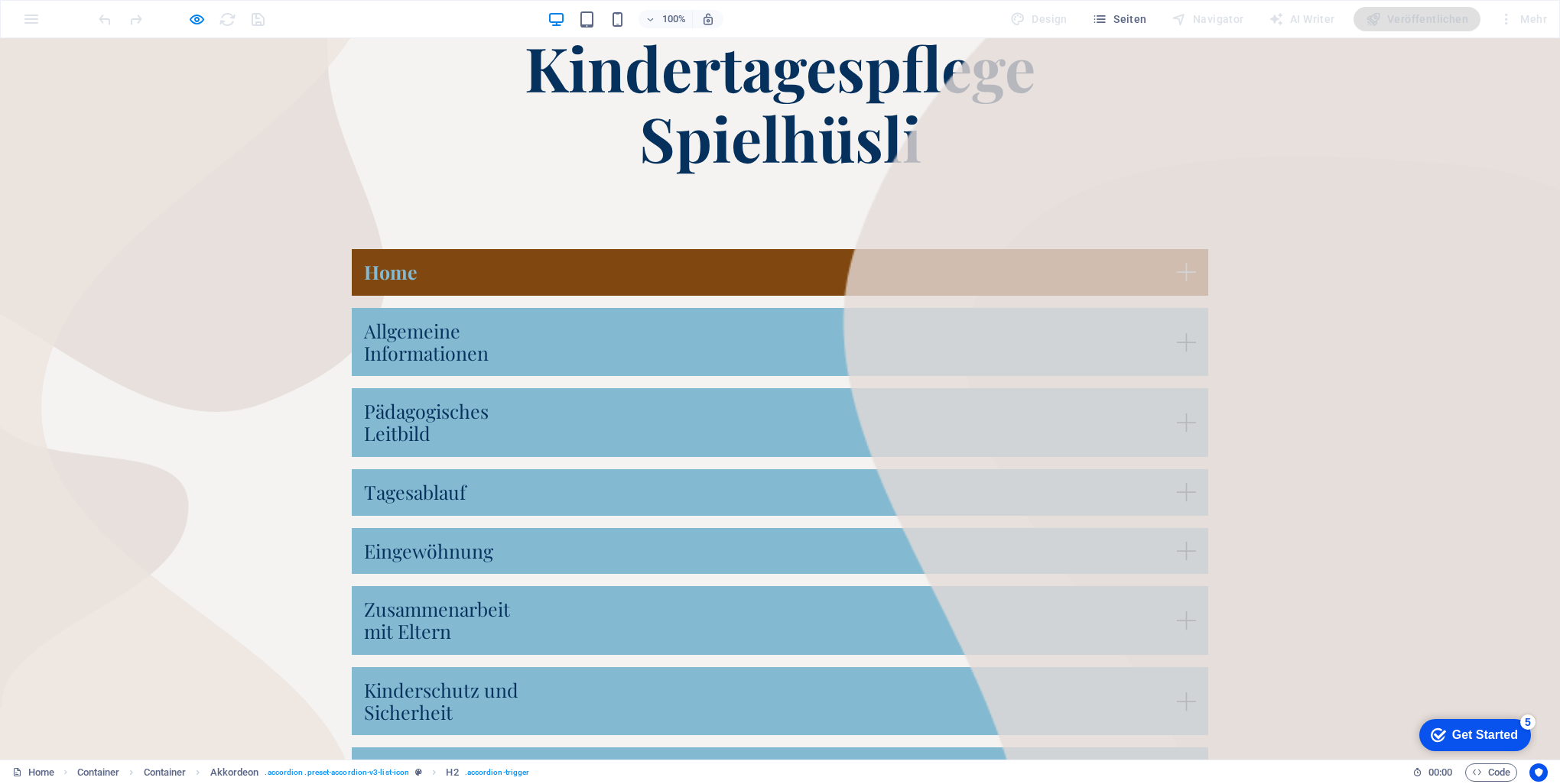
click at [776, 271] on link "Home" at bounding box center [780, 272] width 857 height 46
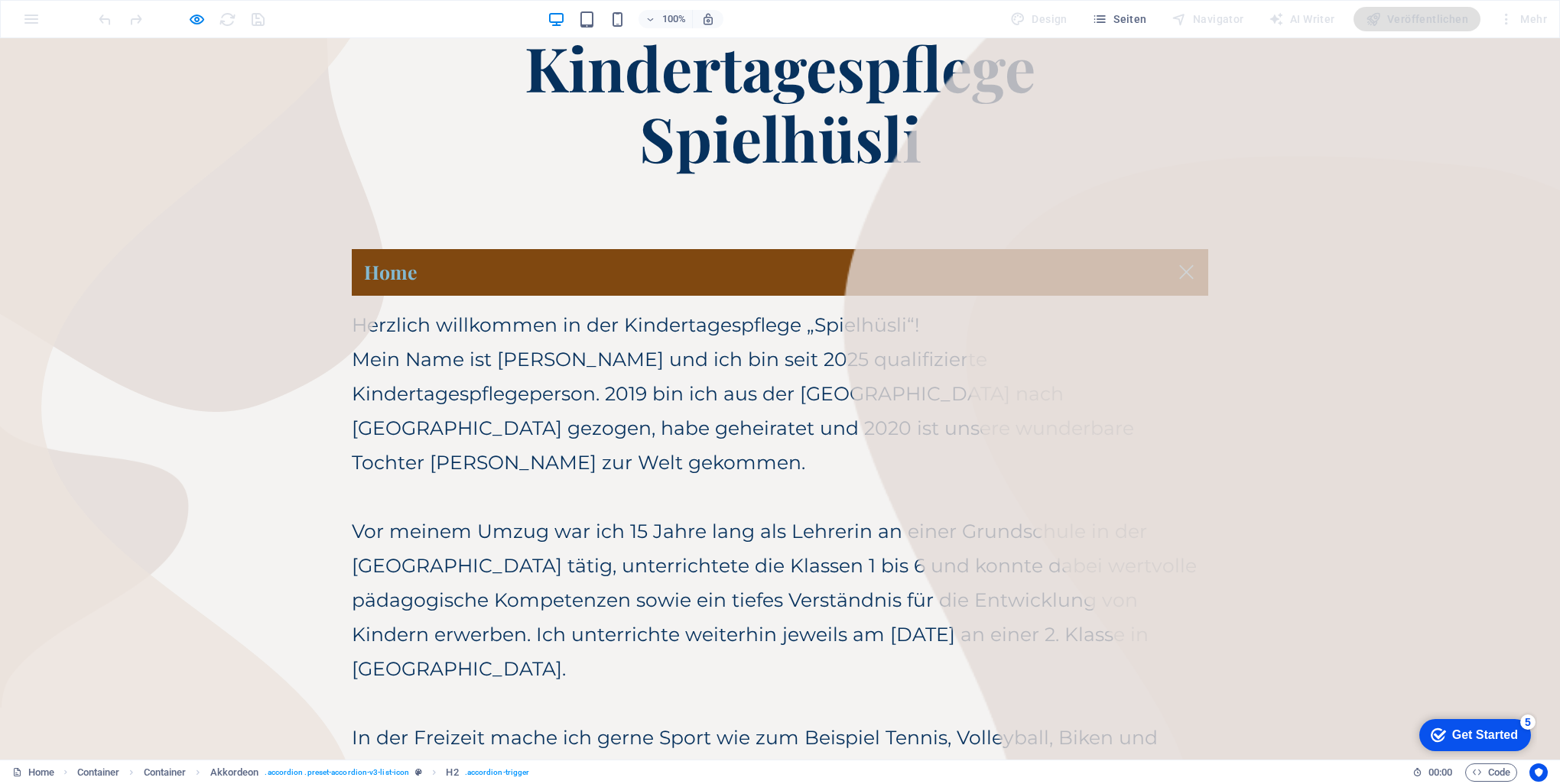
click at [776, 271] on link "Home" at bounding box center [780, 272] width 857 height 46
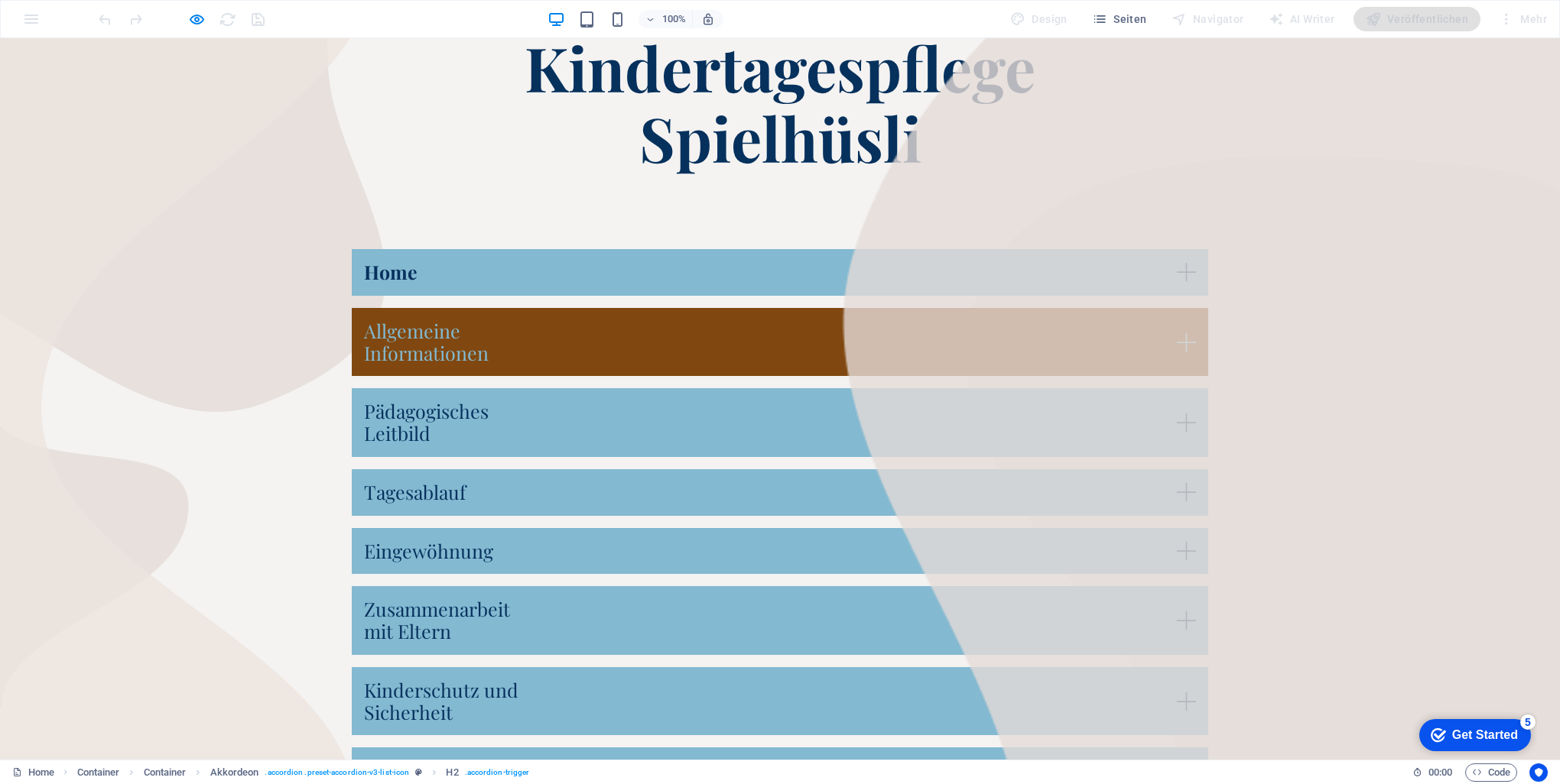
click at [776, 338] on link "Allgemeine Informationen" at bounding box center [780, 343] width 857 height 69
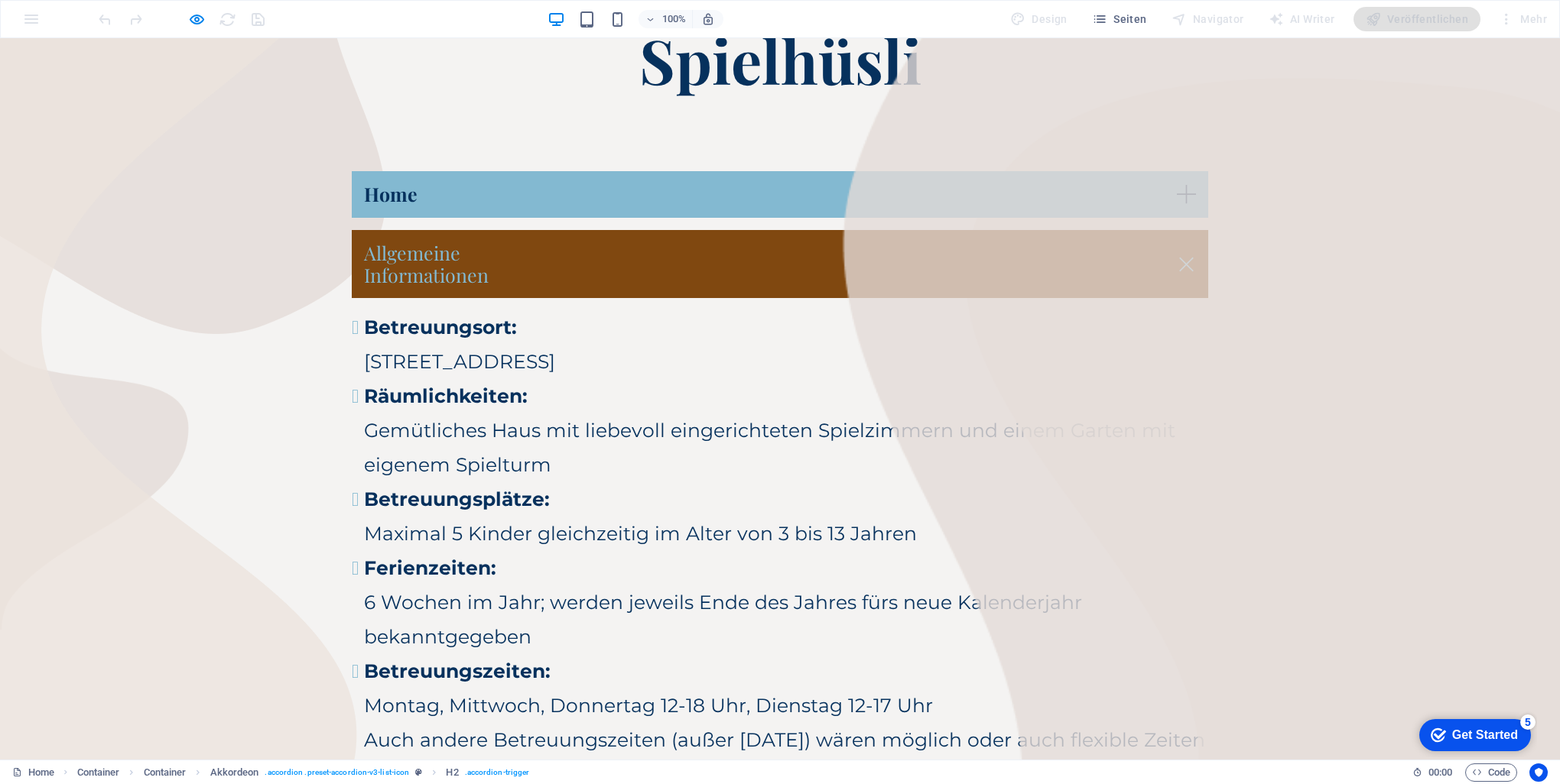
scroll to position [185, 0]
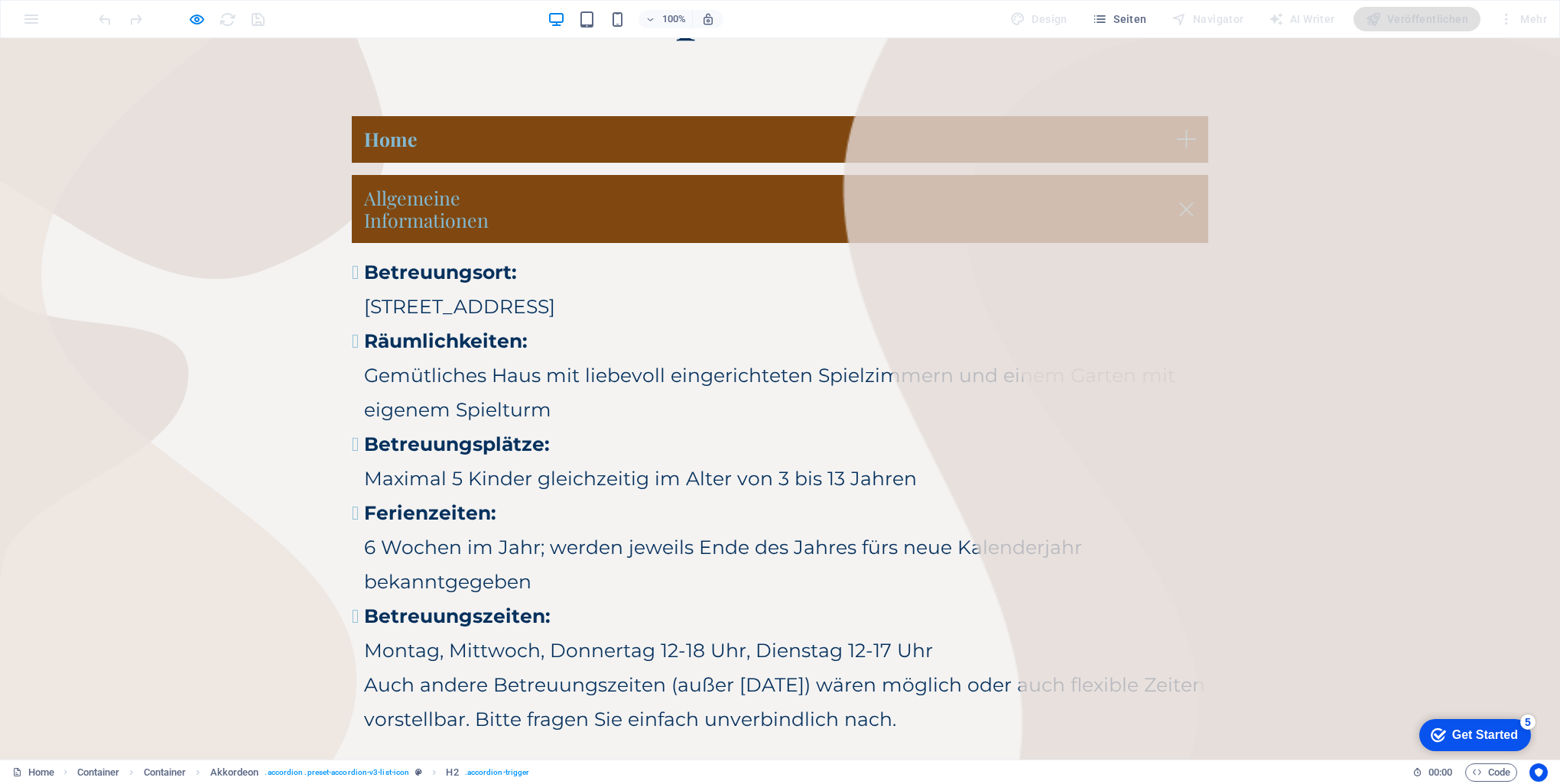
click at [776, 143] on link "Home" at bounding box center [780, 139] width 857 height 46
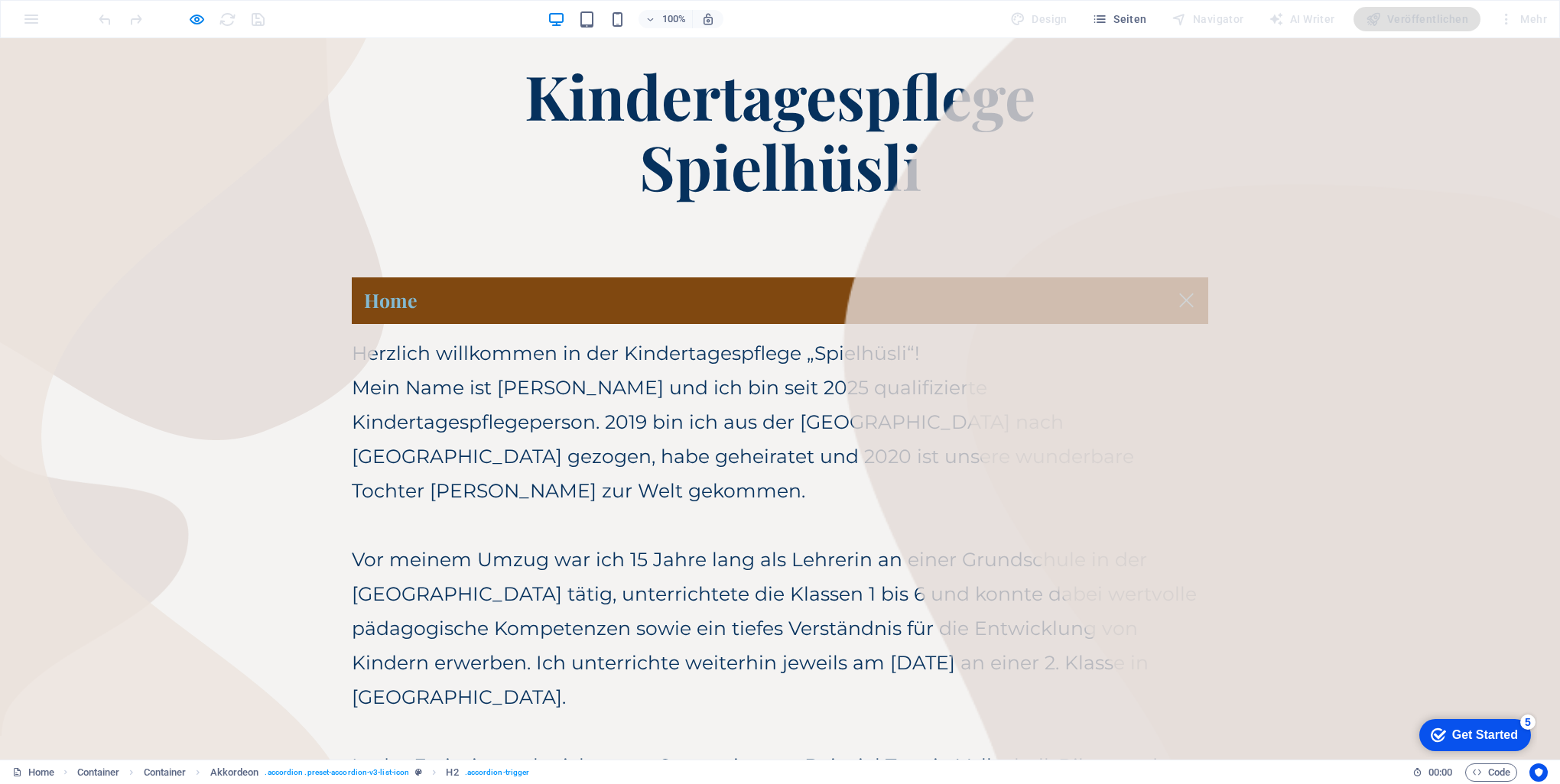
scroll to position [0, 0]
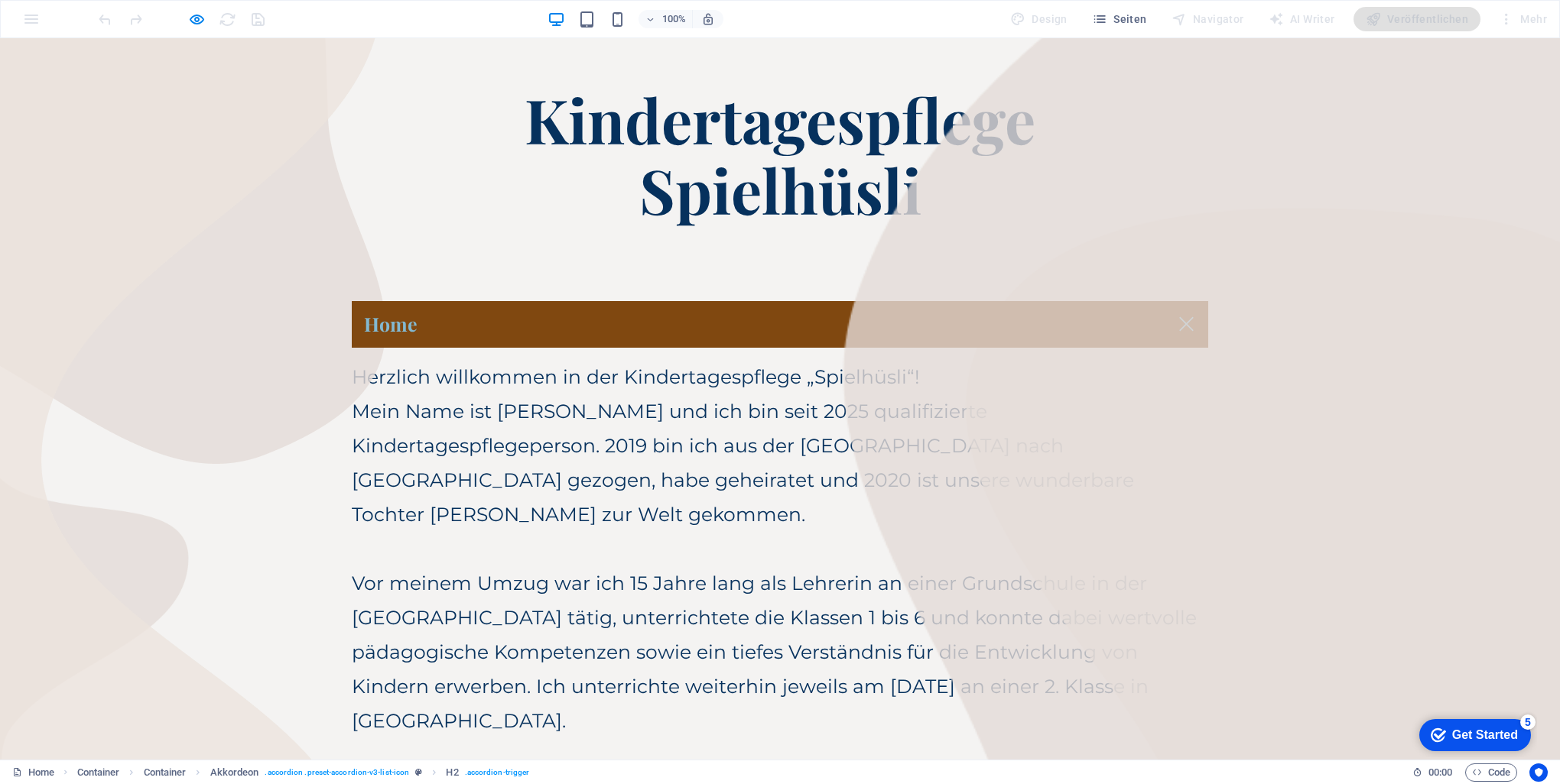
click at [776, 532] on p "Content 1" at bounding box center [780, 549] width 857 height 35
click at [776, 321] on link "Home" at bounding box center [780, 324] width 857 height 46
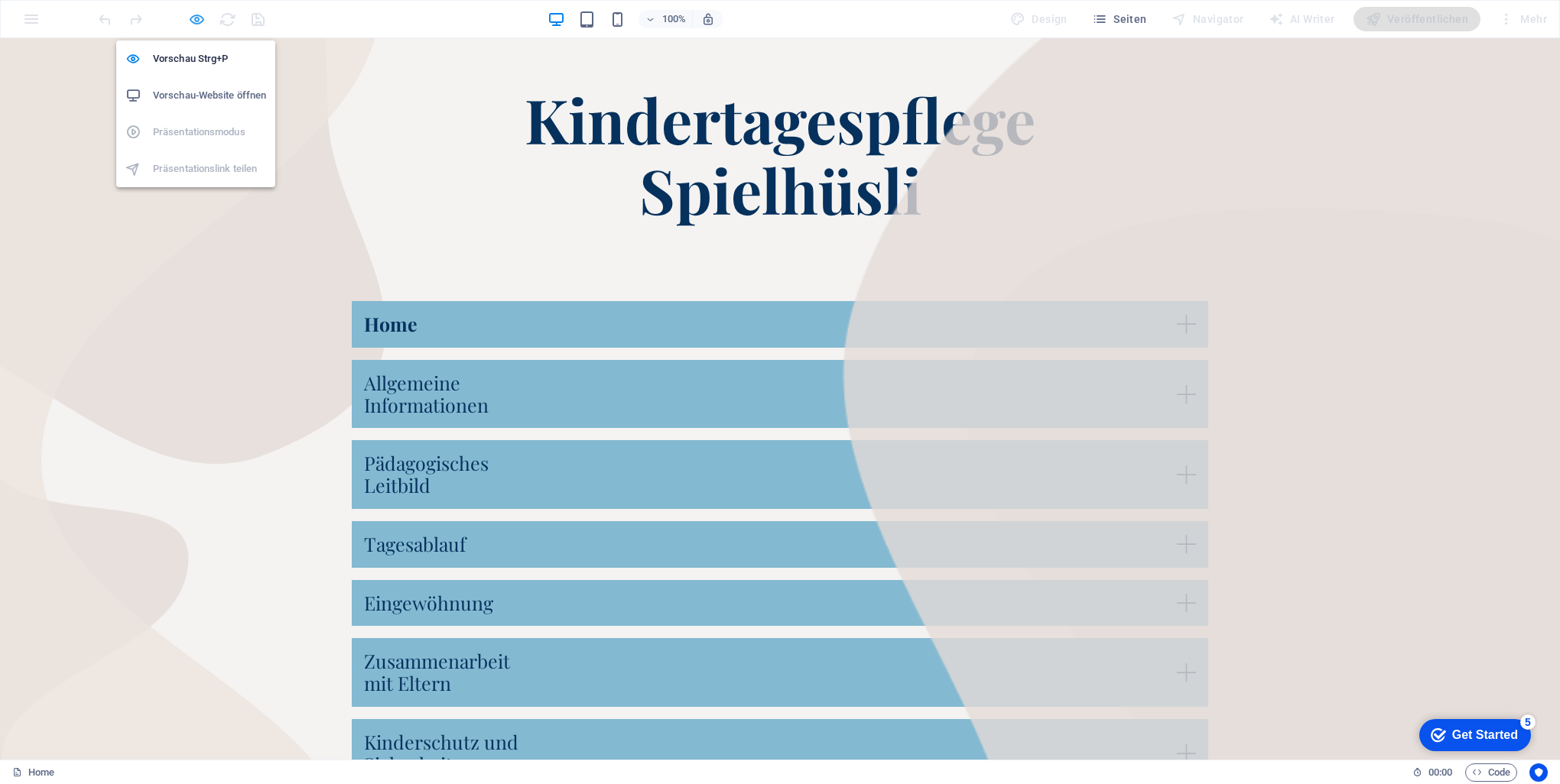
click at [199, 14] on icon "button" at bounding box center [196, 20] width 17 height 17
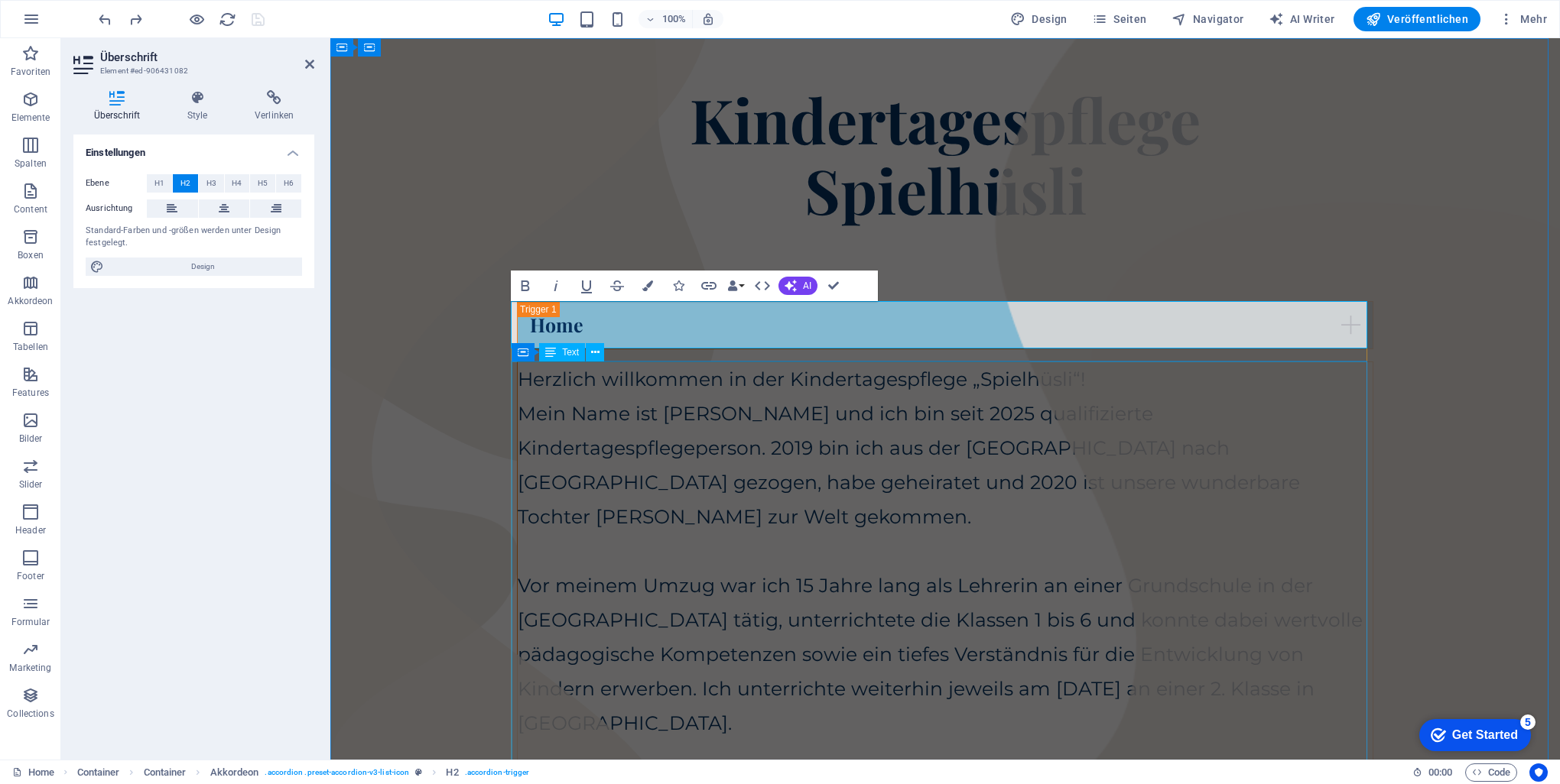
click at [776, 497] on div "Herzlich willkommen in der Kindertagespflege „Spielhüsli“! Mein Name ist [PERSO…" at bounding box center [945, 724] width 855 height 723
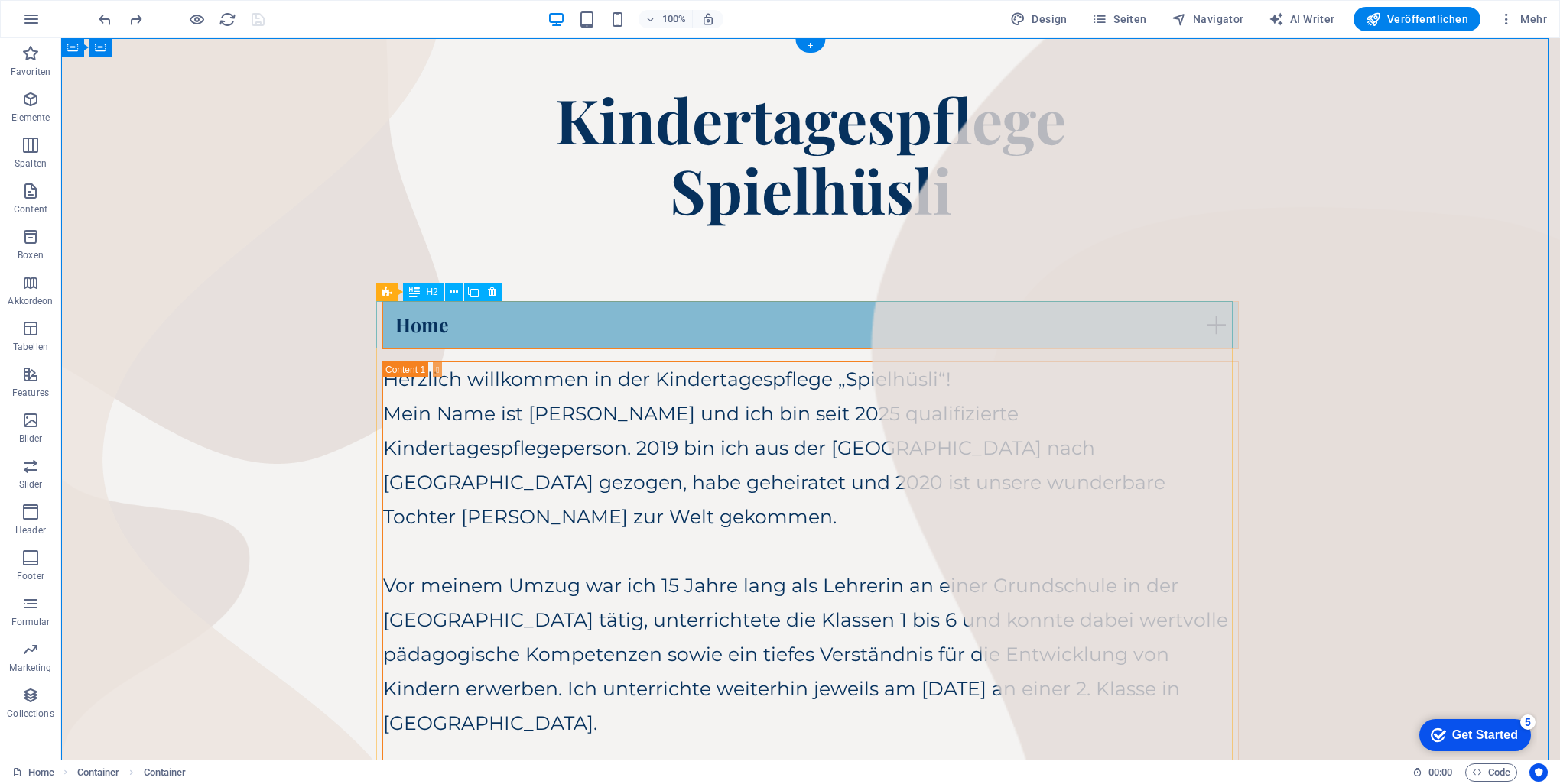
click at [776, 329] on div "Home" at bounding box center [811, 324] width 857 height 48
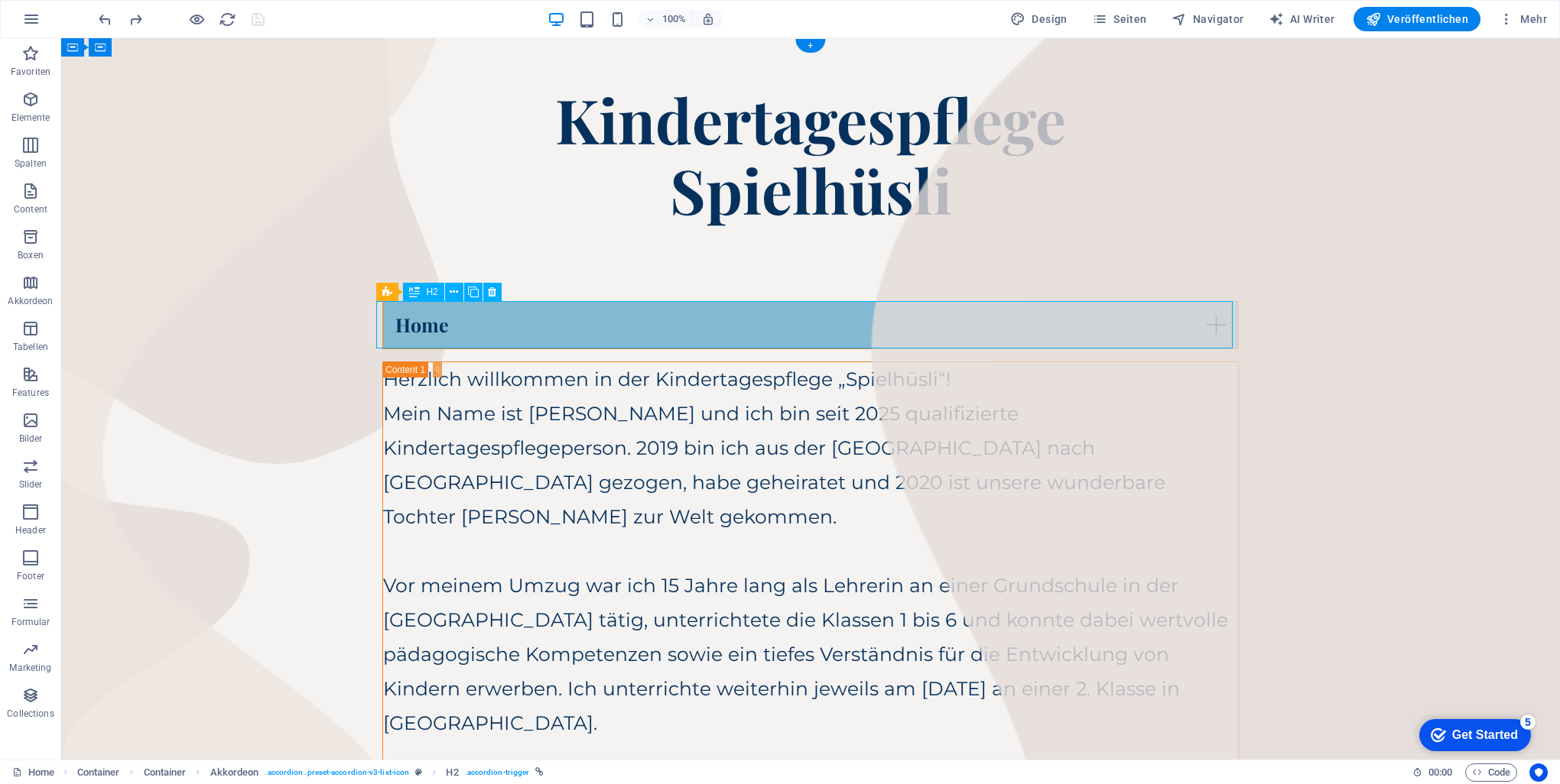
click at [776, 321] on div "Home" at bounding box center [811, 324] width 857 height 48
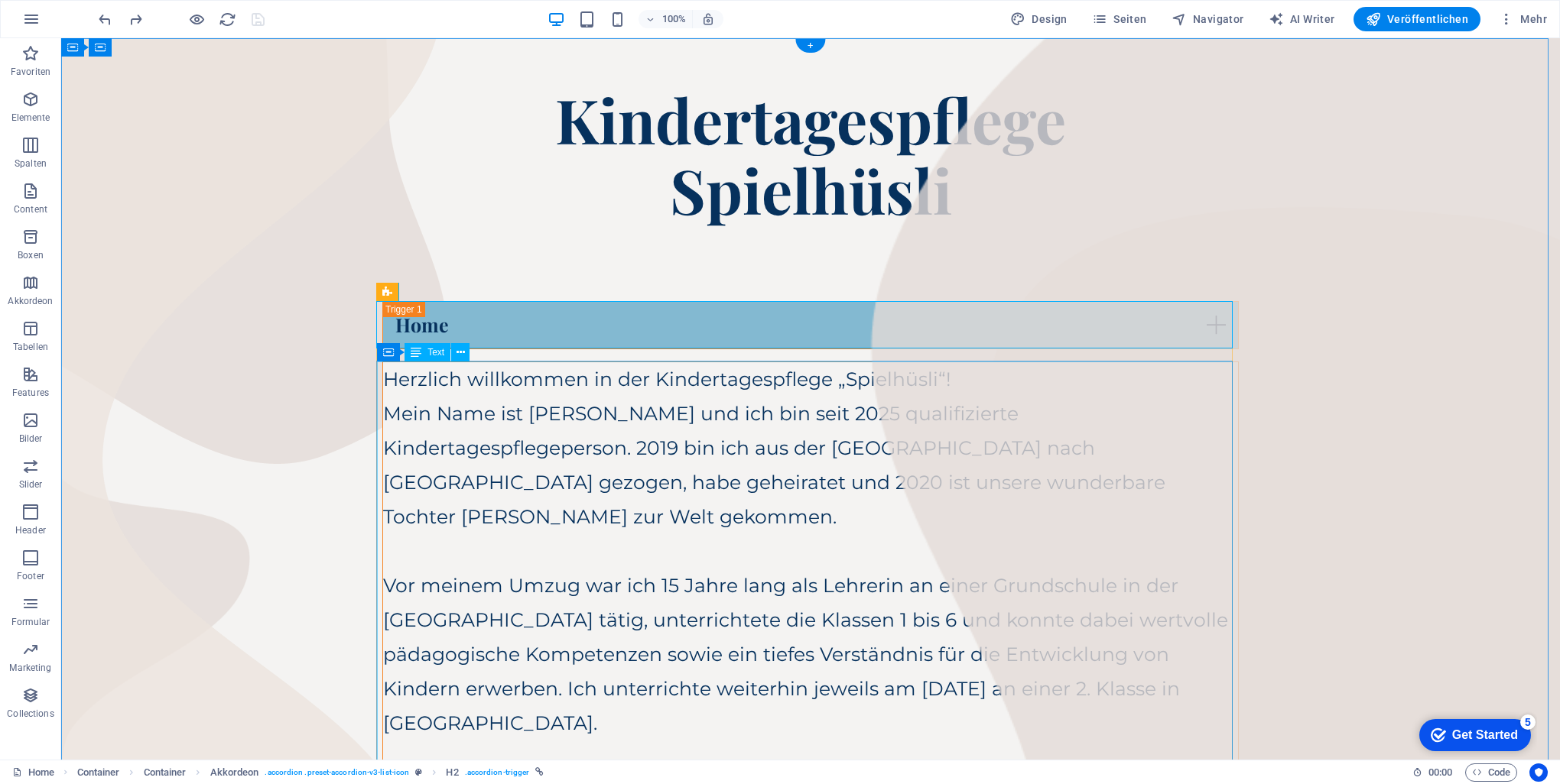
click at [677, 483] on div "Herzlich willkommen in der Kindertagespflege „Spielhüsli“! Mein Name ist [PERSO…" at bounding box center [811, 724] width 855 height 723
click at [508, 328] on div "Home" at bounding box center [811, 324] width 857 height 48
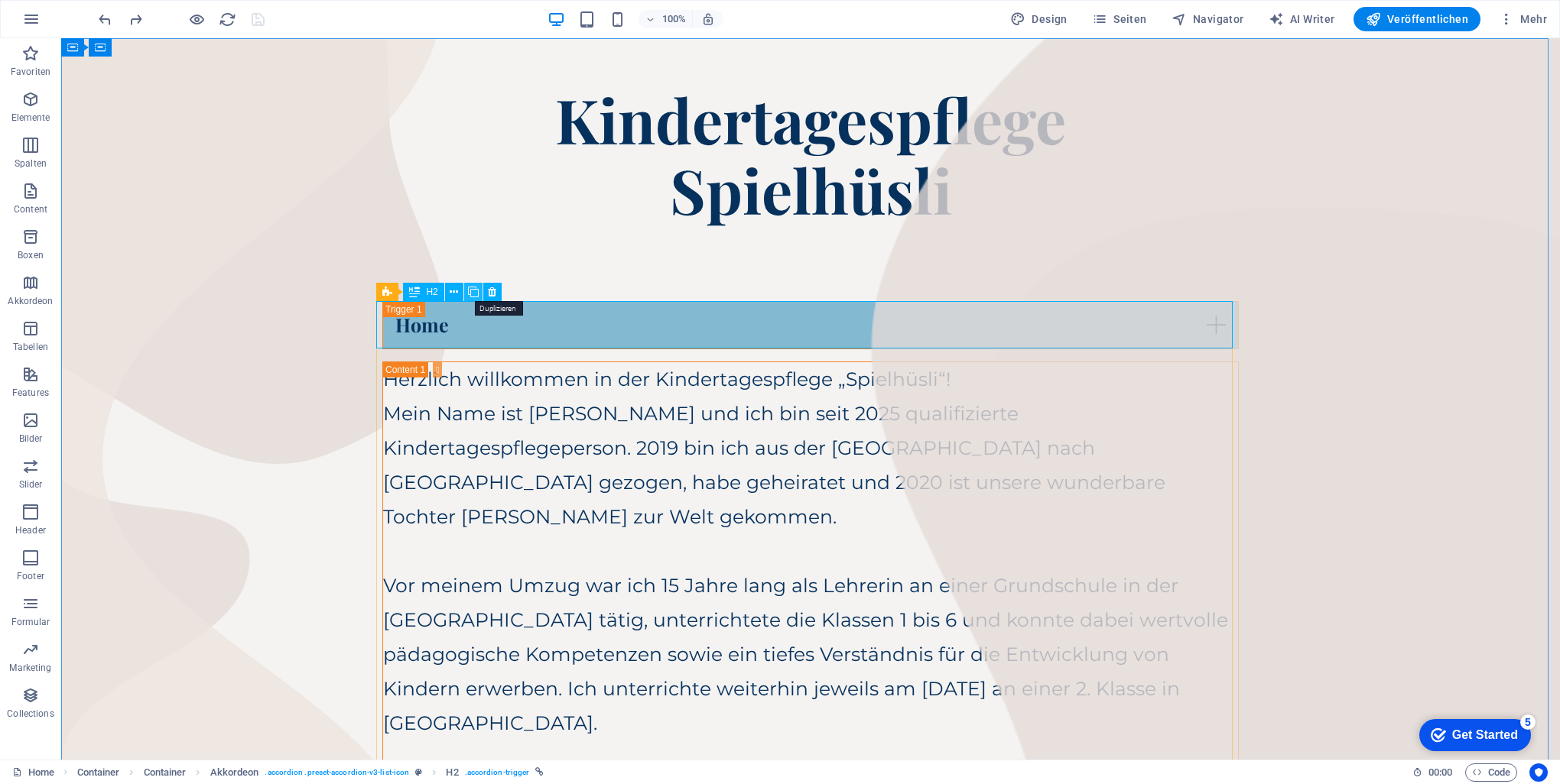
click at [475, 287] on icon at bounding box center [474, 292] width 11 height 16
click at [457, 288] on icon at bounding box center [453, 292] width 9 height 16
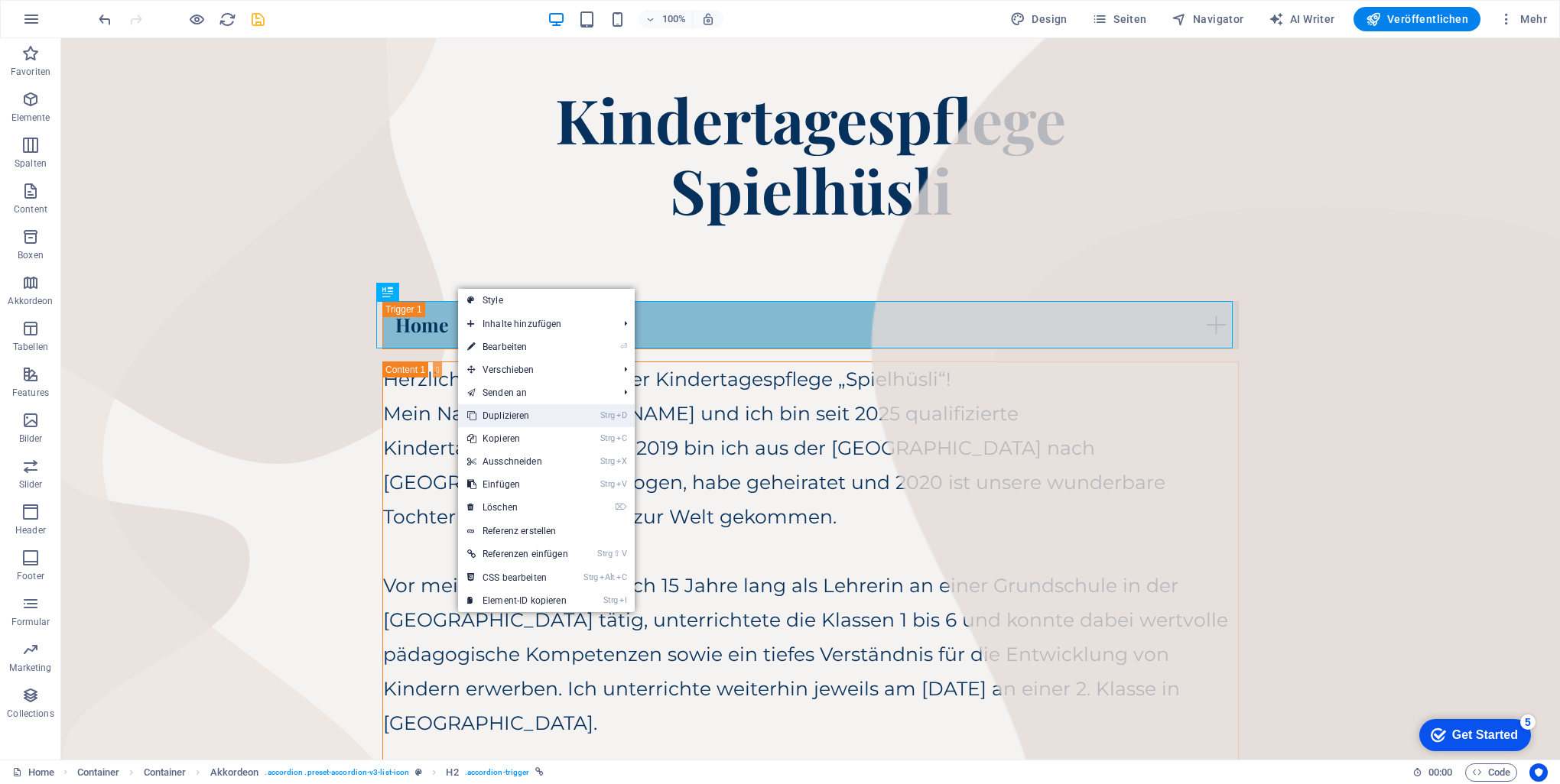
drag, startPoint x: 505, startPoint y: 416, endPoint x: 443, endPoint y: 377, distance: 73.2
click at [505, 416] on link "Strg D Duplizieren" at bounding box center [518, 416] width 119 height 23
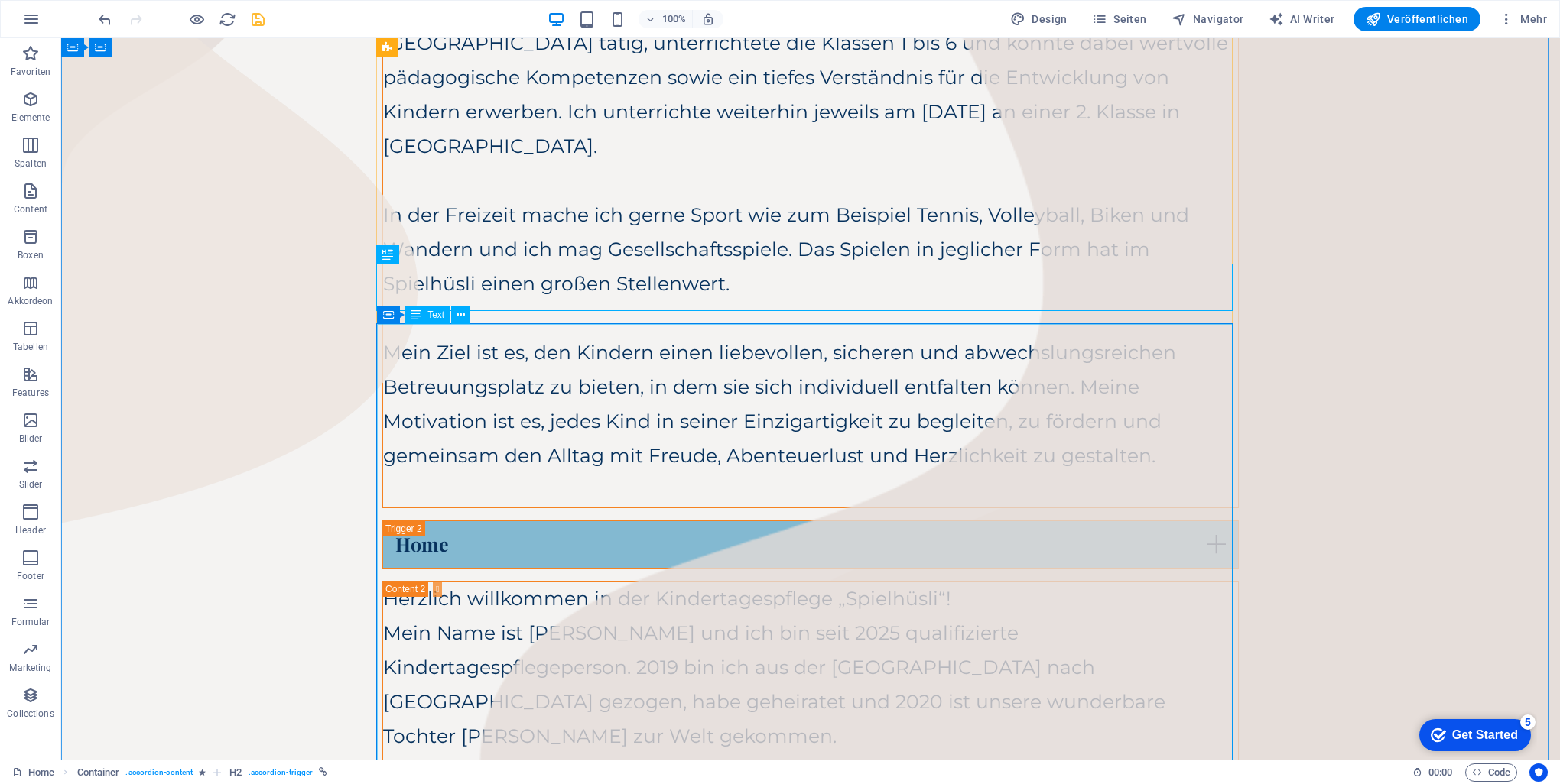
scroll to position [459, 0]
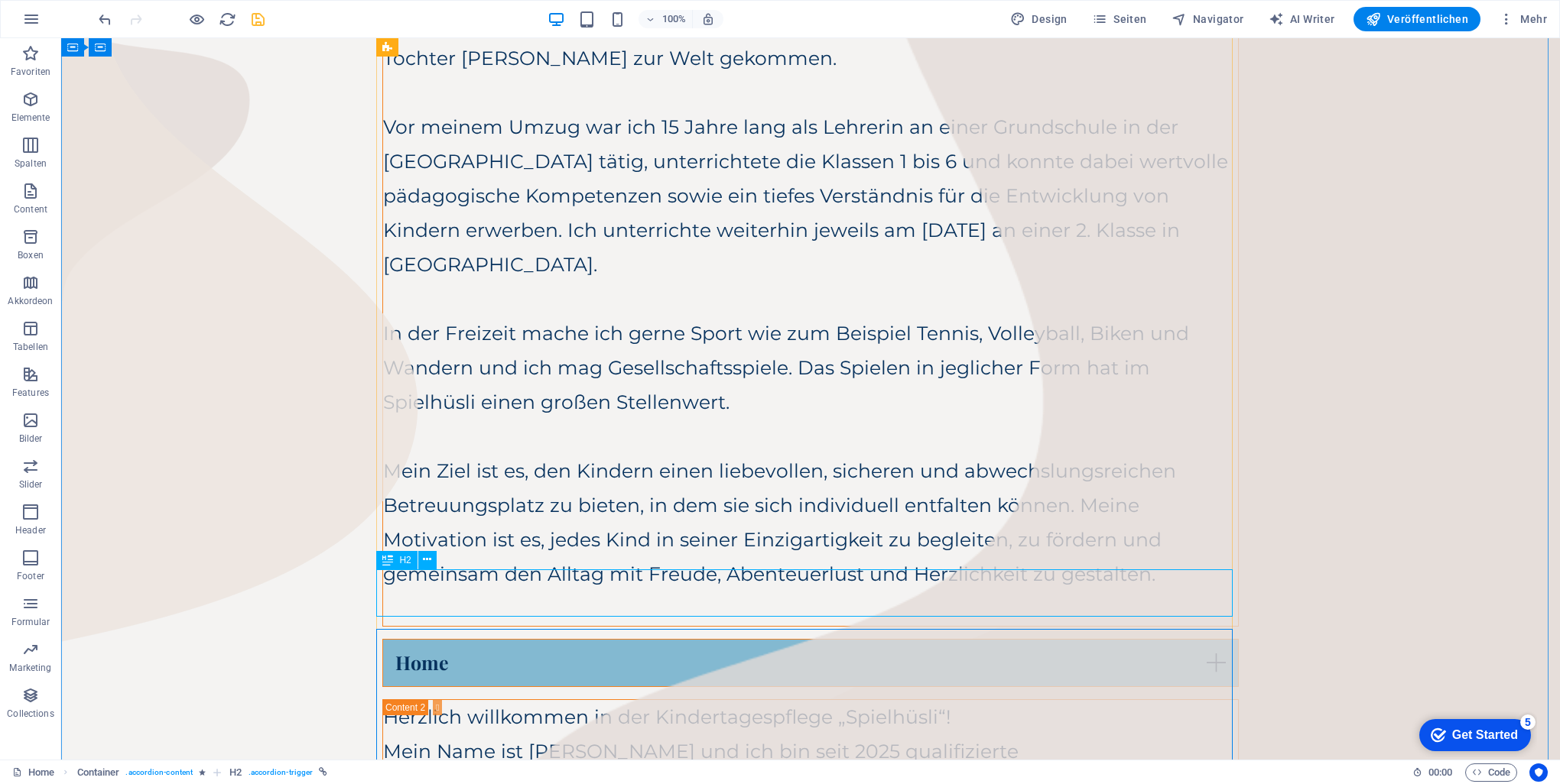
click at [449, 639] on div "Home" at bounding box center [811, 662] width 857 height 48
click at [447, 639] on div "Home" at bounding box center [811, 662] width 857 height 48
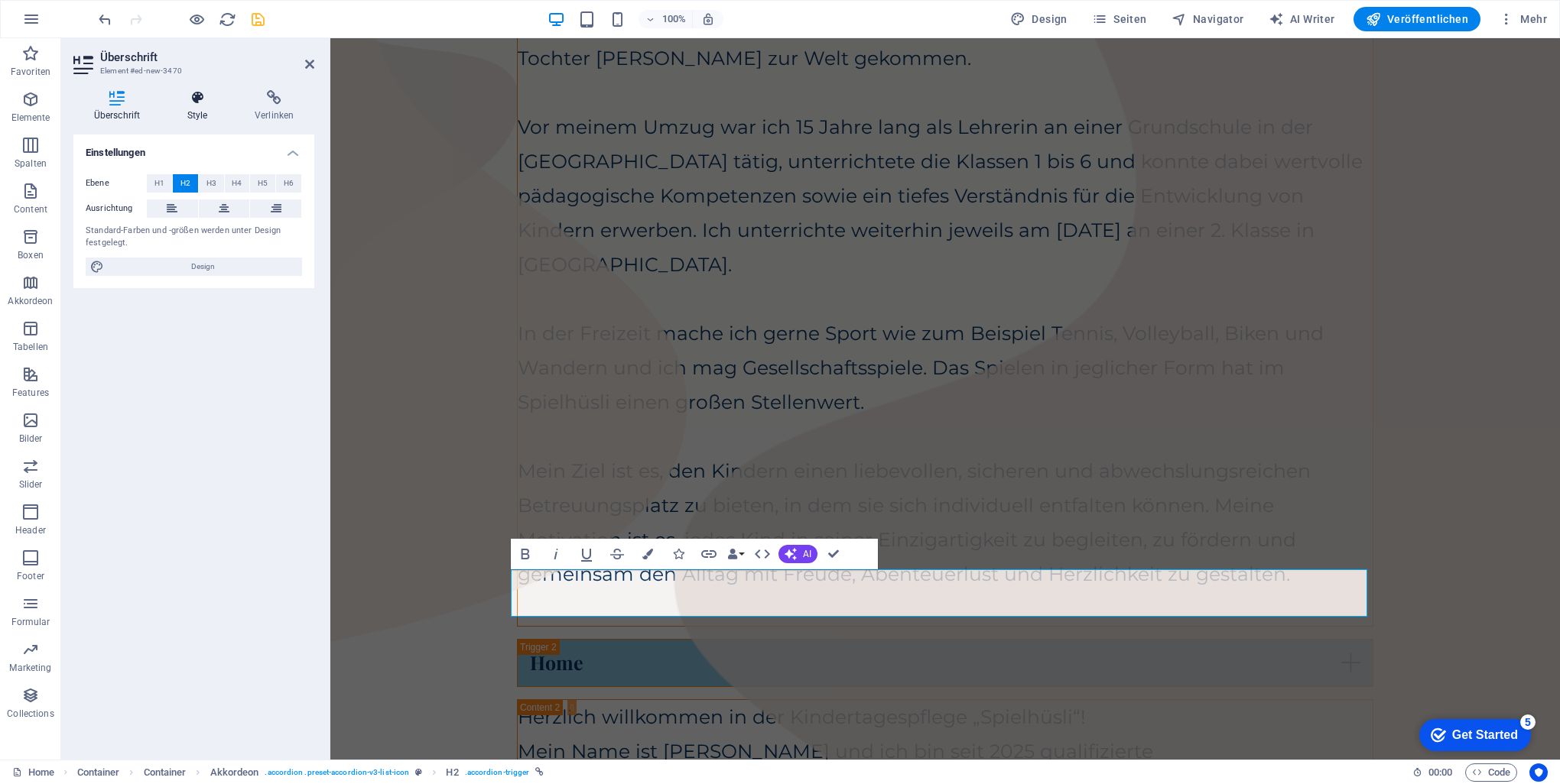
click at [217, 96] on icon at bounding box center [197, 97] width 61 height 15
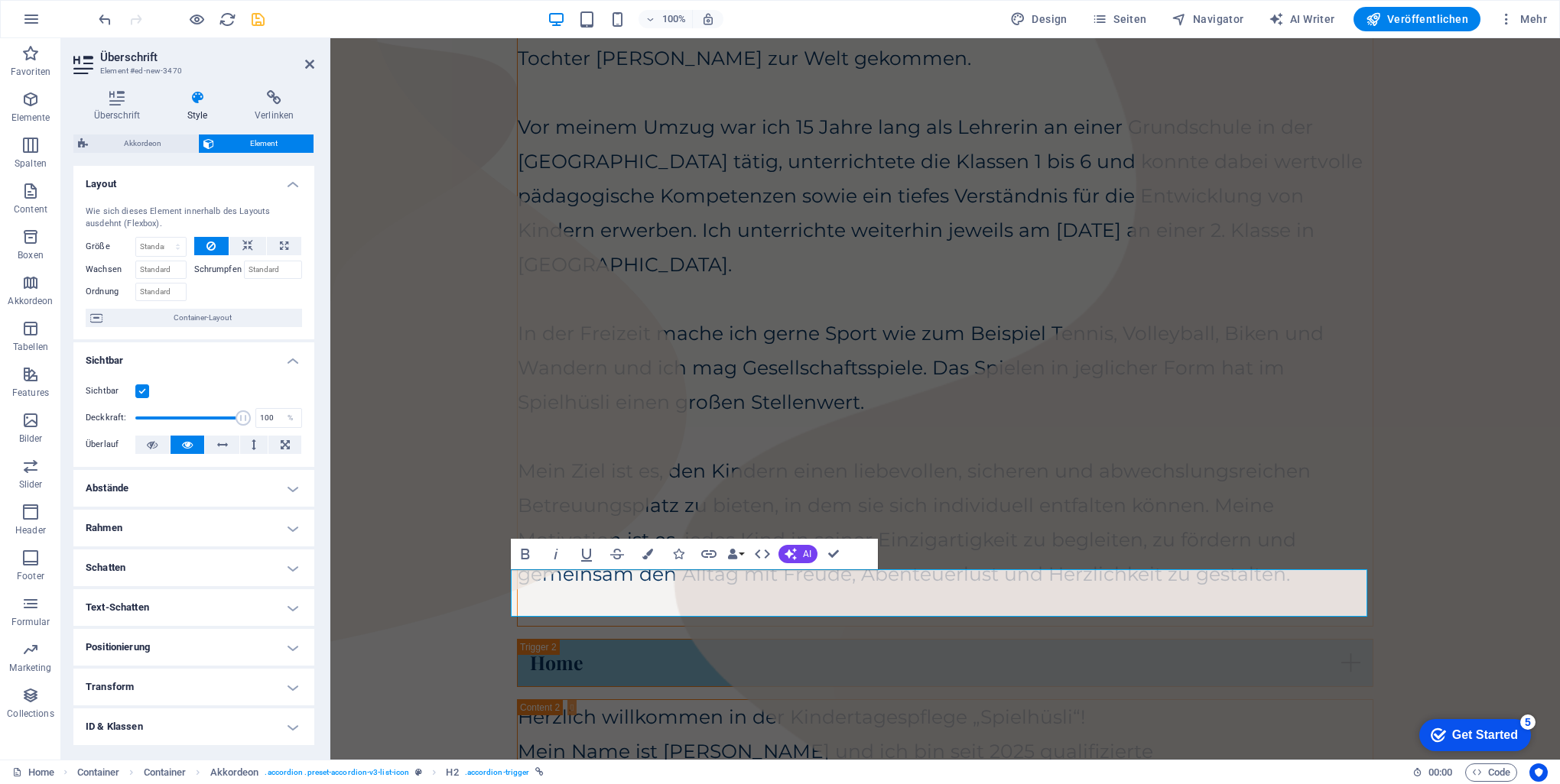
click at [145, 387] on label at bounding box center [142, 391] width 14 height 14
click at [0, 0] on input "Sichtbar" at bounding box center [0, 0] width 0 height 0
click at [140, 389] on label at bounding box center [142, 391] width 14 height 14
click at [0, 0] on input "Sichtbar" at bounding box center [0, 0] width 0 height 0
click at [140, 389] on label at bounding box center [142, 391] width 14 height 14
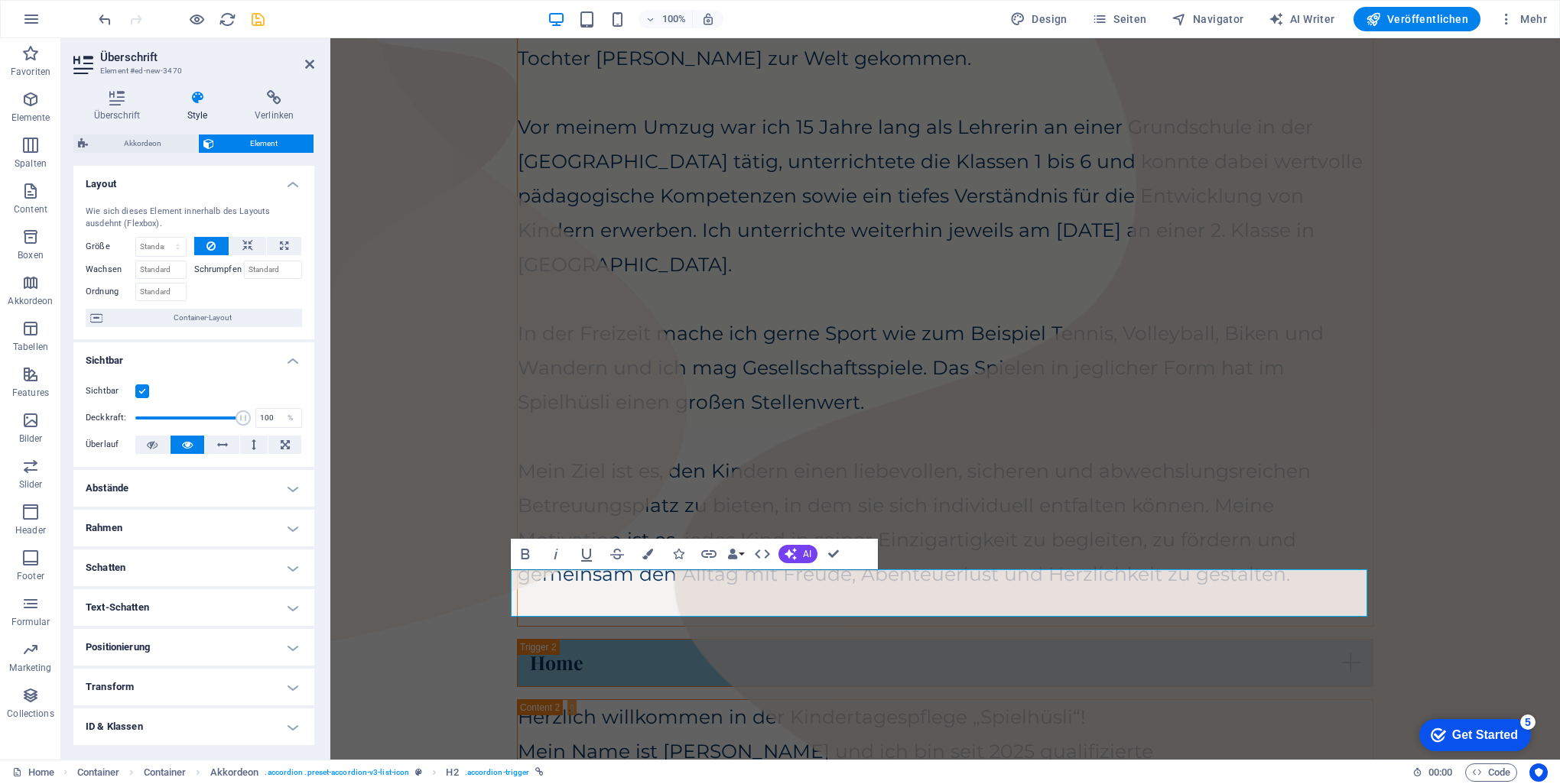
click at [0, 0] on input "Sichtbar" at bounding box center [0, 0] width 0 height 0
click at [140, 390] on label at bounding box center [142, 391] width 14 height 14
click at [0, 0] on input "Sichtbar" at bounding box center [0, 0] width 0 height 0
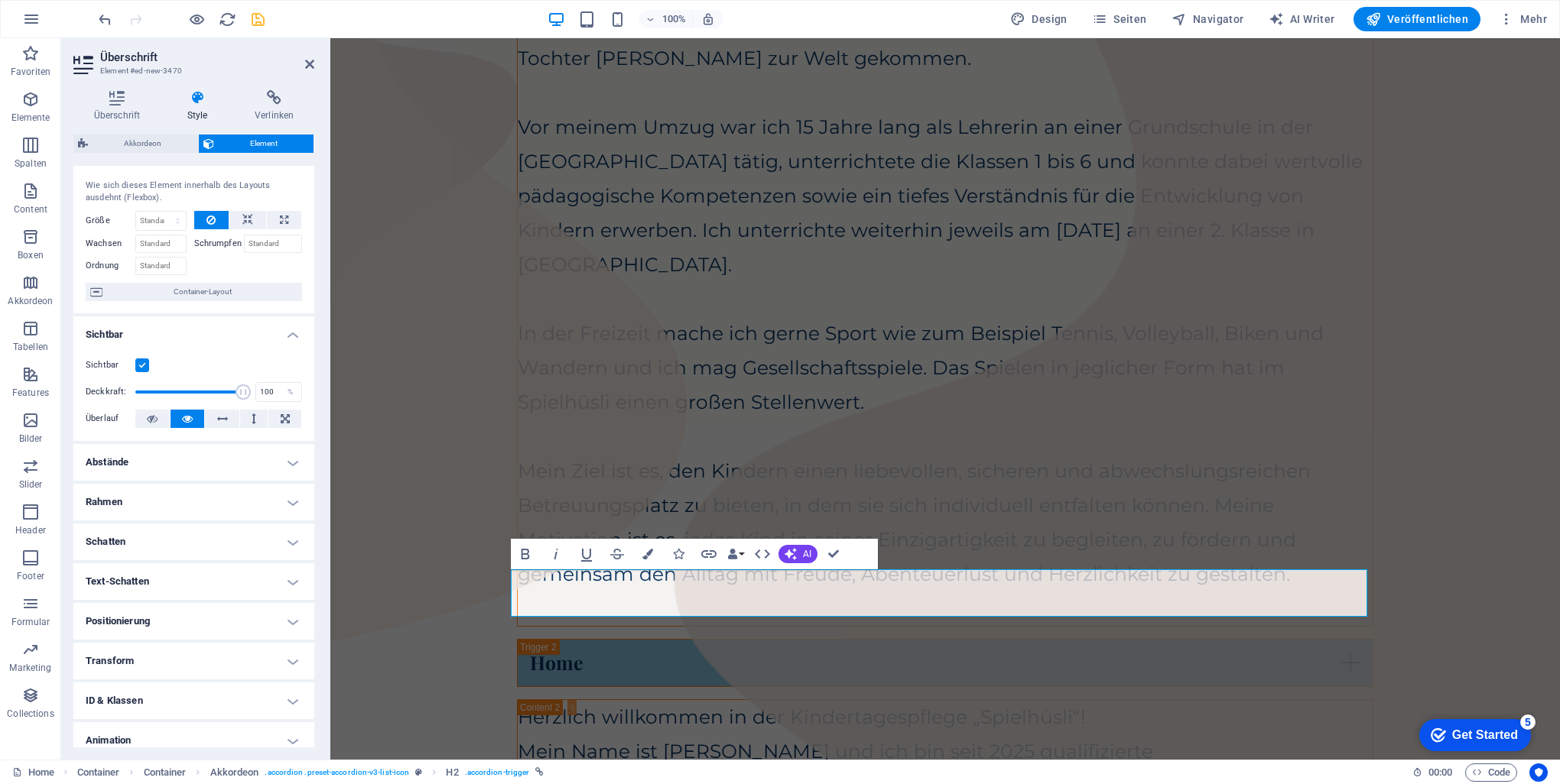
scroll to position [76, 0]
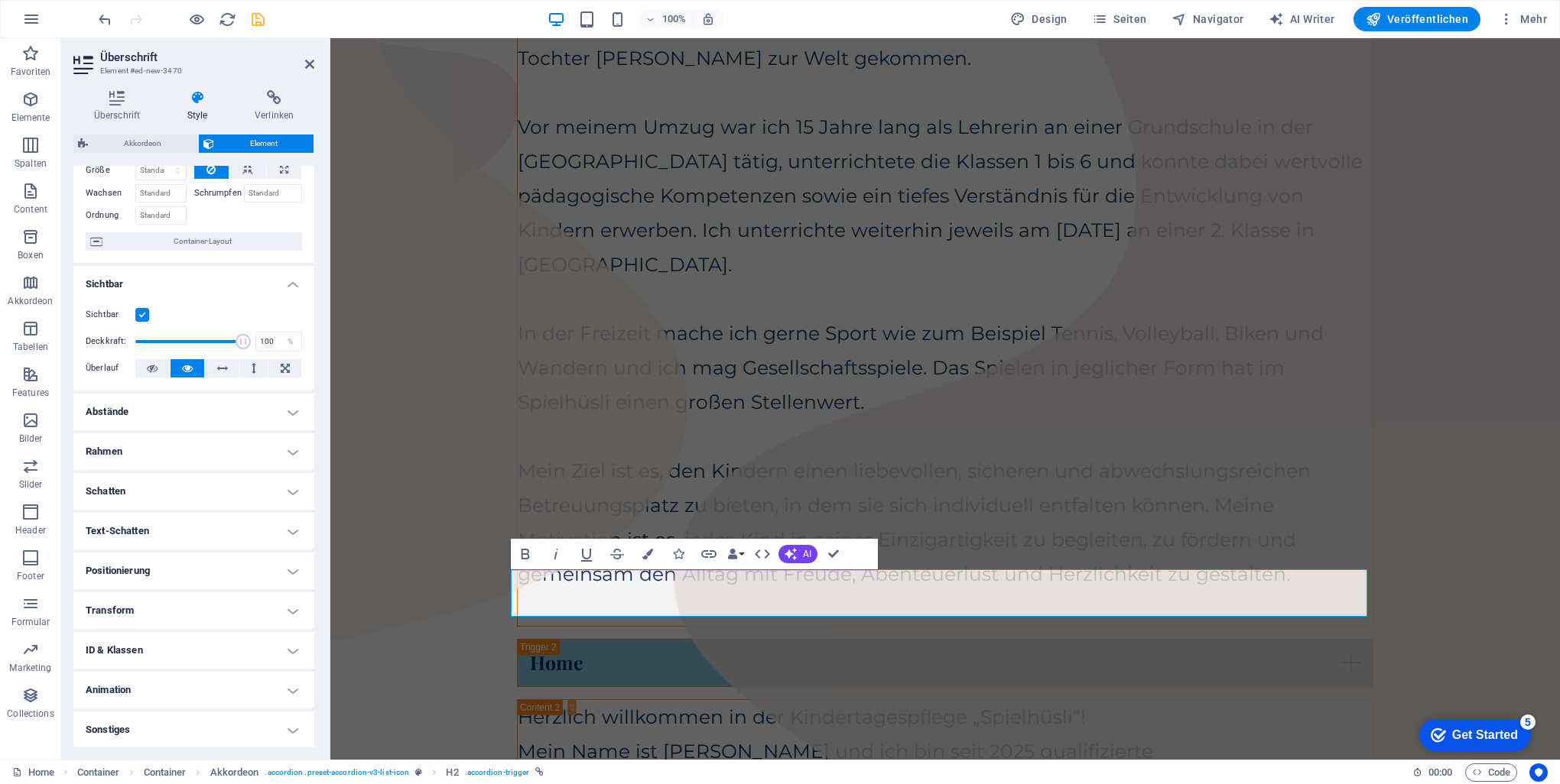
click at [281, 610] on h4 "Transform" at bounding box center [193, 610] width 241 height 37
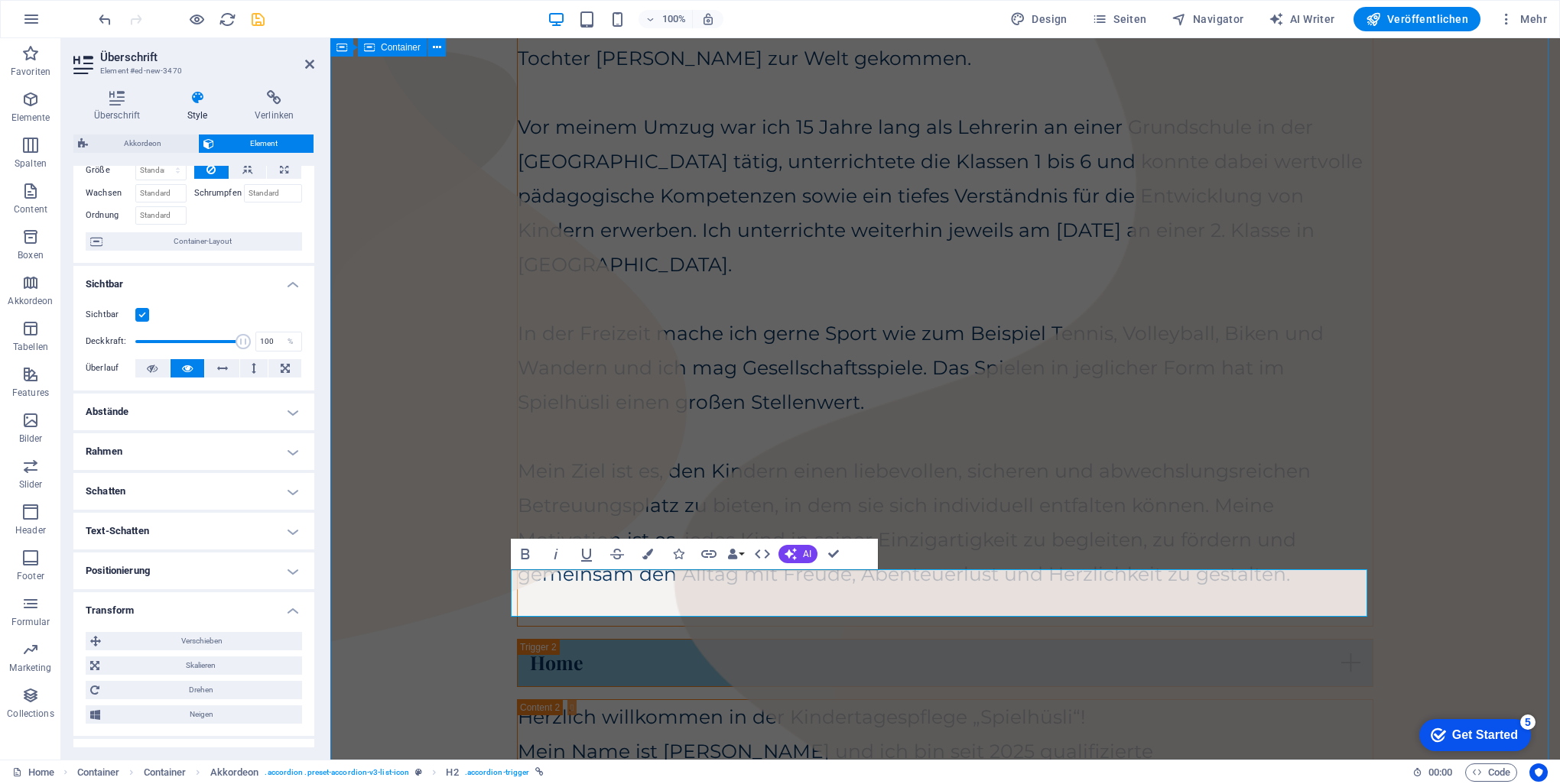
click at [677, 328] on div "Herzlich willkommen in der Kindertagespflege „Spielhüsli“! Mein Name ist [PERSO…" at bounding box center [945, 265] width 855 height 723
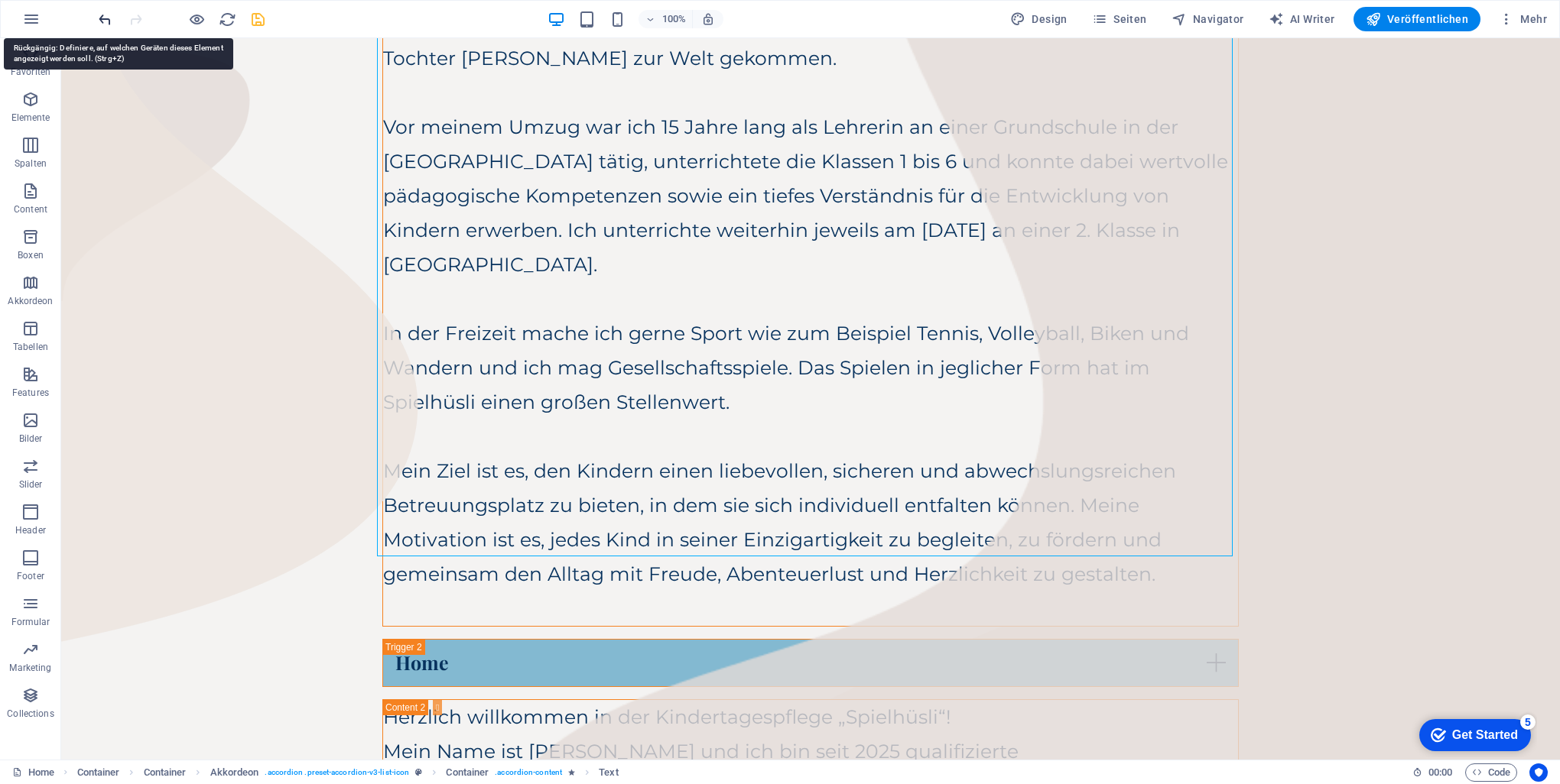
click at [97, 20] on icon "undo" at bounding box center [105, 20] width 17 height 17
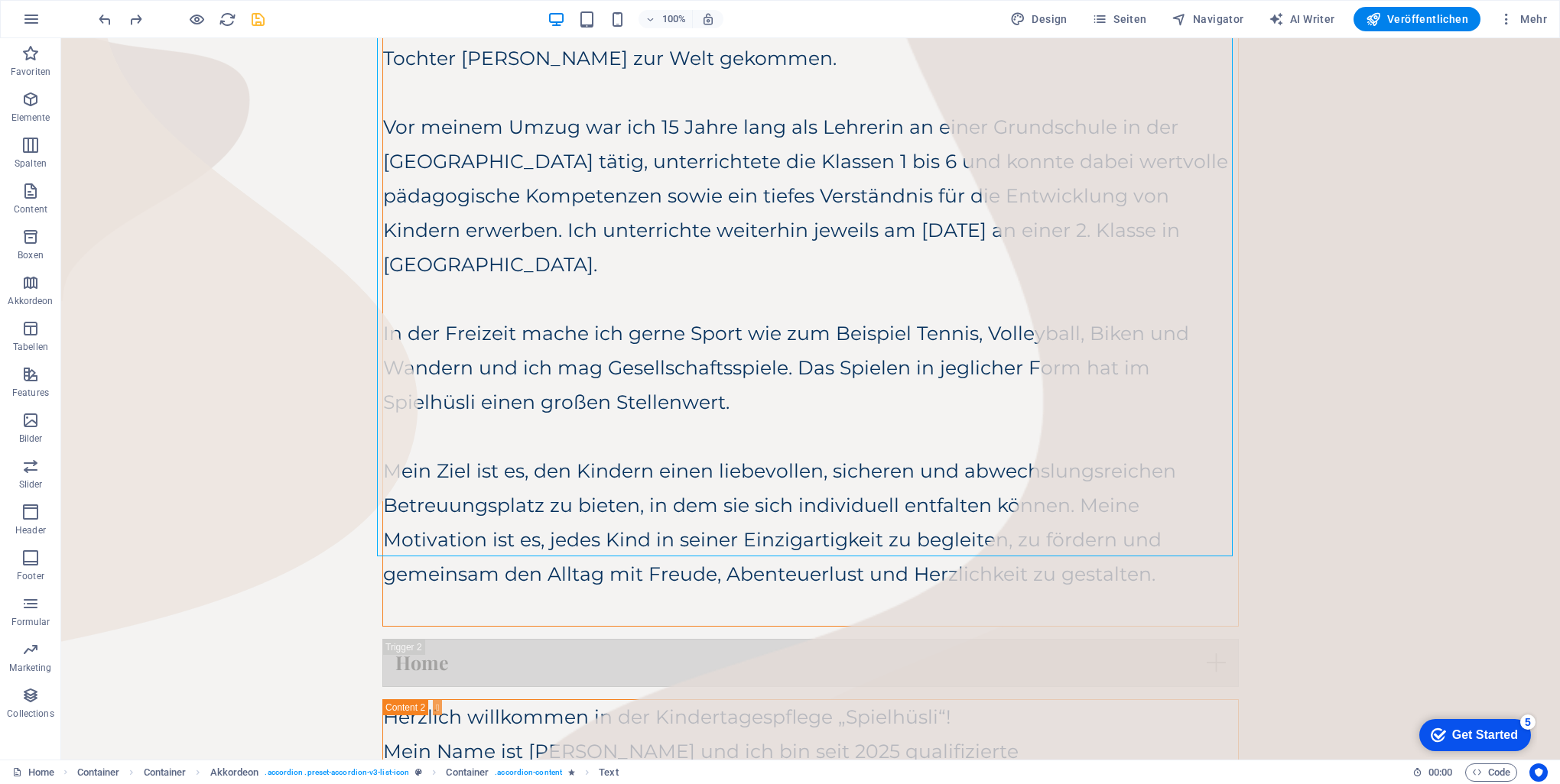
click at [94, 16] on div "100% Design Seiten Navigator AI Writer Veröffentlichen Mehr" at bounding box center [780, 19] width 1558 height 37
click at [105, 20] on icon "undo" at bounding box center [105, 20] width 17 height 17
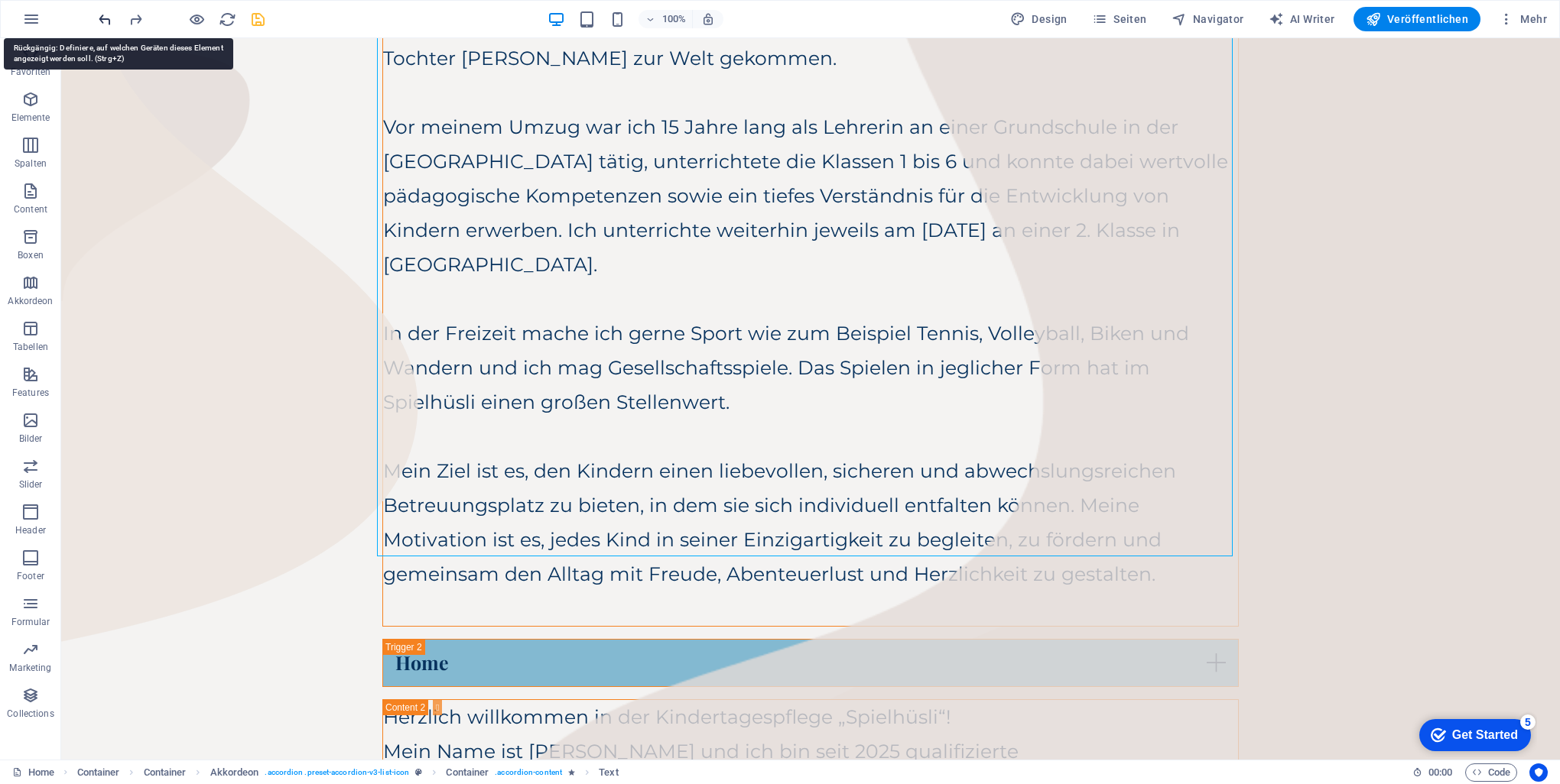
click at [105, 20] on icon "undo" at bounding box center [105, 20] width 17 height 17
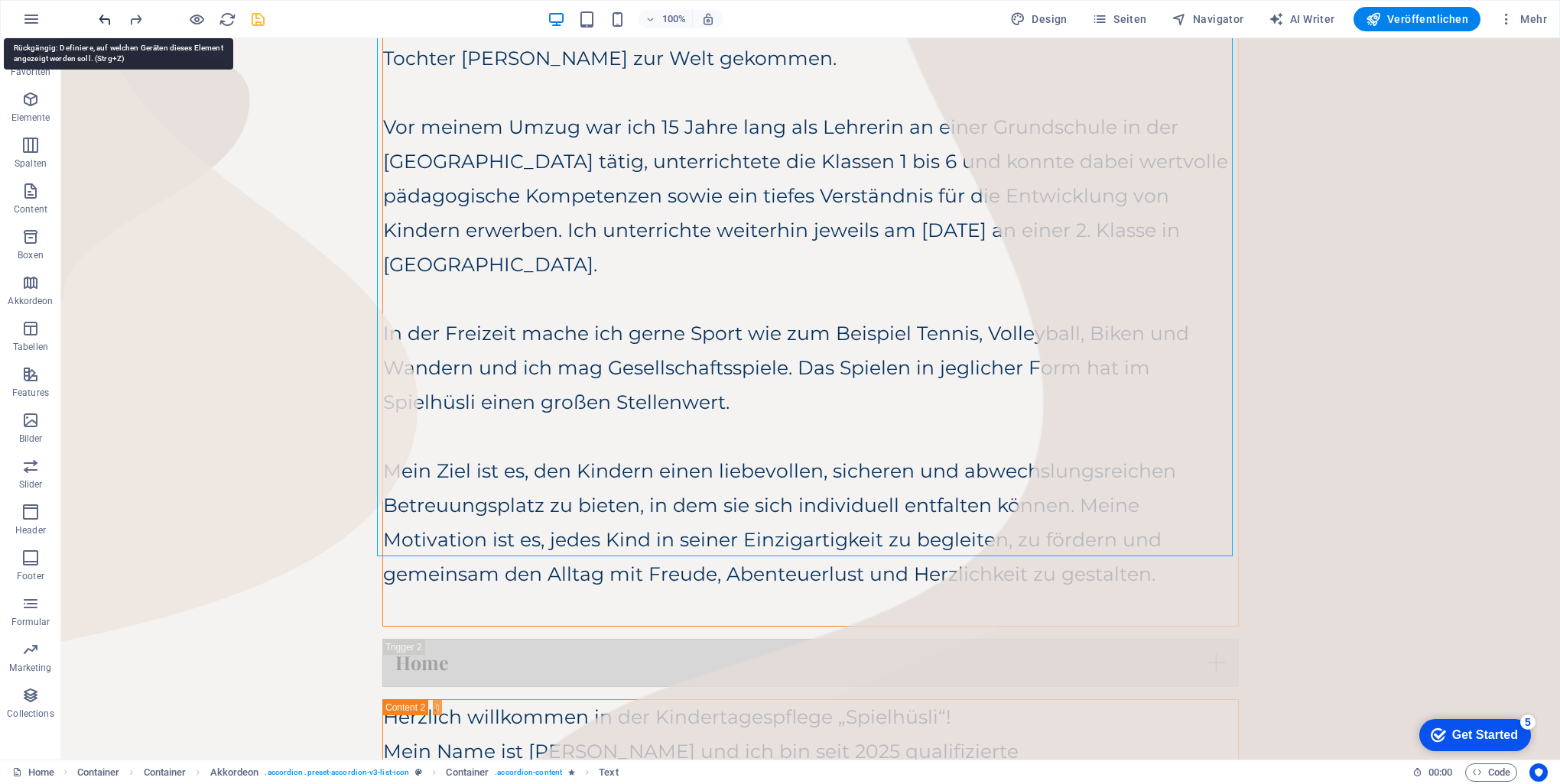
click at [105, 20] on icon "undo" at bounding box center [105, 20] width 17 height 17
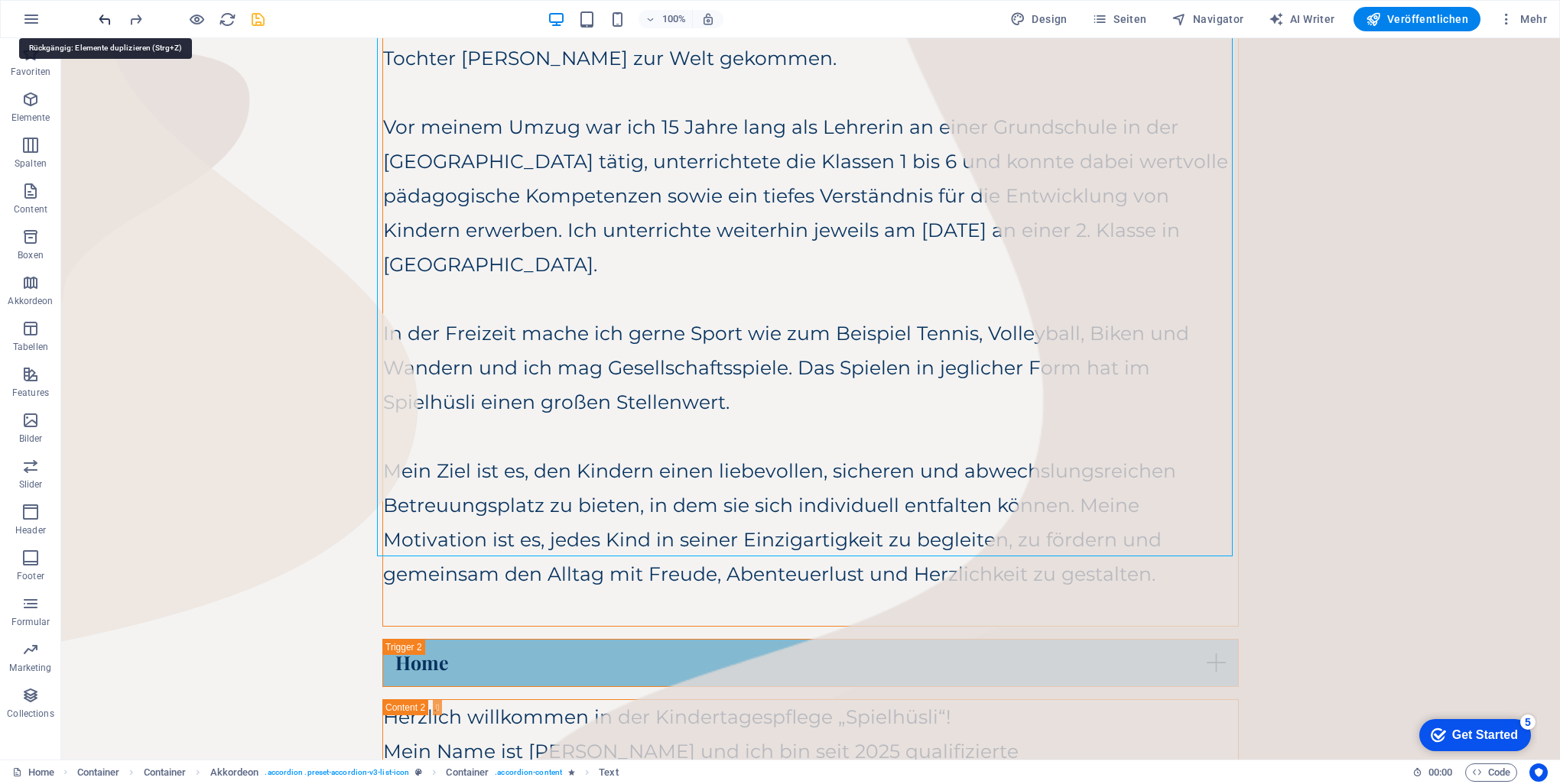
click at [105, 20] on icon "undo" at bounding box center [105, 20] width 17 height 17
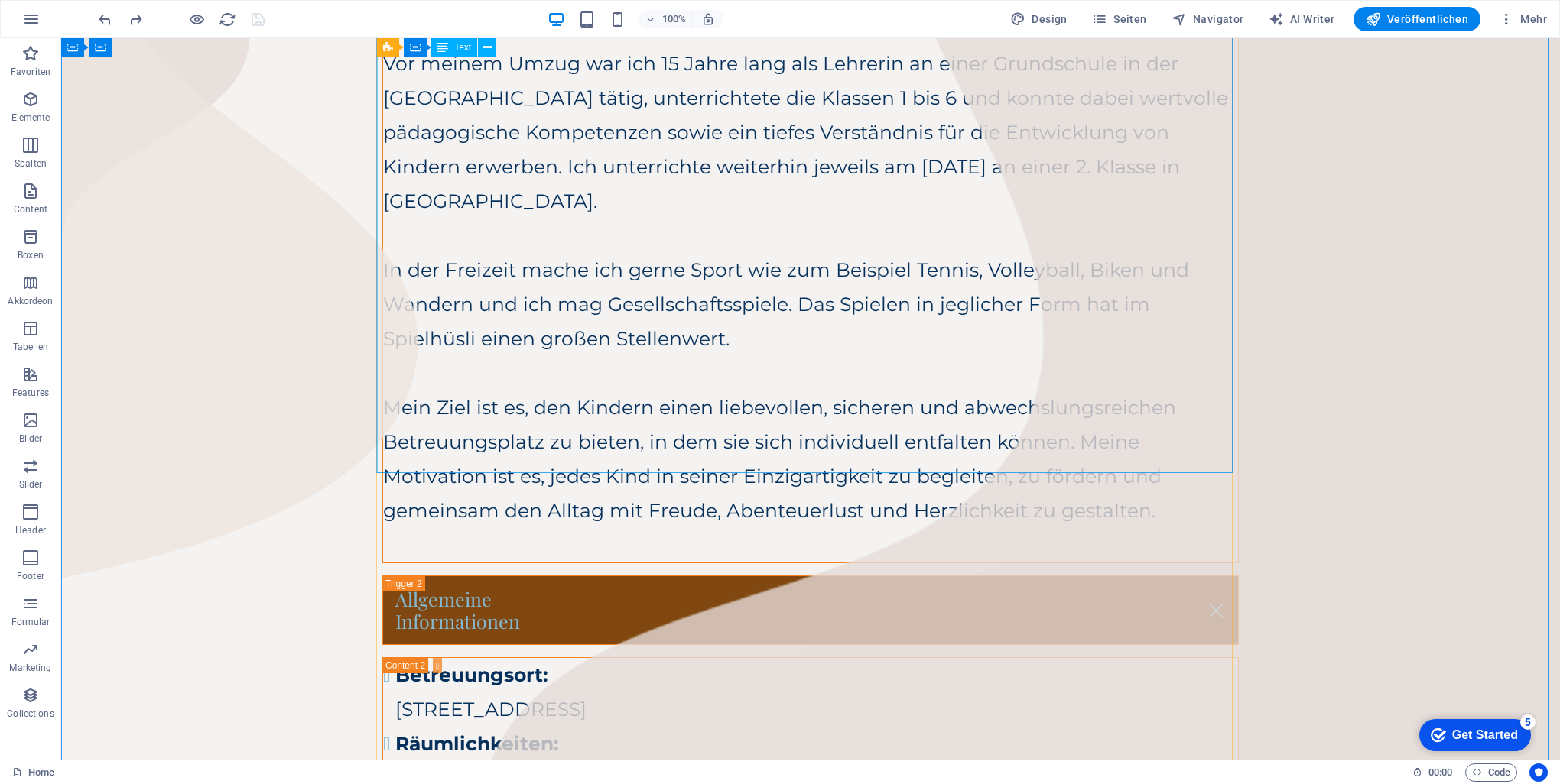
scroll to position [688, 0]
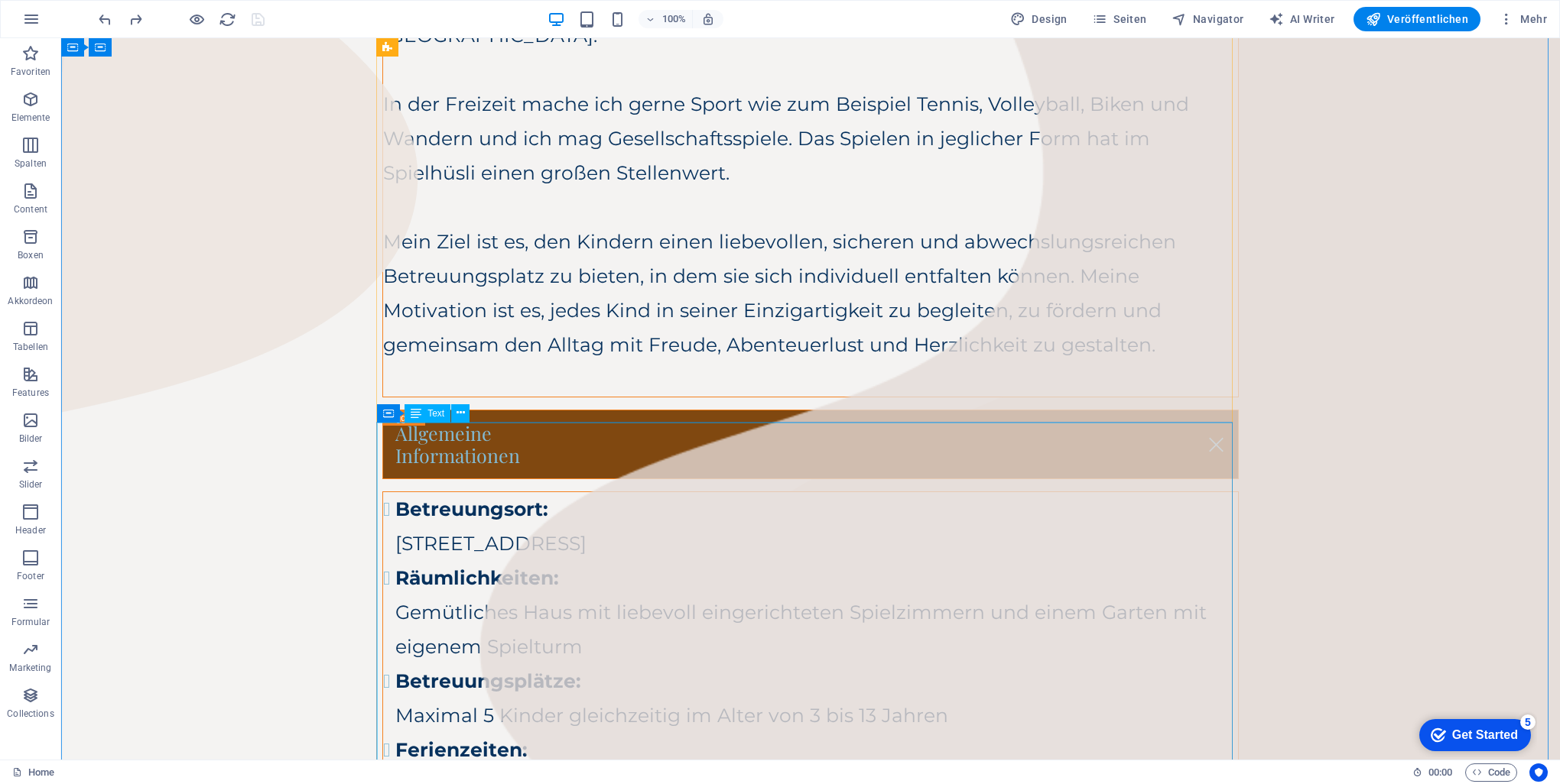
click at [402, 493] on div "Betreuungsort: [STREET_ADDRESS] Räumlichkeiten: Gemütliches Haus mit liebevoll …" at bounding box center [811, 750] width 855 height 516
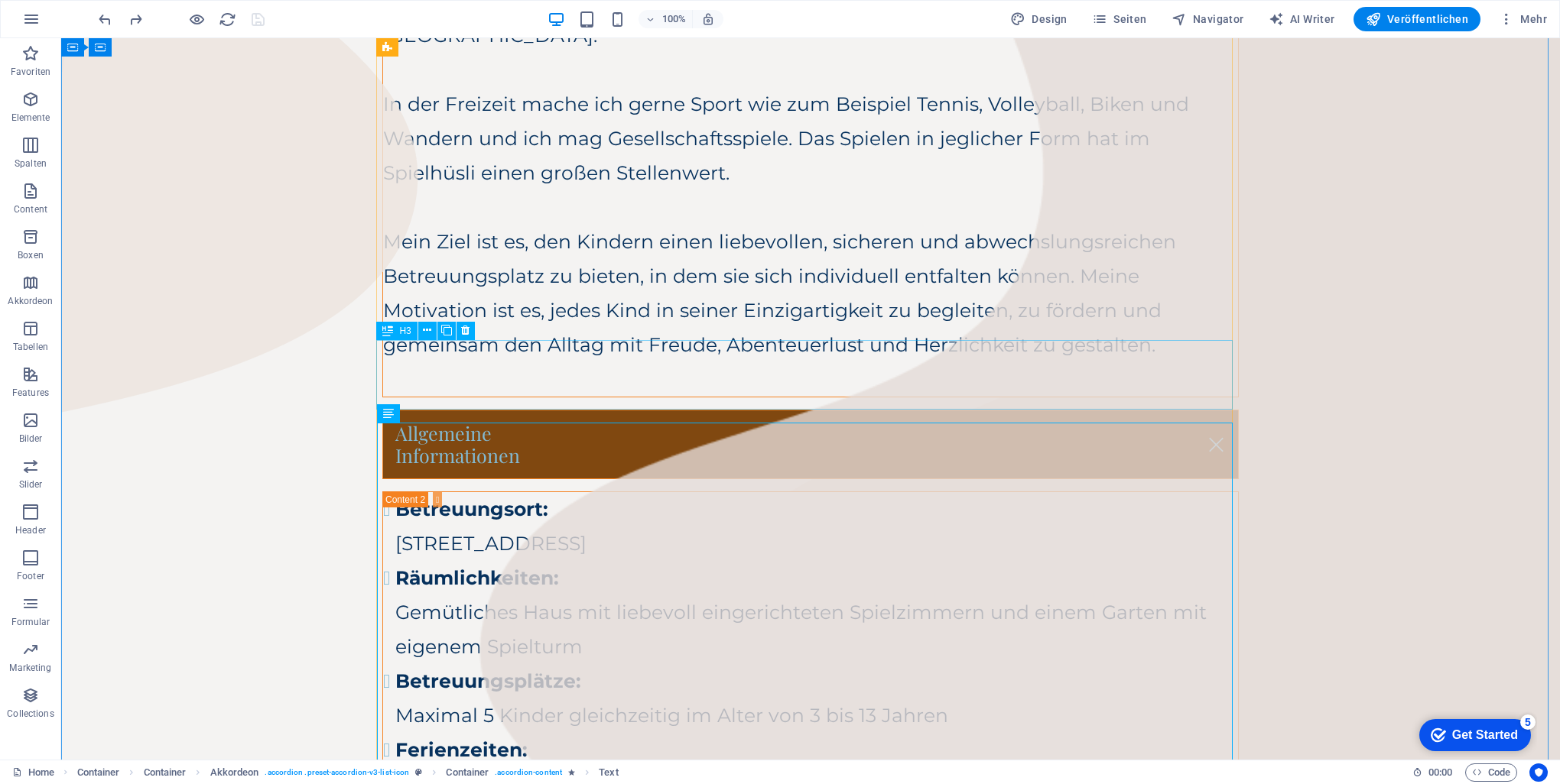
click at [407, 410] on div "Allgemeine Informationen" at bounding box center [811, 445] width 857 height 71
click at [440, 410] on div "Allgemeine Informationen" at bounding box center [811, 445] width 857 height 71
click at [407, 324] on div "H3" at bounding box center [397, 331] width 41 height 18
click at [401, 333] on span "H3" at bounding box center [405, 332] width 12 height 9
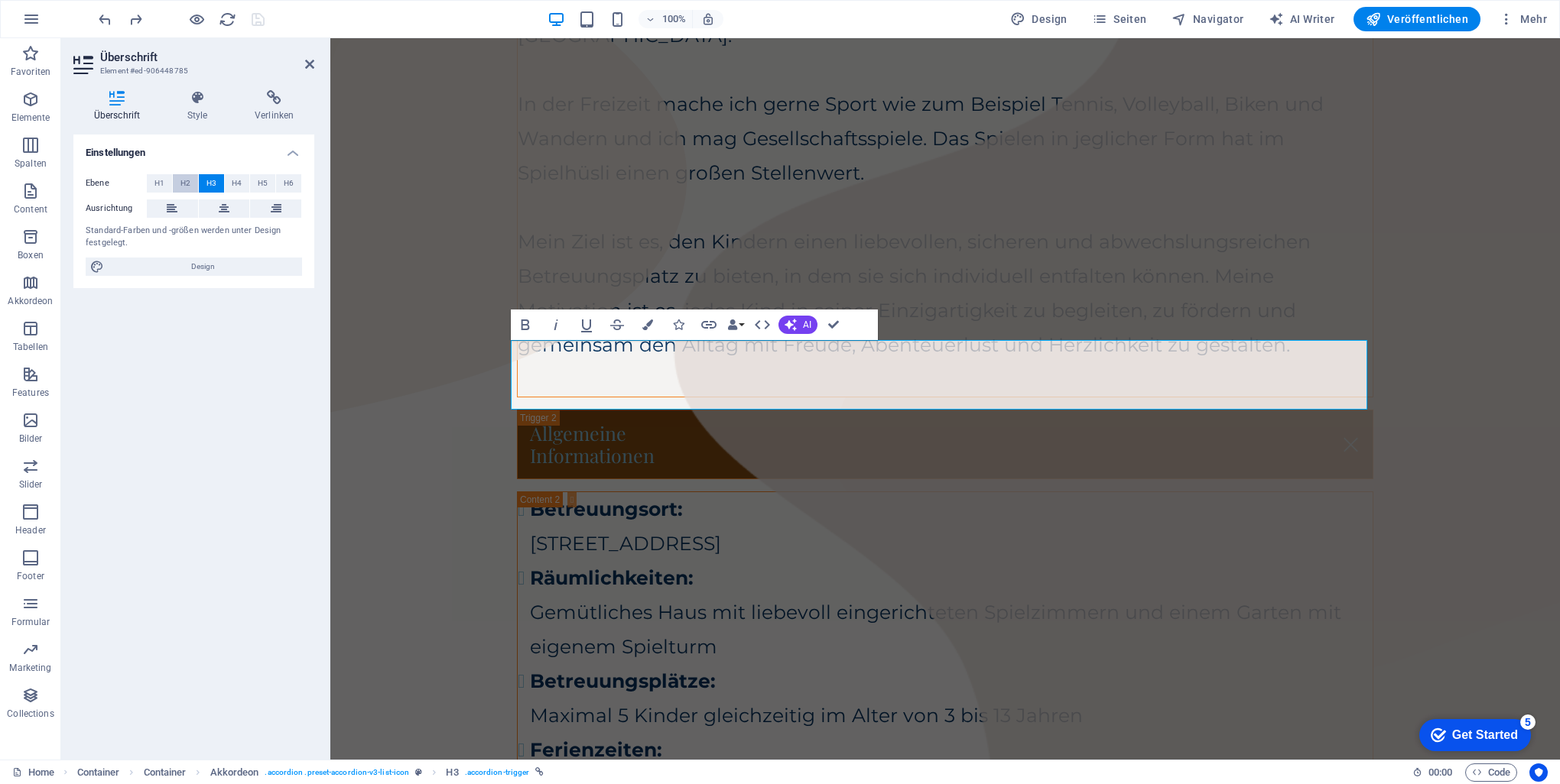
click at [182, 179] on span "H2" at bounding box center [185, 183] width 10 height 18
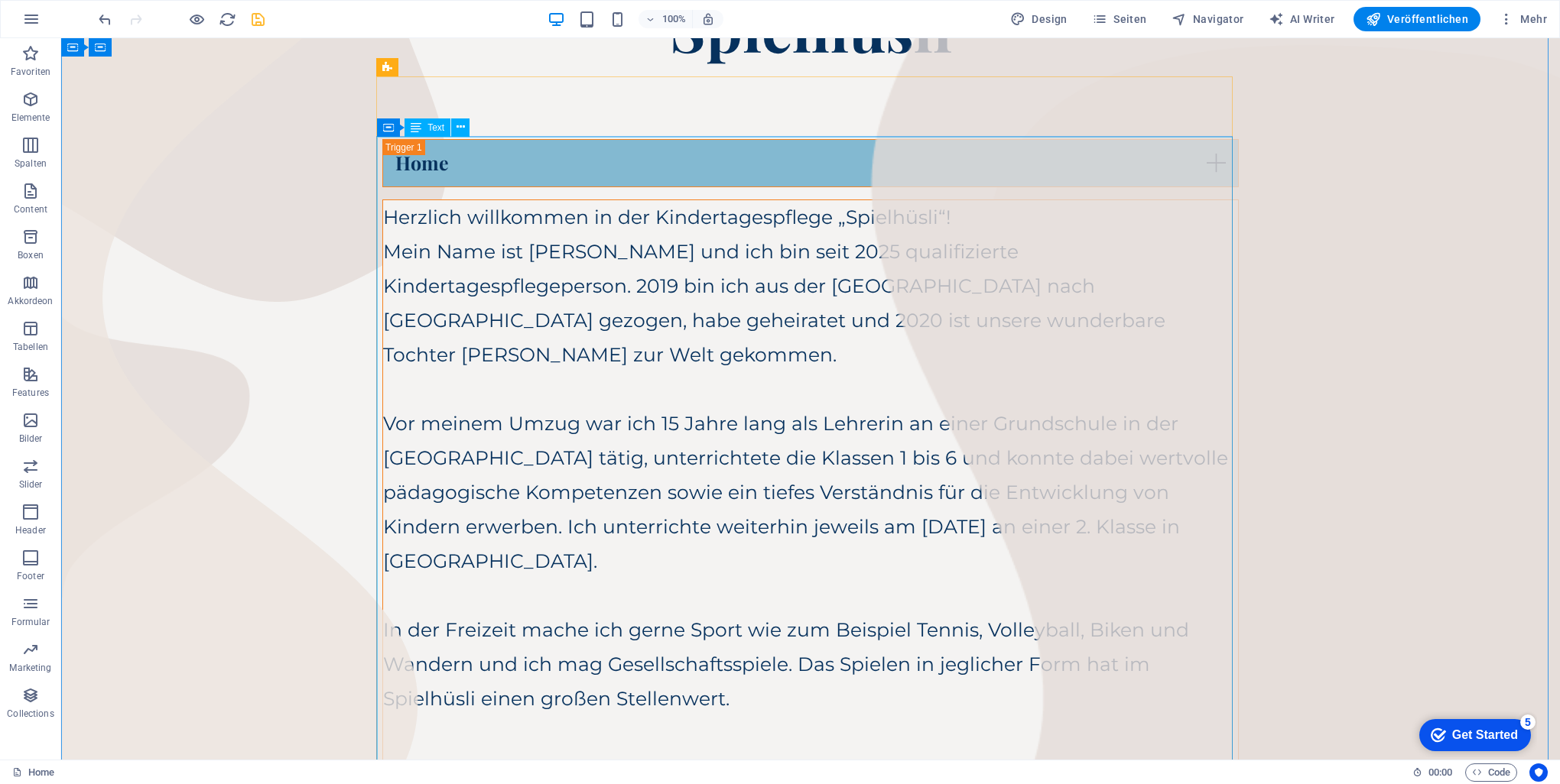
scroll to position [0, 0]
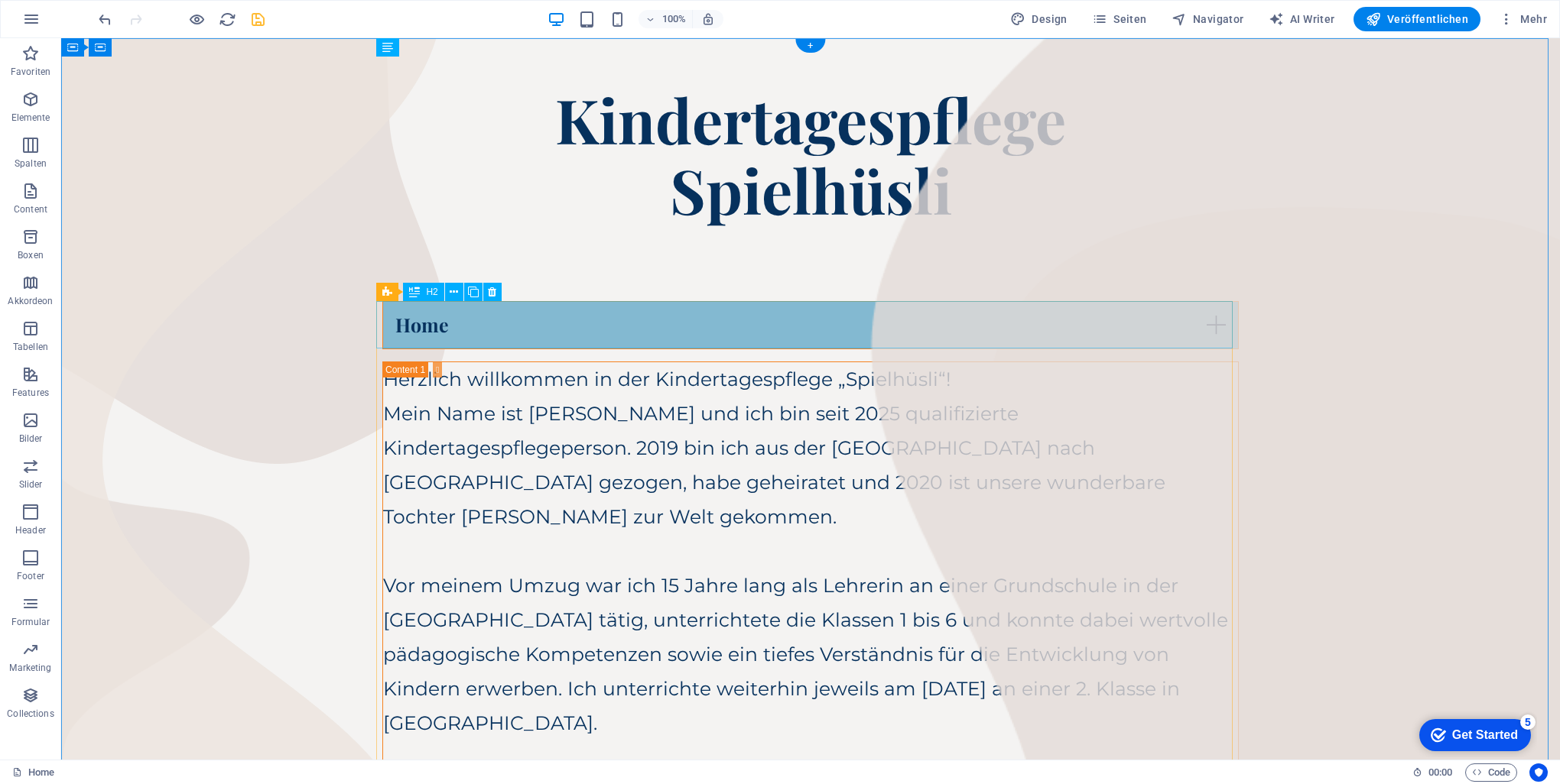
click at [776, 317] on div "Home" at bounding box center [811, 324] width 857 height 48
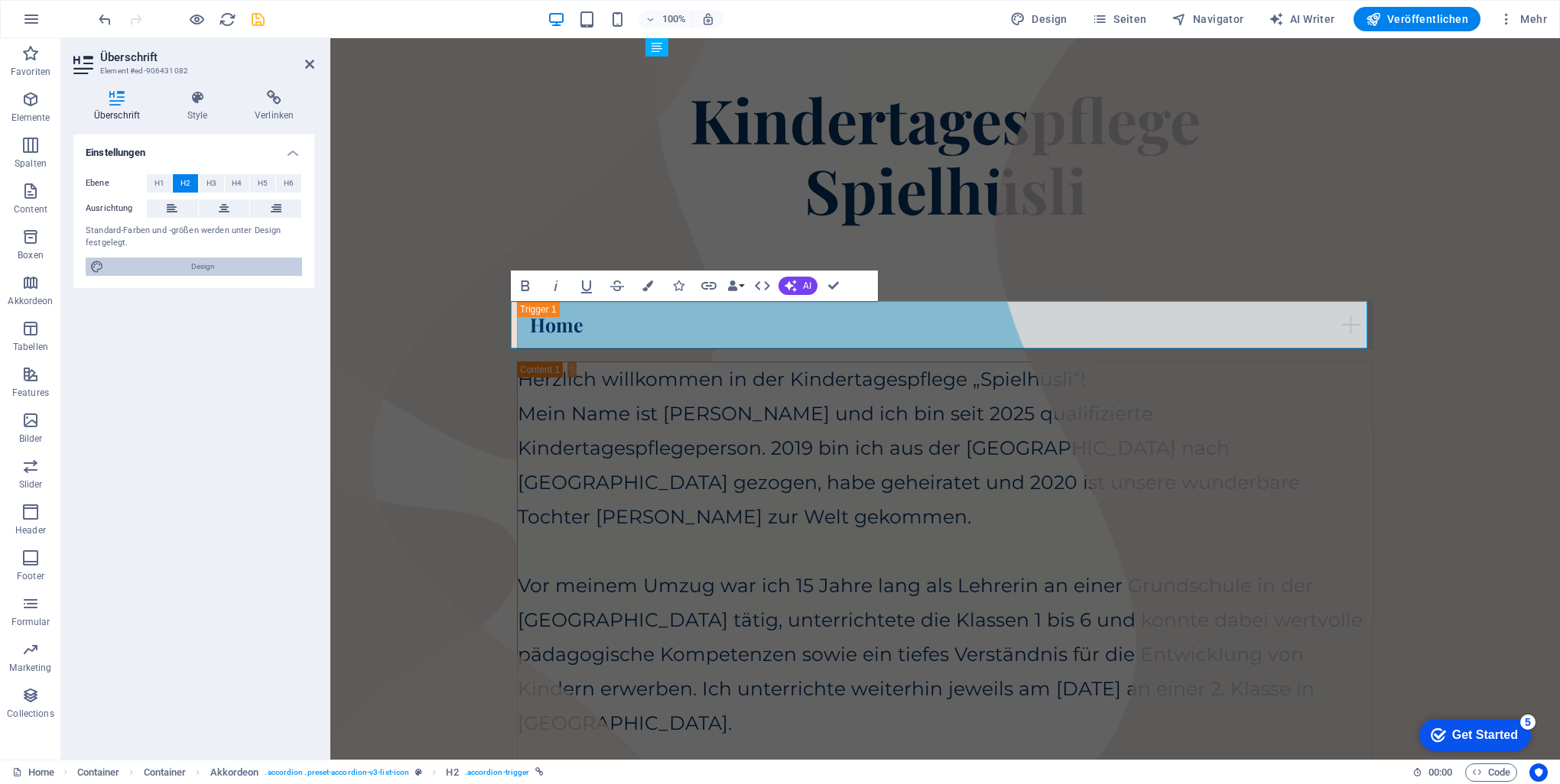
click at [193, 266] on span "Design" at bounding box center [203, 266] width 189 height 18
select select "px"
select select "400"
select select "px"
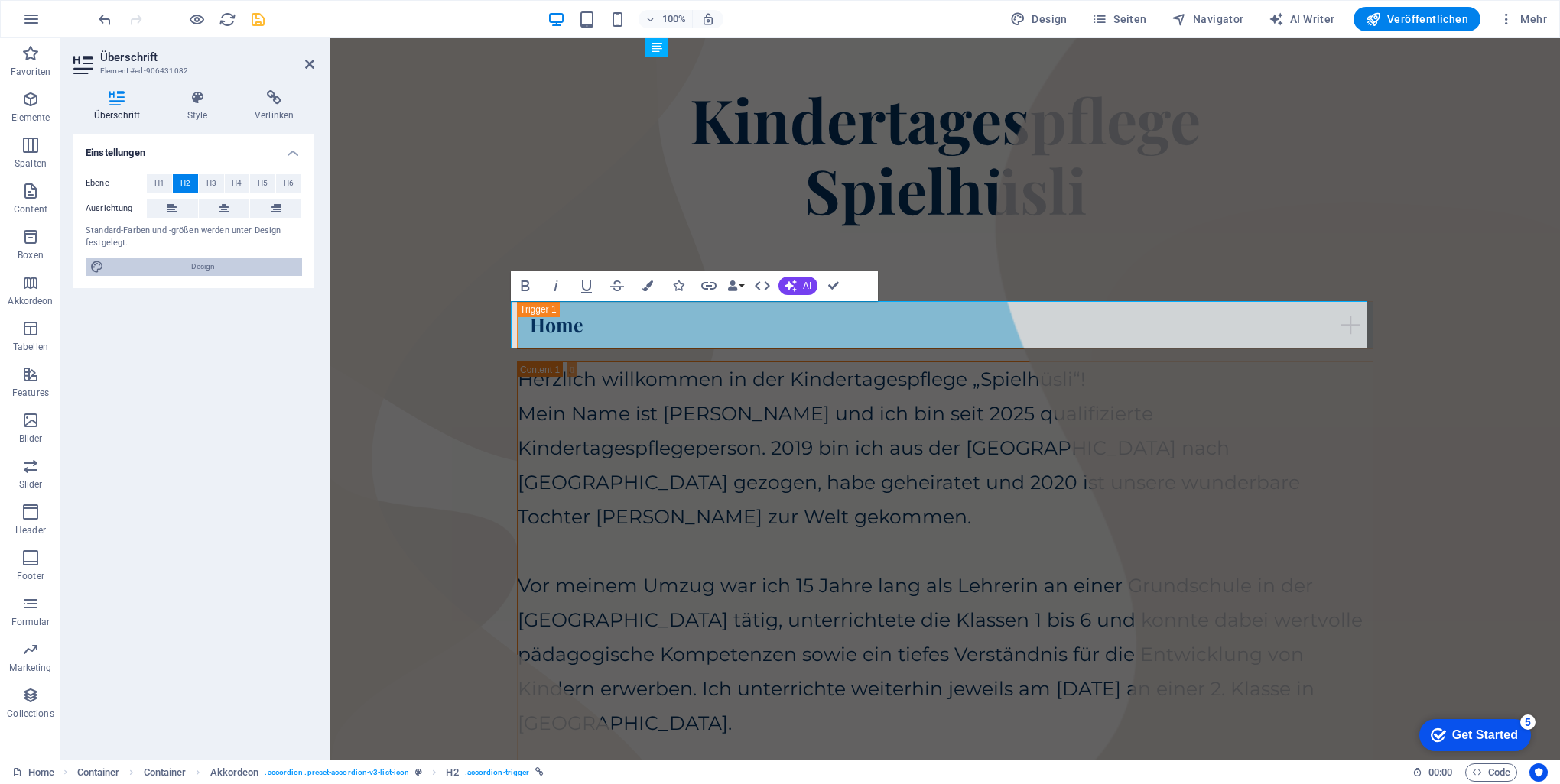
select select "700"
select select "px"
select select "rem"
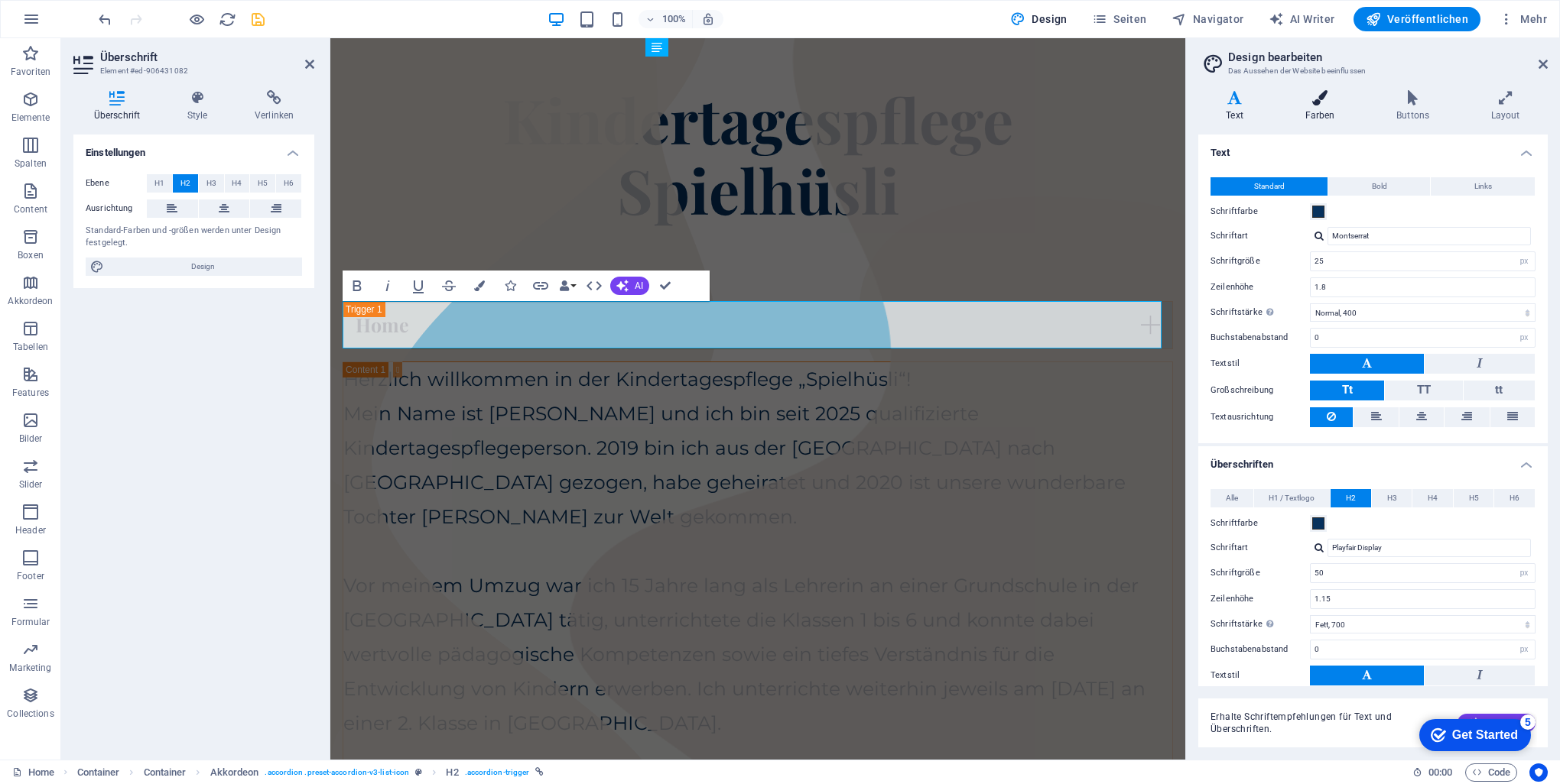
click at [776, 100] on icon at bounding box center [1320, 97] width 86 height 15
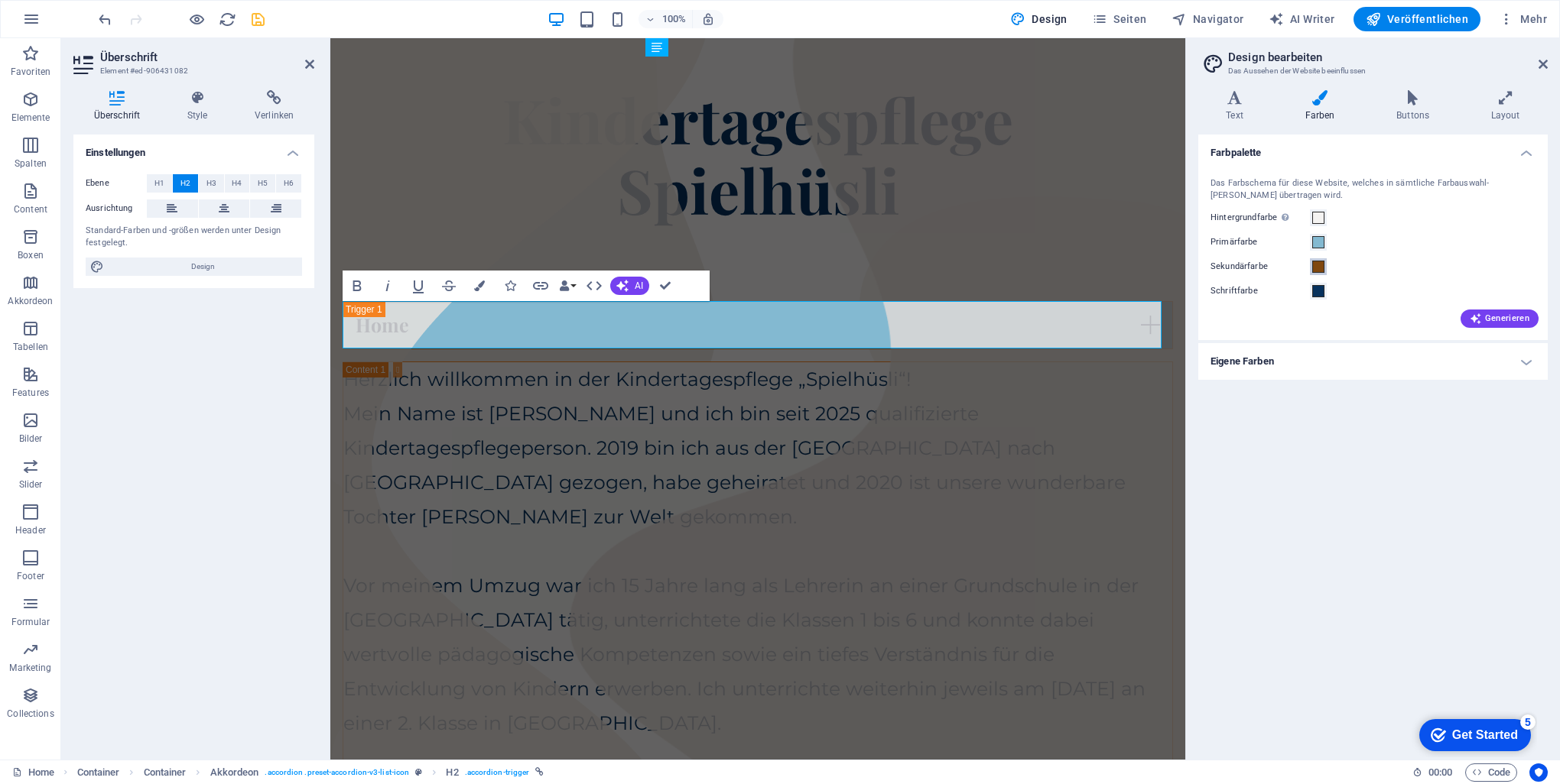
click at [776, 266] on span at bounding box center [1319, 267] width 13 height 13
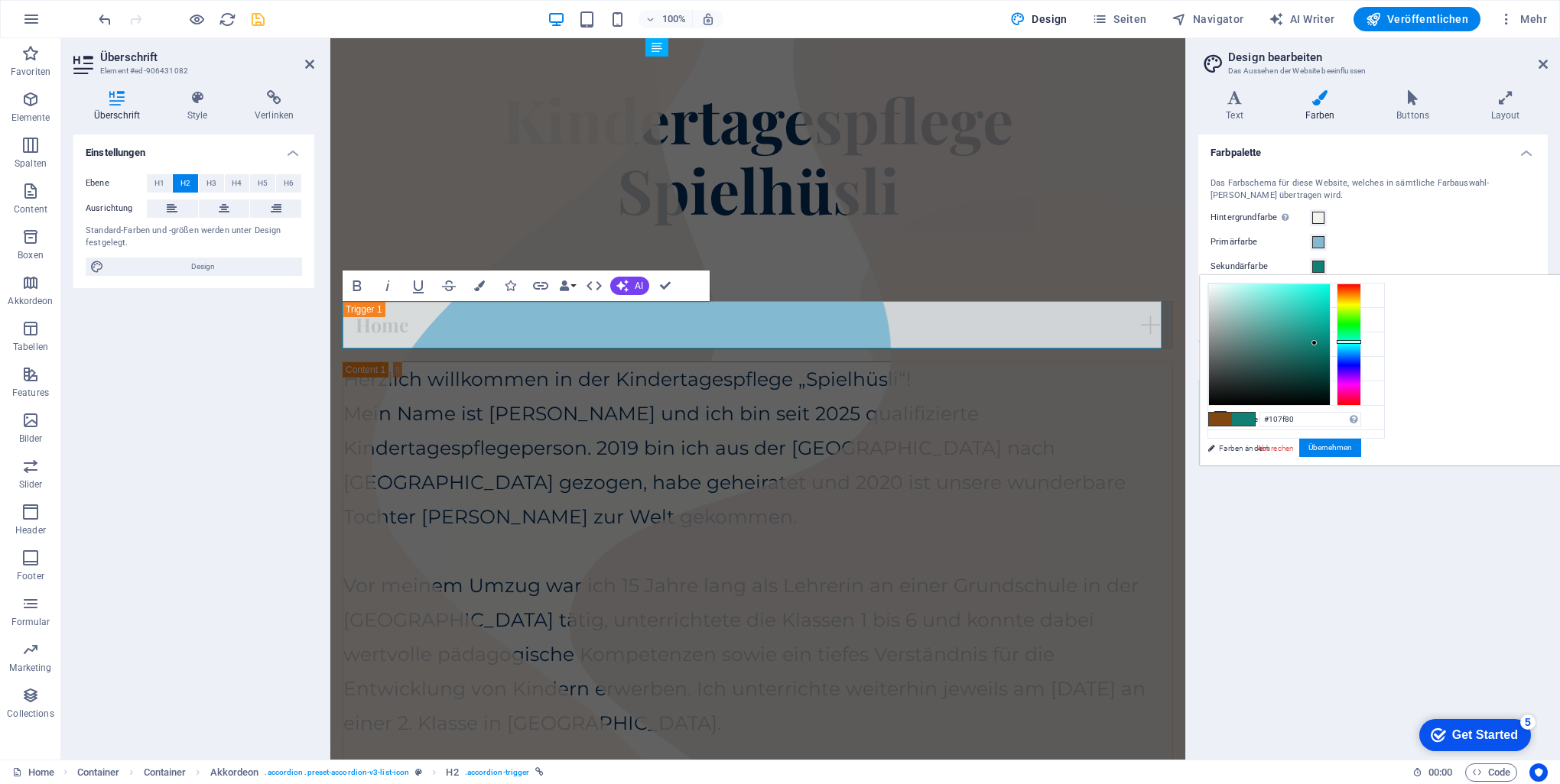
click at [776, 341] on div at bounding box center [1349, 345] width 24 height 123
type input "#05f8de"
drag, startPoint x: 1504, startPoint y: 341, endPoint x: 1518, endPoint y: 286, distance: 56.8
click at [776, 286] on div at bounding box center [1326, 286] width 6 height 5
click at [776, 446] on button "Übernehmen" at bounding box center [1330, 448] width 62 height 18
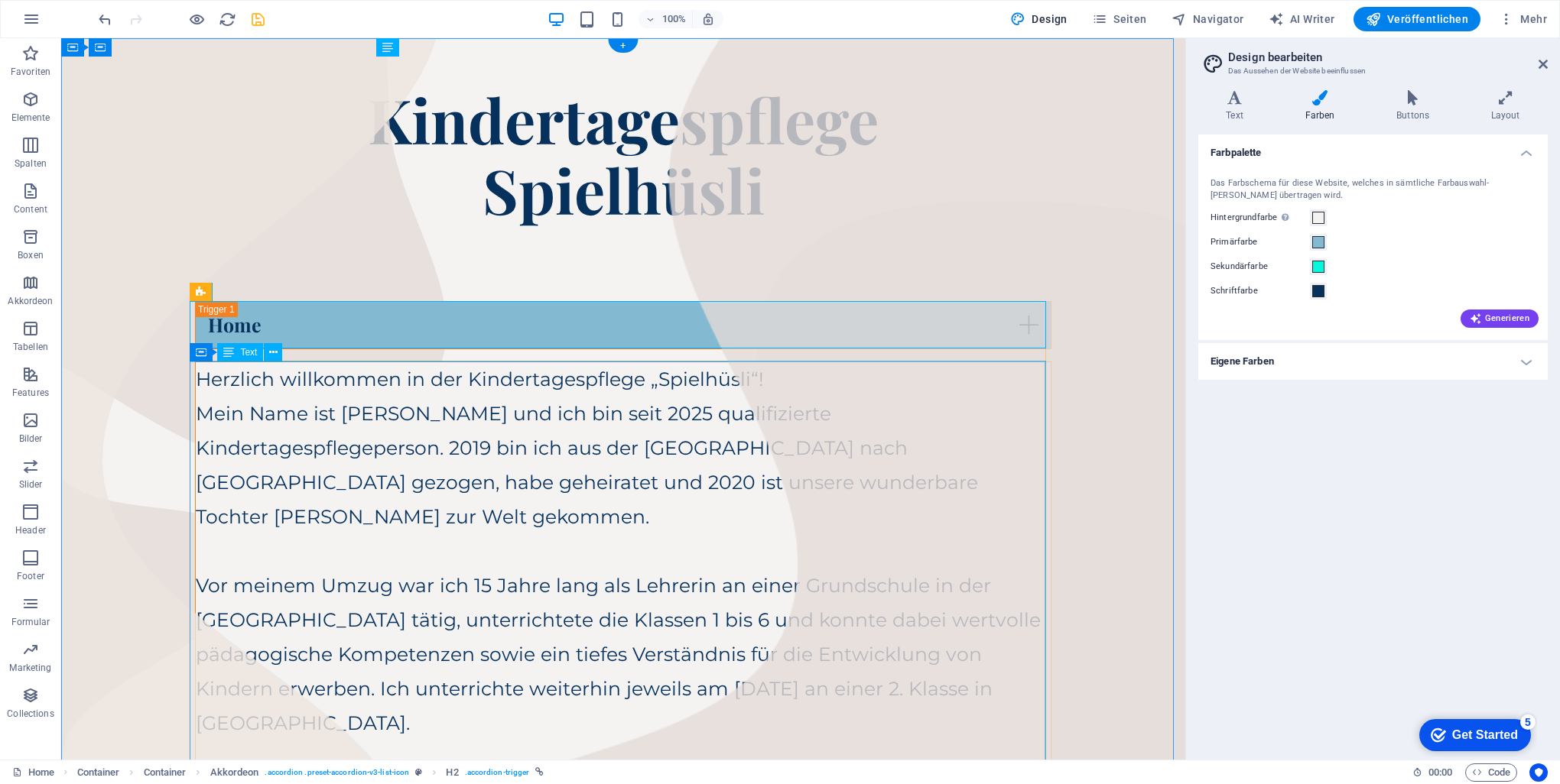
click at [760, 473] on div "Herzlich willkommen in der Kindertagespflege „Spielhüsli“! Mein Name ist [PERSO…" at bounding box center [623, 724] width 855 height 723
click at [647, 463] on div "Herzlich willkommen in der Kindertagespflege „Spielhüsli“! Mein Name ist [PERSO…" at bounding box center [623, 724] width 855 height 723
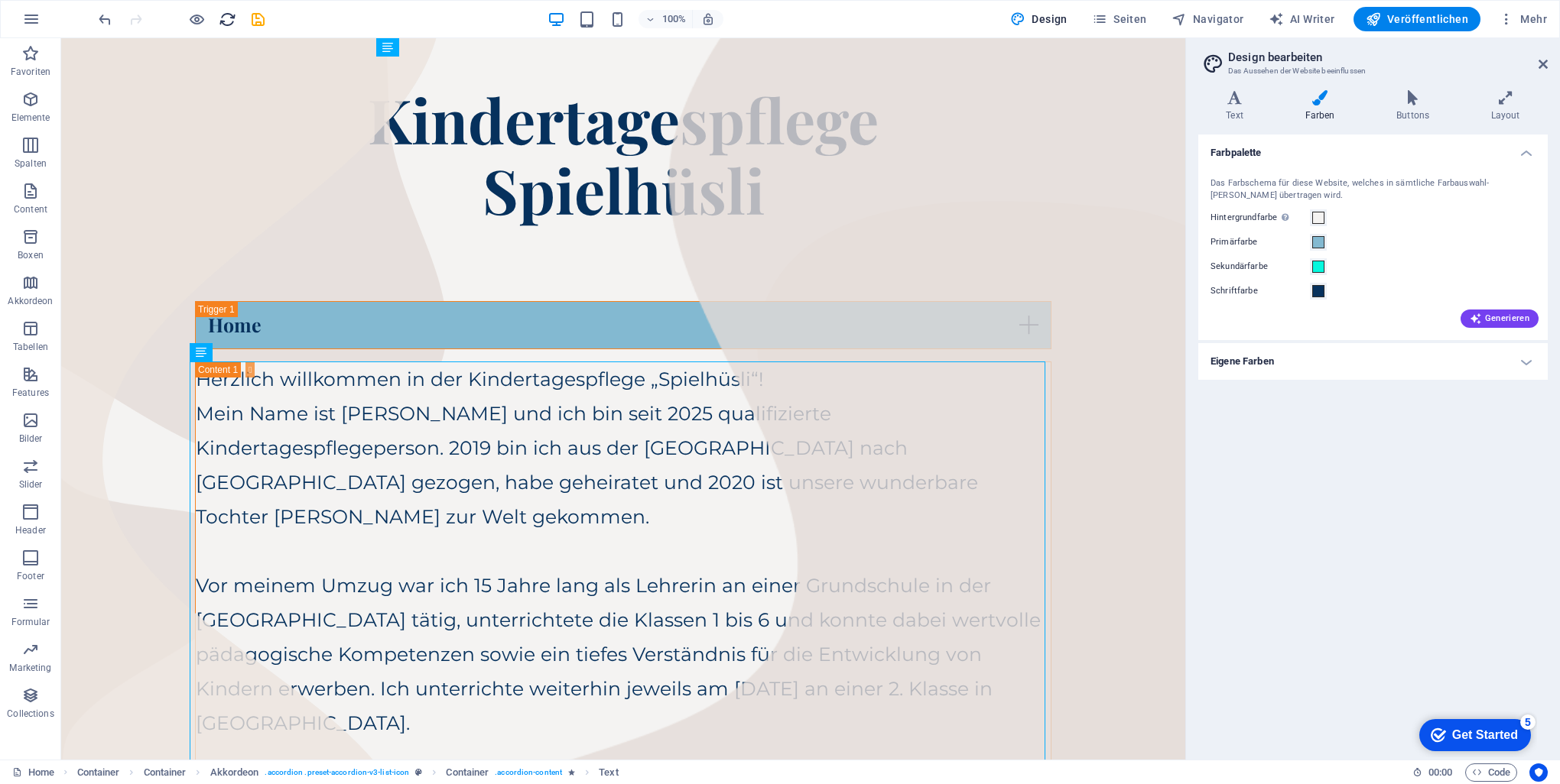
drag, startPoint x: 254, startPoint y: 18, endPoint x: 219, endPoint y: 18, distance: 35.0
click at [253, 18] on icon "save" at bounding box center [258, 20] width 17 height 17
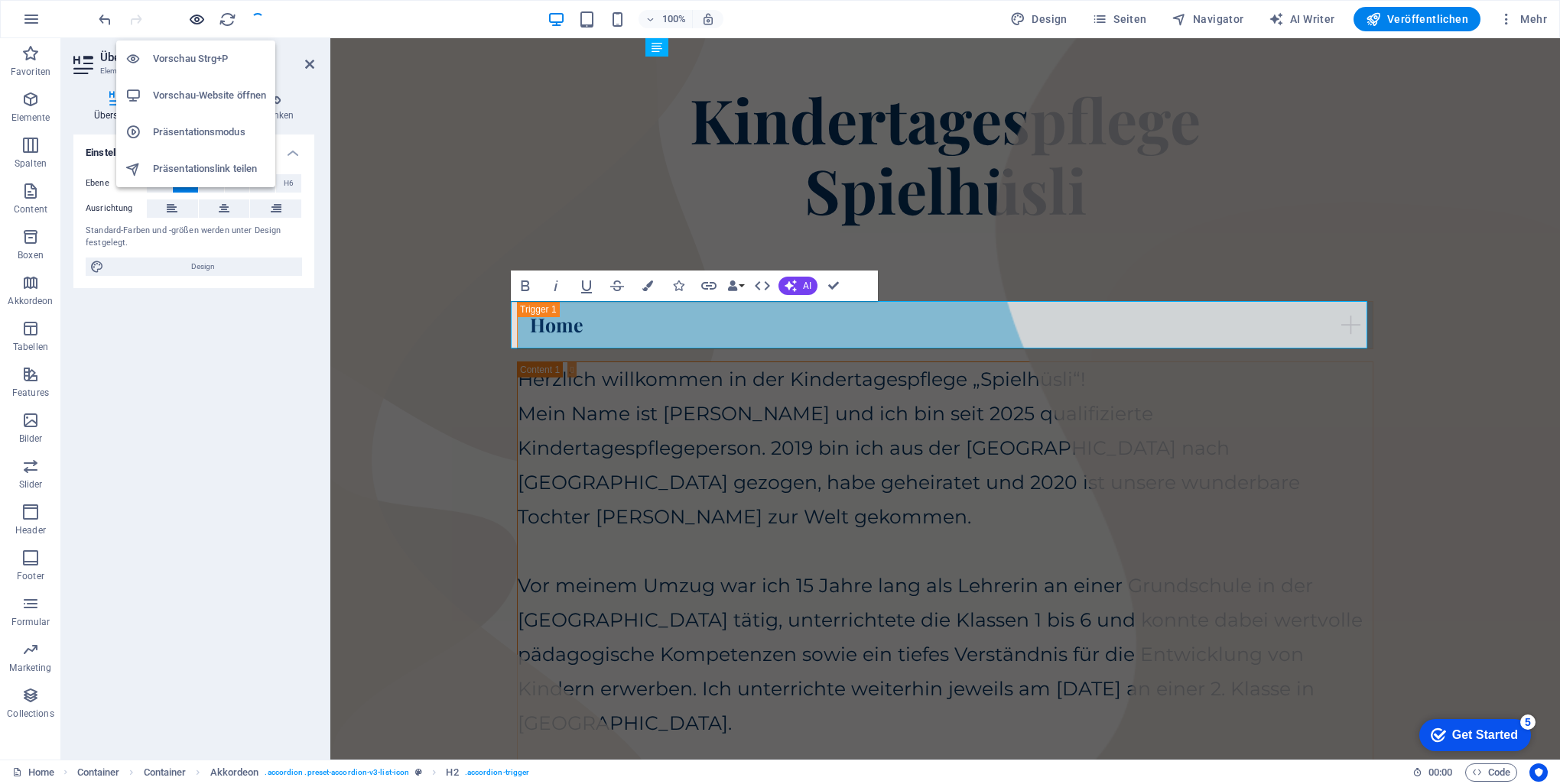
click at [197, 16] on icon "button" at bounding box center [196, 20] width 17 height 17
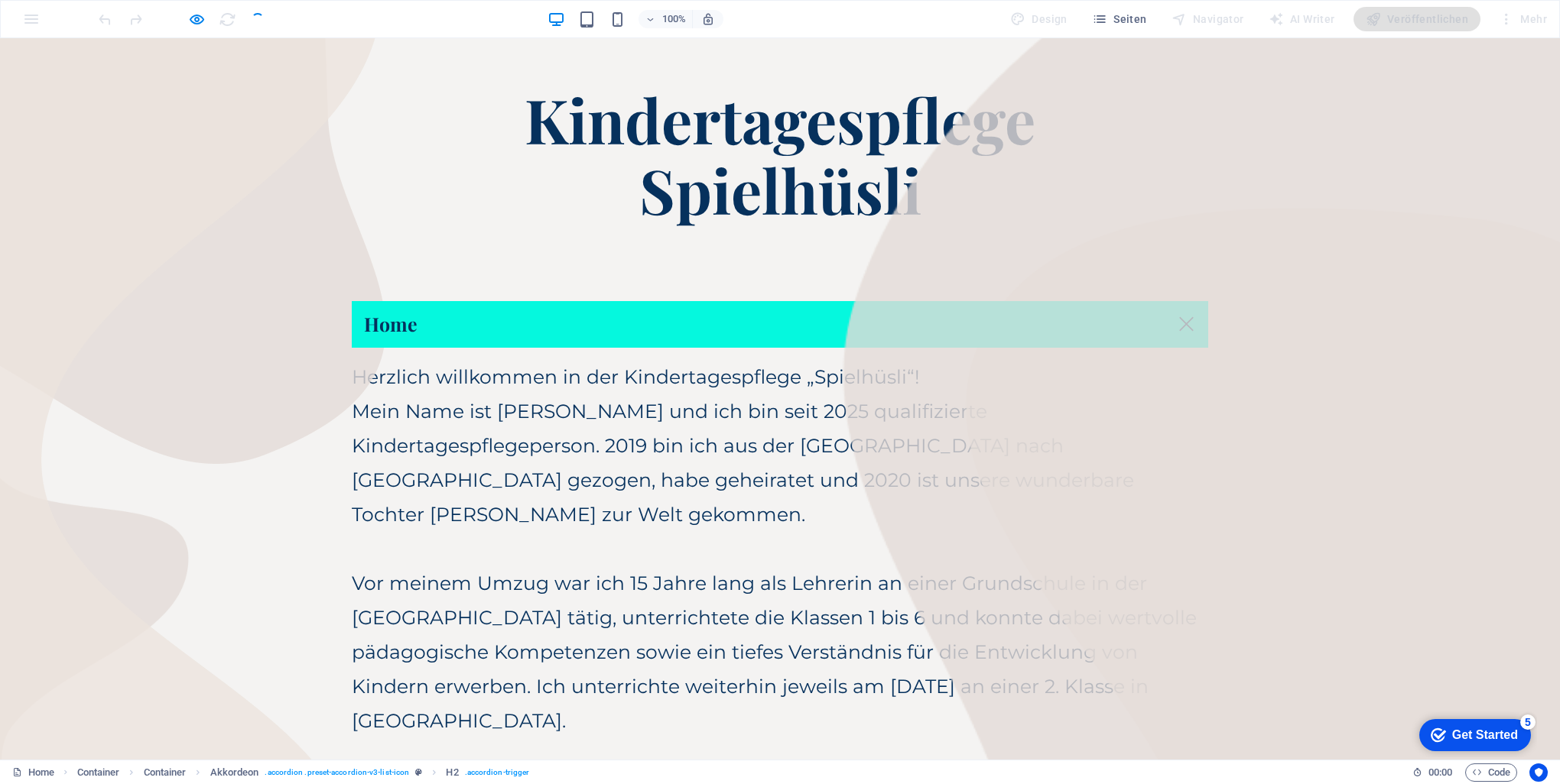
drag, startPoint x: 1388, startPoint y: 420, endPoint x: 1380, endPoint y: 419, distance: 8.1
click at [776, 328] on link "Home" at bounding box center [780, 324] width 857 height 46
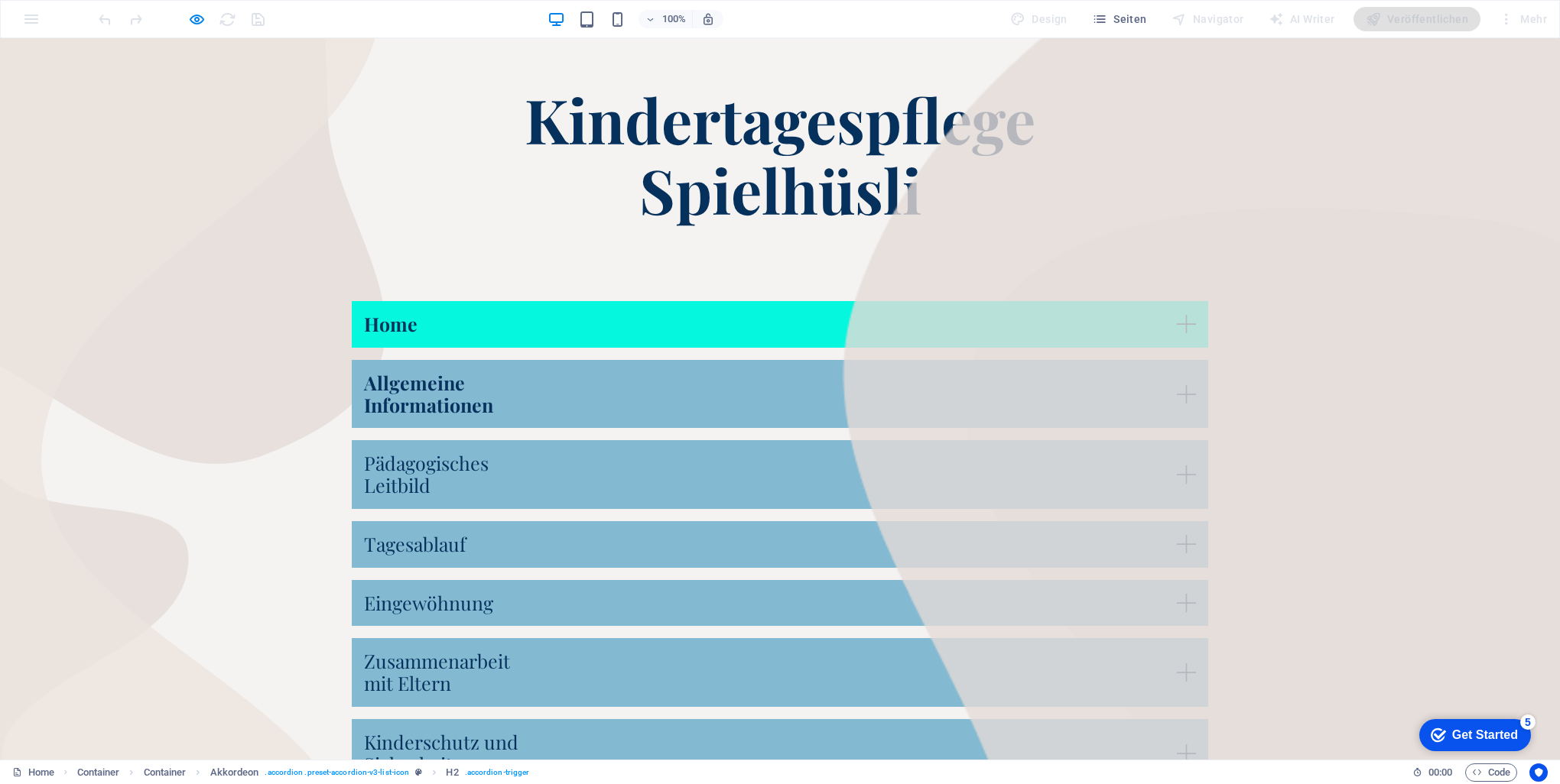
click at [776, 327] on link "Home" at bounding box center [780, 324] width 857 height 46
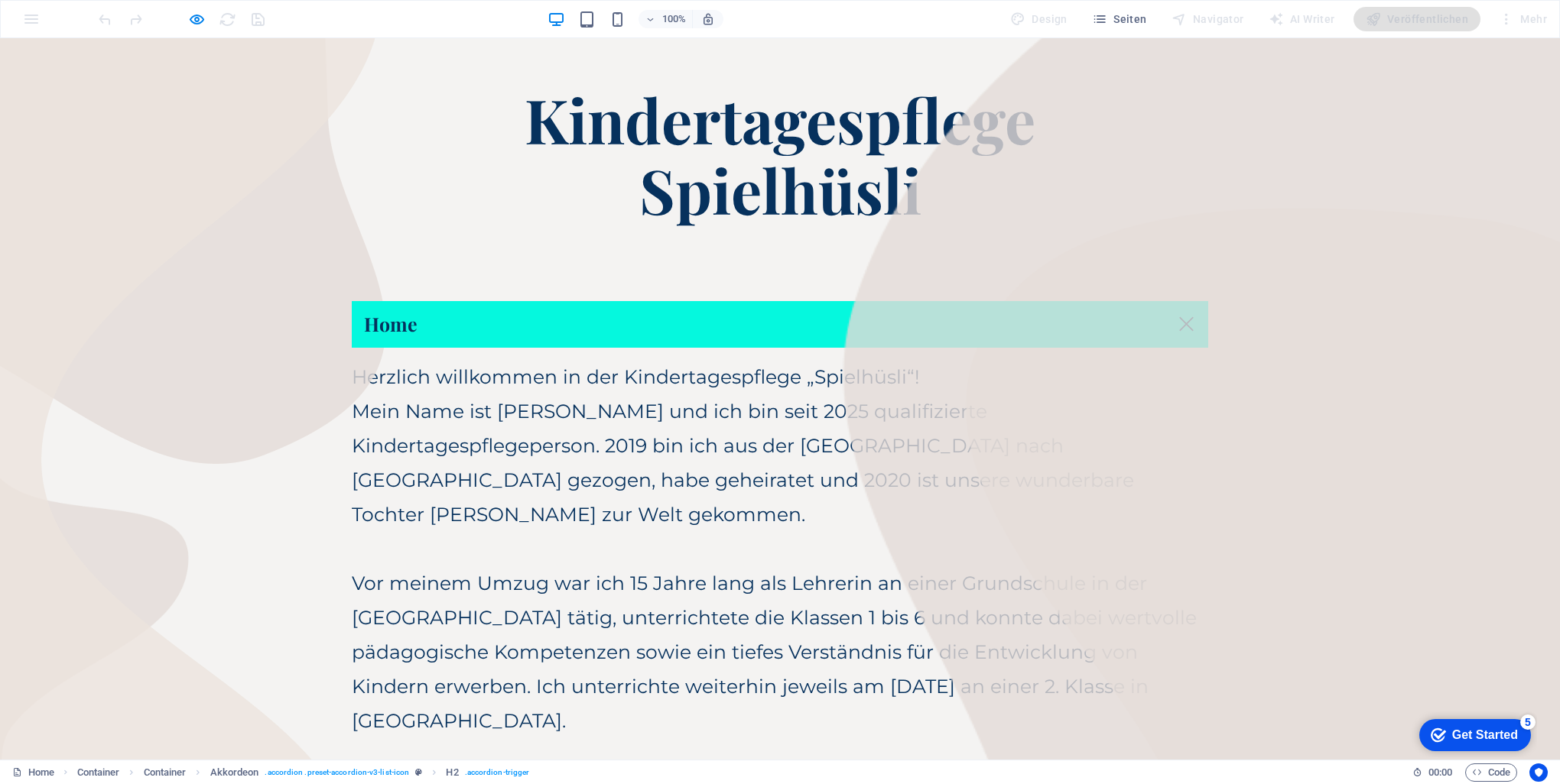
click at [776, 316] on link "Home" at bounding box center [780, 324] width 857 height 46
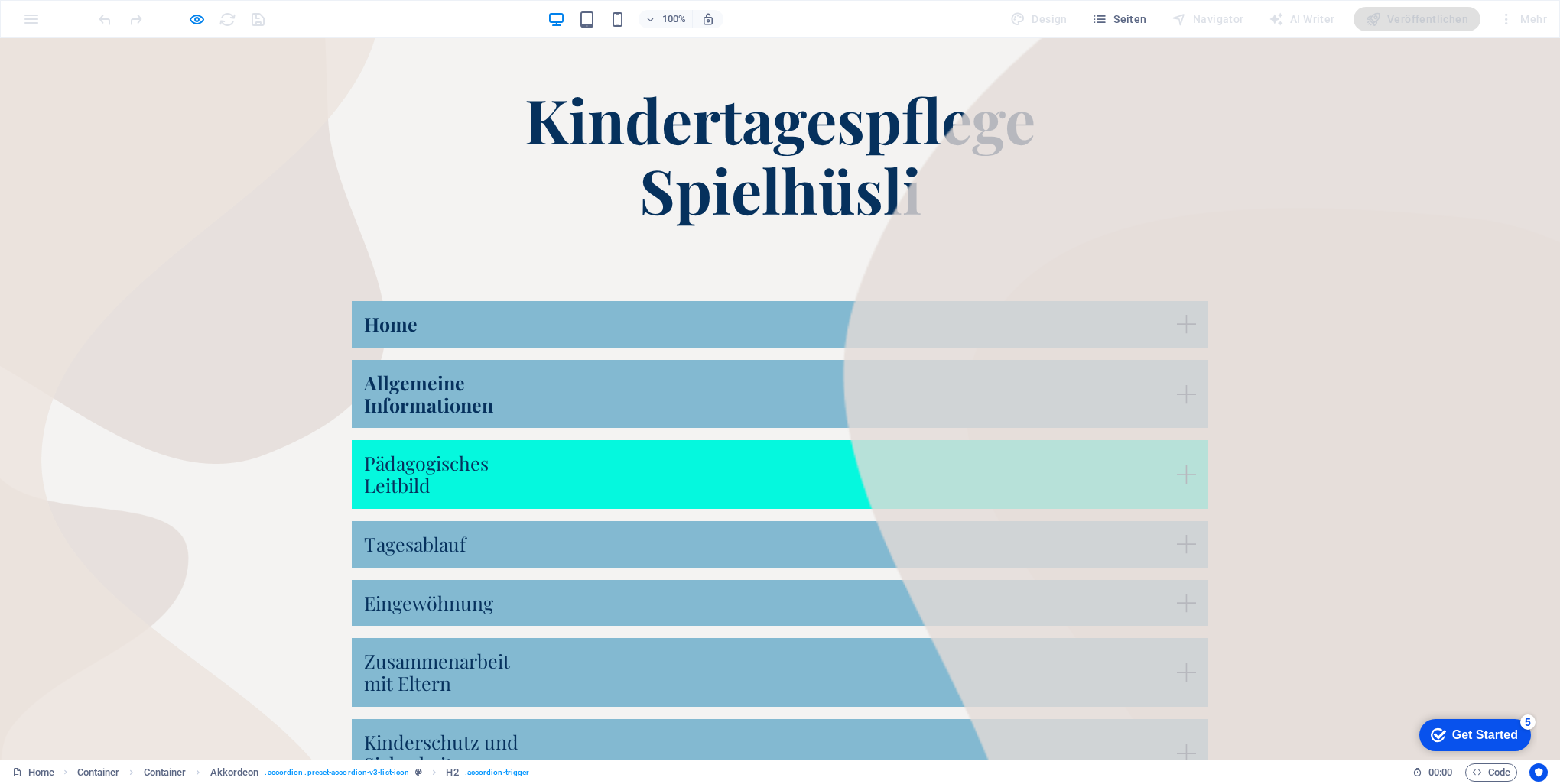
click at [776, 493] on link "Pädagogisches Leitbild" at bounding box center [780, 474] width 857 height 69
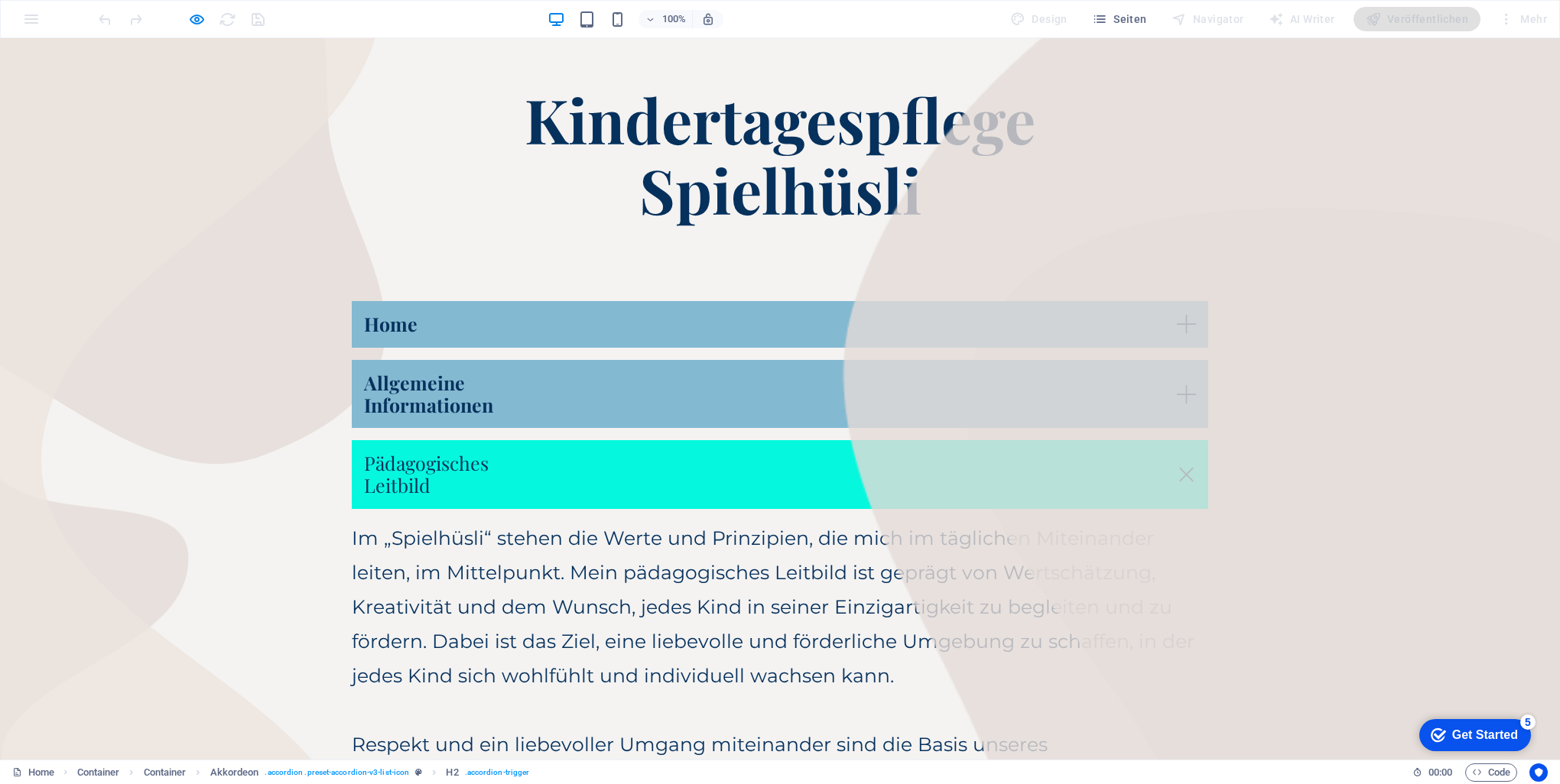
click at [776, 494] on link "Pädagogisches Leitbild" at bounding box center [780, 474] width 857 height 69
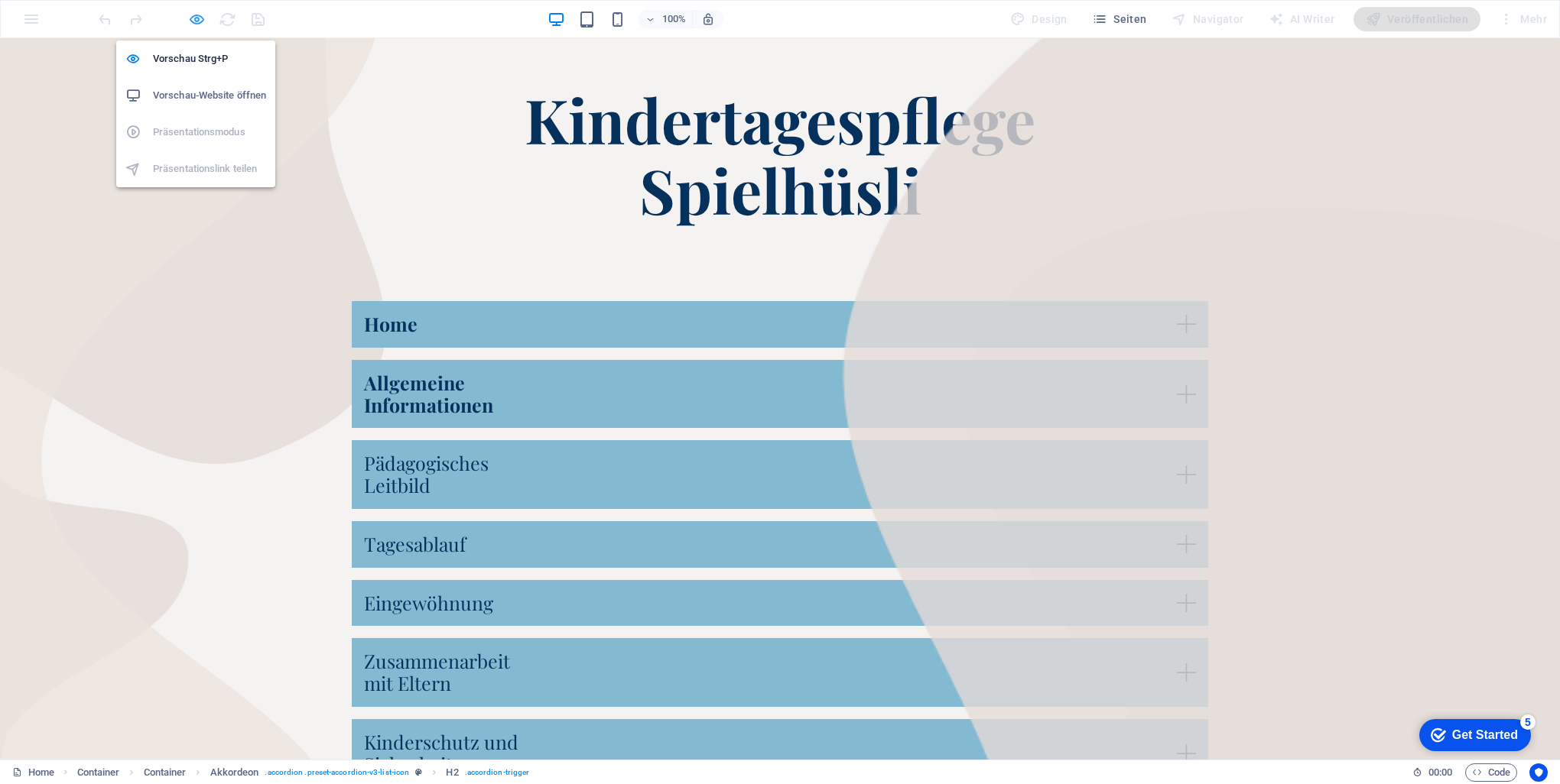
click at [196, 20] on icon "button" at bounding box center [196, 20] width 17 height 17
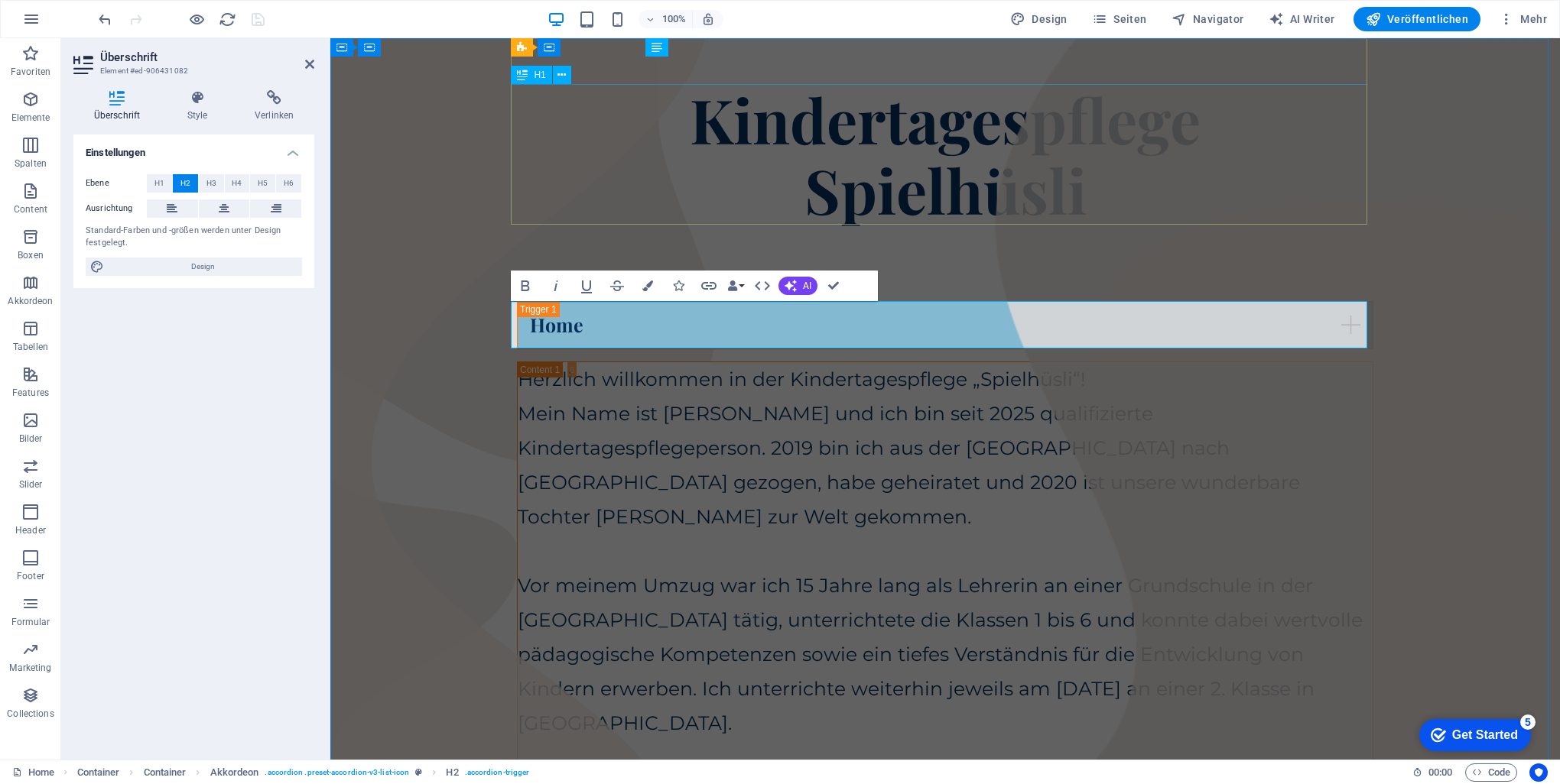
click at [573, 163] on div "Kindertagespflege Spielhüsli" at bounding box center [945, 154] width 857 height 141
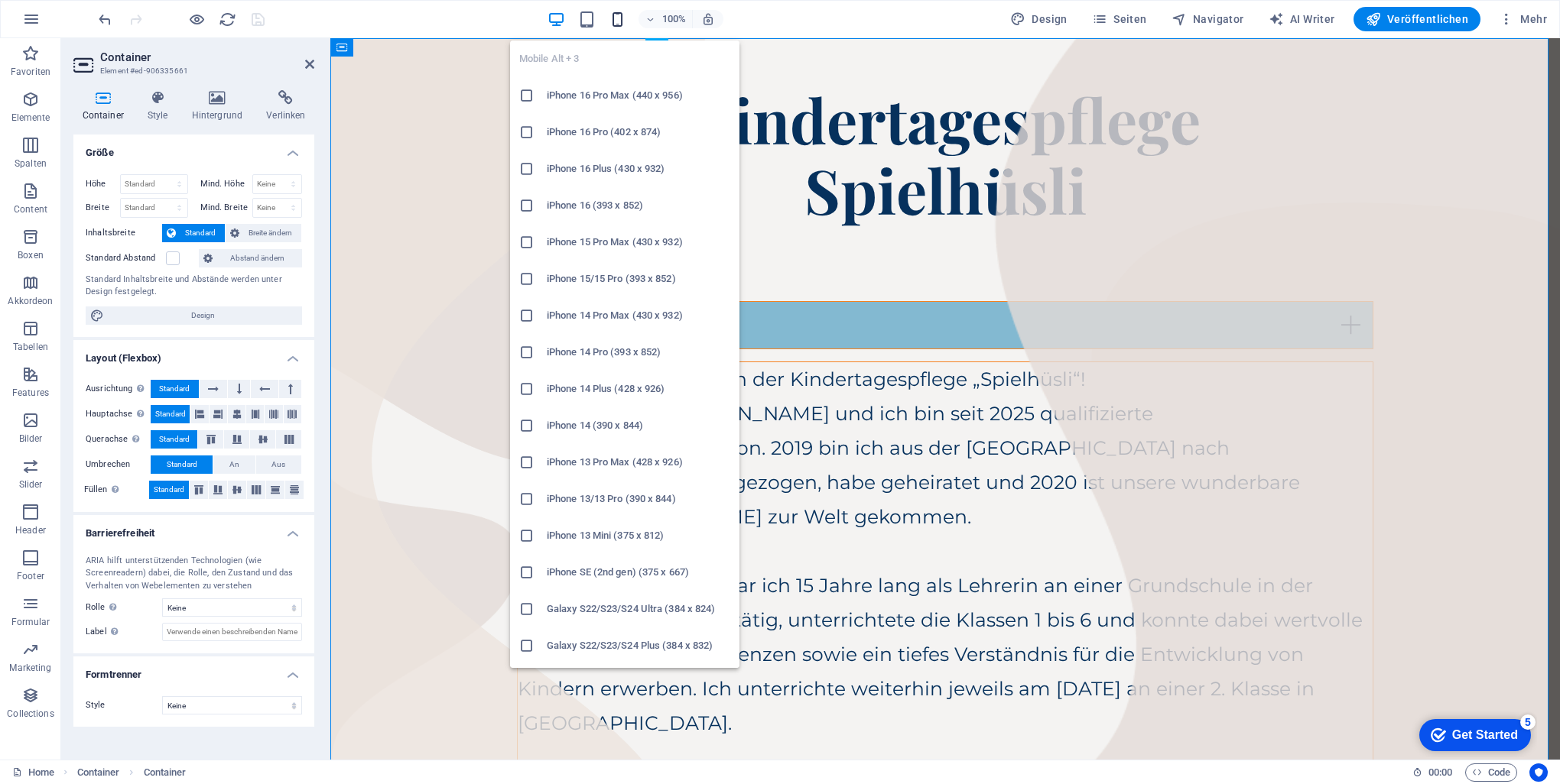
click at [626, 14] on icon "button" at bounding box center [618, 20] width 17 height 17
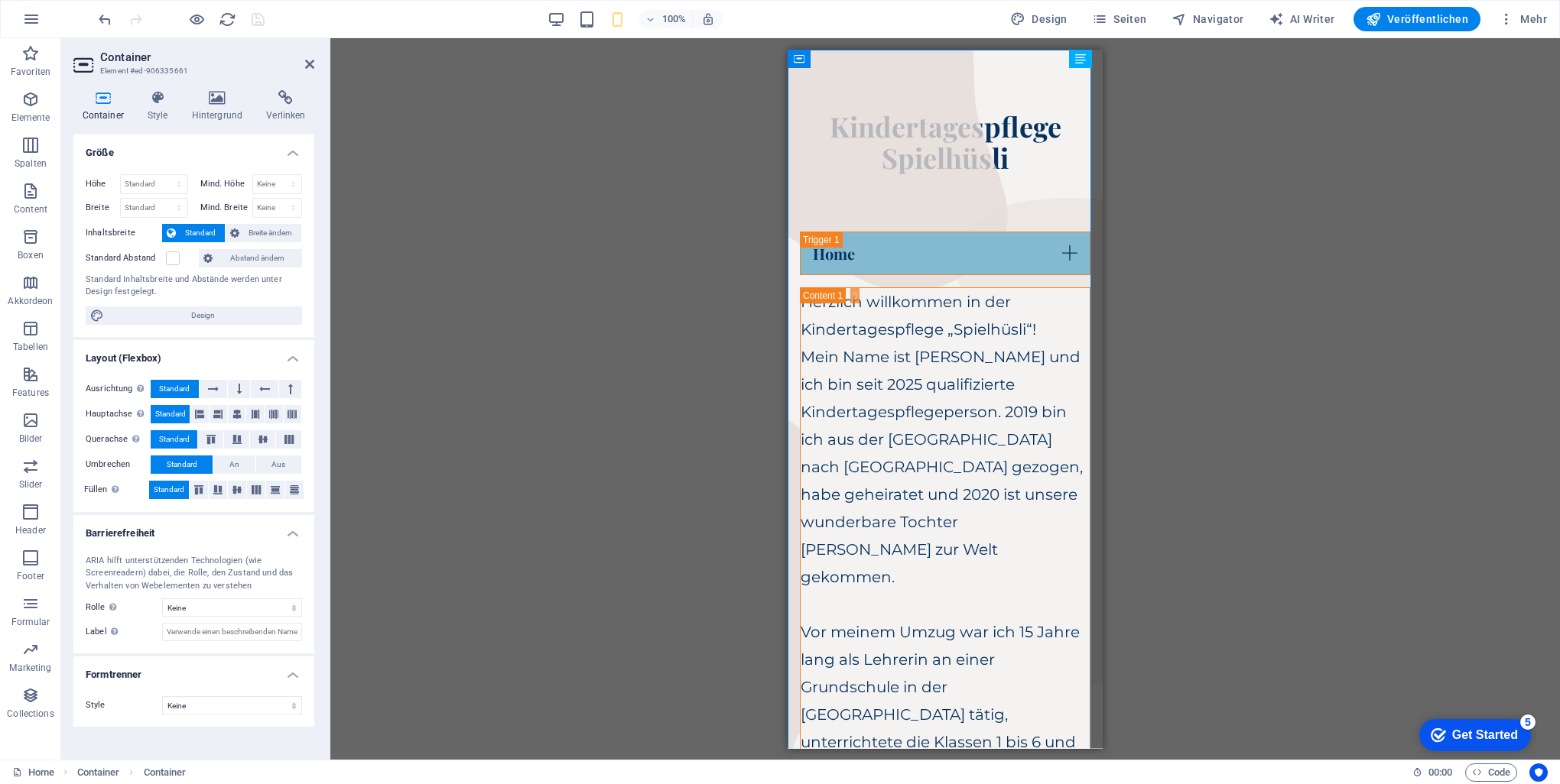
click at [776, 262] on div "Ziehe hier rein, um den vorhandenen Inhalt zu ersetzen. Drücke "Strg", wenn du …" at bounding box center [945, 399] width 1230 height 722
click at [776, 248] on div "Home" at bounding box center [945, 252] width 291 height 43
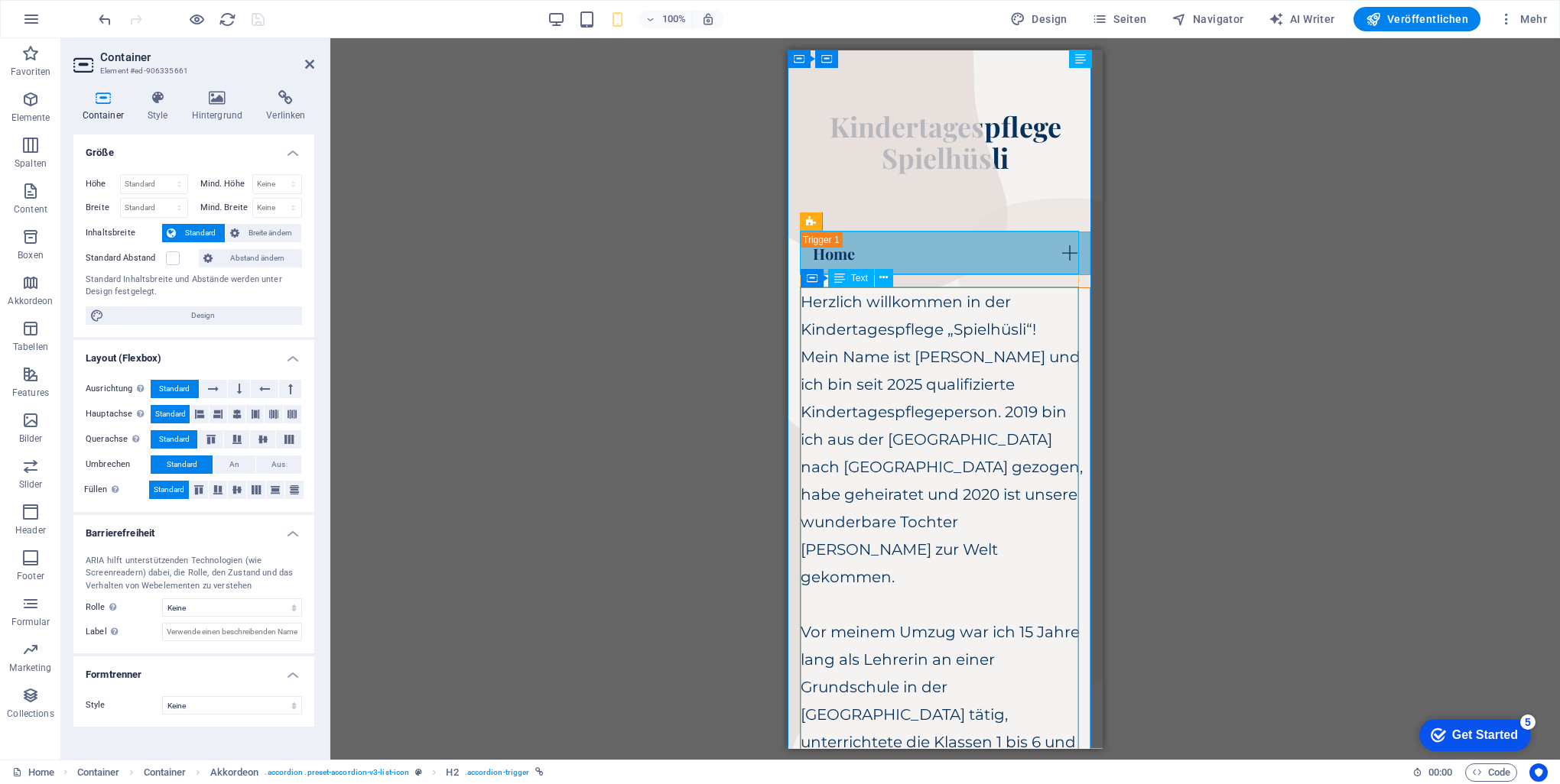
click at [776, 255] on div "Home" at bounding box center [945, 252] width 291 height 43
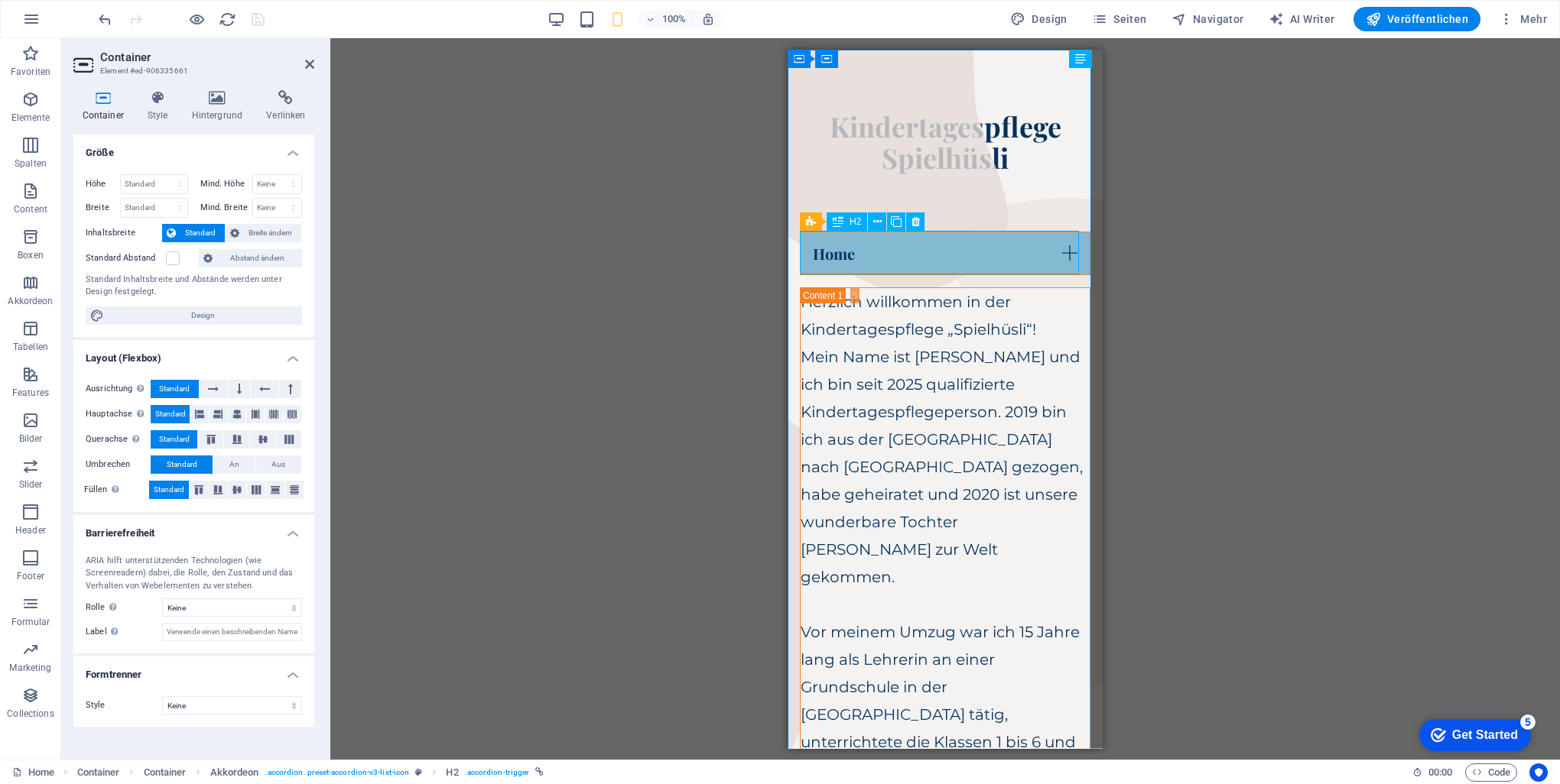
click at [776, 250] on div "Home" at bounding box center [945, 252] width 291 height 43
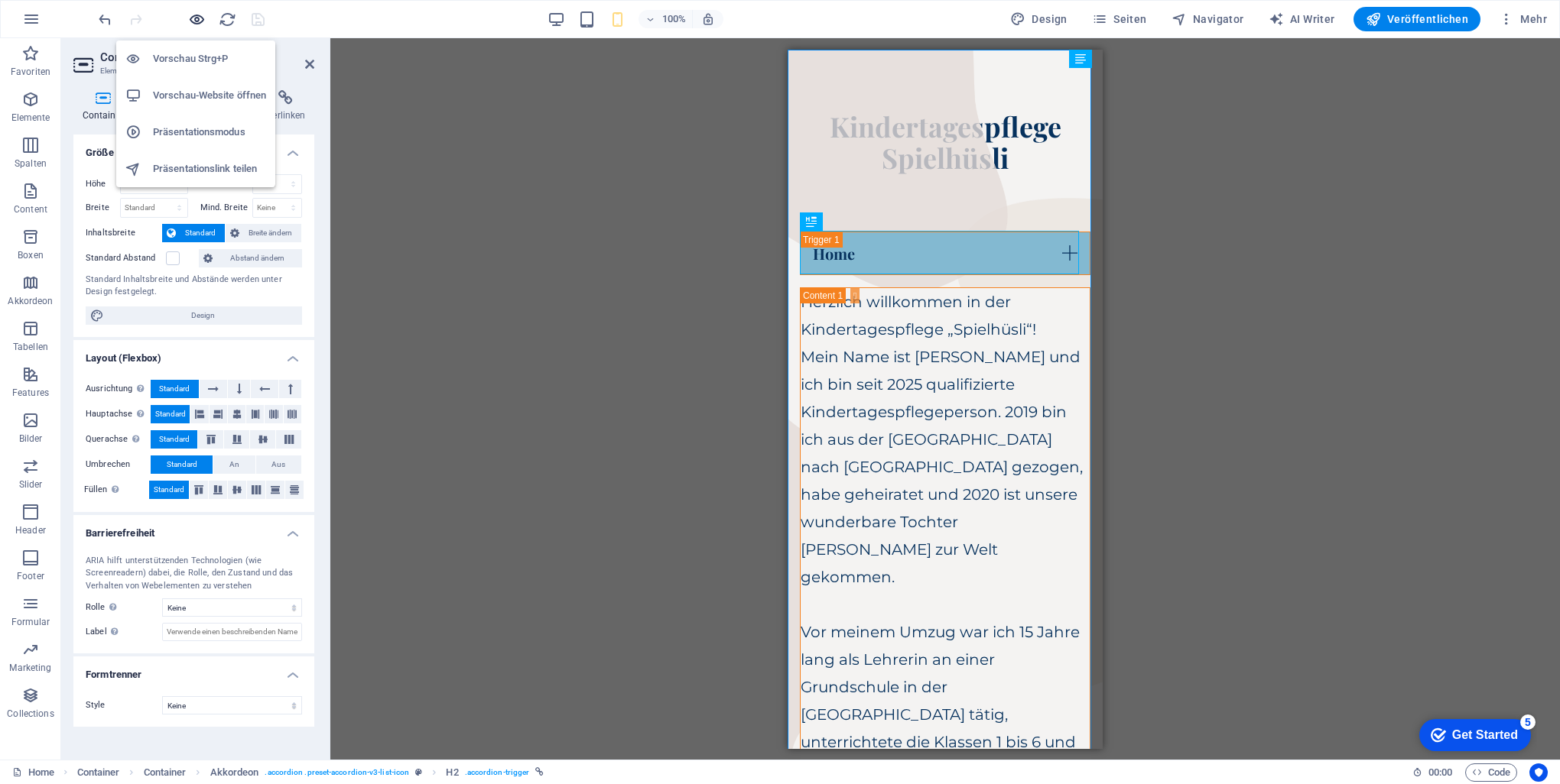
click at [200, 15] on icon "button" at bounding box center [196, 20] width 17 height 17
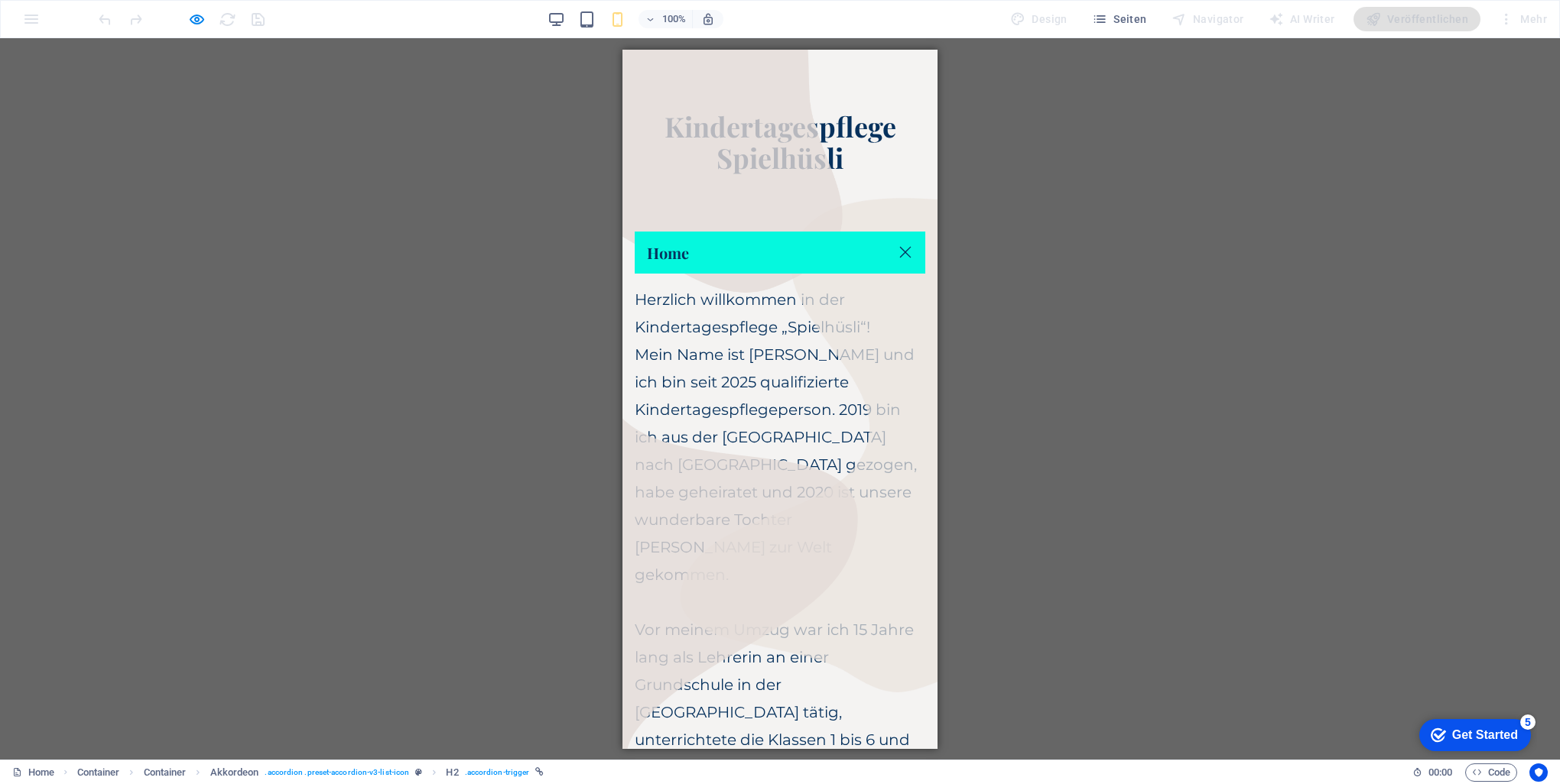
click at [776, 251] on link "Home" at bounding box center [780, 252] width 291 height 42
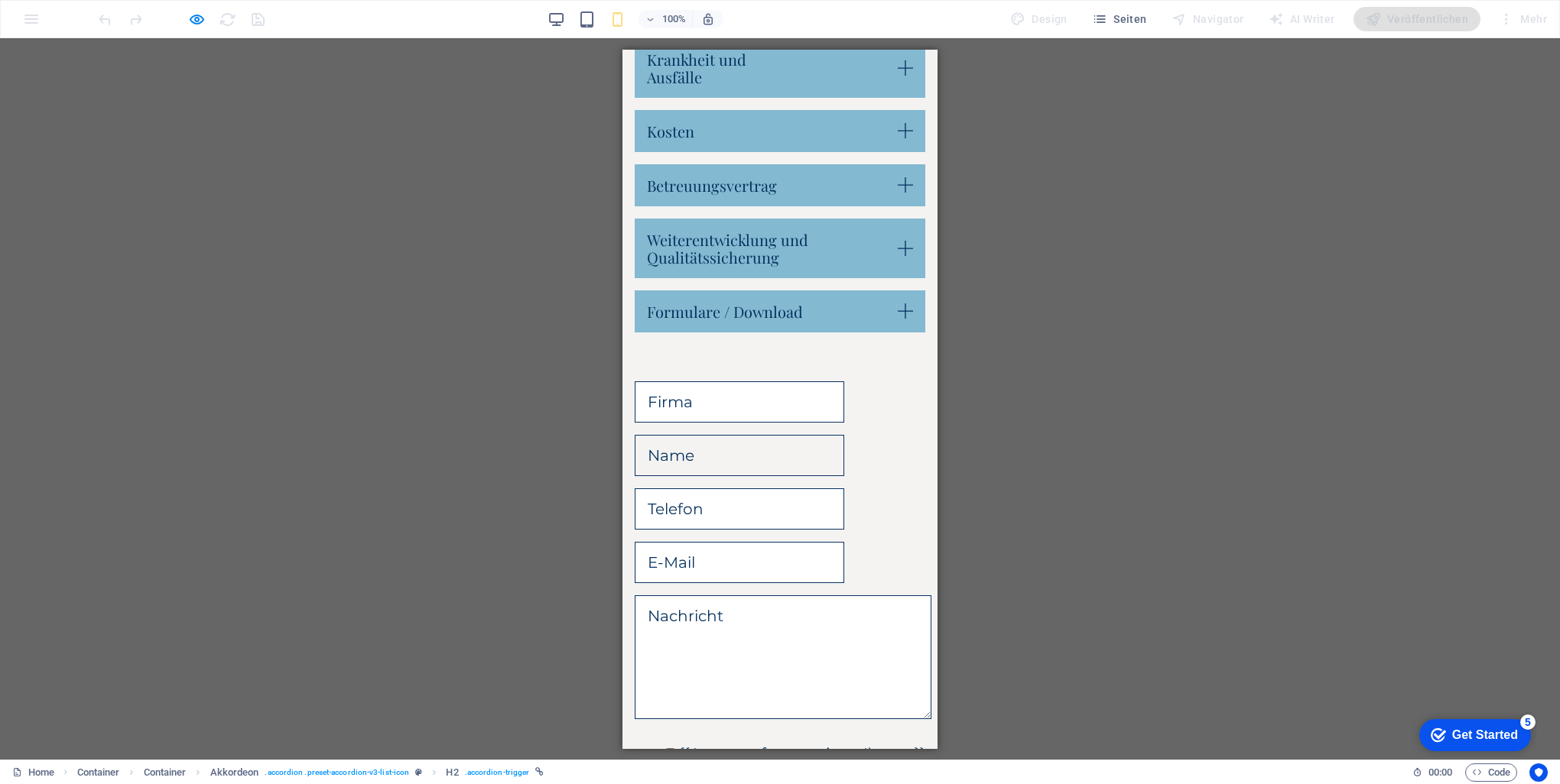
scroll to position [764, 0]
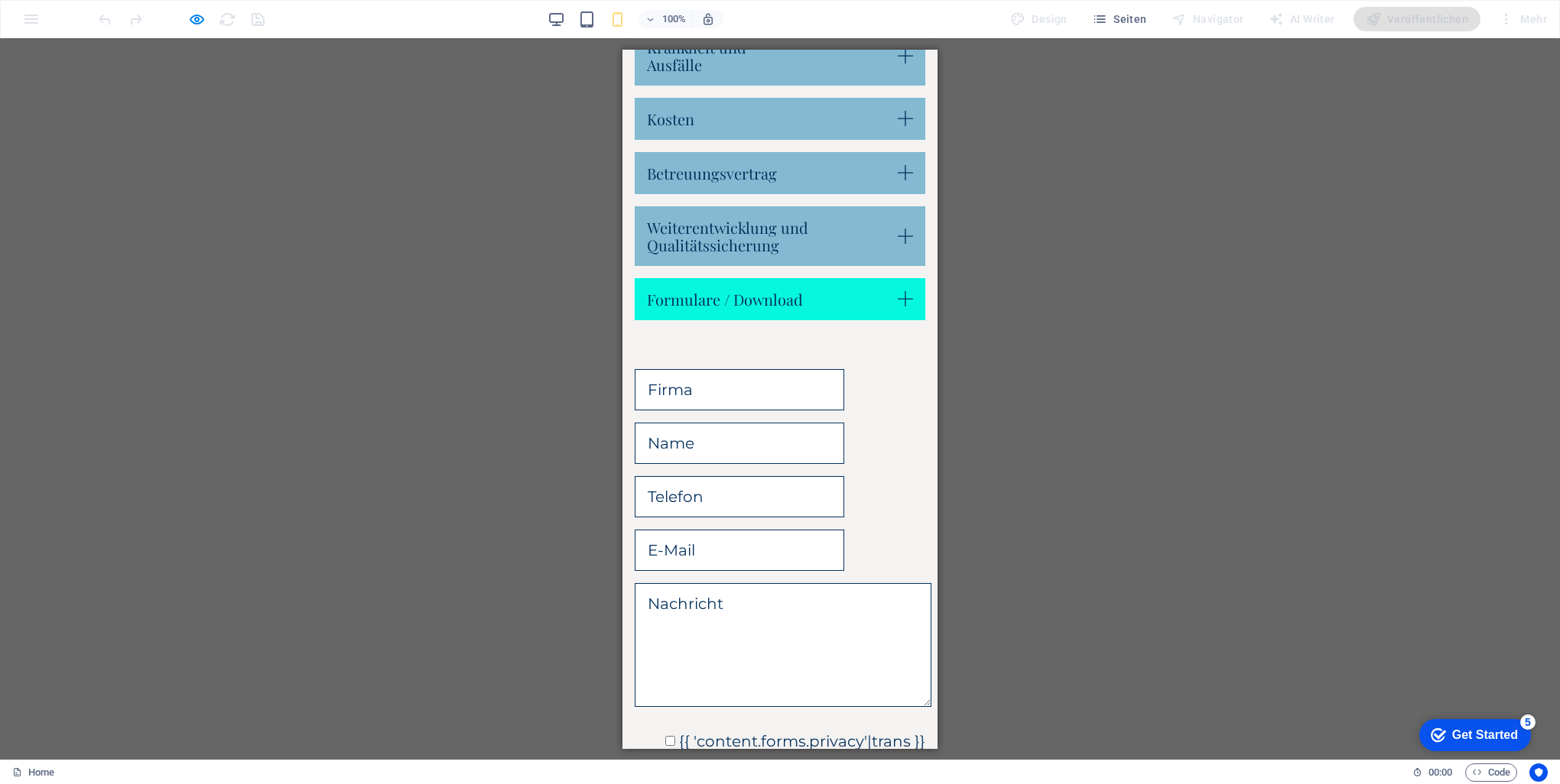
click at [776, 299] on link "Formulare / Download" at bounding box center [780, 299] width 291 height 42
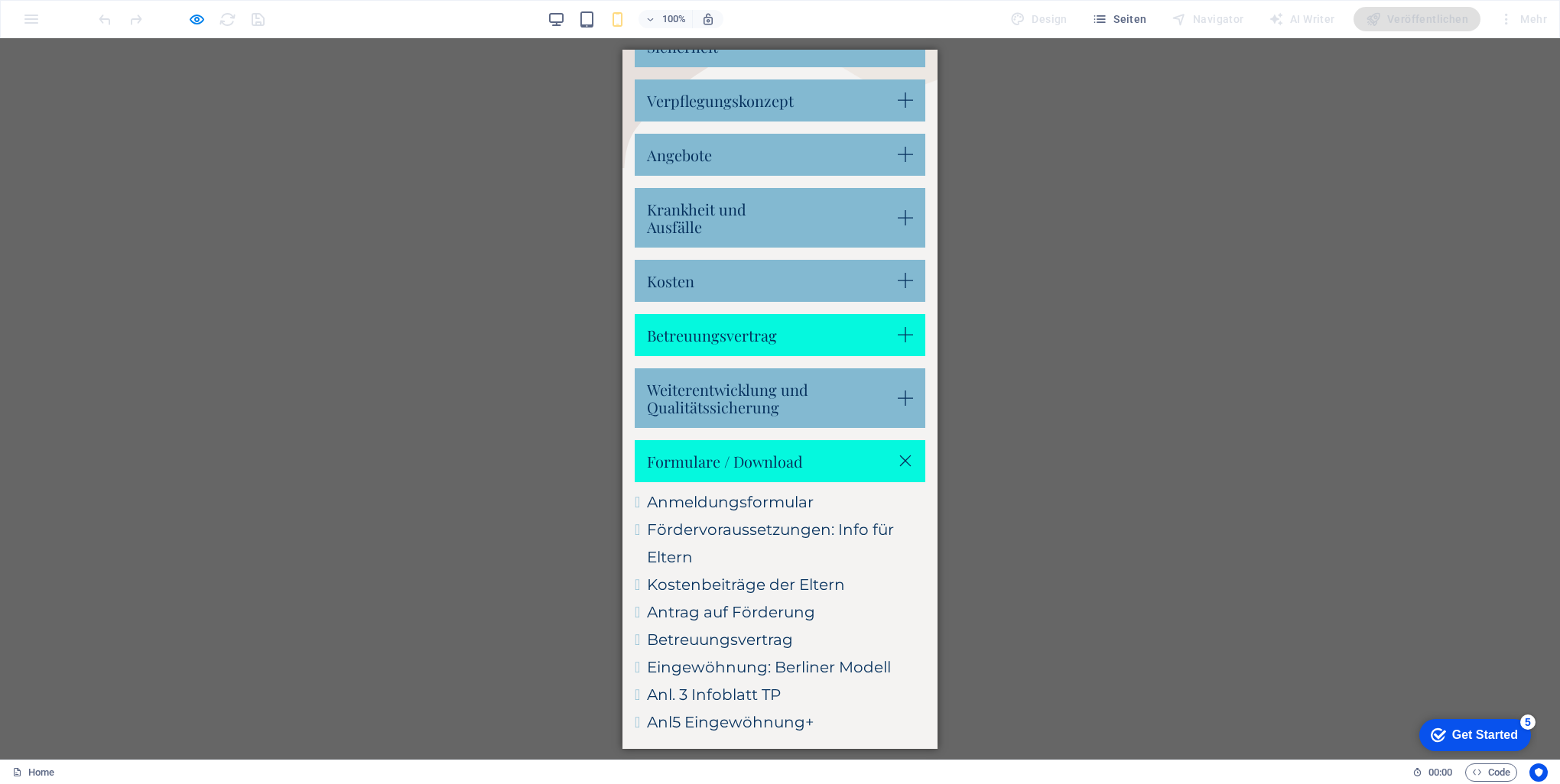
click at [776, 317] on link "Betreuungsvertrag" at bounding box center [780, 335] width 291 height 42
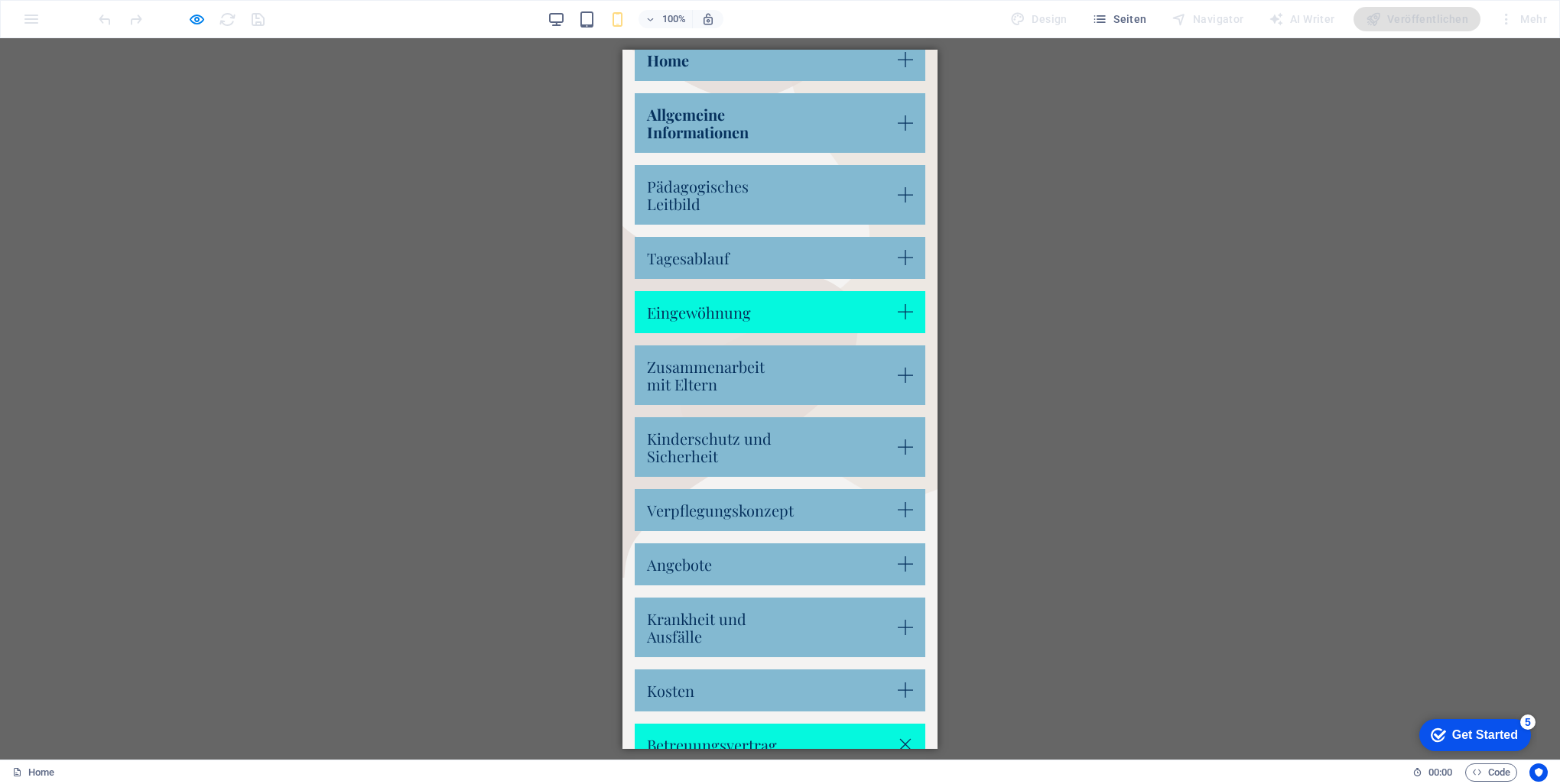
click at [776, 310] on link "Eingewöhnung" at bounding box center [780, 312] width 291 height 42
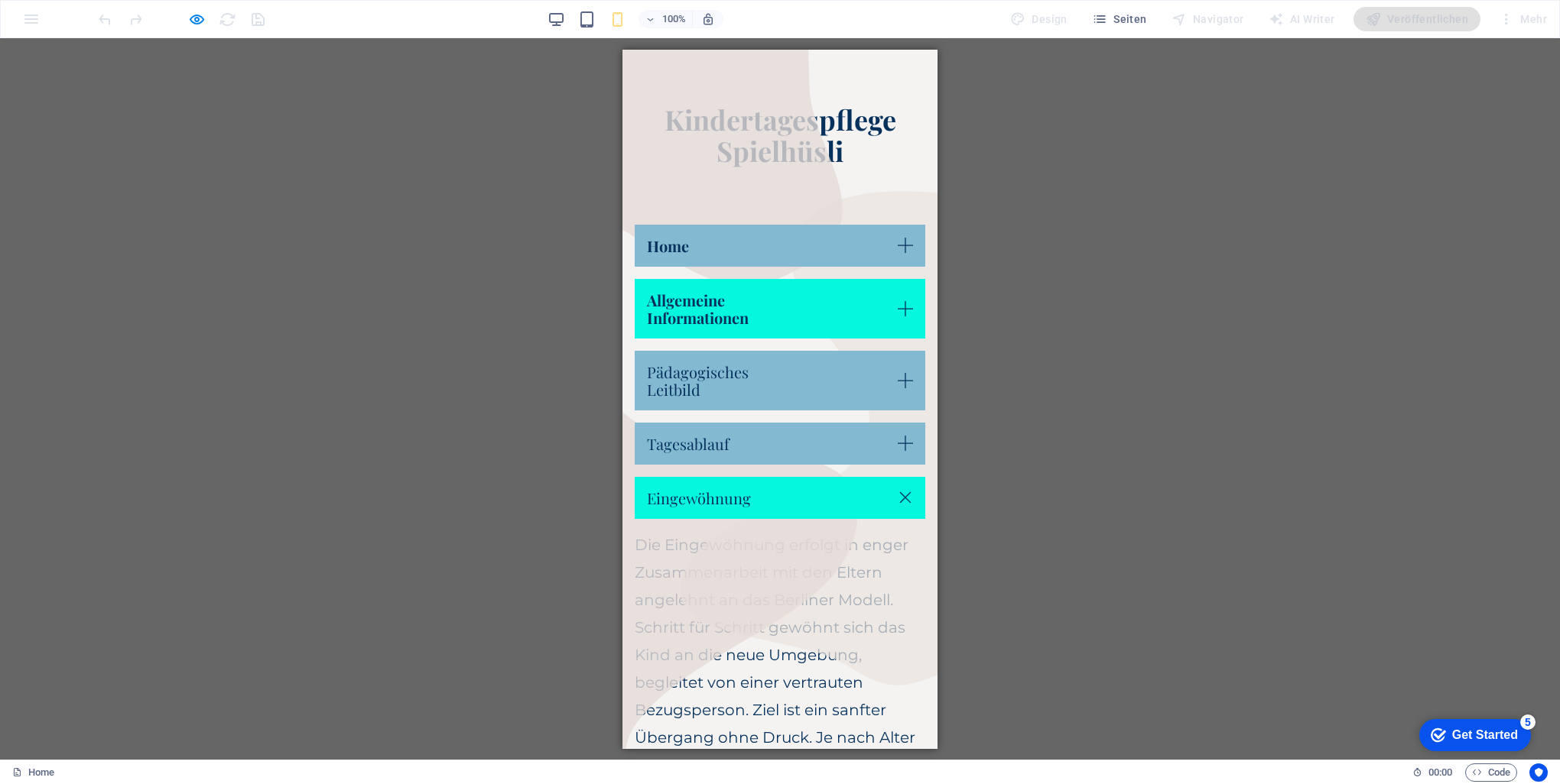
scroll to position [0, 0]
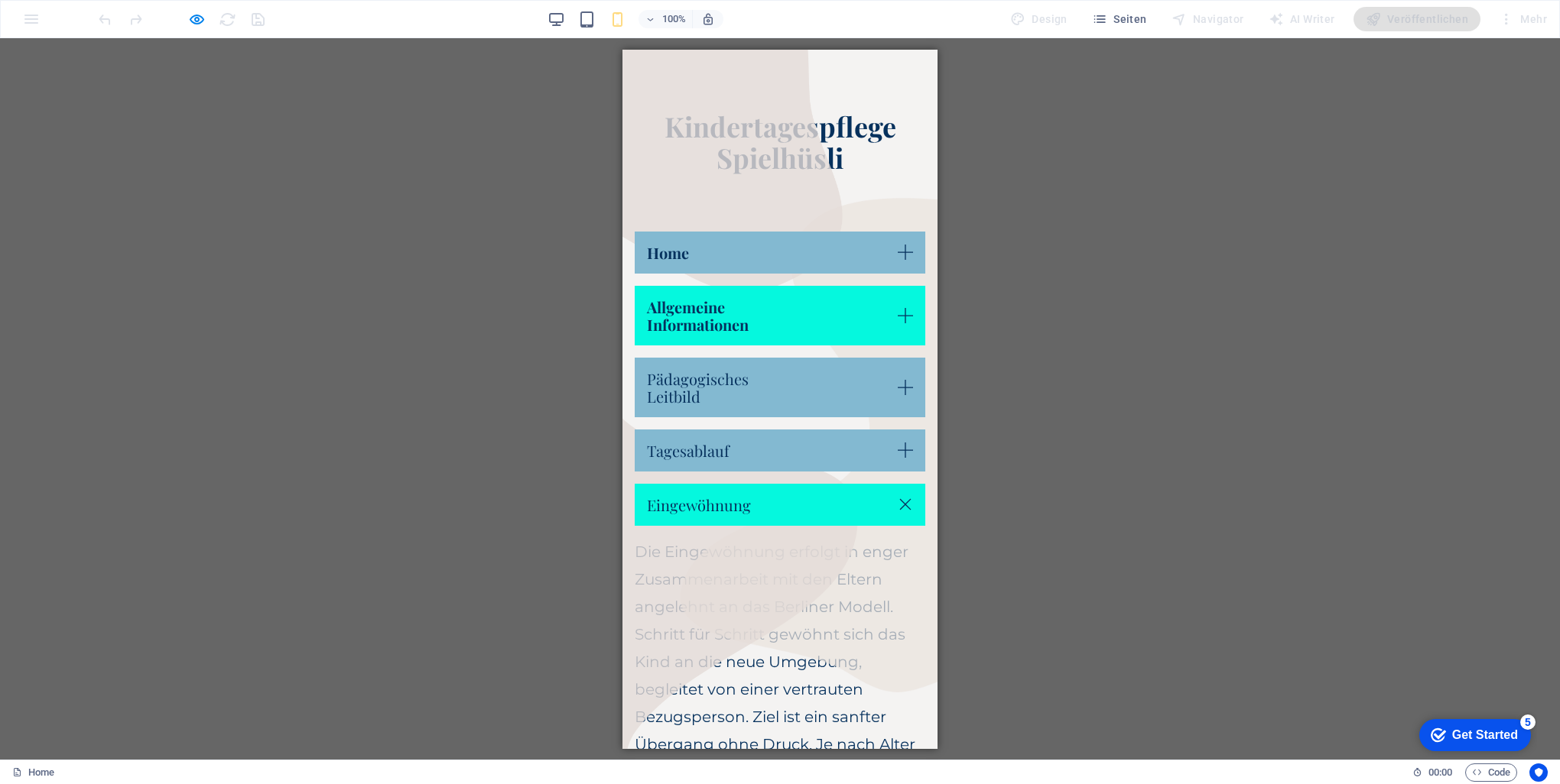
click at [776, 331] on link "Allgemeine Informationen" at bounding box center [780, 315] width 291 height 60
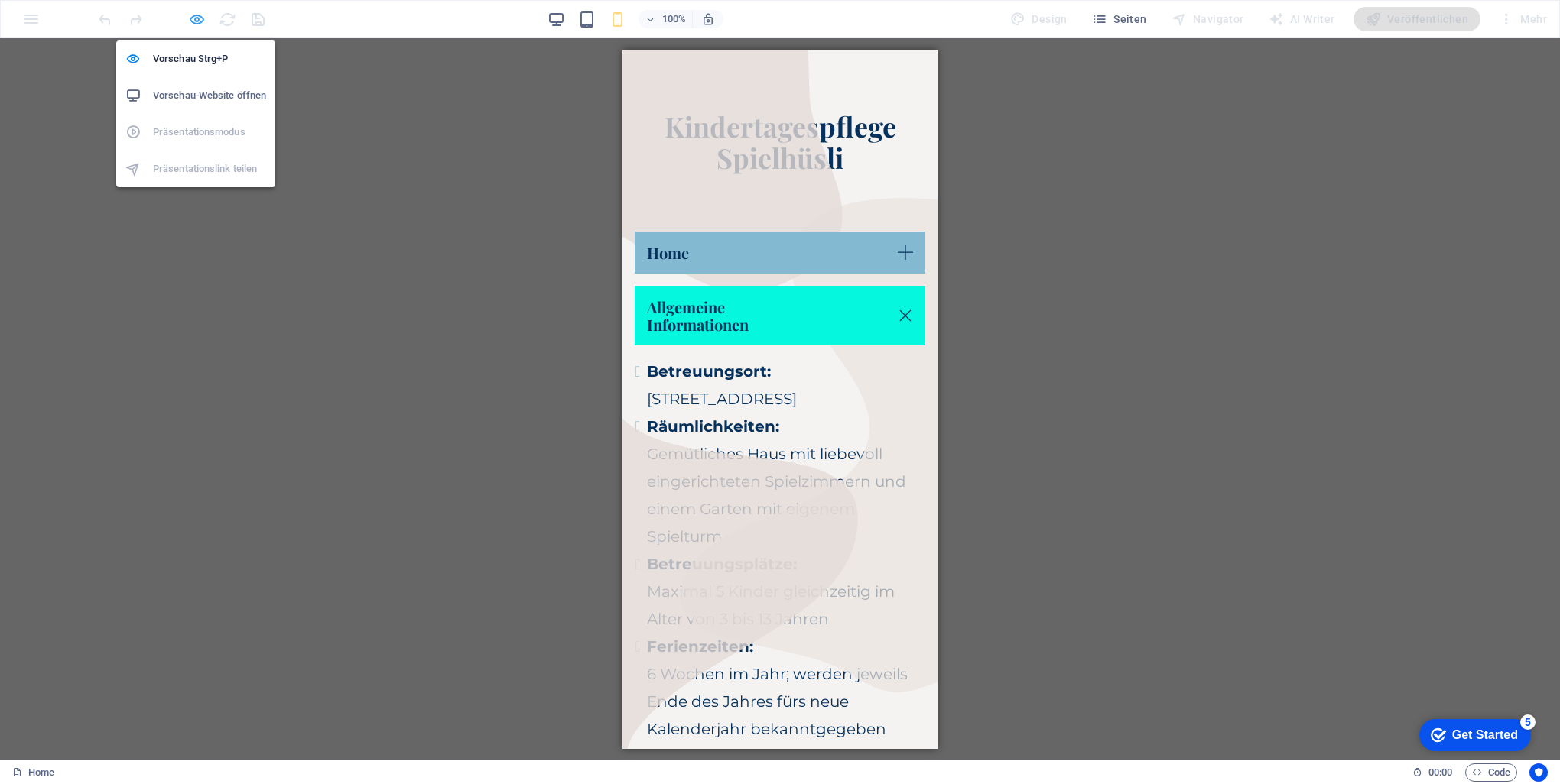
click at [196, 15] on icon "button" at bounding box center [196, 20] width 17 height 17
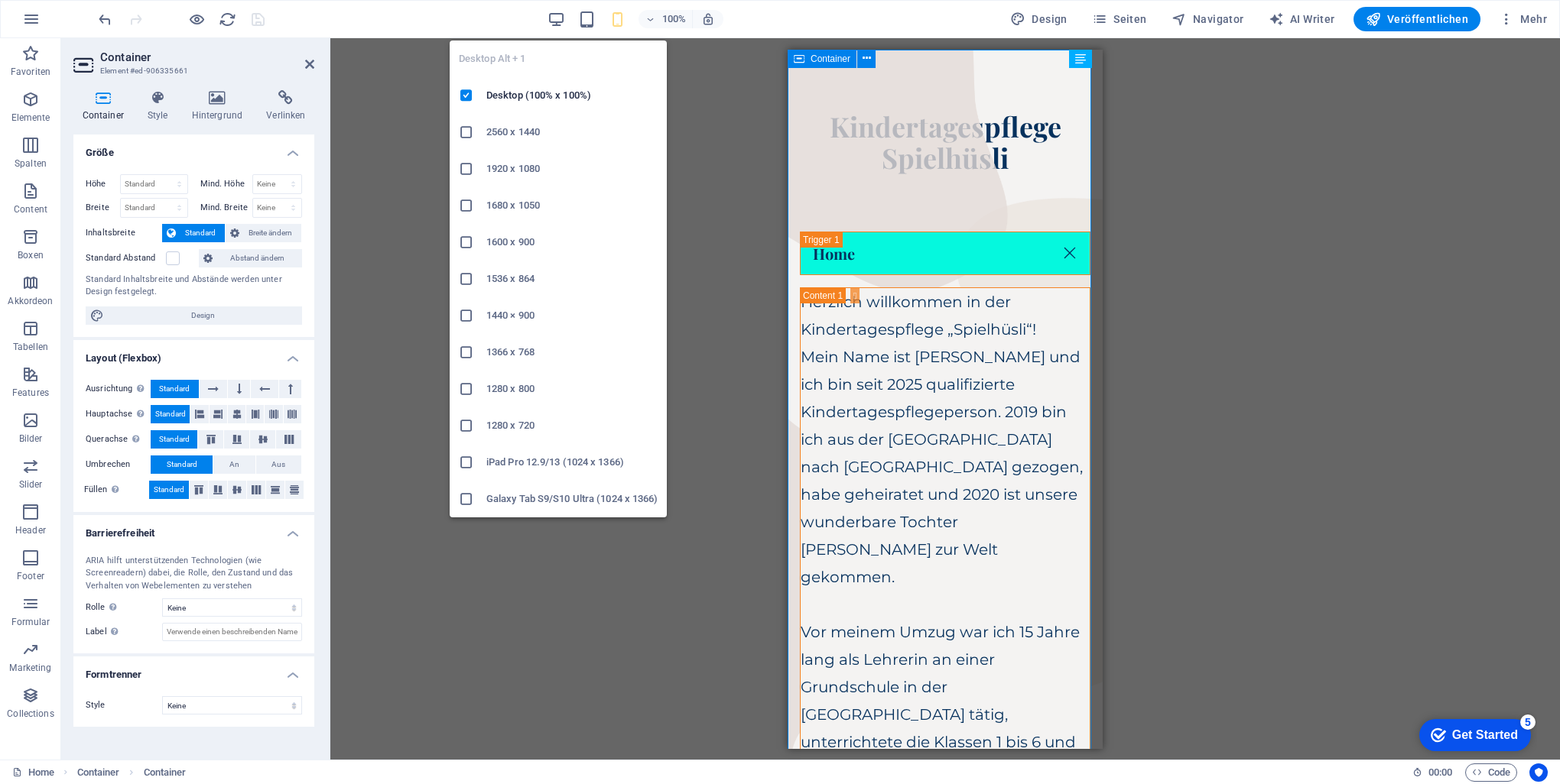
click at [545, 13] on div "100% Design Seiten Navigator AI Writer Veröffentlichen Mehr" at bounding box center [824, 19] width 1458 height 24
click at [556, 15] on icon "button" at bounding box center [556, 20] width 17 height 17
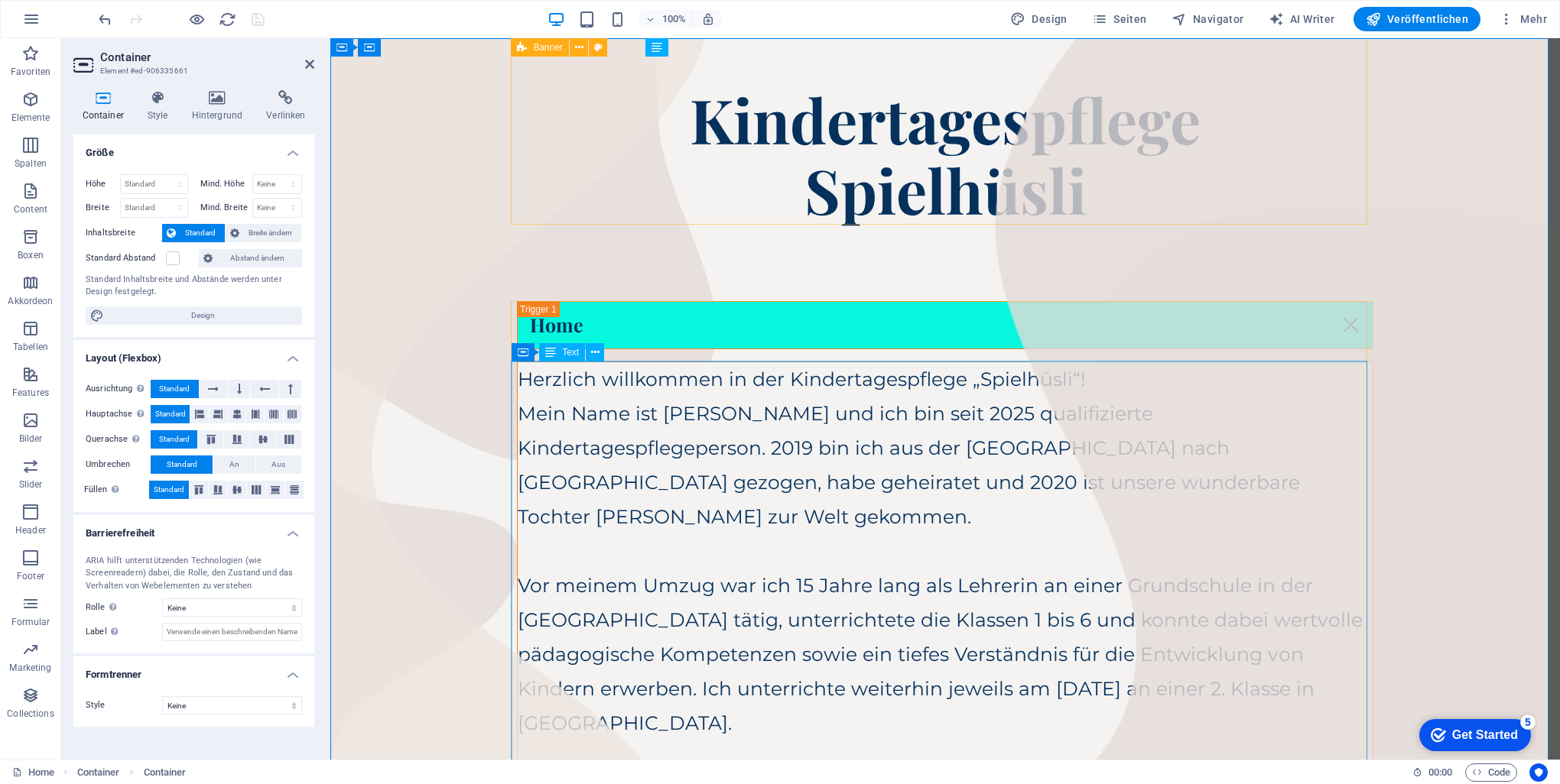
click at [776, 522] on div "Herzlich willkommen in der Kindertagespflege „Spielhüsli“! Mein Name ist [PERSO…" at bounding box center [945, 724] width 855 height 723
click at [737, 404] on div "Herzlich willkommen in der Kindertagespflege „Spielhüsli“! Mein Name ist [PERSO…" at bounding box center [945, 724] width 855 height 723
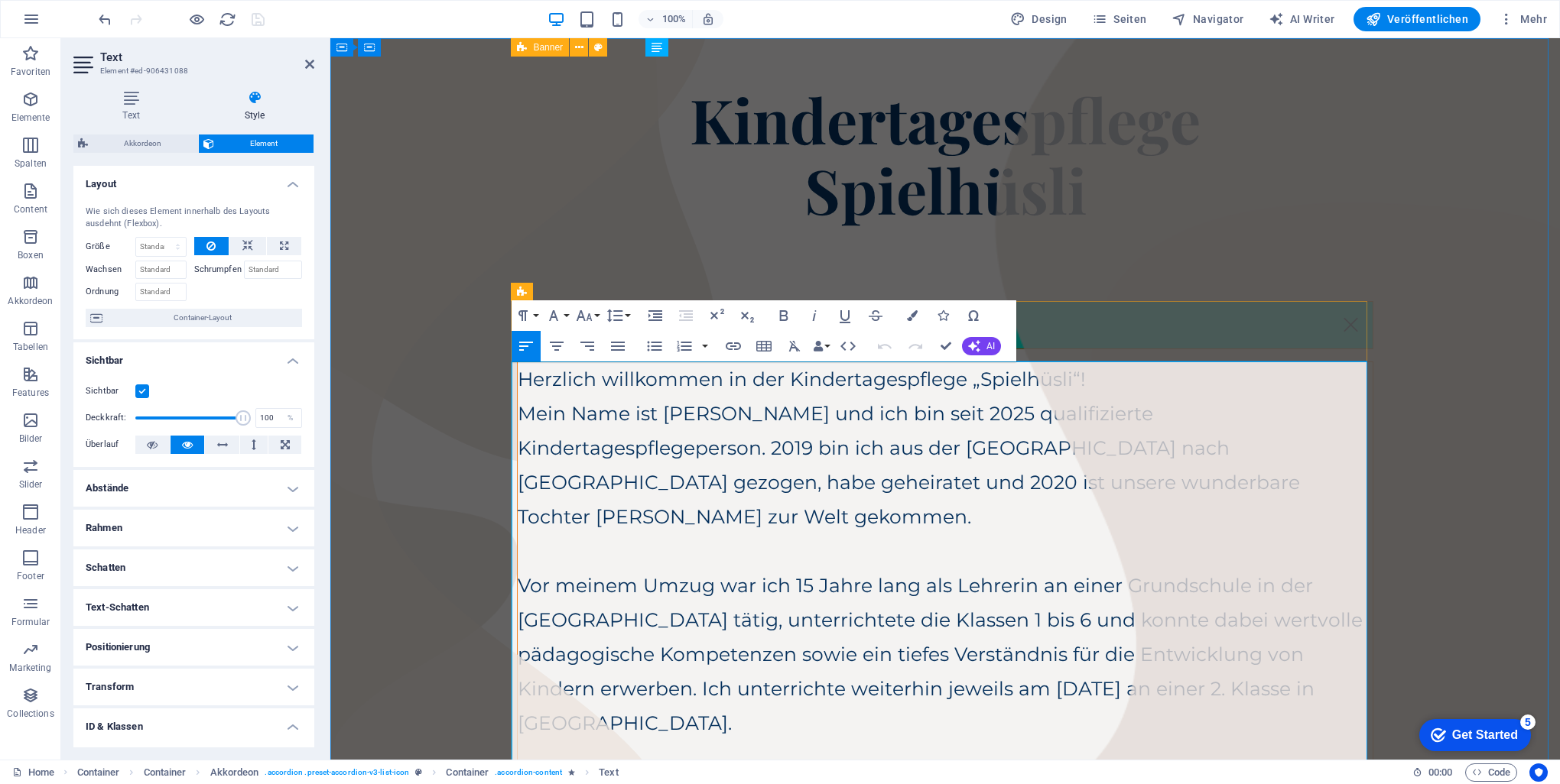
click at [667, 431] on p "Mein Name ist [PERSON_NAME] und ich bin seit 2025 qualifizierte Kindertagespfle…" at bounding box center [945, 465] width 855 height 137
select select "rem"
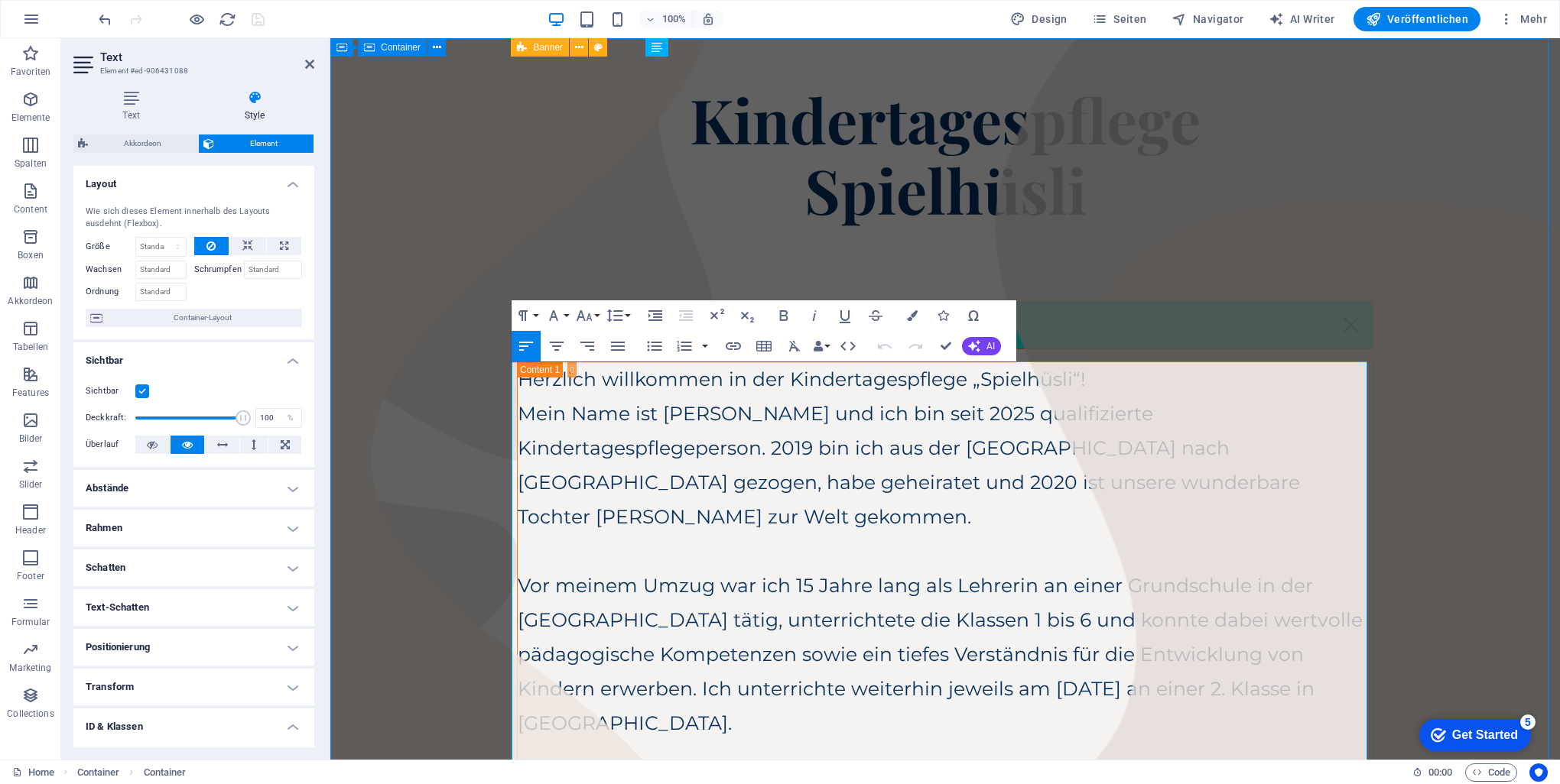
select select "px"
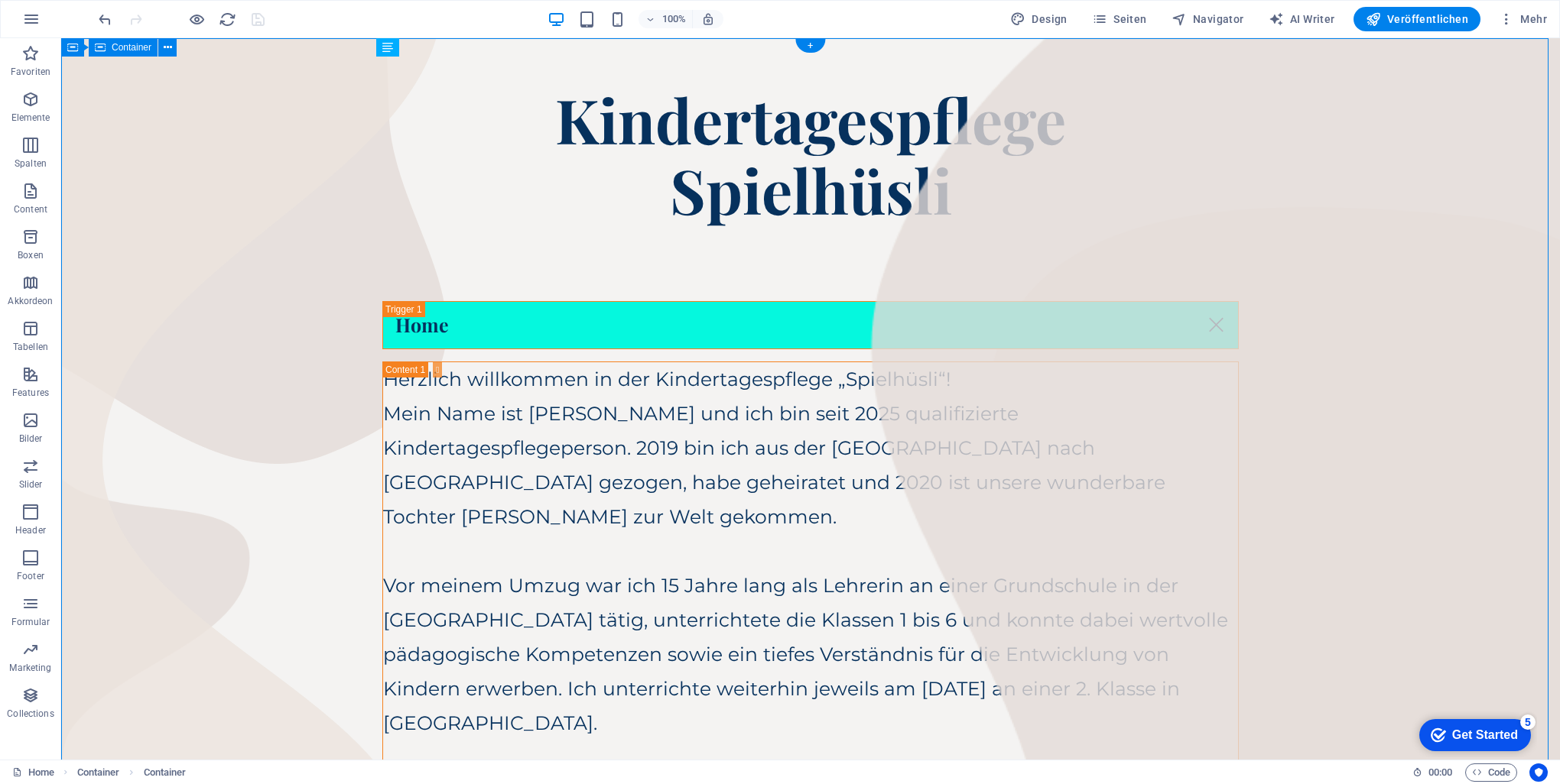
drag, startPoint x: 284, startPoint y: 118, endPoint x: 276, endPoint y: 118, distance: 8.0
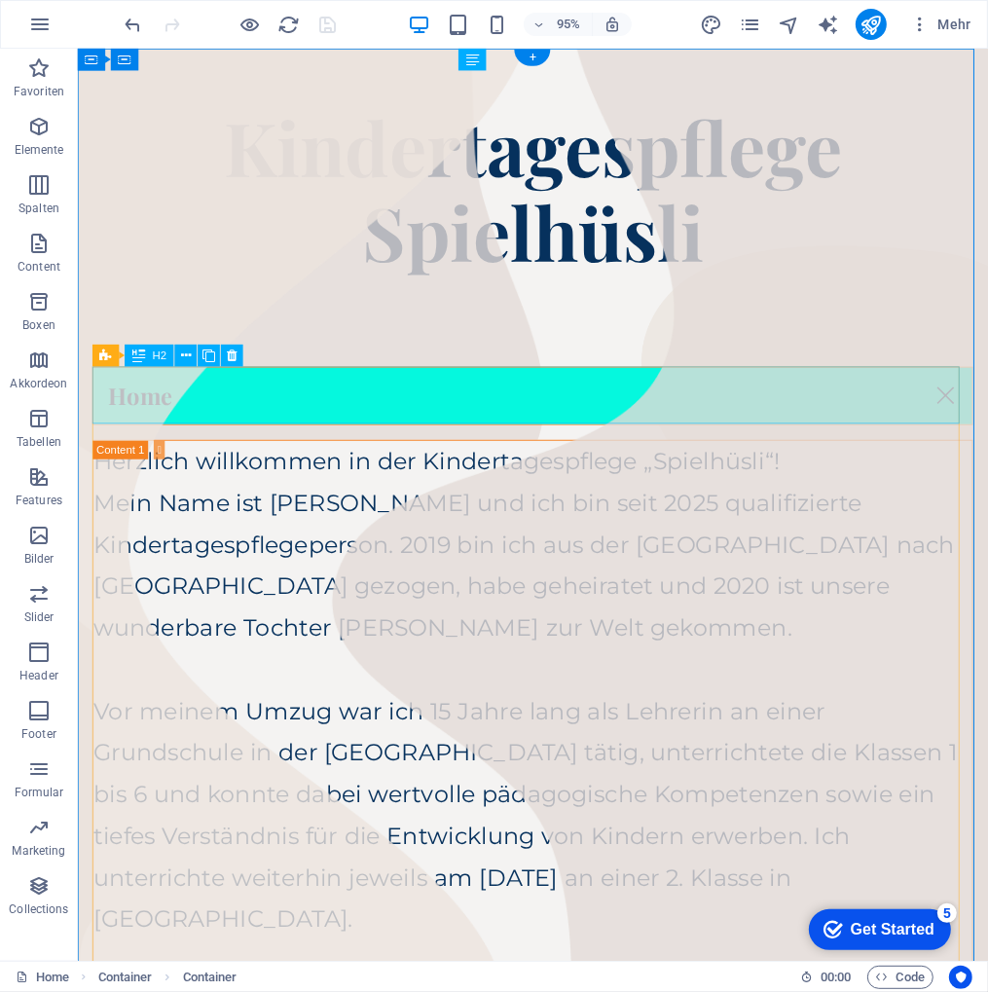
click at [145, 411] on div "Home" at bounding box center [556, 412] width 926 height 61
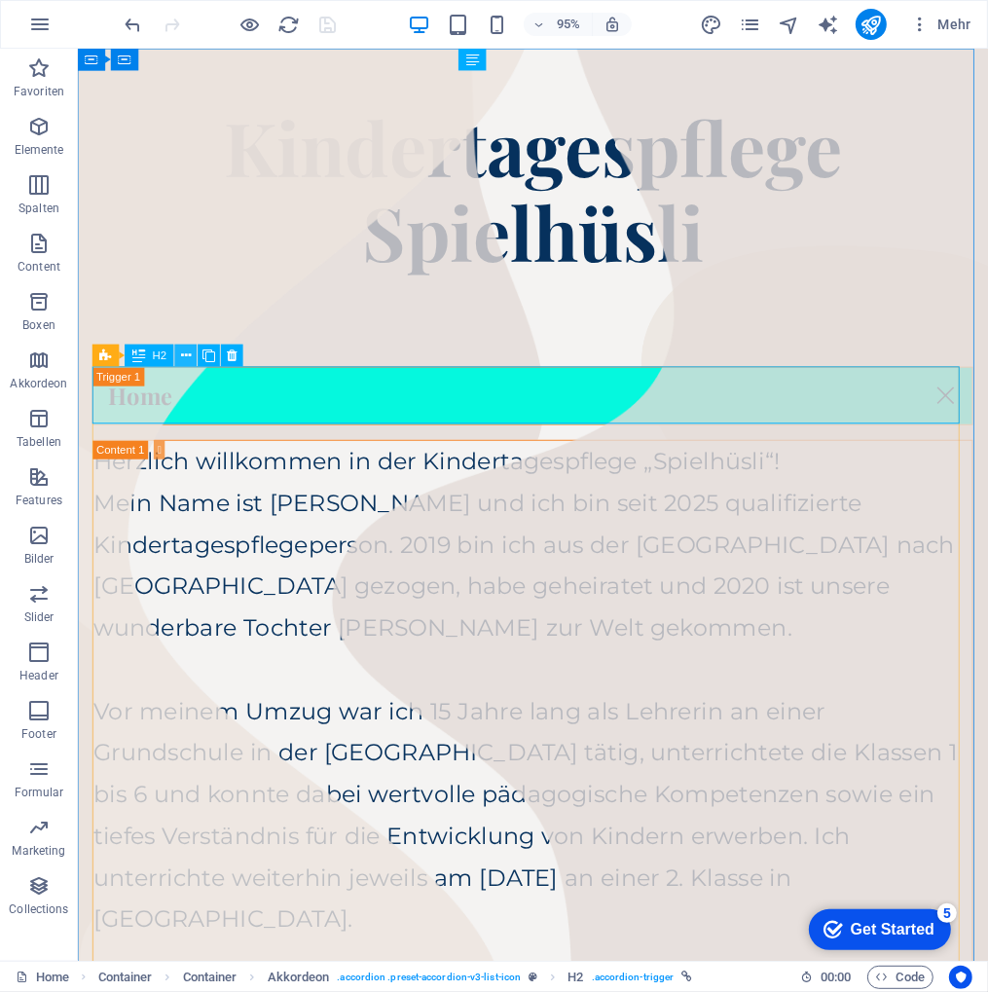
click at [189, 354] on icon at bounding box center [186, 354] width 10 height 19
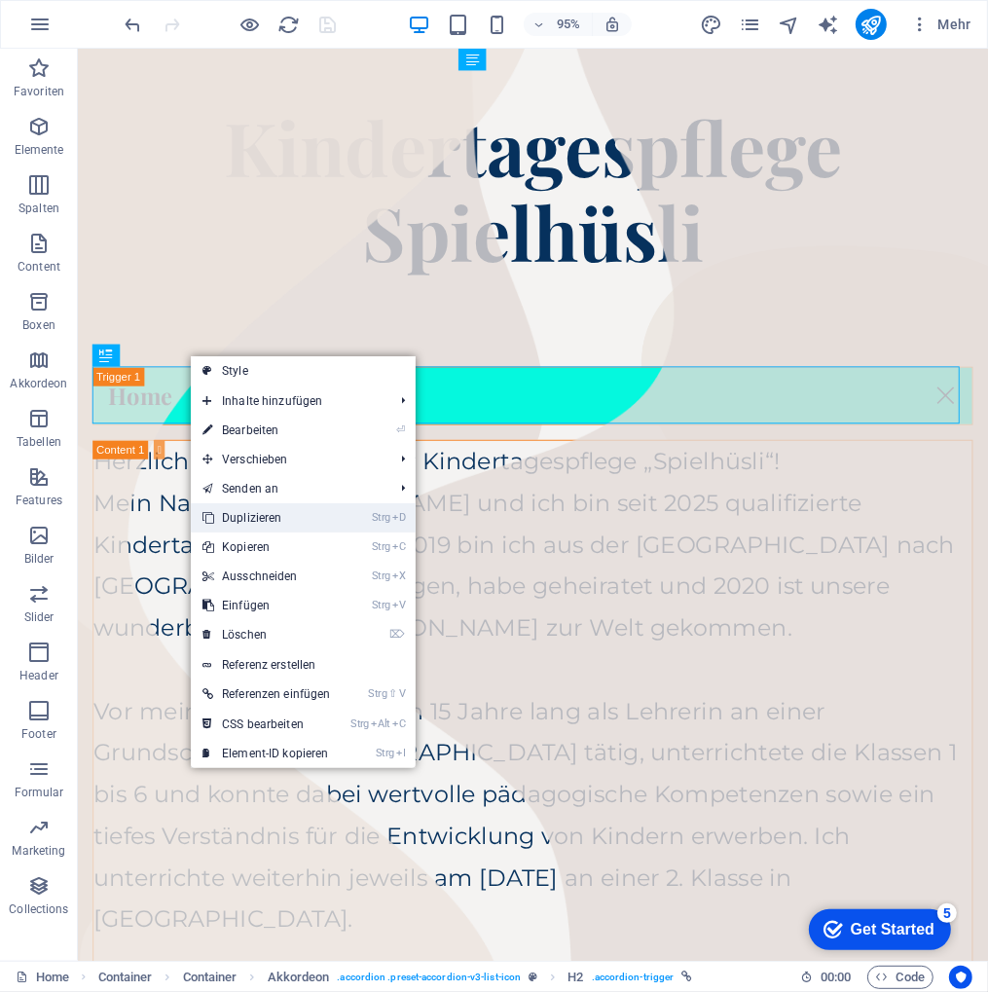
click at [292, 517] on link "Strg D Duplizieren" at bounding box center [267, 517] width 152 height 29
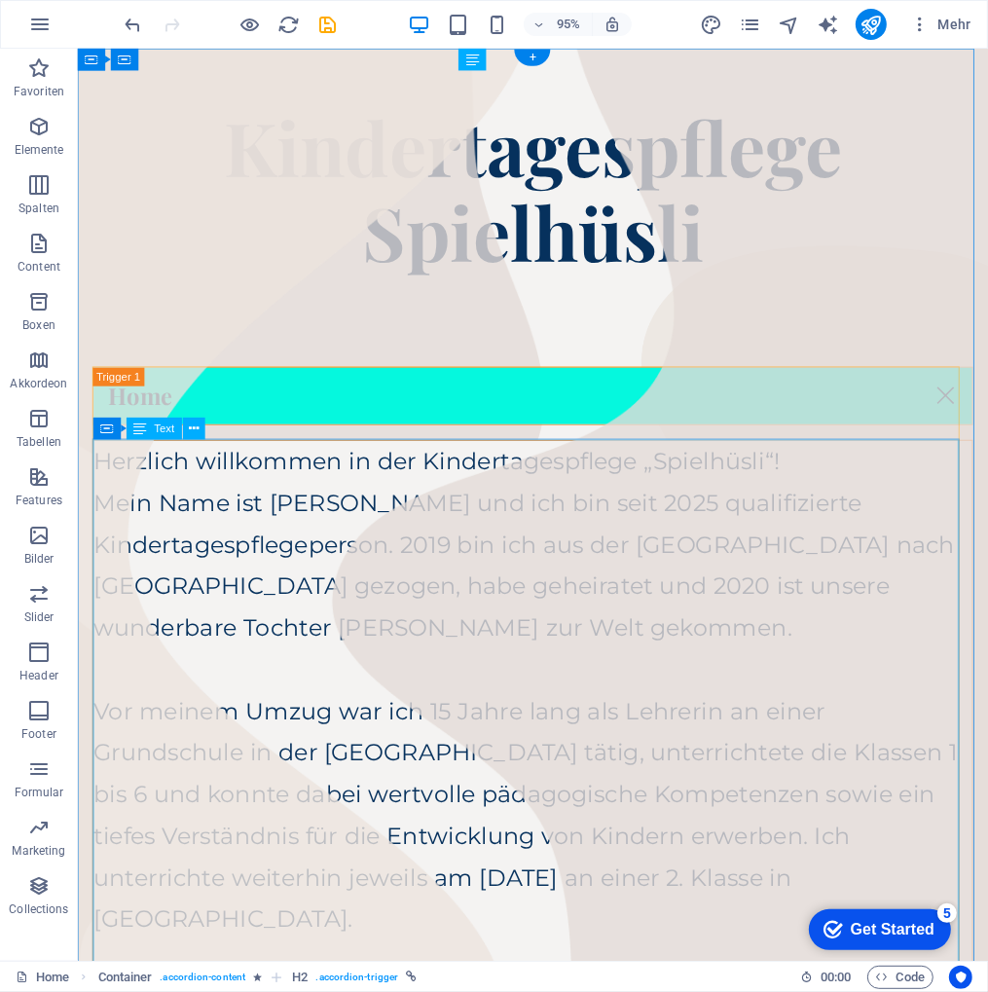
scroll to position [97, 0]
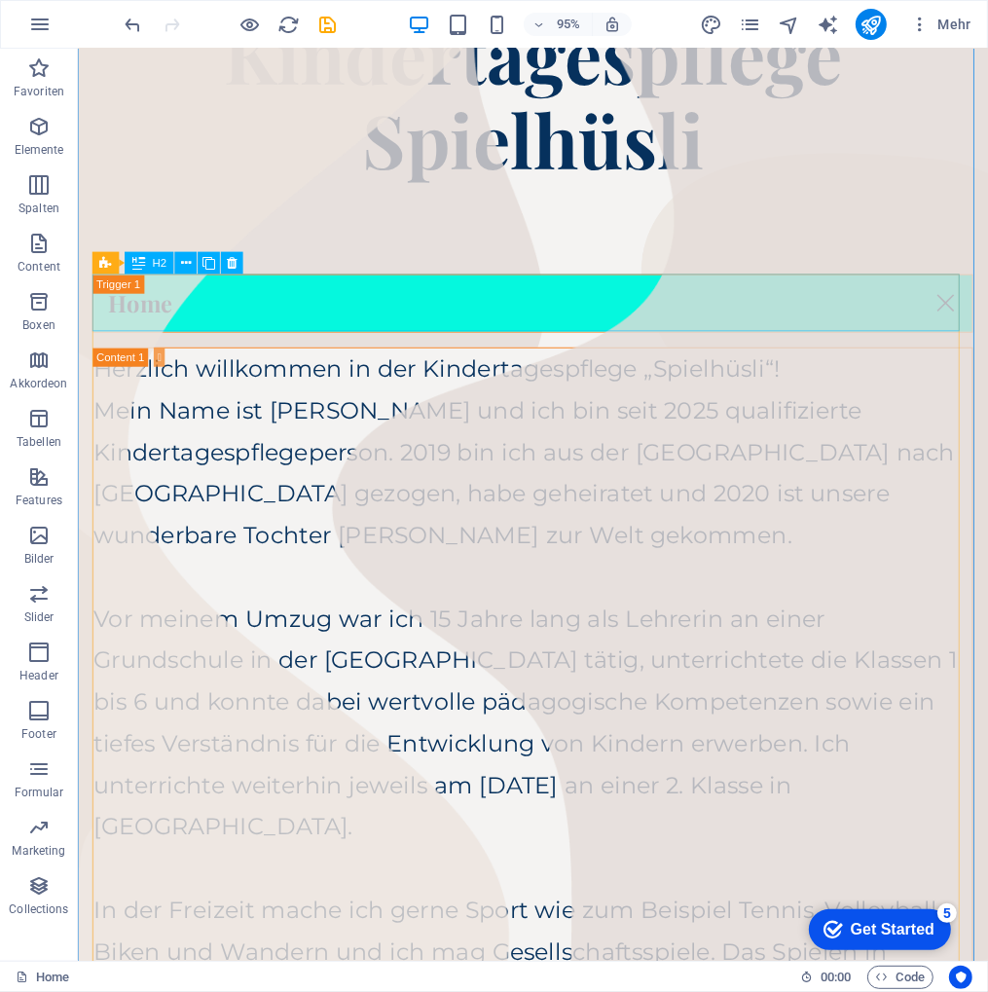
click at [144, 263] on icon at bounding box center [138, 263] width 13 height 22
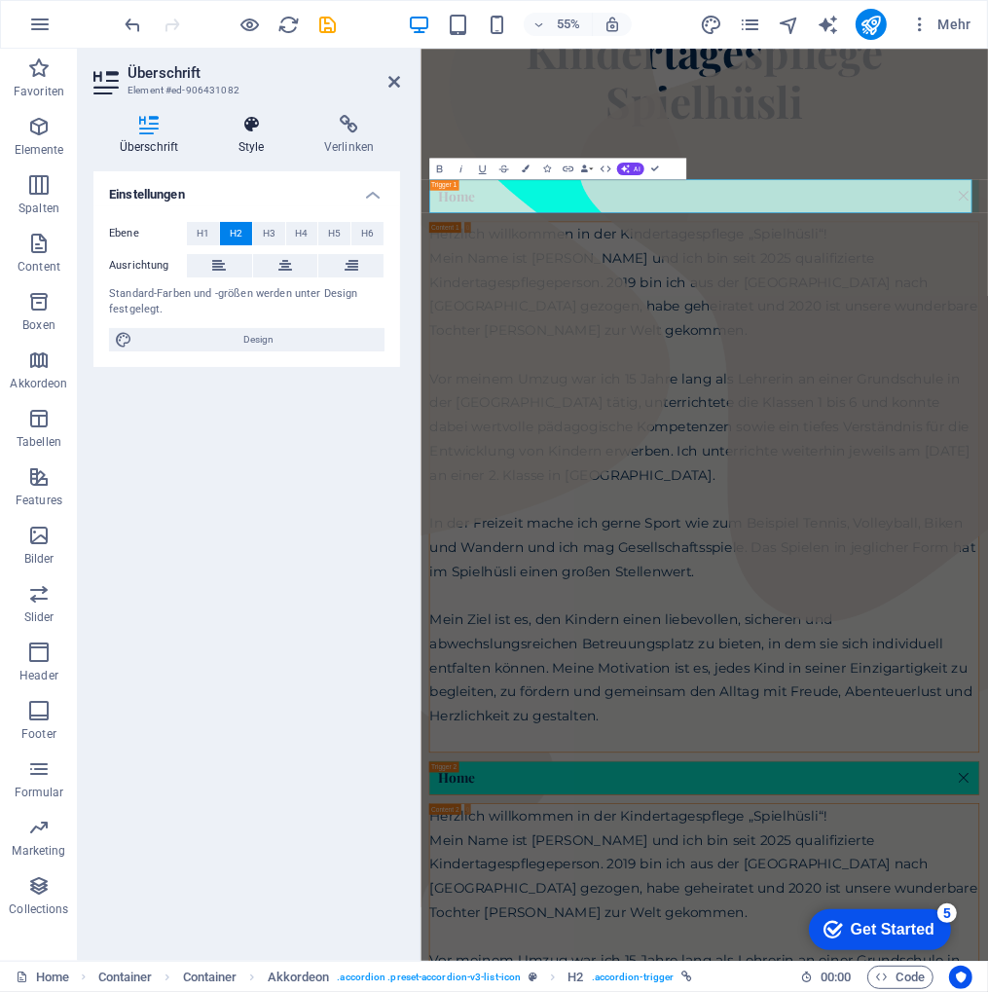
click at [242, 122] on icon at bounding box center [251, 124] width 78 height 19
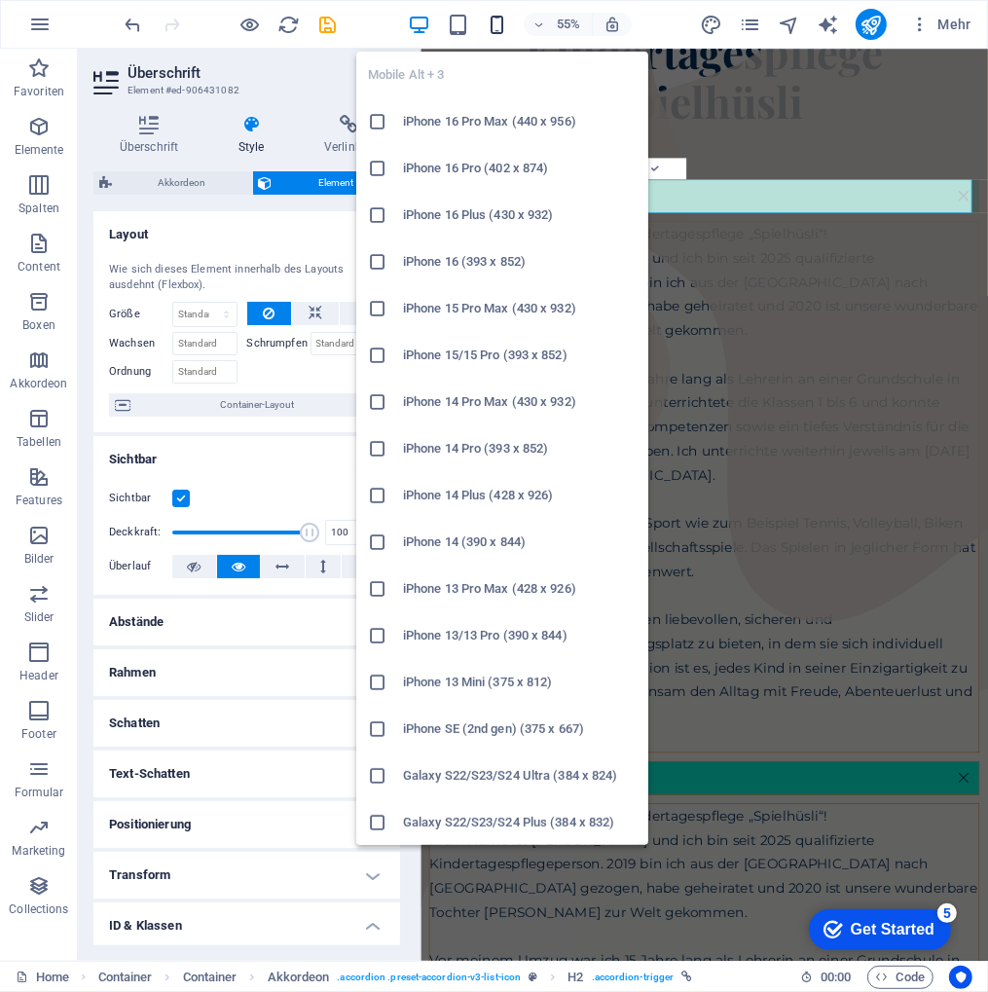
click at [492, 22] on icon "button" at bounding box center [497, 25] width 22 height 22
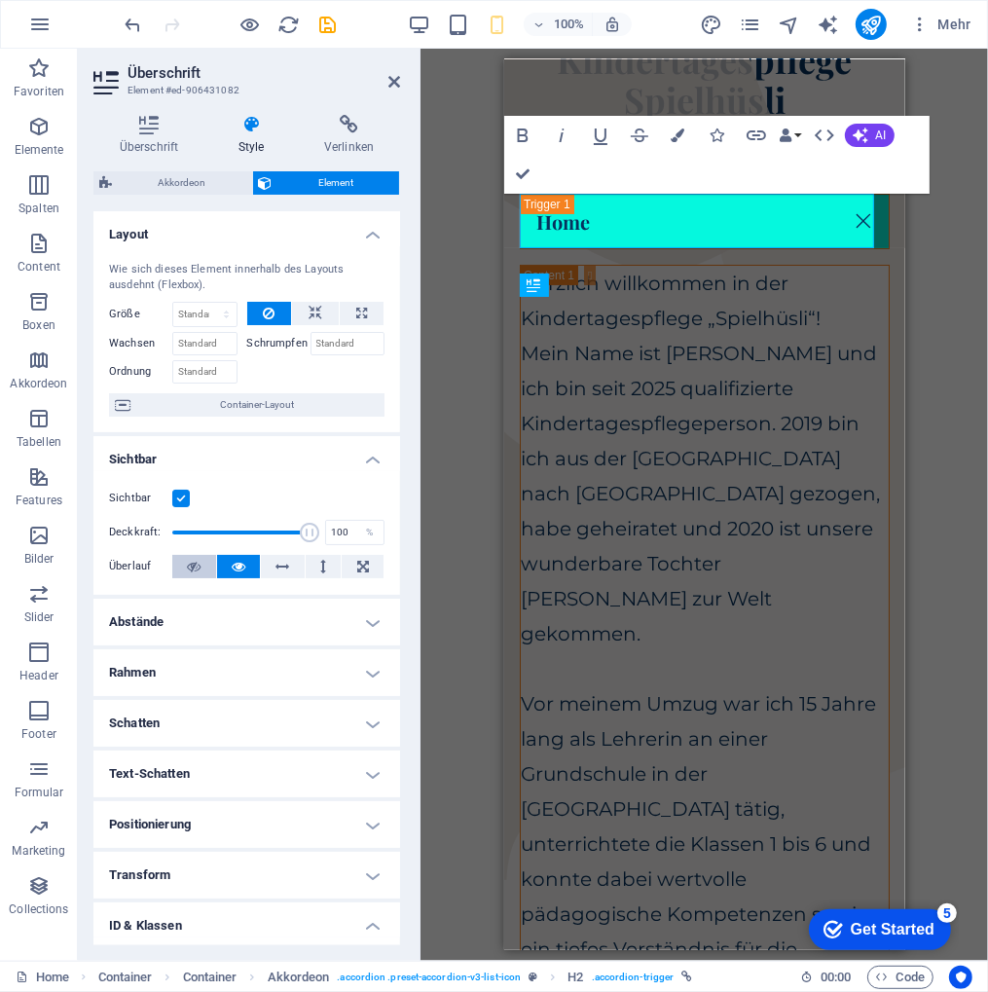
click at [194, 560] on icon at bounding box center [194, 566] width 14 height 23
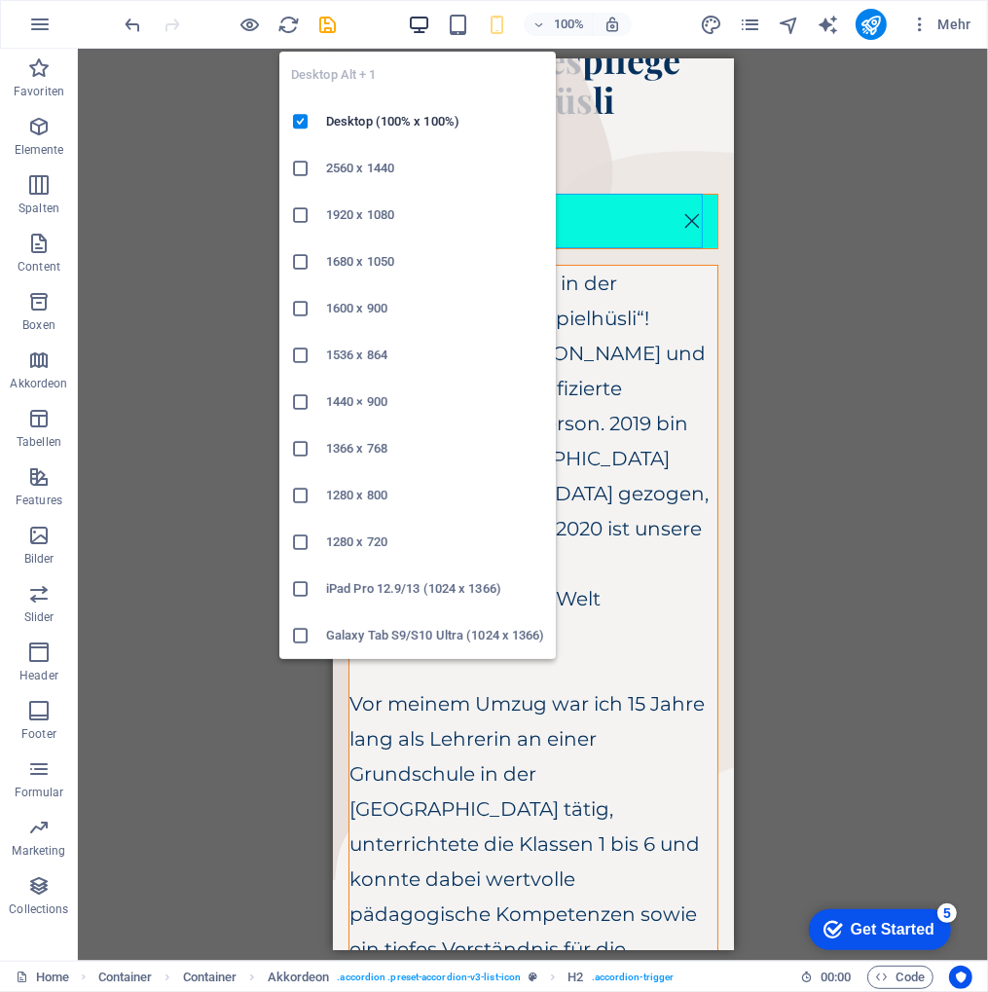
click at [413, 18] on icon "button" at bounding box center [419, 25] width 22 height 22
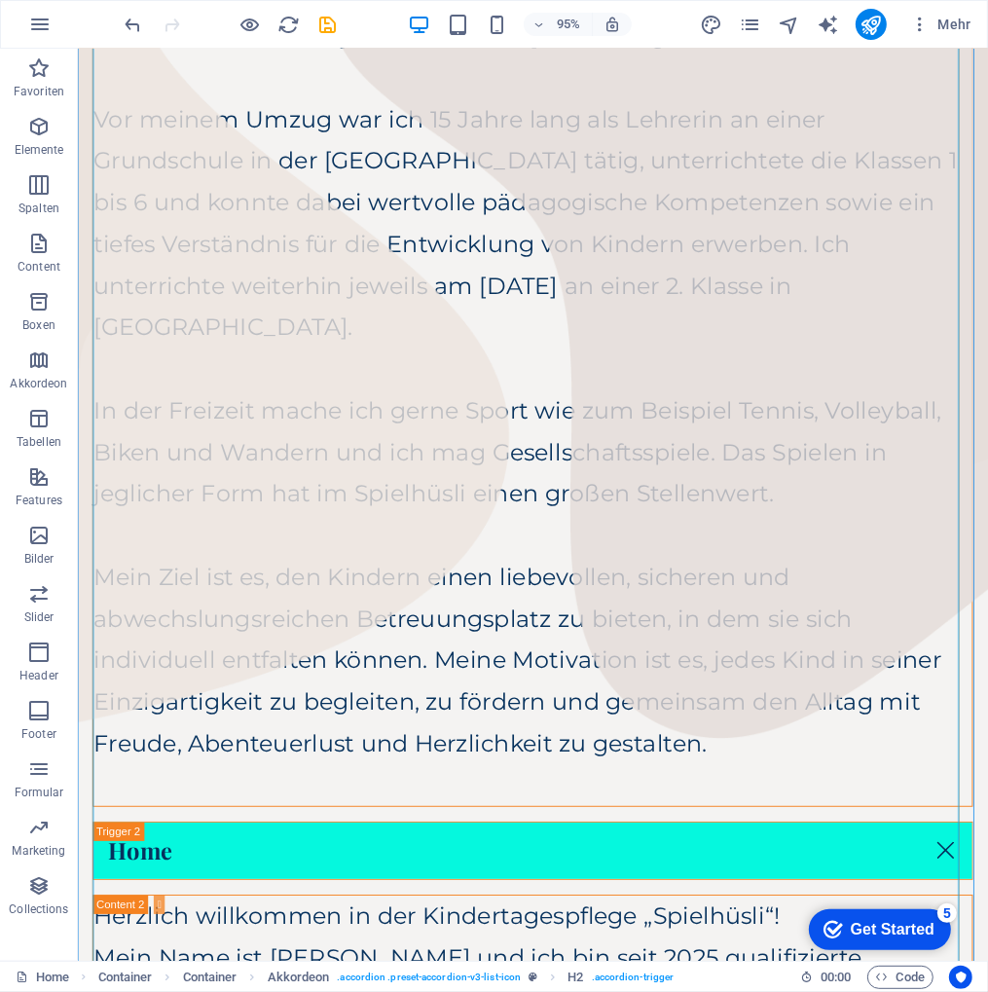
scroll to position [778, 0]
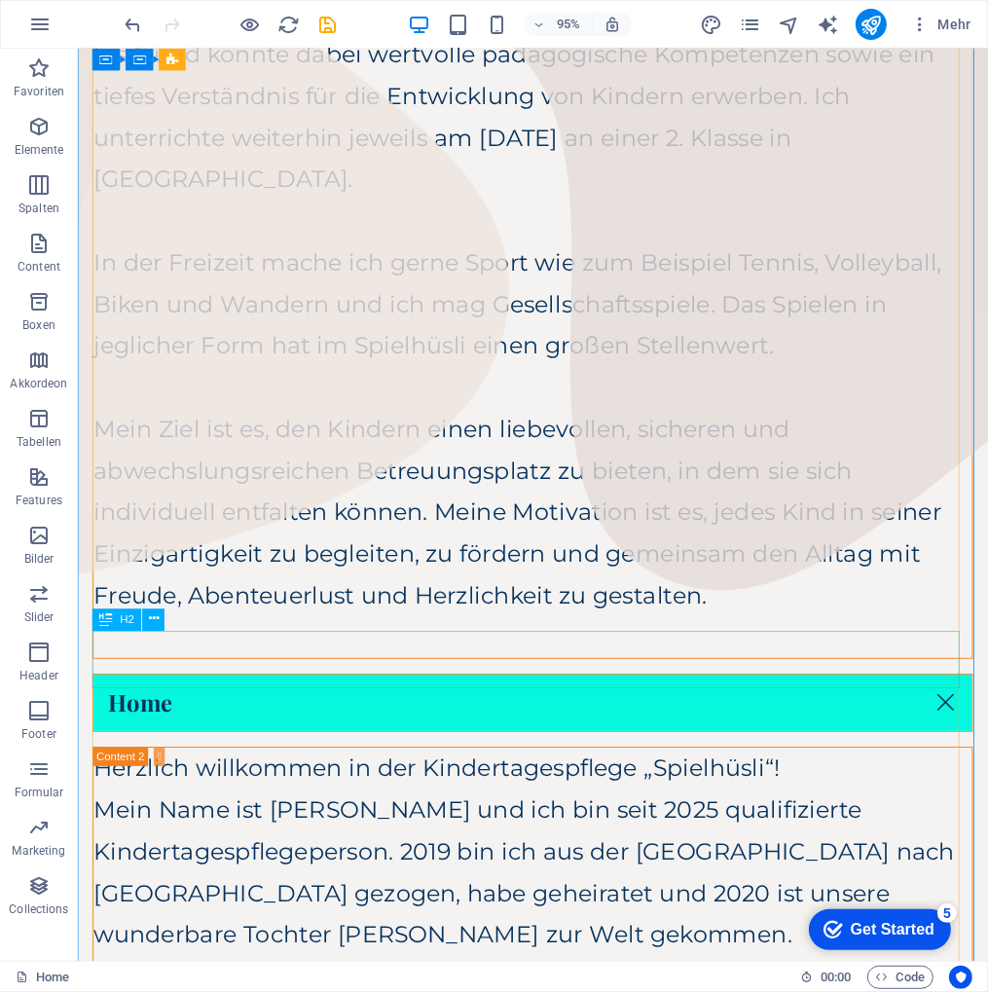
click at [197, 705] on div "Home" at bounding box center [556, 735] width 926 height 61
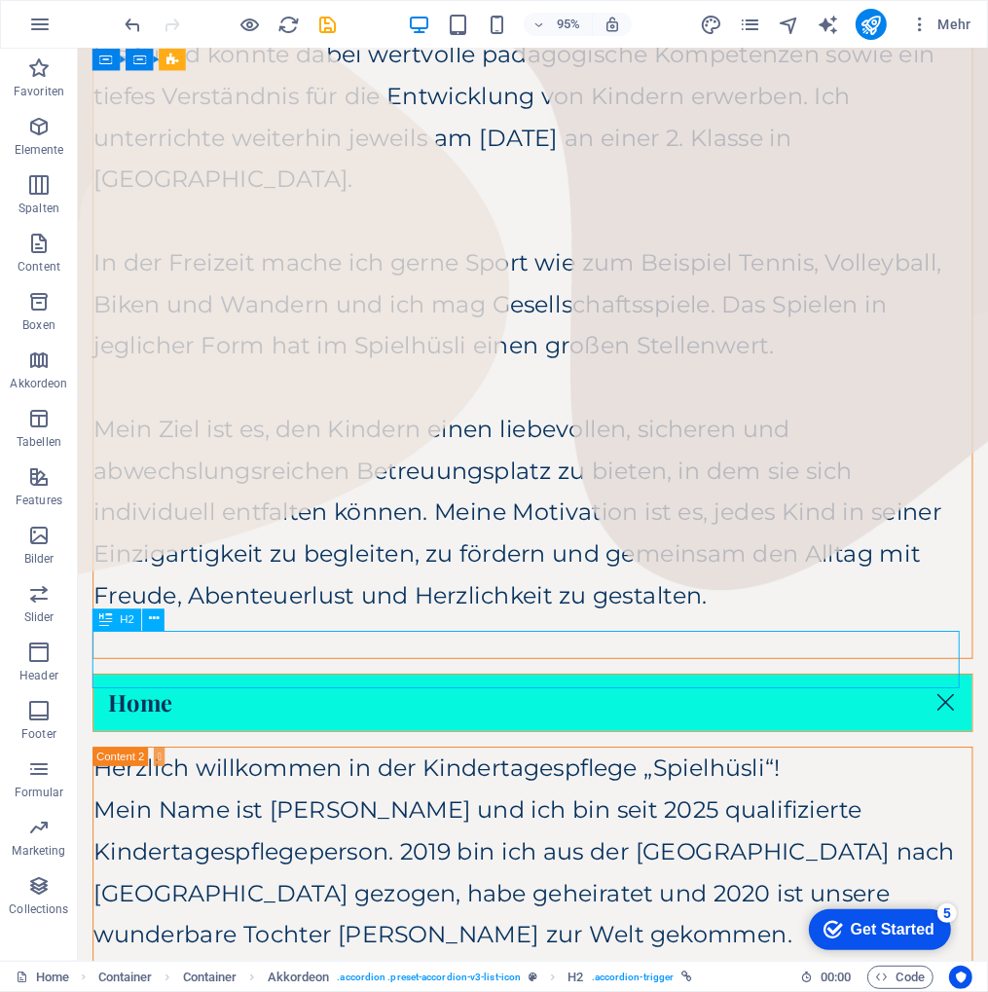
click at [196, 705] on div "Home" at bounding box center [556, 735] width 926 height 61
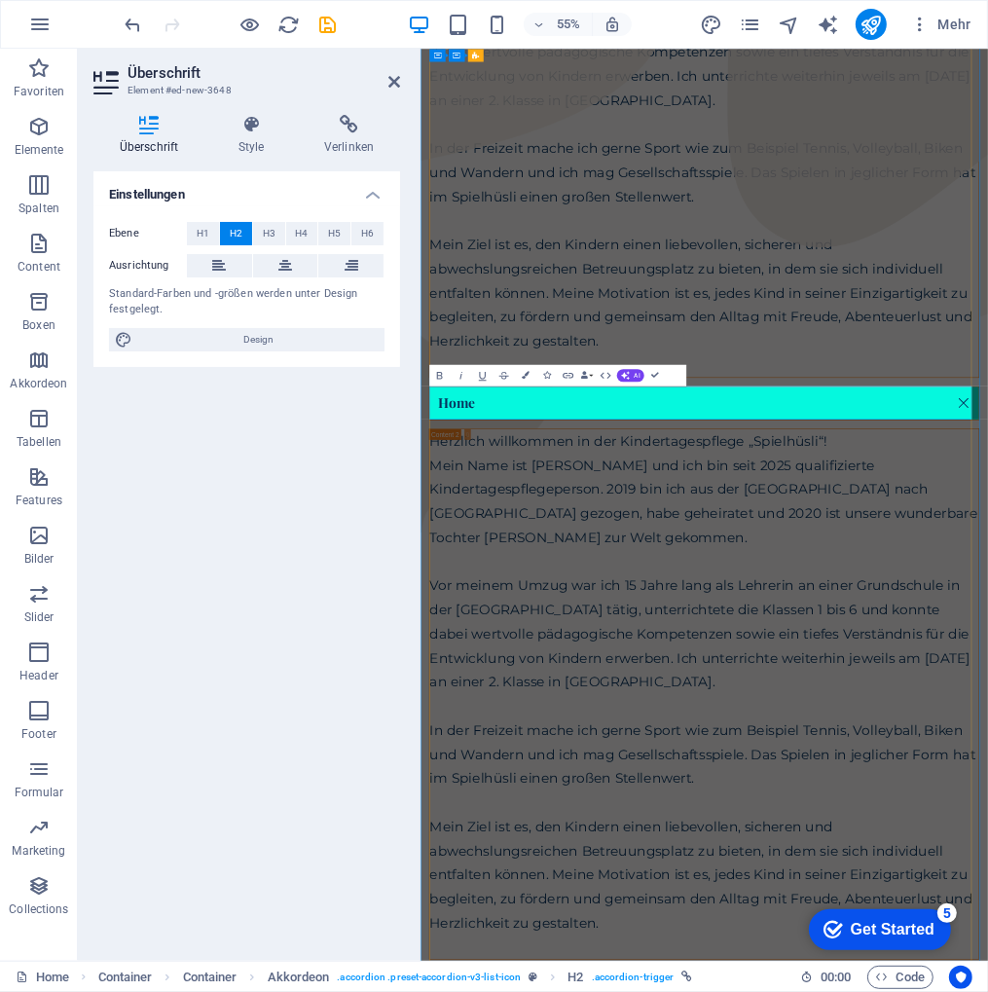
click at [552, 683] on link "Home" at bounding box center [935, 692] width 998 height 59
click at [248, 117] on icon at bounding box center [251, 124] width 78 height 19
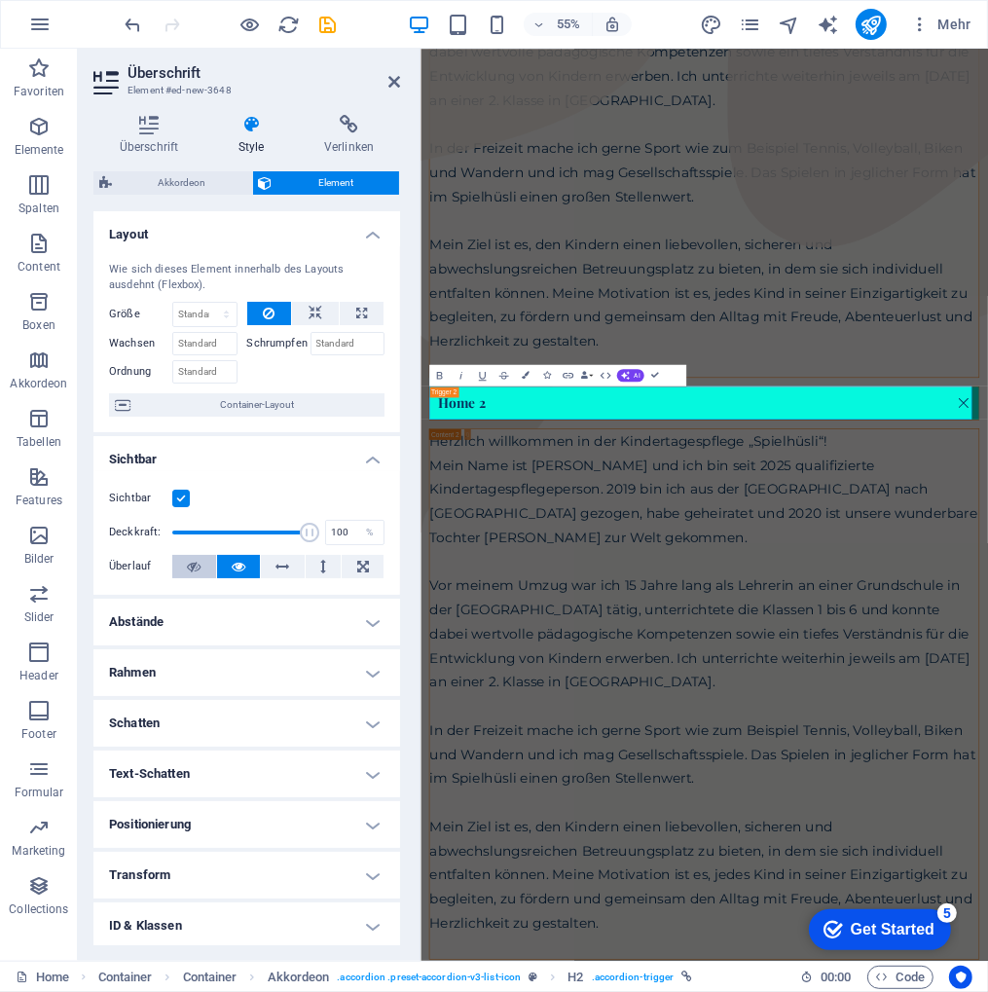
click at [191, 566] on icon at bounding box center [194, 566] width 14 height 23
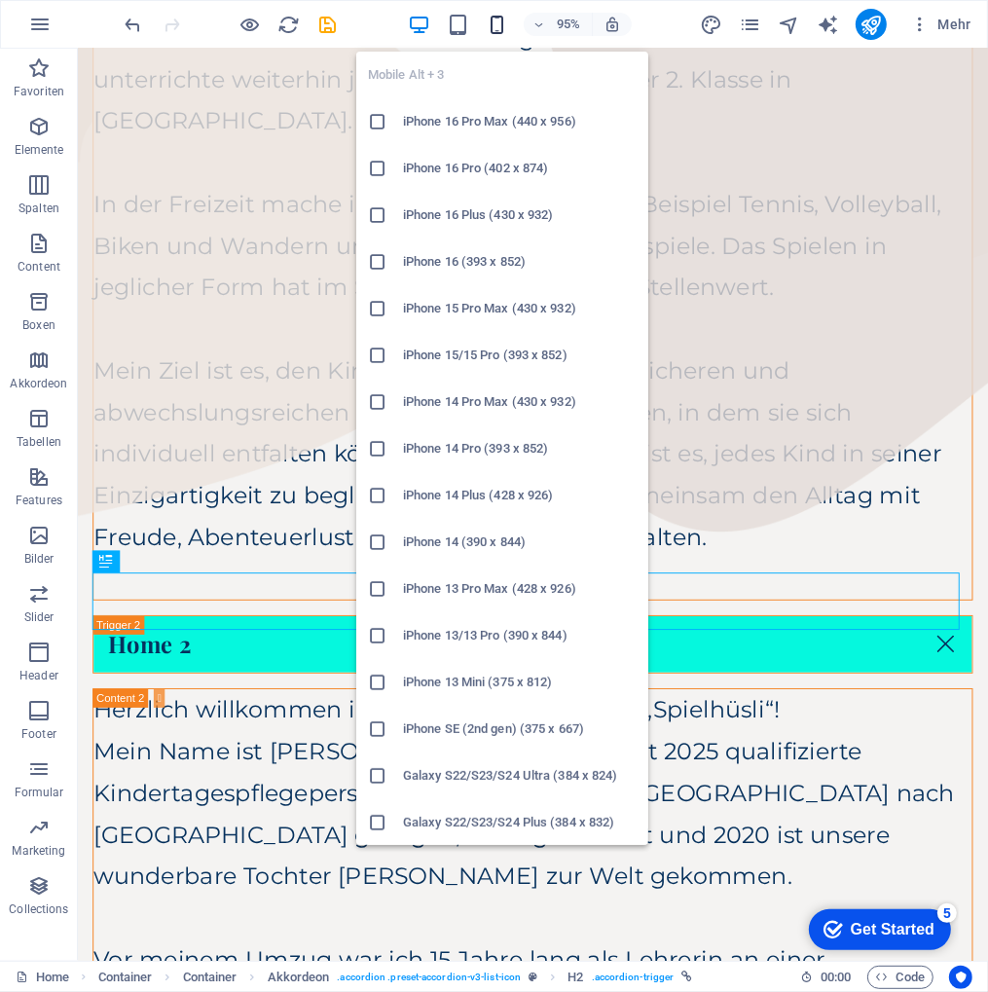
click at [494, 23] on icon "button" at bounding box center [497, 25] width 22 height 22
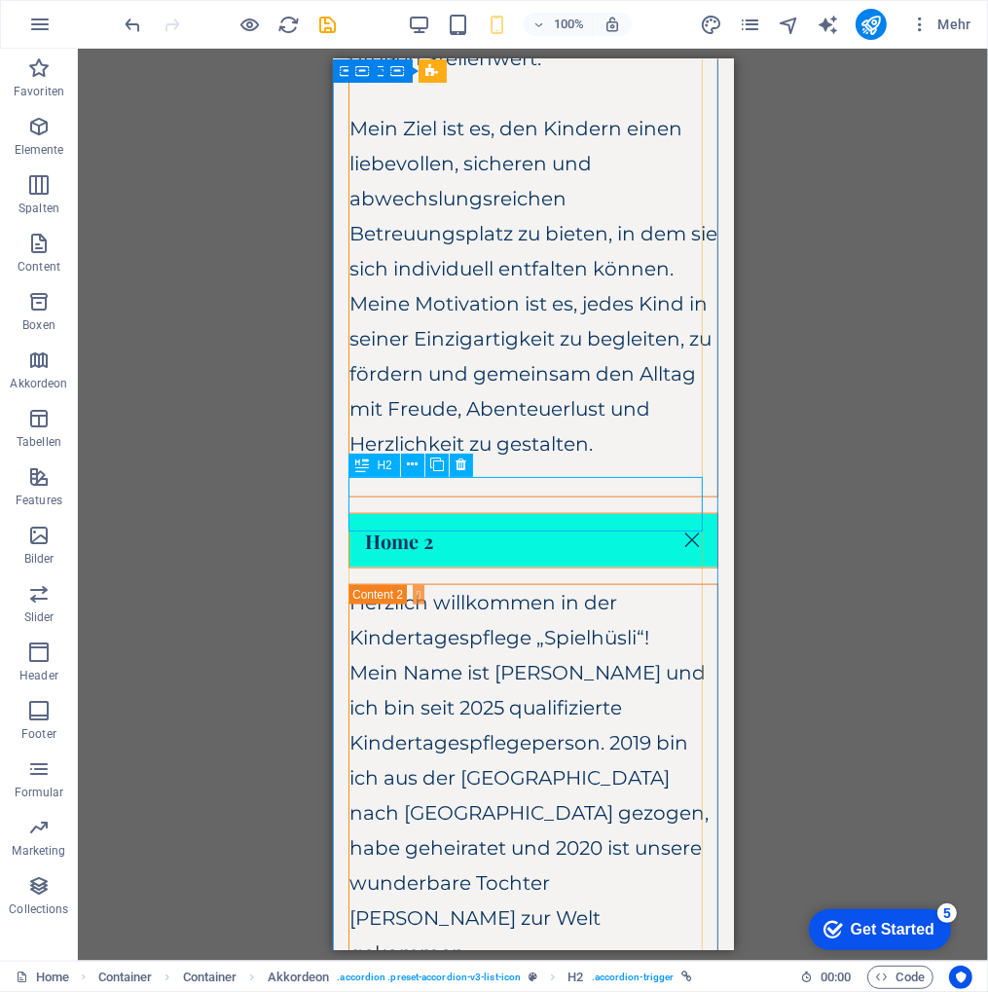
click at [458, 512] on div "Home 2" at bounding box center [532, 539] width 370 height 55
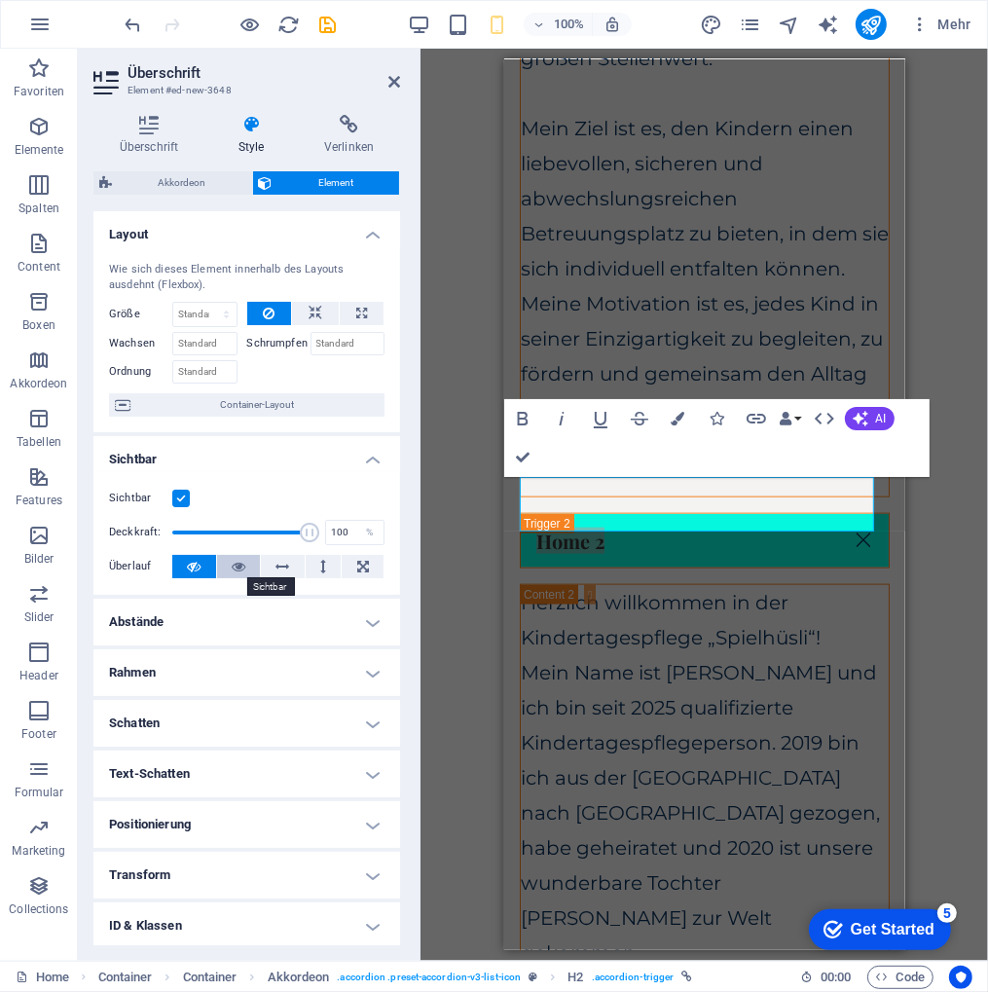
click at [240, 566] on icon at bounding box center [239, 566] width 14 height 23
click at [318, 18] on icon "save" at bounding box center [328, 25] width 22 height 22
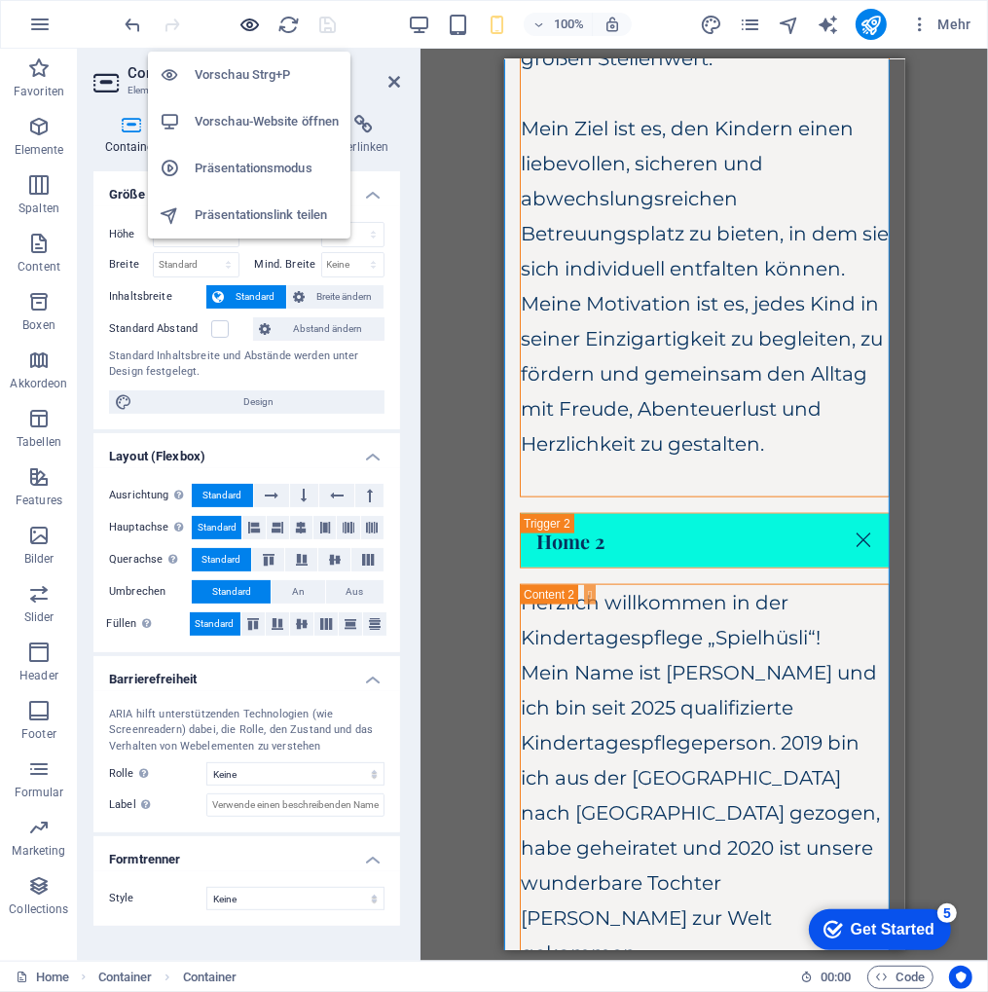
click at [244, 18] on icon "button" at bounding box center [250, 25] width 22 height 22
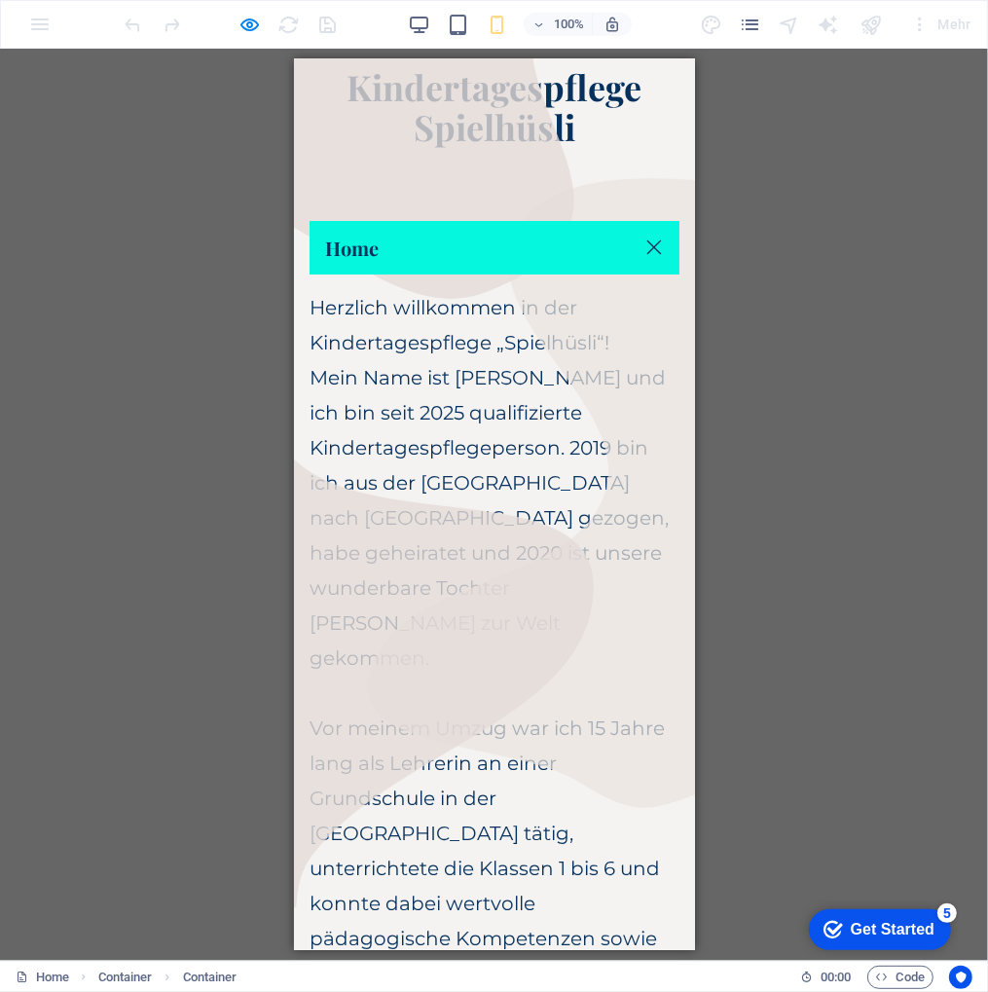
scroll to position [0, 0]
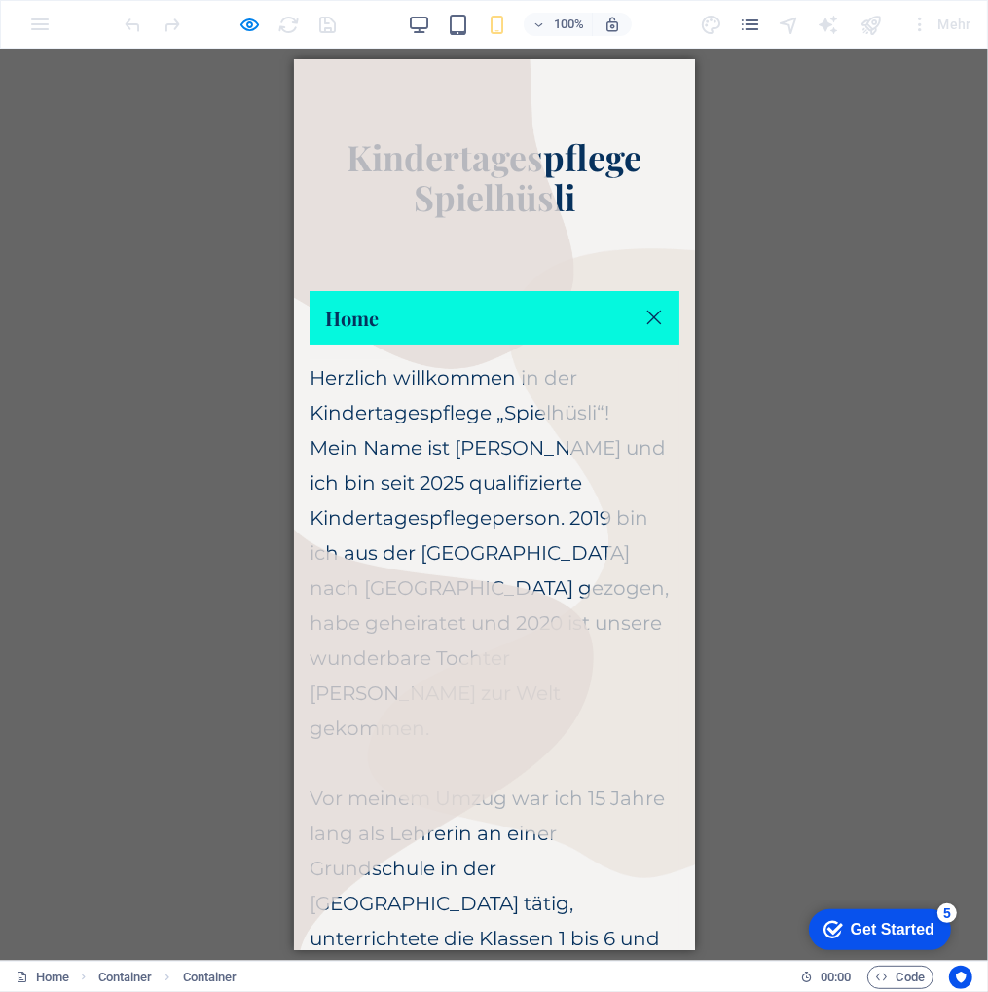
click at [633, 311] on link "Home" at bounding box center [493, 317] width 370 height 54
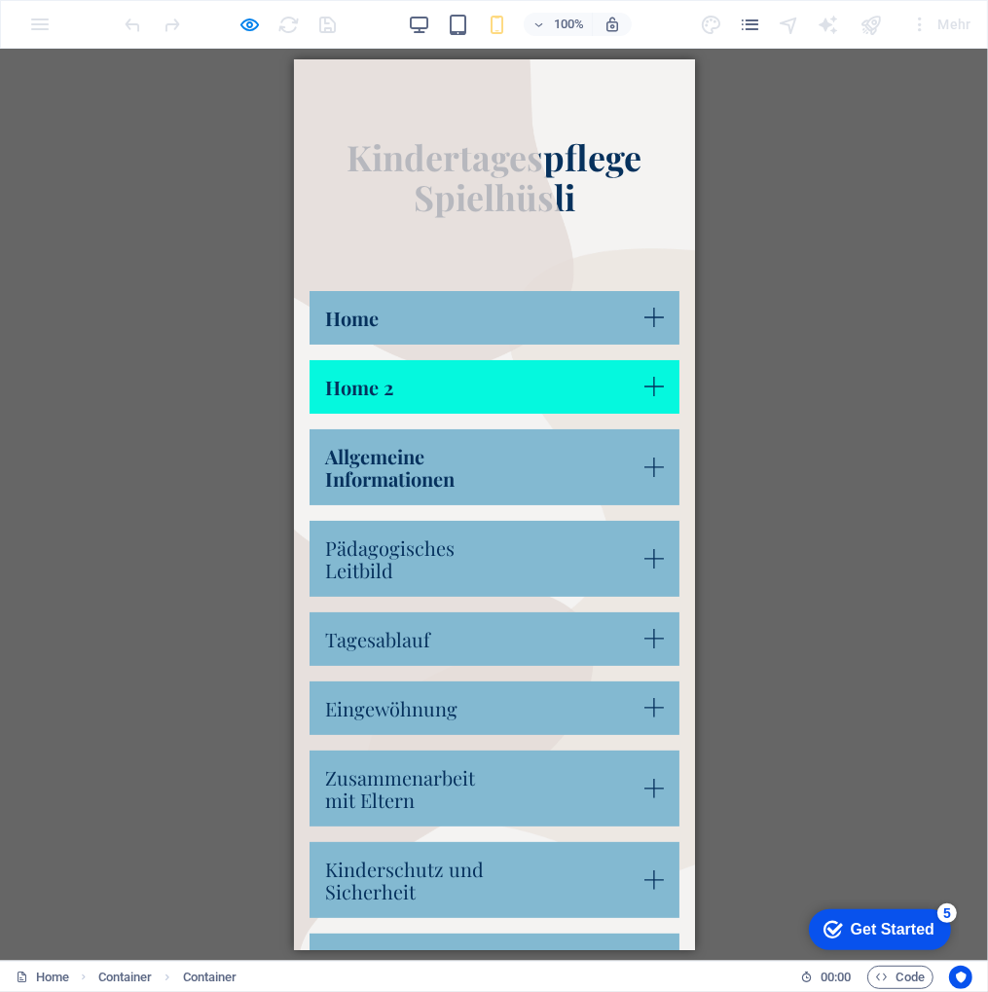
click at [639, 382] on link "Home 2" at bounding box center [493, 386] width 370 height 54
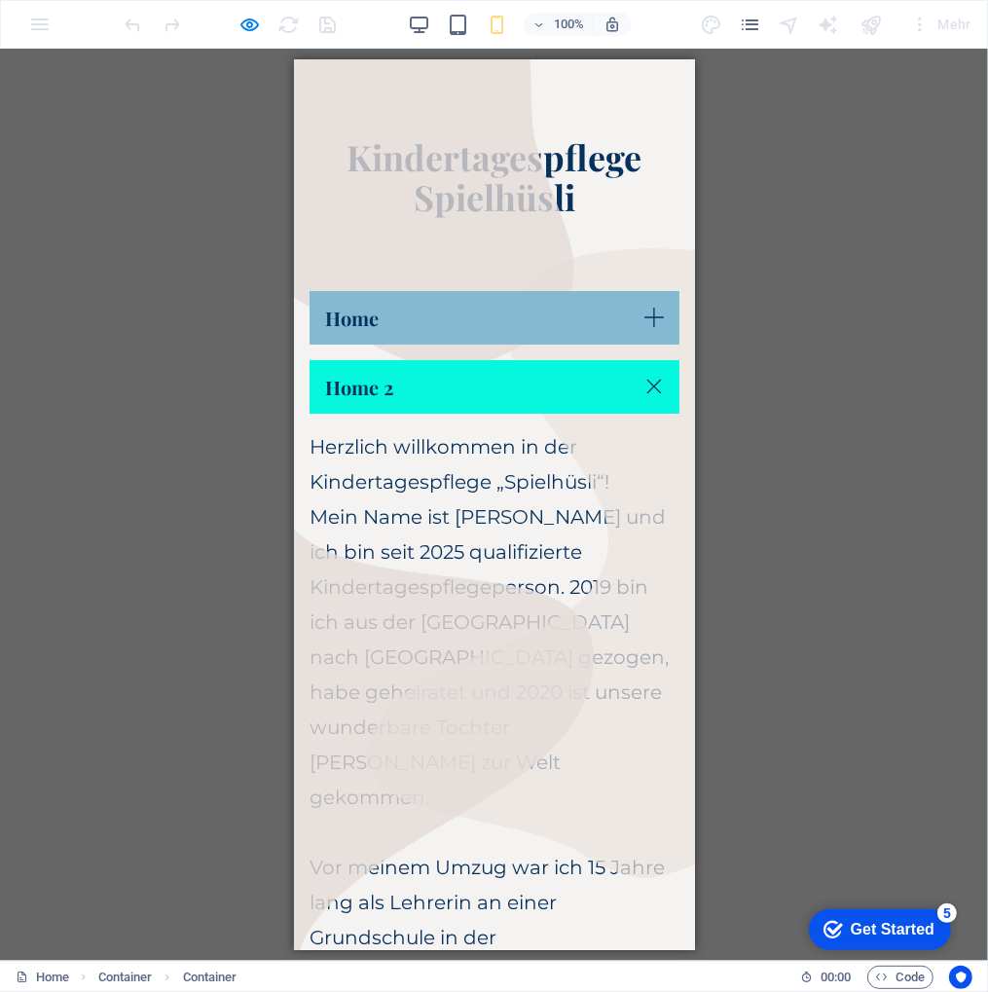
click at [639, 382] on link "Home 2" at bounding box center [493, 386] width 370 height 54
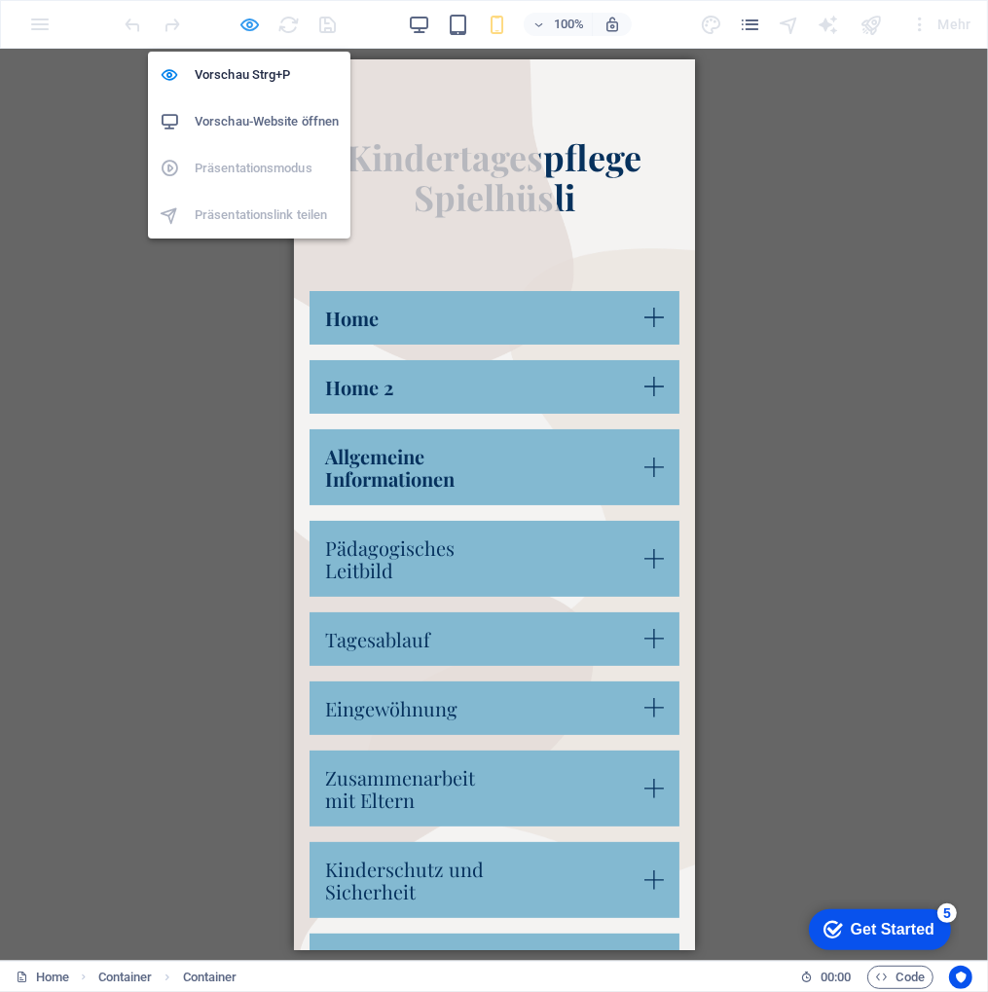
click at [245, 18] on icon "button" at bounding box center [250, 25] width 22 height 22
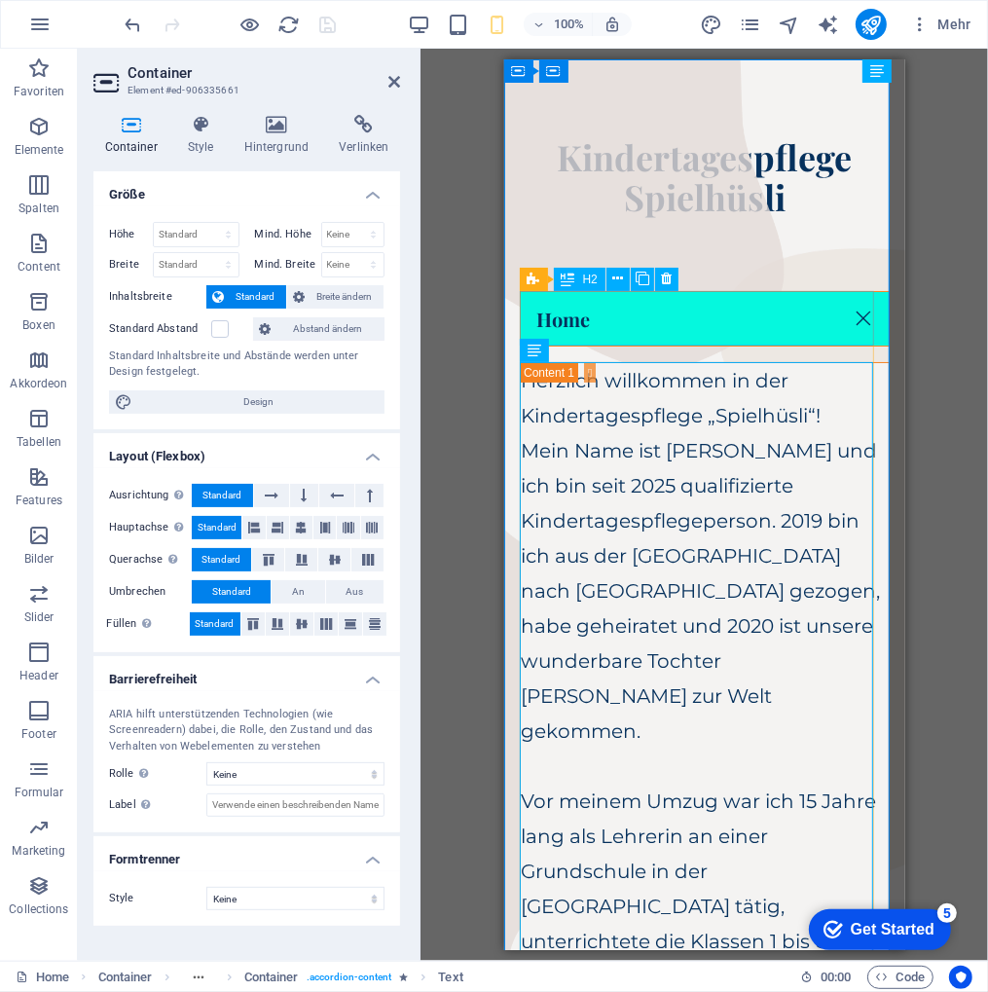
click at [551, 310] on div "Home" at bounding box center [704, 317] width 370 height 55
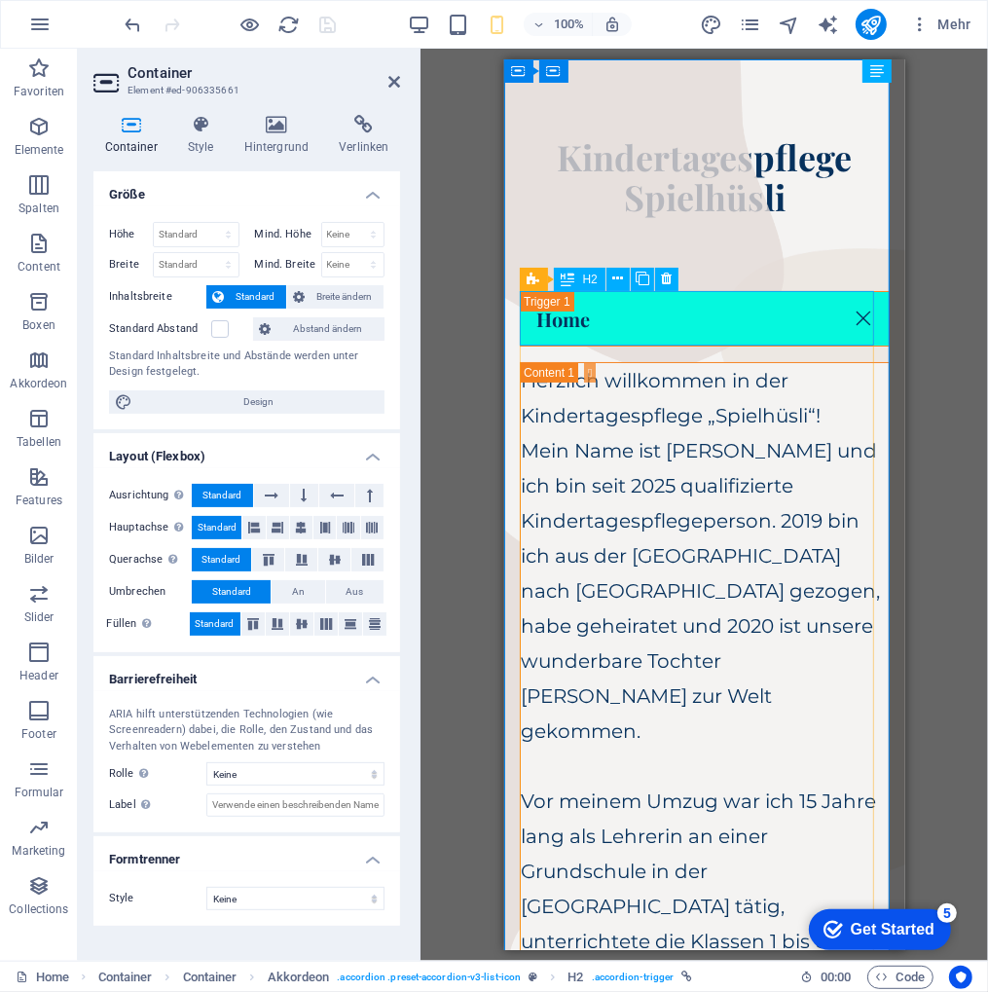
click at [566, 275] on icon at bounding box center [568, 279] width 14 height 23
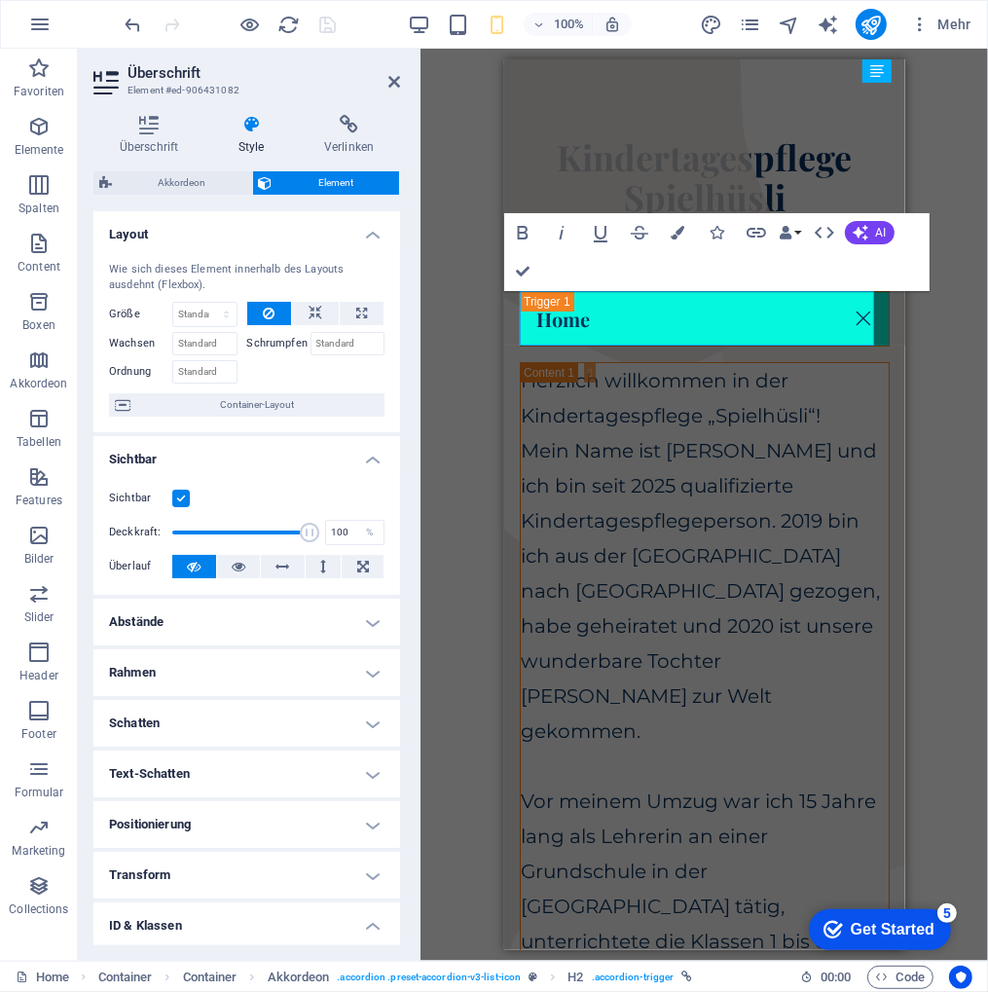
click at [179, 489] on label at bounding box center [181, 498] width 18 height 18
click at [0, 0] on input "Sichtbar" at bounding box center [0, 0] width 0 height 0
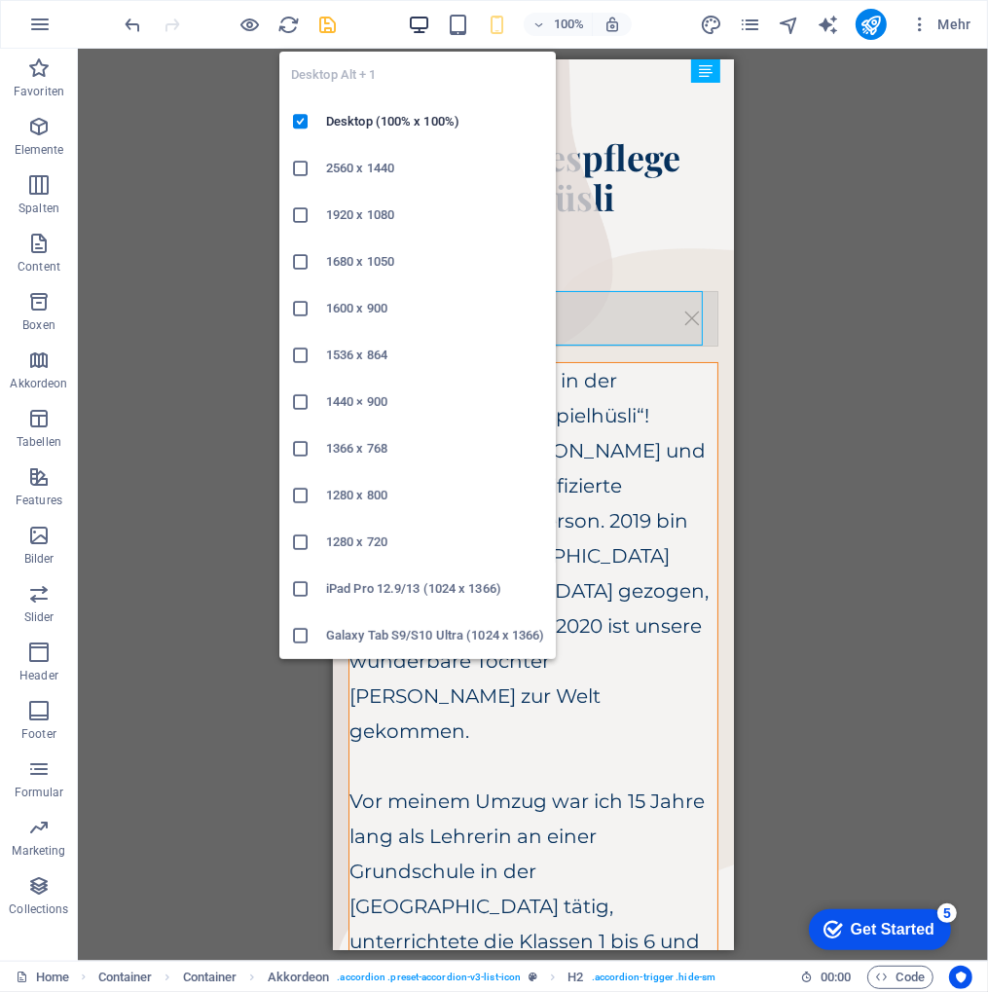
click at [418, 18] on icon "button" at bounding box center [419, 25] width 22 height 22
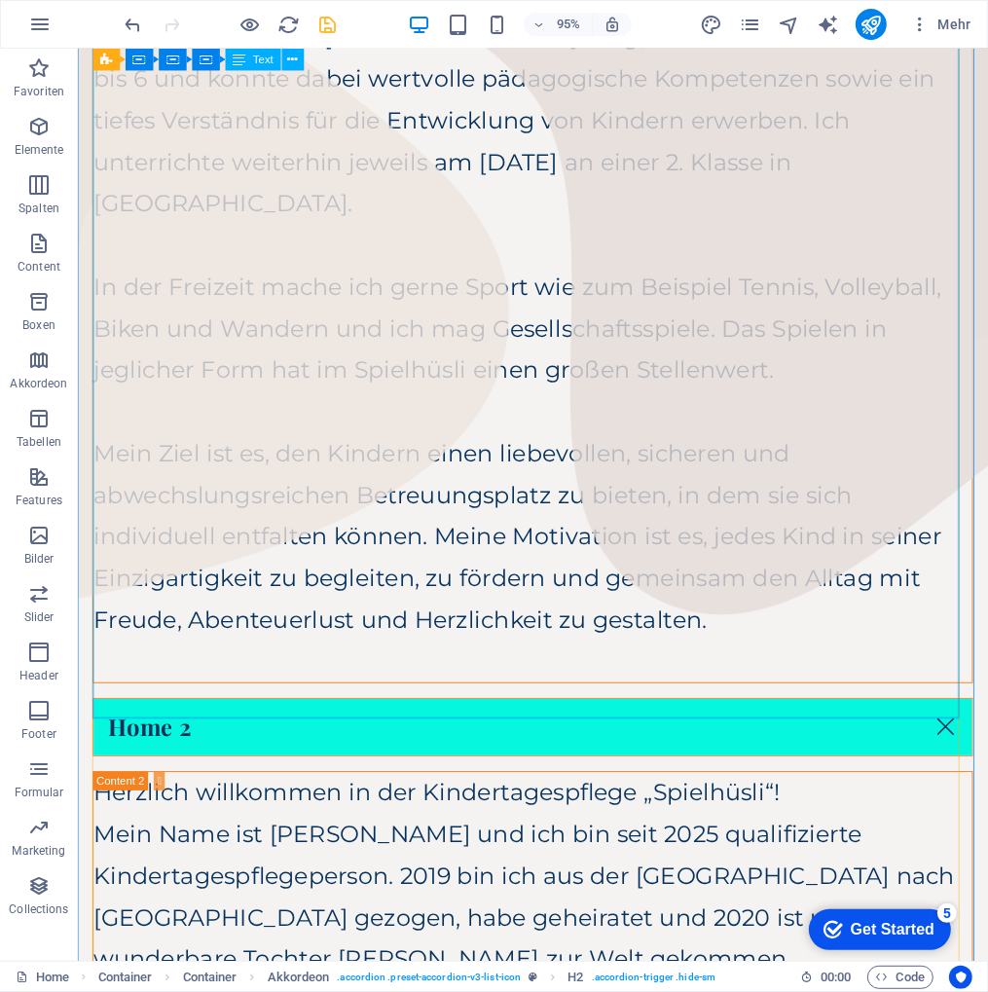
scroll to position [1070, 0]
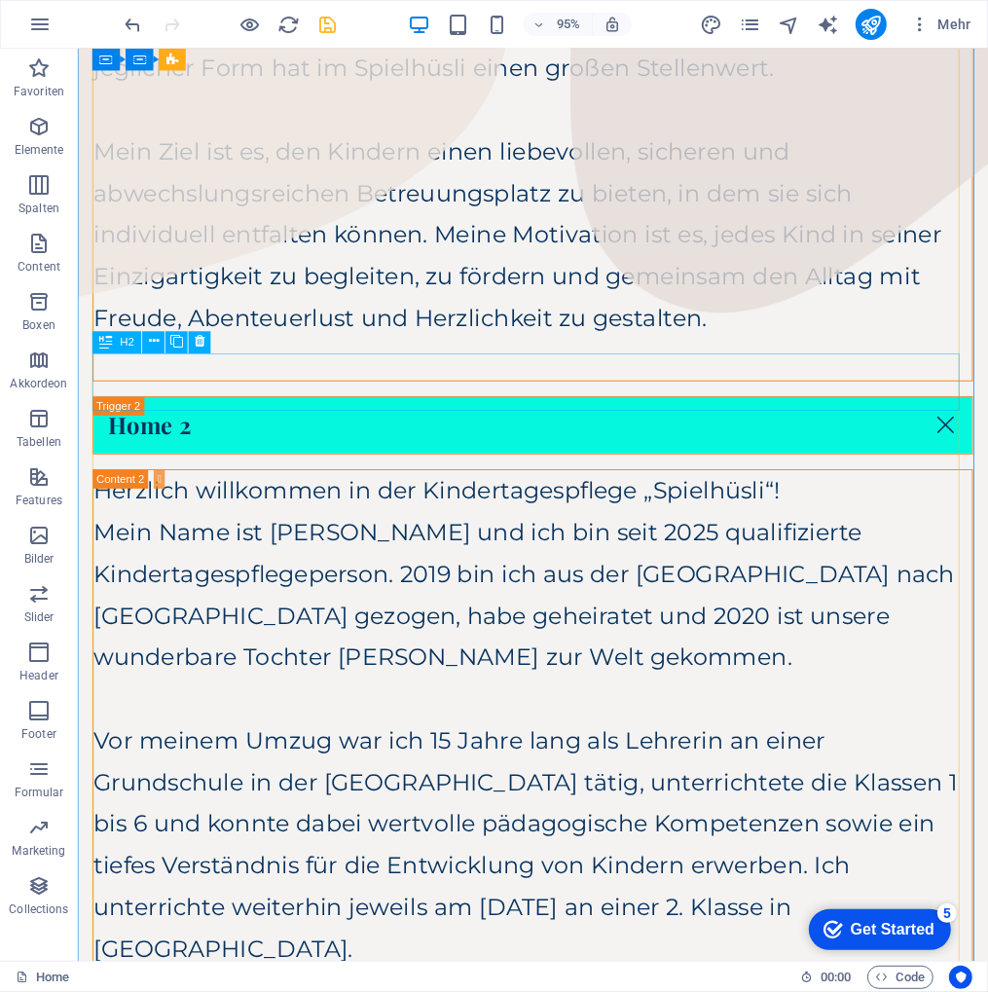
click at [127, 343] on span "H2" at bounding box center [128, 342] width 15 height 11
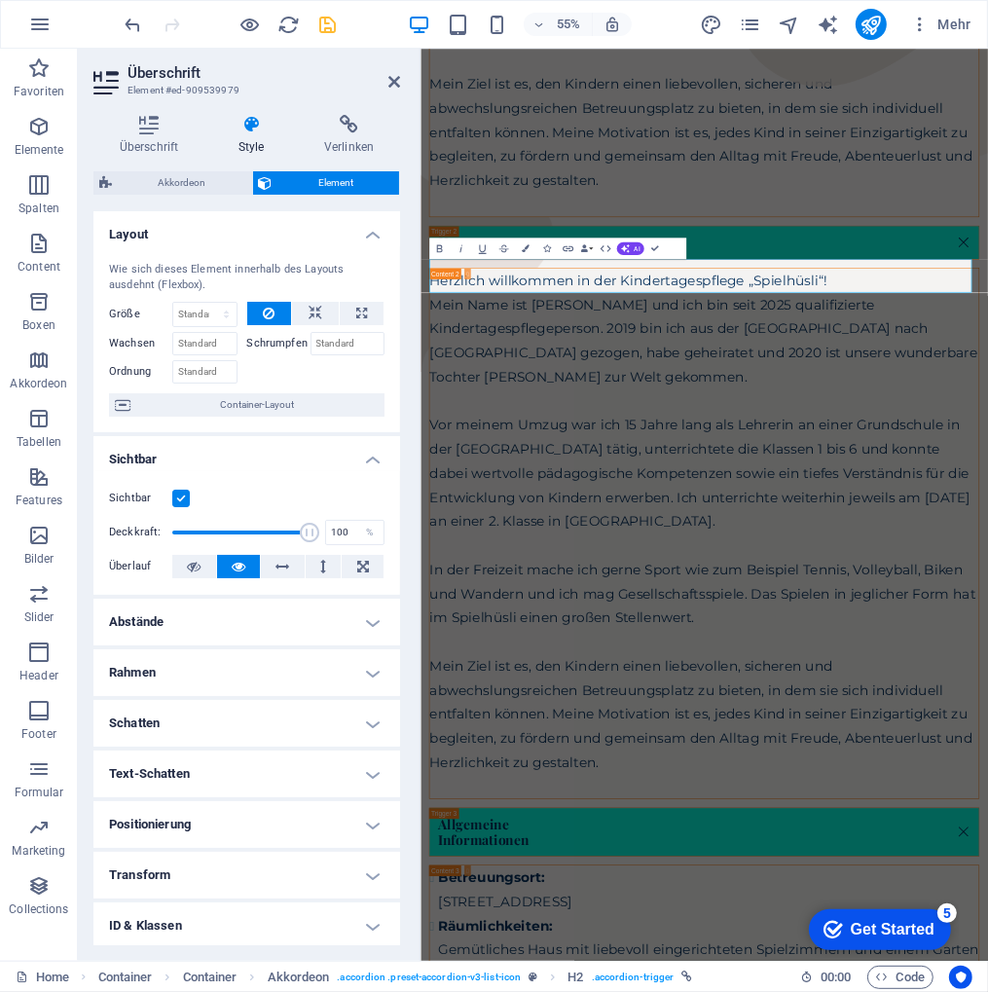
scroll to position [1008, 0]
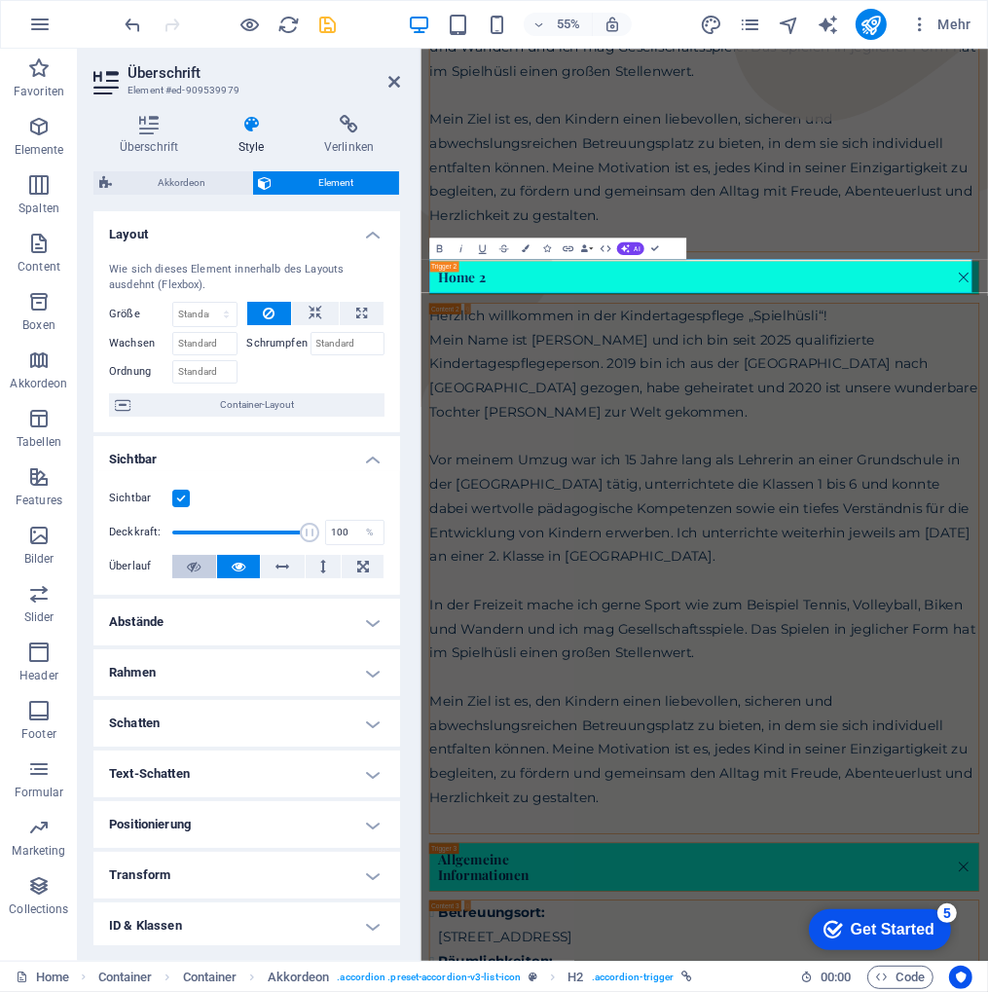
click at [199, 560] on icon at bounding box center [194, 566] width 14 height 23
click at [319, 22] on icon "save" at bounding box center [328, 25] width 22 height 22
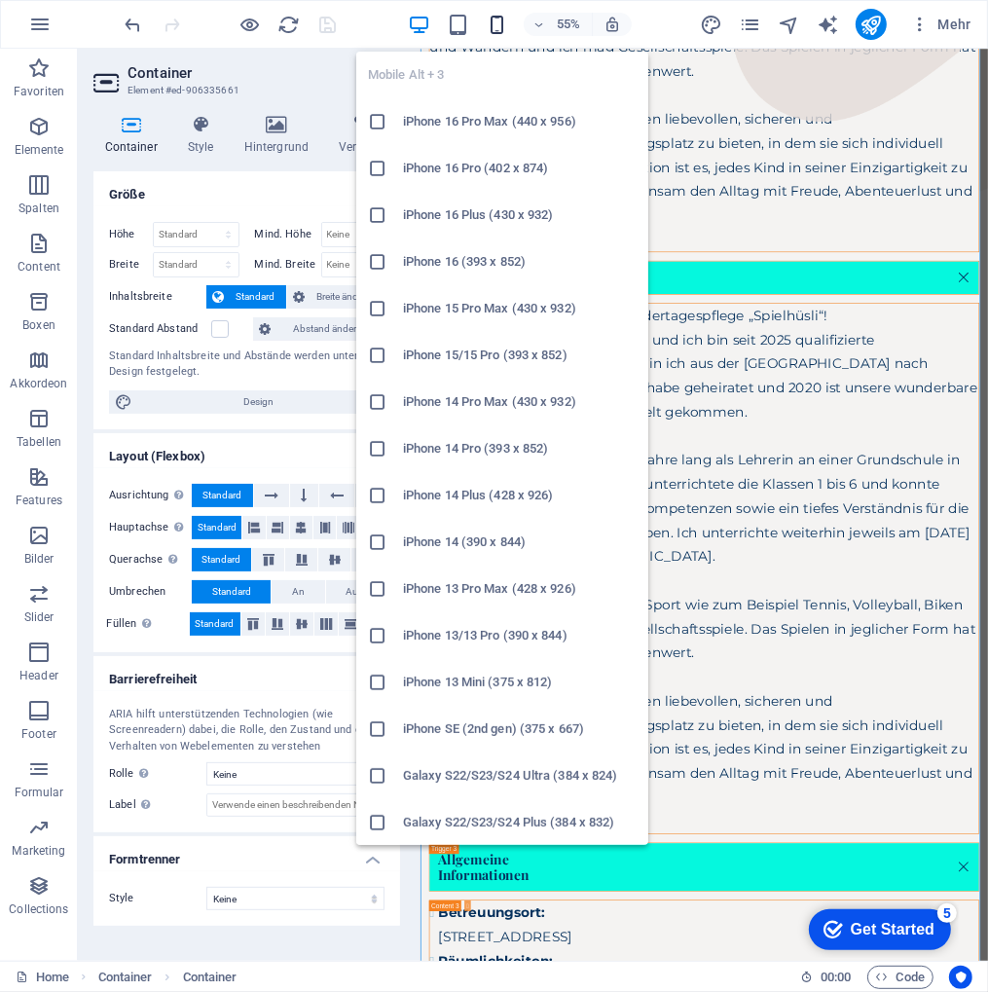
click at [496, 19] on icon "button" at bounding box center [497, 25] width 22 height 22
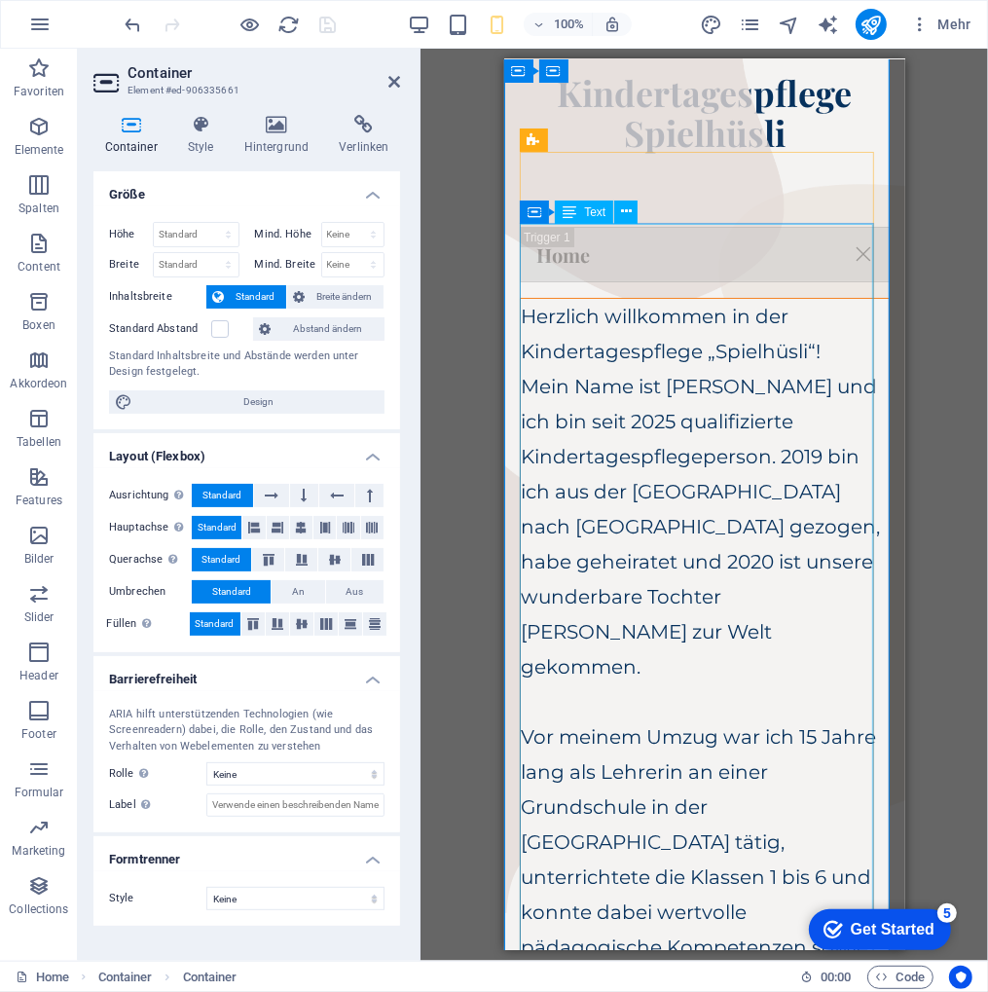
scroll to position [35, 0]
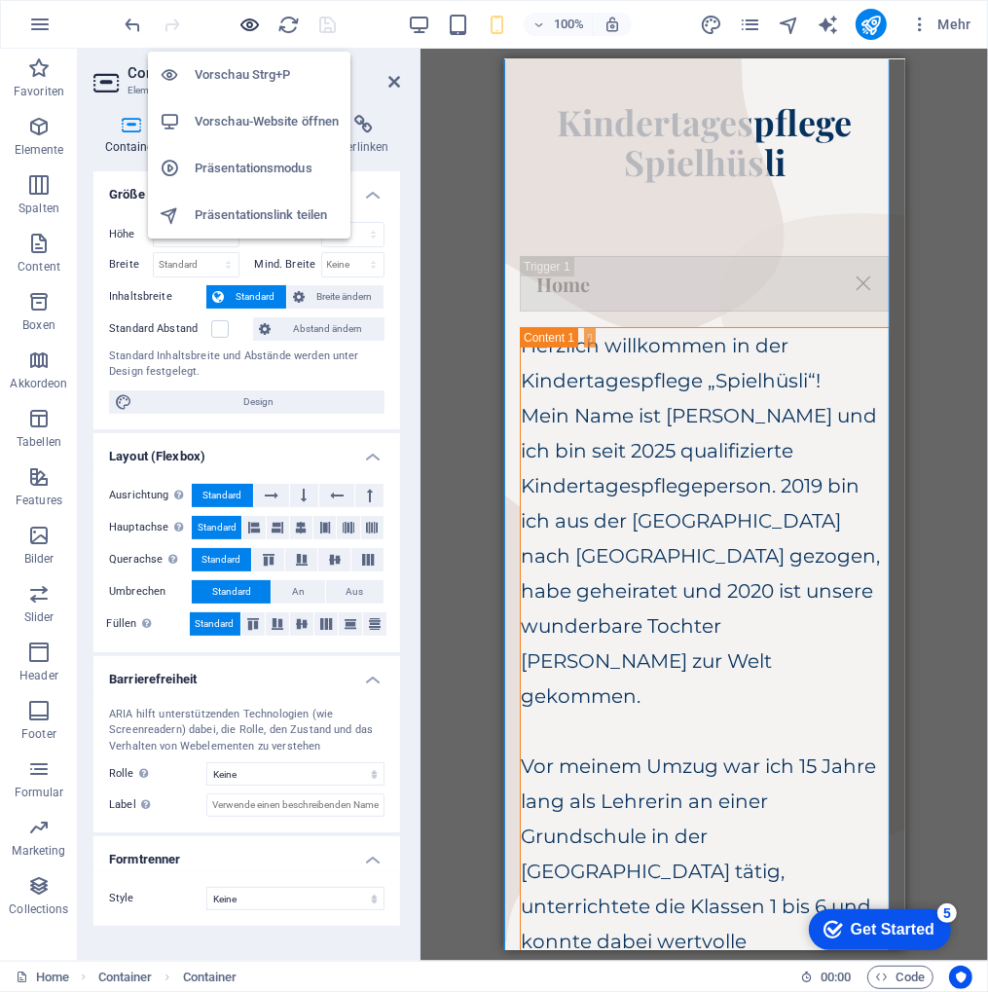
click at [253, 18] on icon "button" at bounding box center [250, 25] width 22 height 22
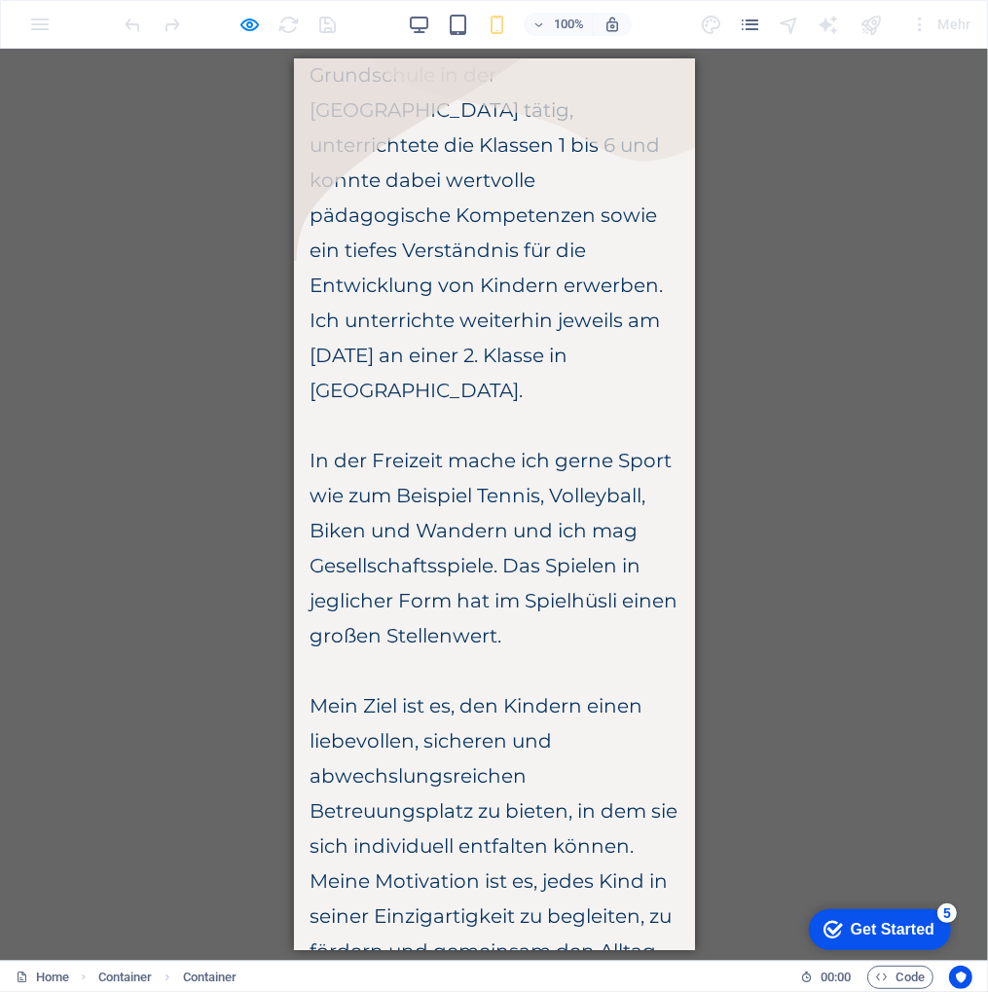
scroll to position [1105, 0]
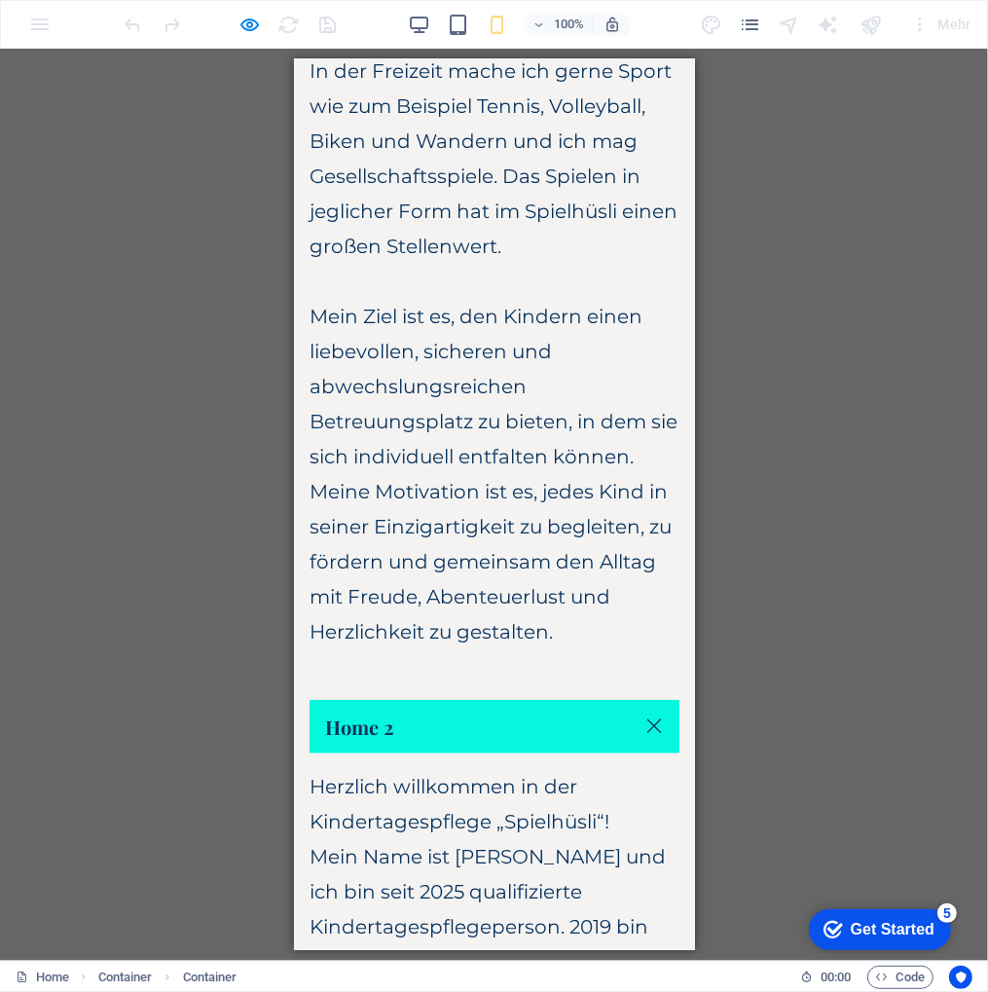
click at [638, 699] on link "Home 2" at bounding box center [493, 726] width 370 height 54
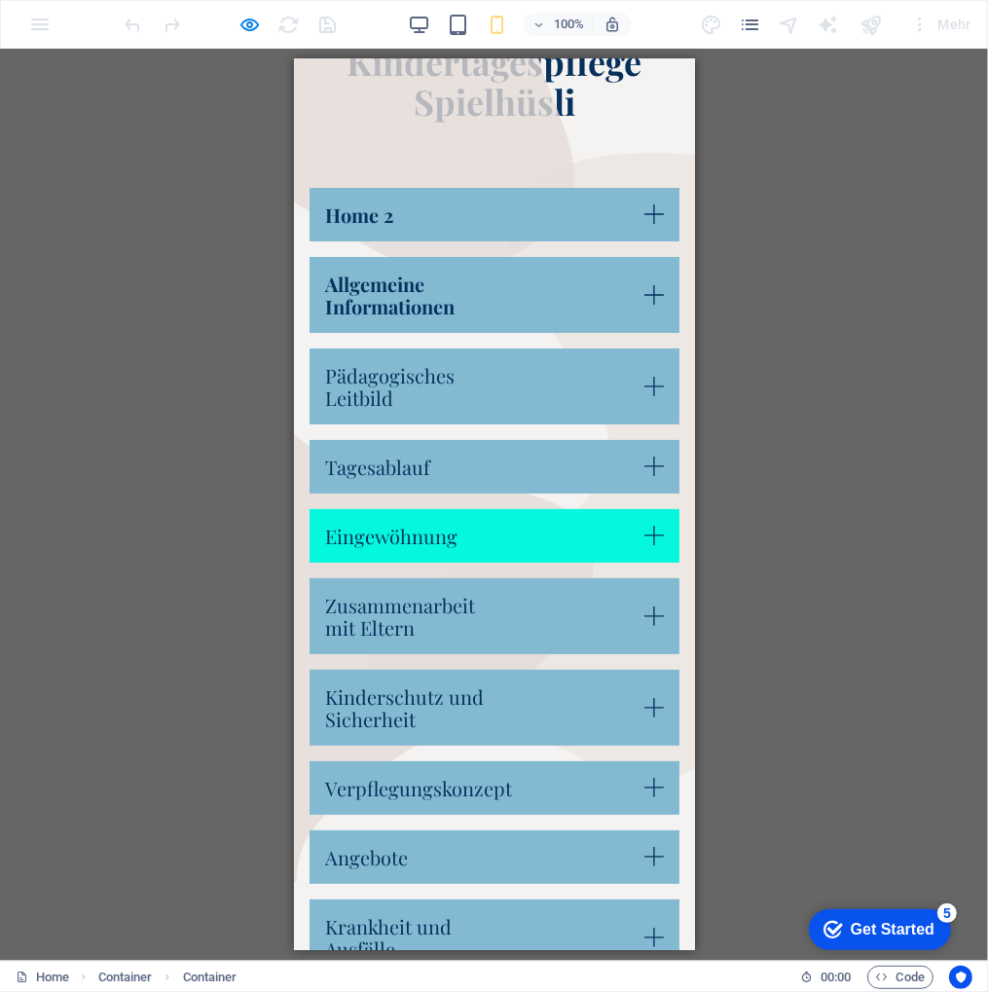
scroll to position [0, 0]
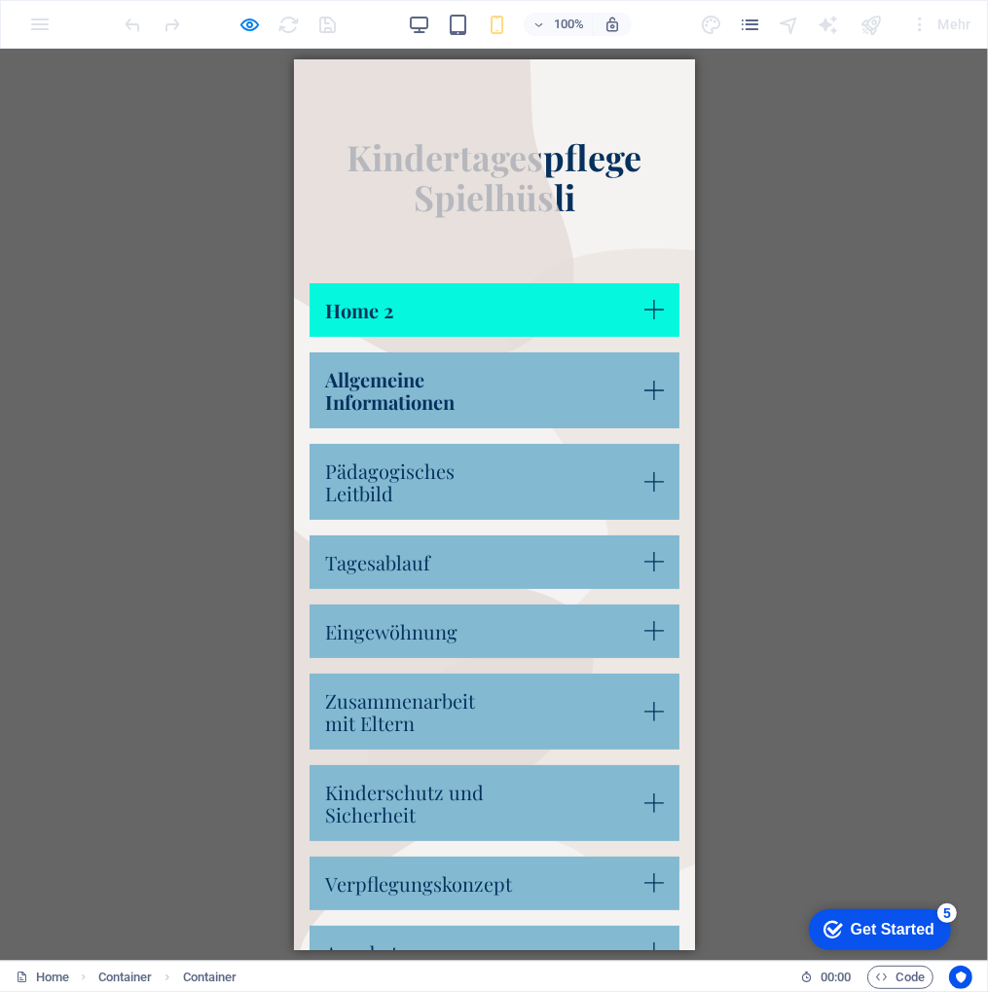
click at [632, 303] on link "Home 2" at bounding box center [493, 309] width 370 height 54
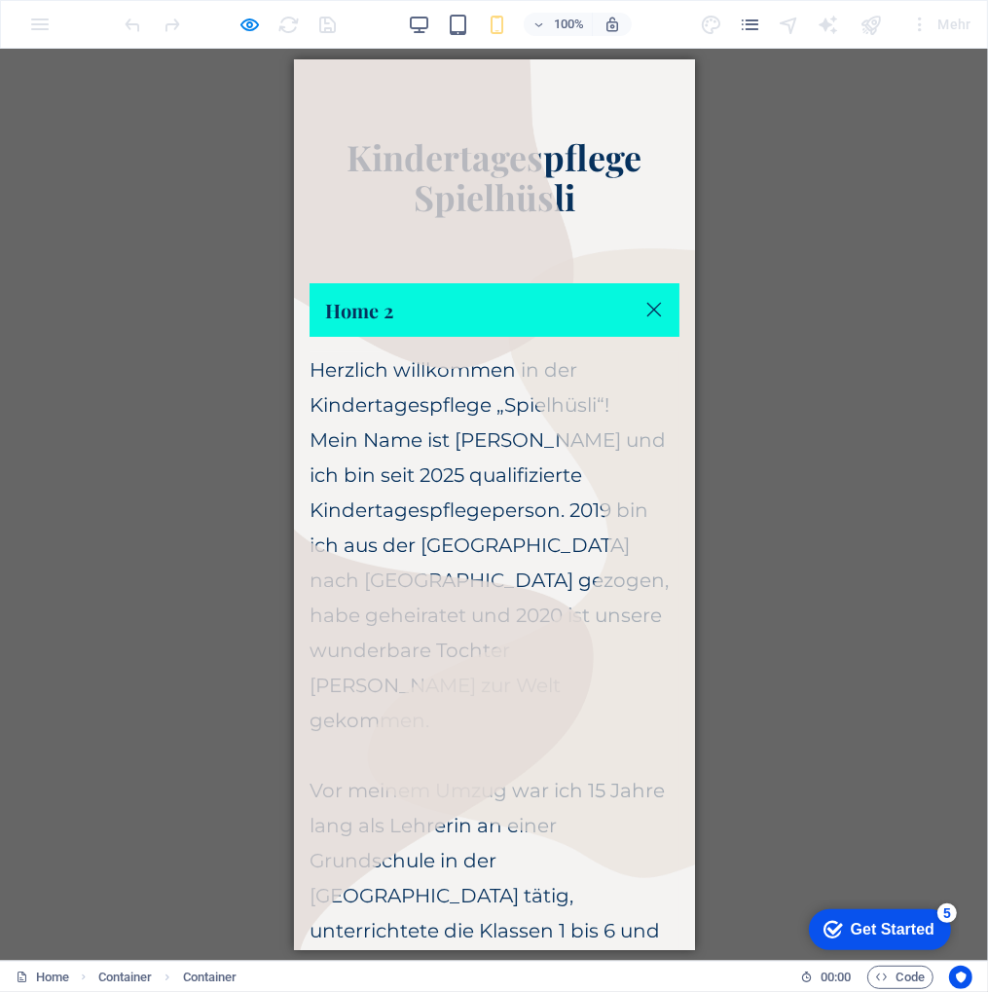
click at [632, 305] on link "Home 2" at bounding box center [493, 309] width 370 height 54
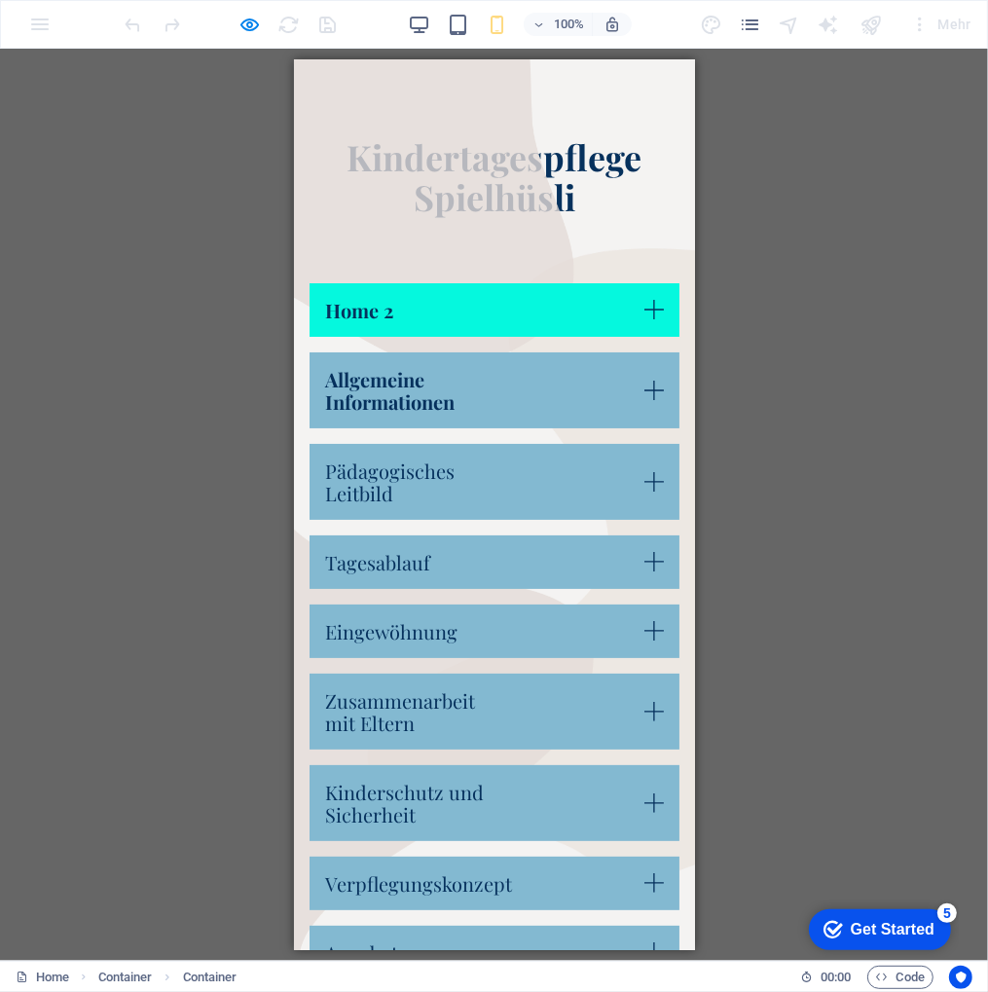
click at [632, 305] on link "Home 2" at bounding box center [493, 309] width 370 height 54
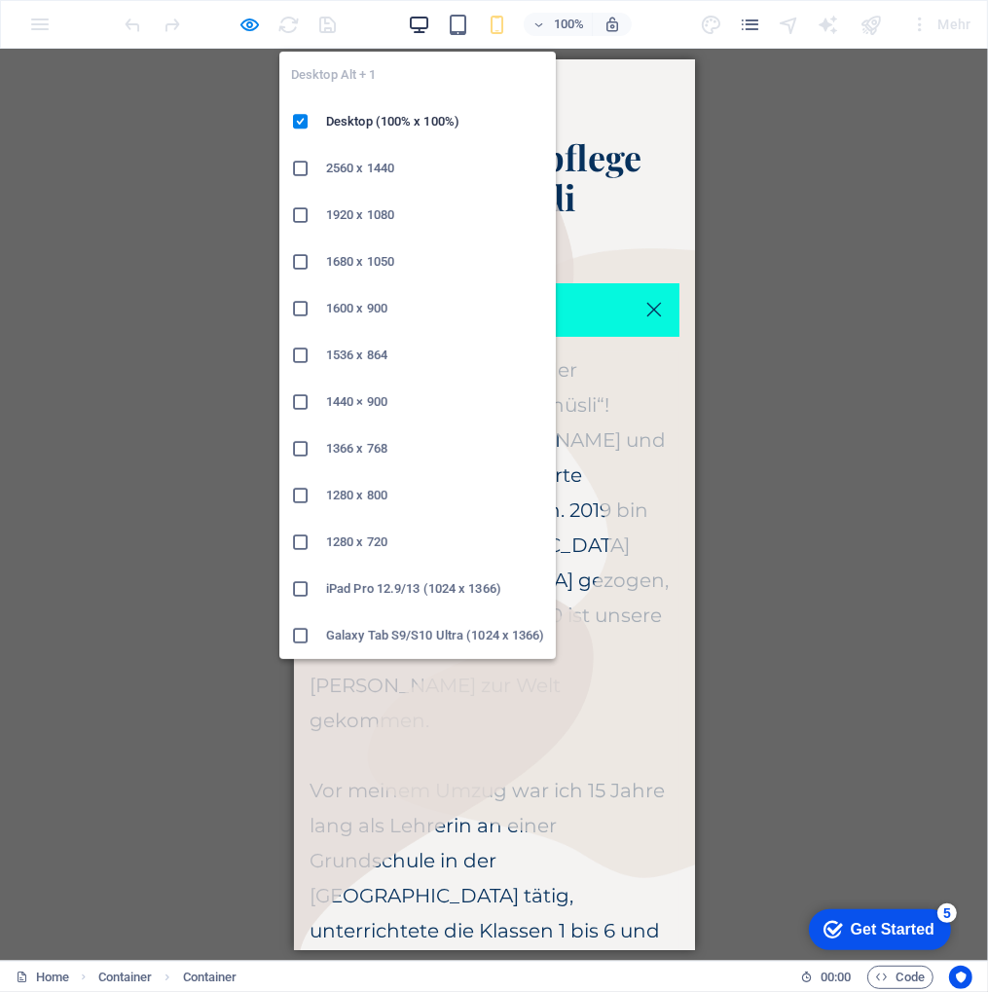
click at [417, 18] on icon "button" at bounding box center [419, 25] width 22 height 22
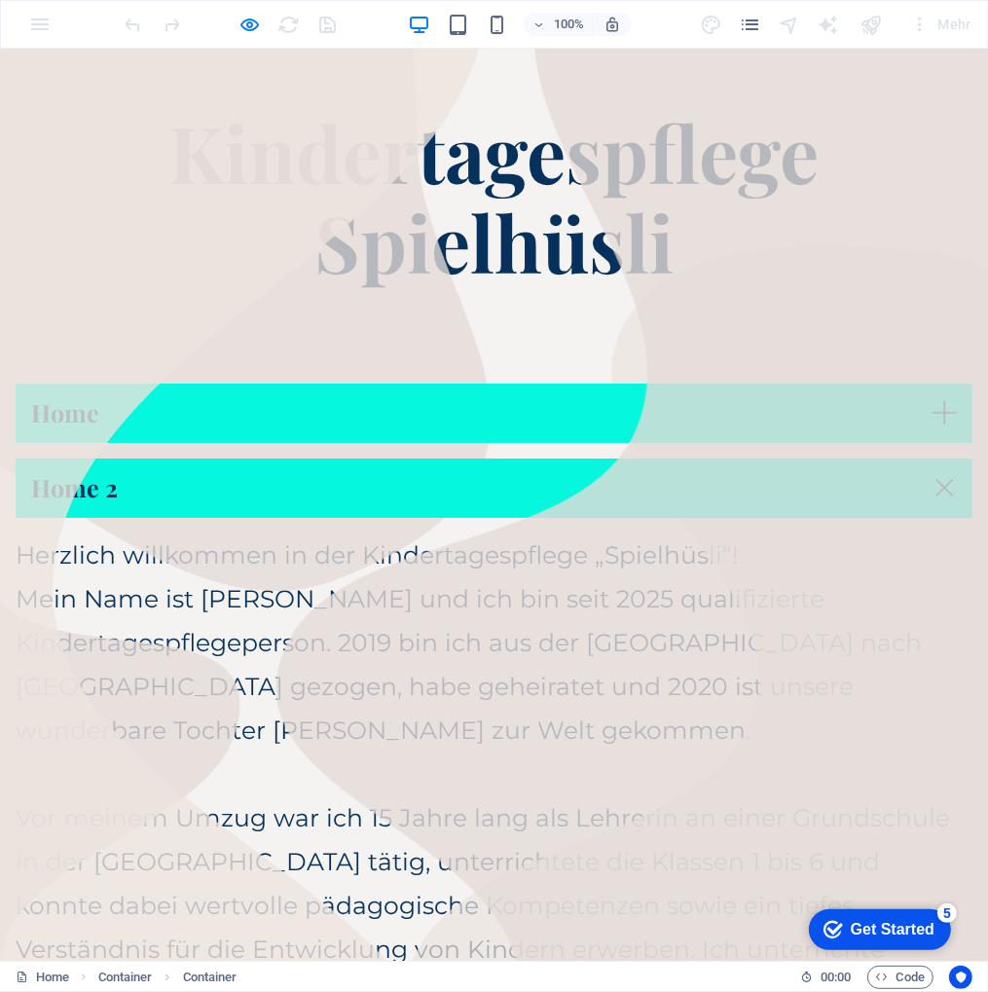
click at [921, 418] on link "Home" at bounding box center [494, 411] width 957 height 59
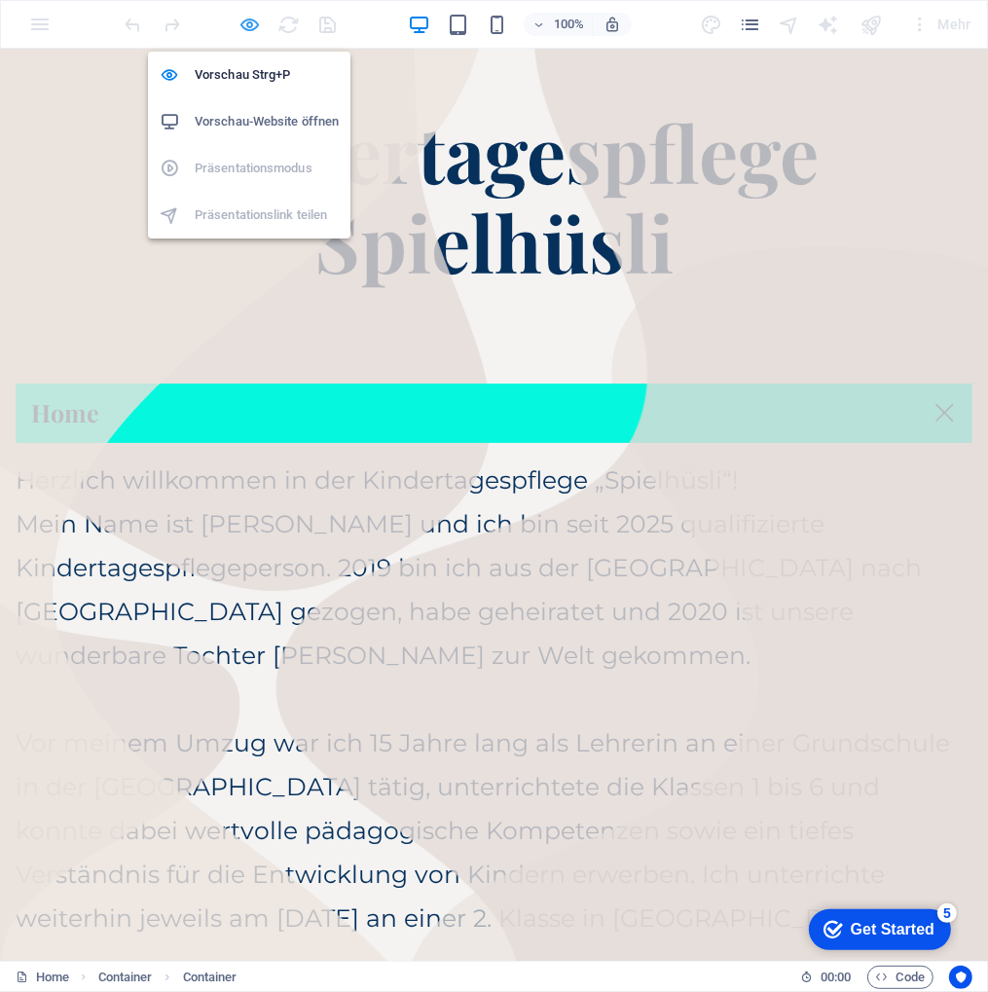
click at [245, 19] on icon "button" at bounding box center [250, 25] width 22 height 22
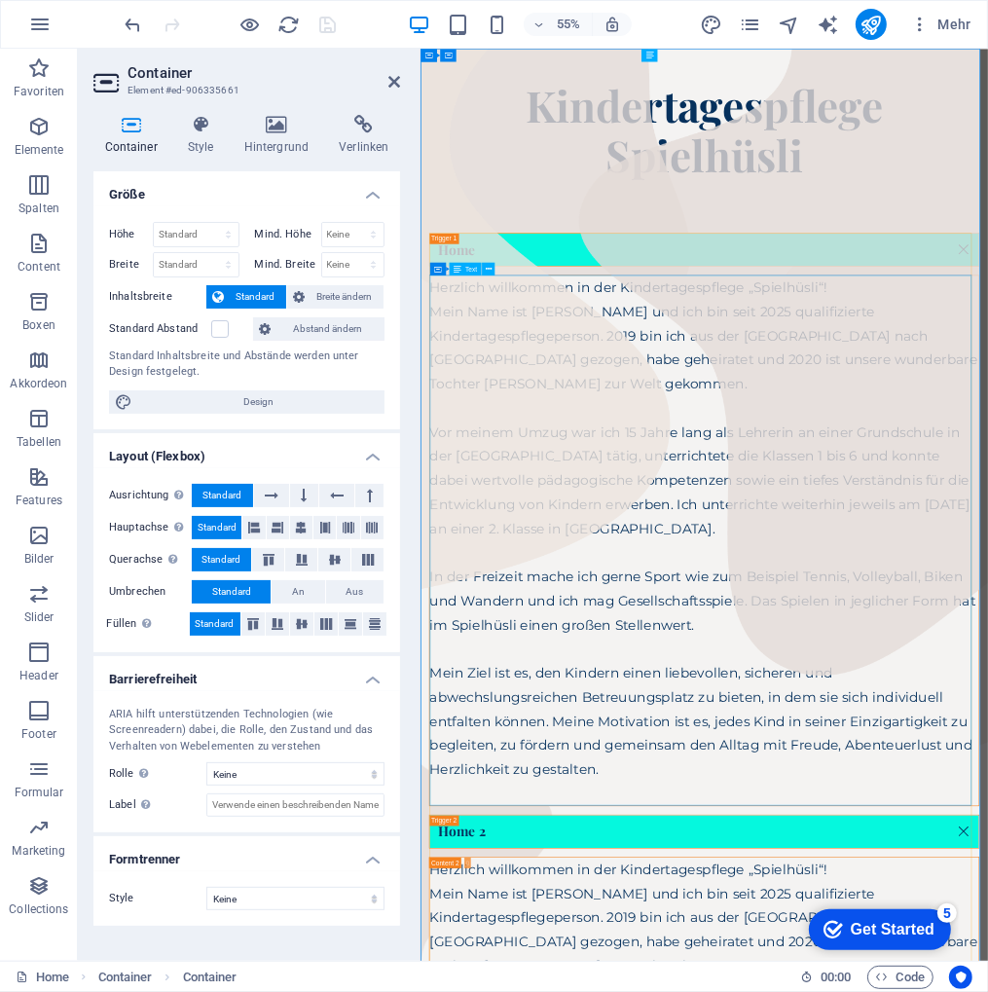
click at [790, 611] on div "Herzlich willkommen in der Kindertagespflege „Spielhüsli“! Mein Name ist [PERSO…" at bounding box center [935, 941] width 998 height 963
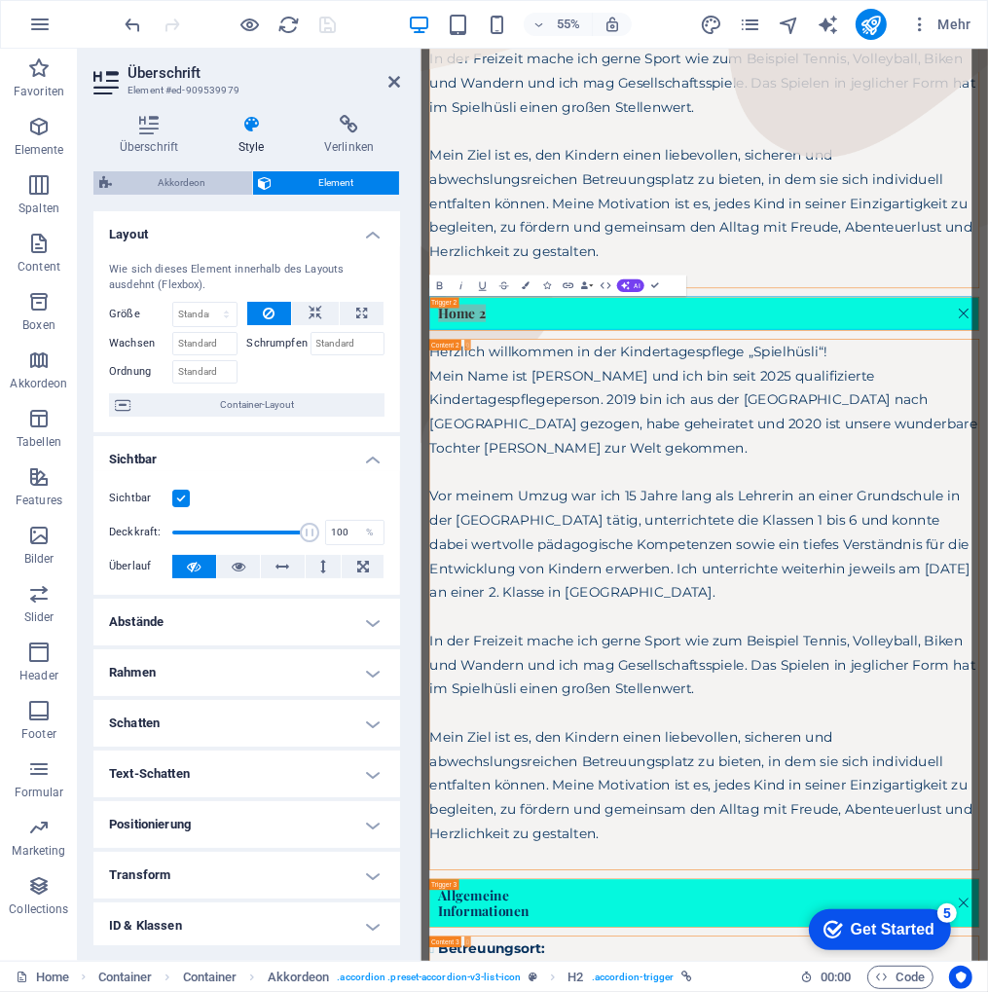
click at [163, 191] on span "Akkordeon" at bounding box center [182, 182] width 128 height 23
select select "rem"
select select "px"
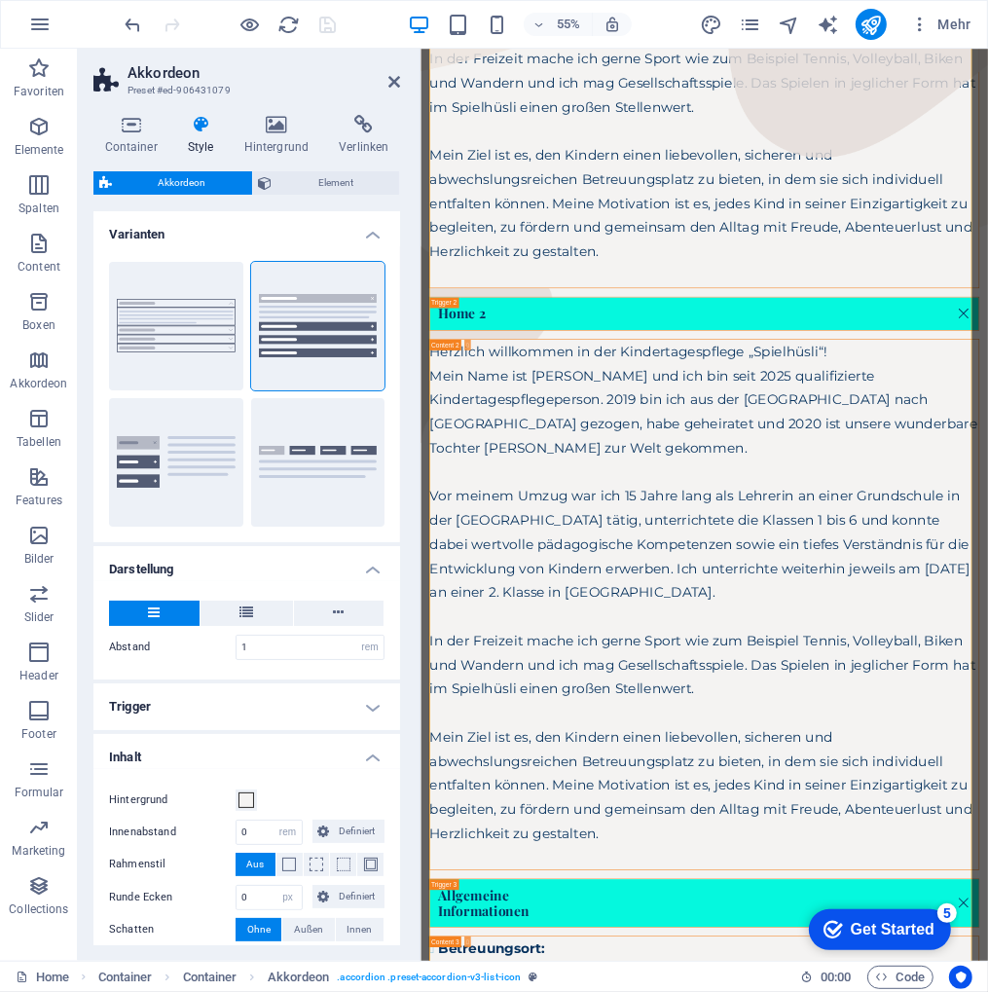
click at [191, 121] on icon at bounding box center [200, 124] width 49 height 19
click at [307, 183] on span "Element" at bounding box center [336, 182] width 116 height 23
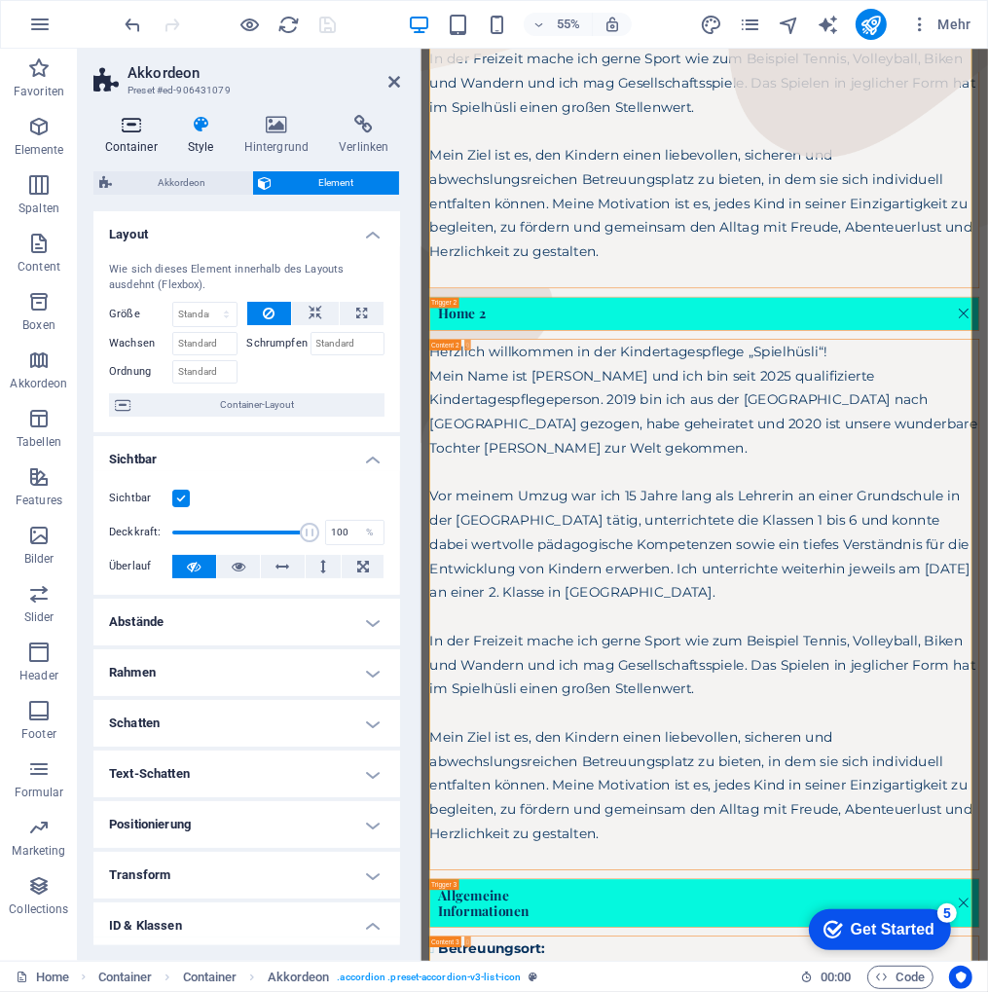
click at [127, 135] on h4 "Container" at bounding box center [134, 135] width 83 height 41
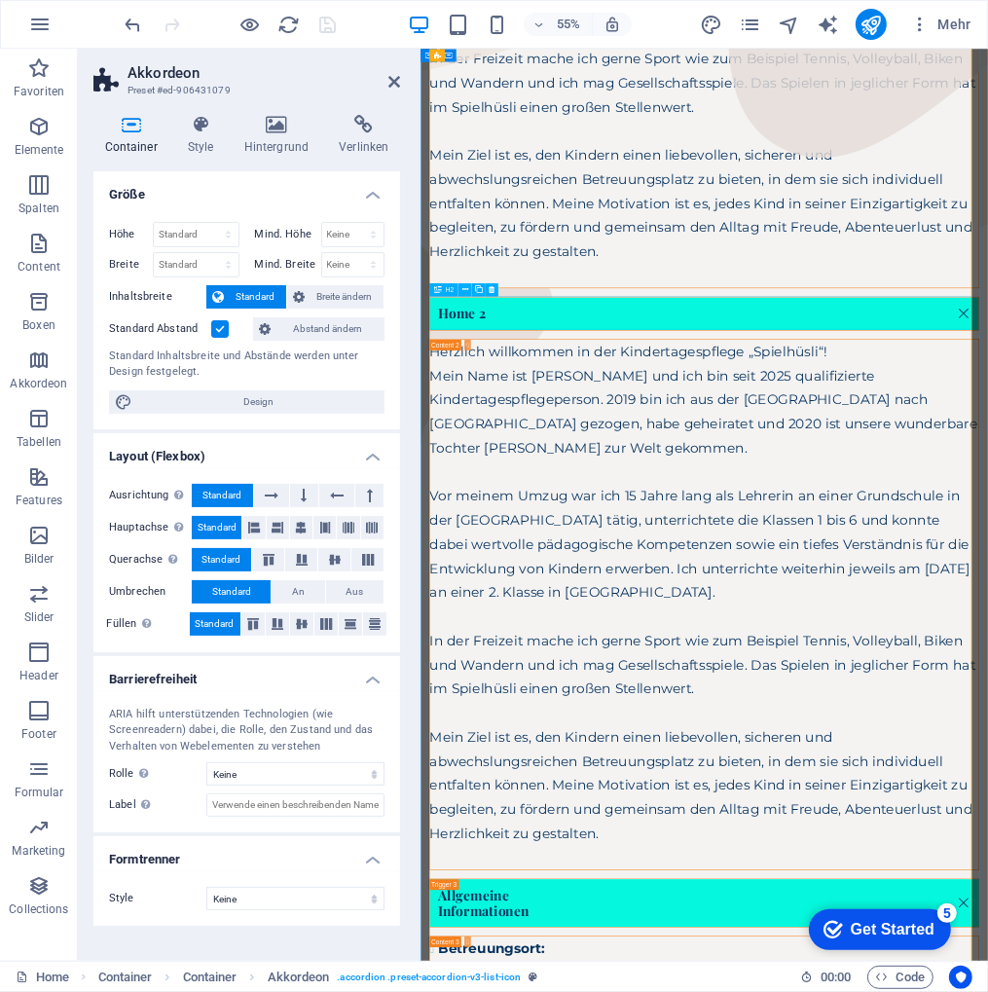
click at [555, 515] on div "Home 2" at bounding box center [935, 528] width 1000 height 61
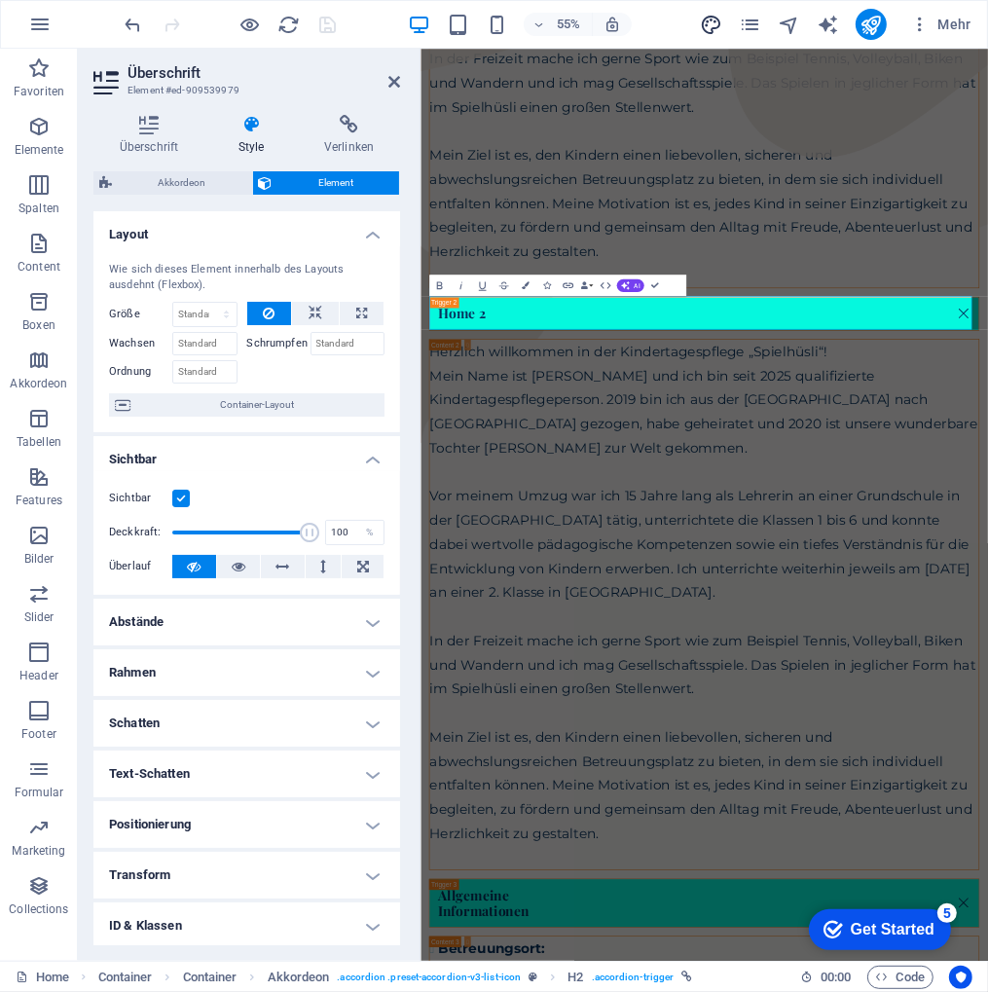
click at [711, 17] on icon "design" at bounding box center [711, 25] width 22 height 22
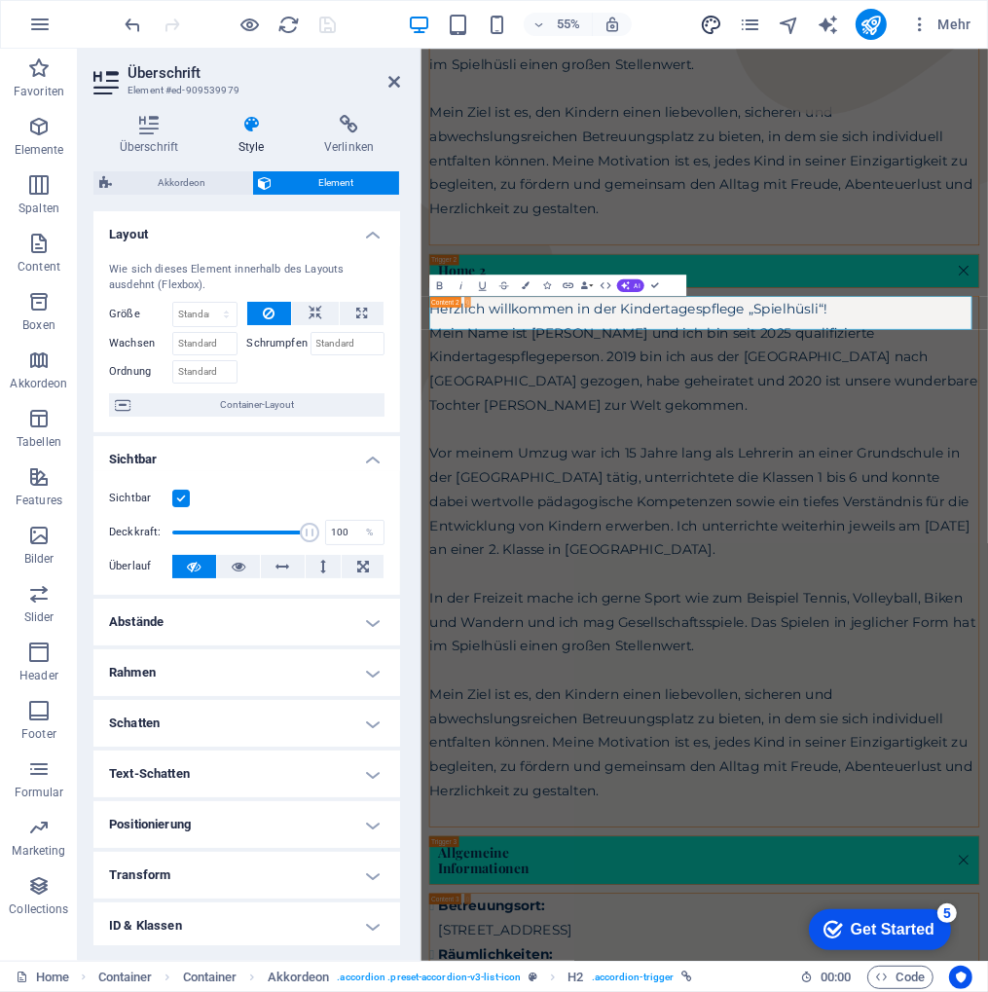
select select "px"
select select "400"
select select "px"
select select "700"
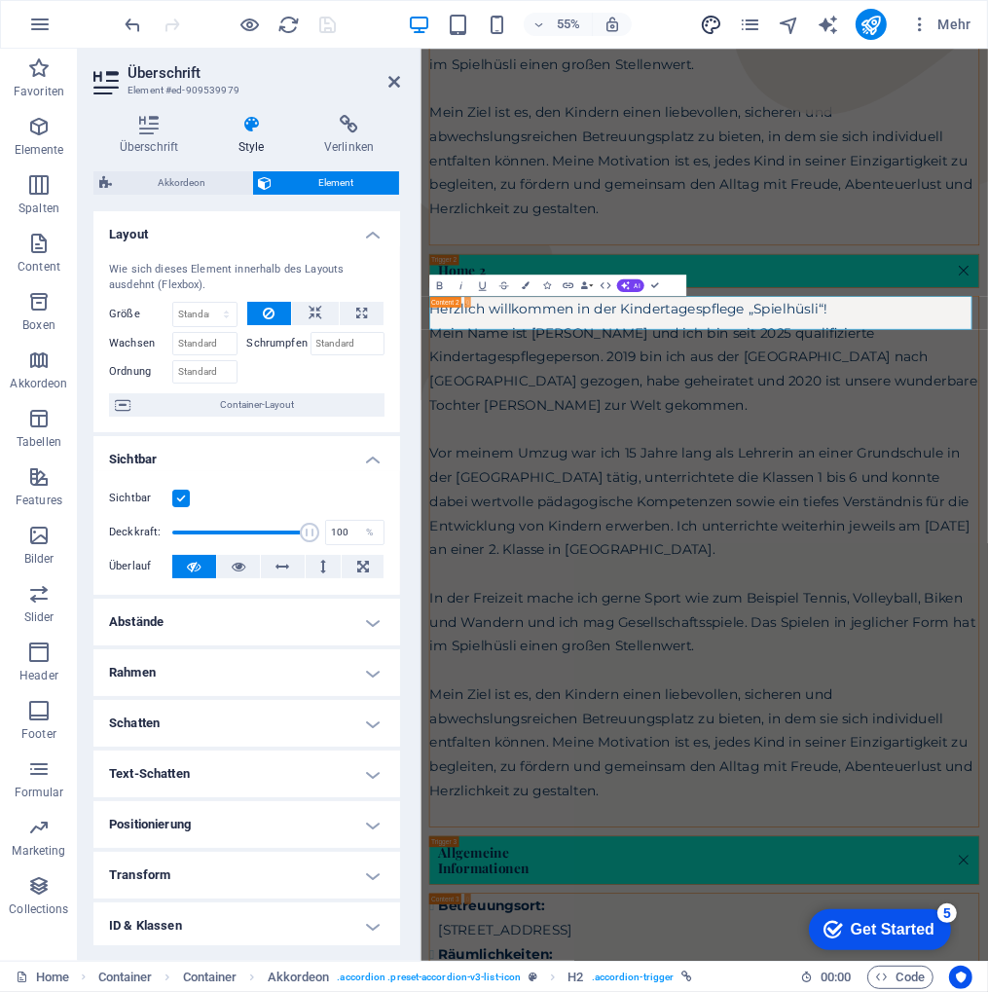
select select "px"
select select "rem"
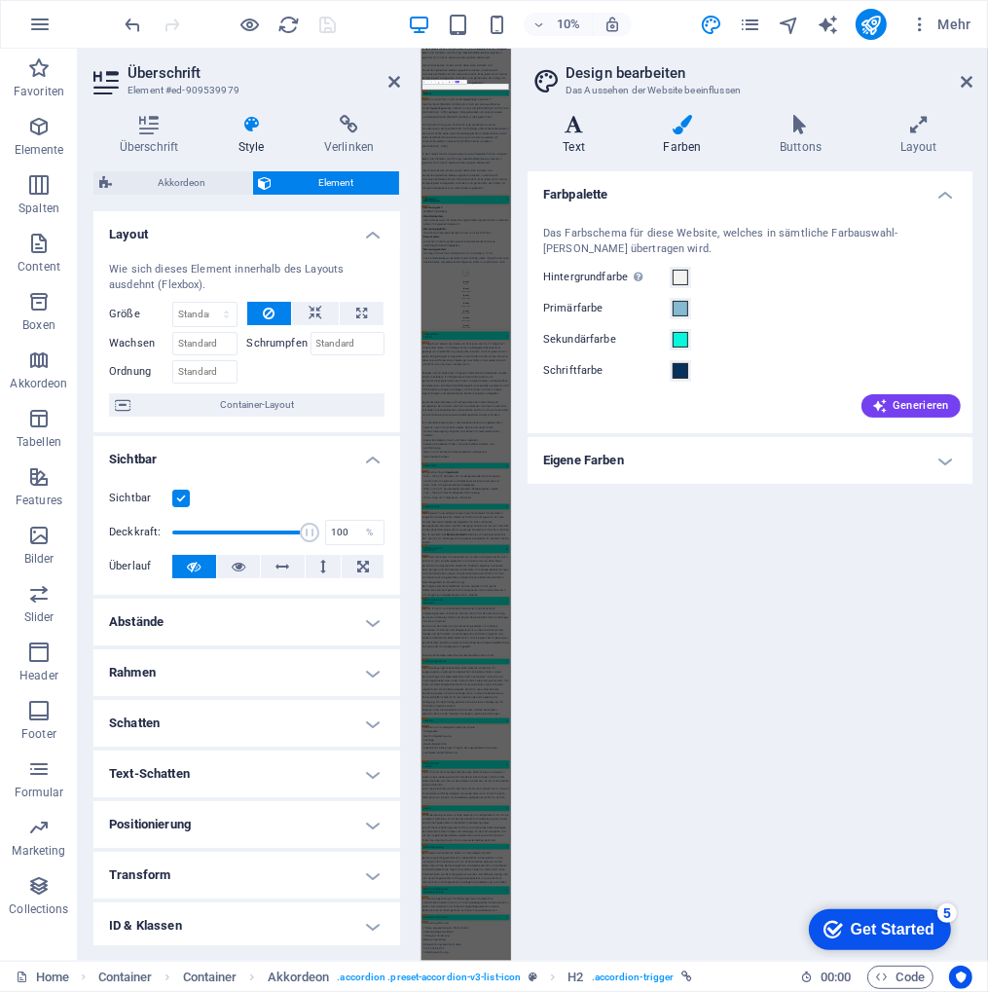
click at [568, 121] on icon at bounding box center [573, 124] width 92 height 19
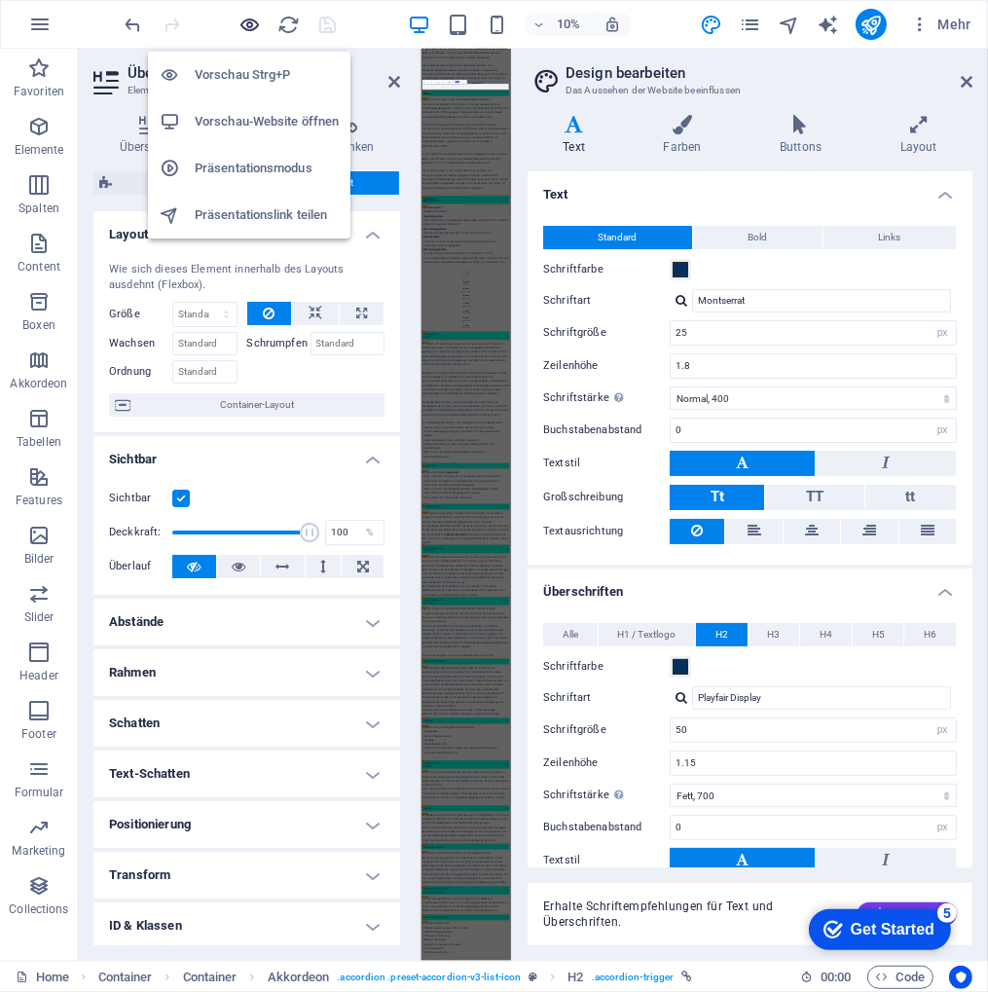
click at [245, 26] on icon "button" at bounding box center [250, 25] width 22 height 22
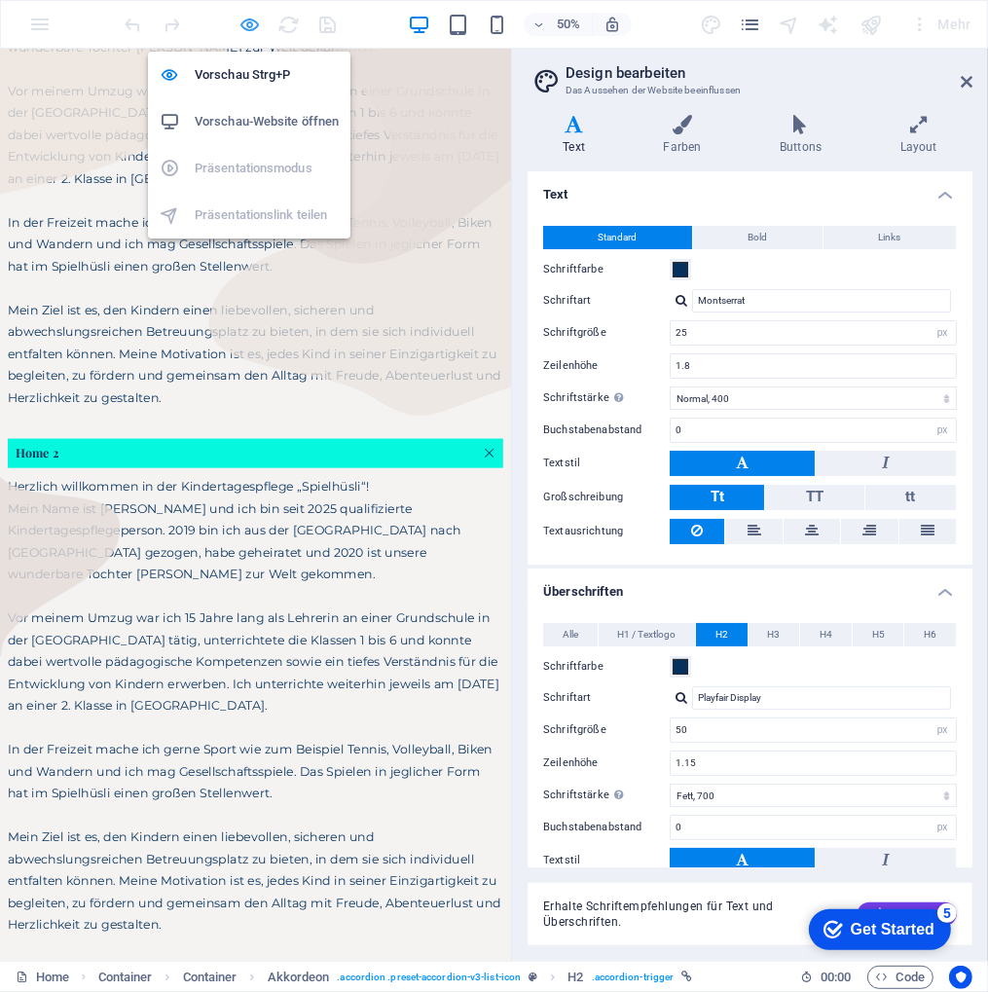
click at [245, 26] on icon "button" at bounding box center [250, 25] width 22 height 22
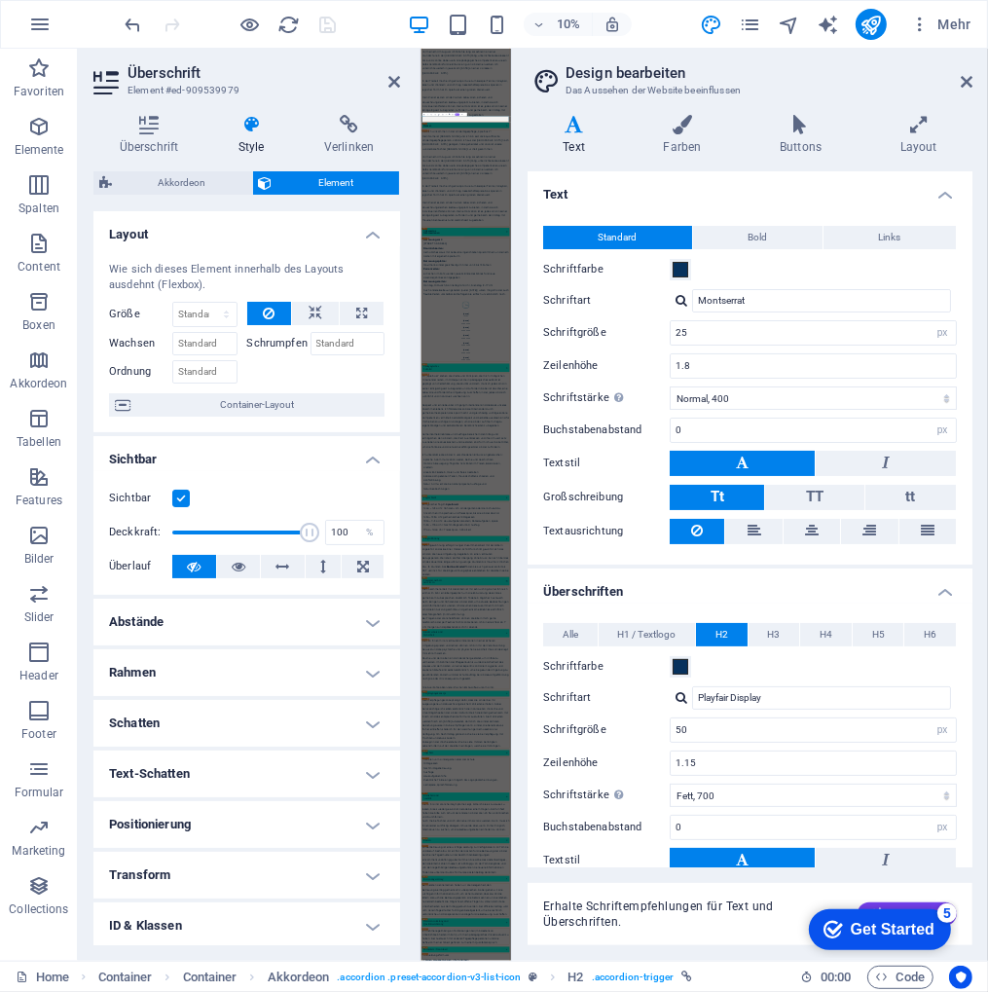
click at [958, 77] on h2 "Design bearbeiten" at bounding box center [768, 73] width 407 height 18
click at [962, 77] on icon at bounding box center [966, 82] width 12 height 16
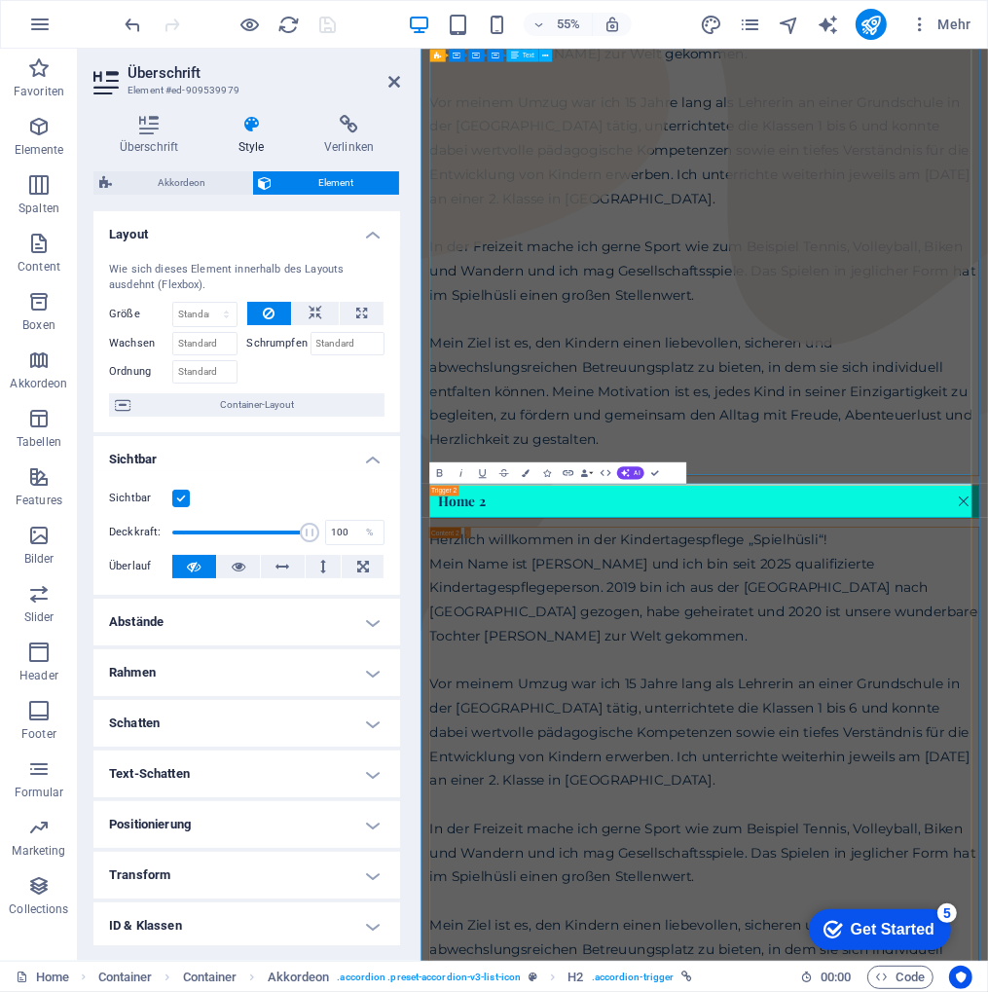
drag, startPoint x: 979, startPoint y: 247, endPoint x: 1084, endPoint y: 158, distance: 138.1
click at [987, 163] on div "Herzlich willkommen in der Kindertagespflege „Spielhüsli“! Mein Name ist [PERSO…" at bounding box center [935, 341] width 998 height 963
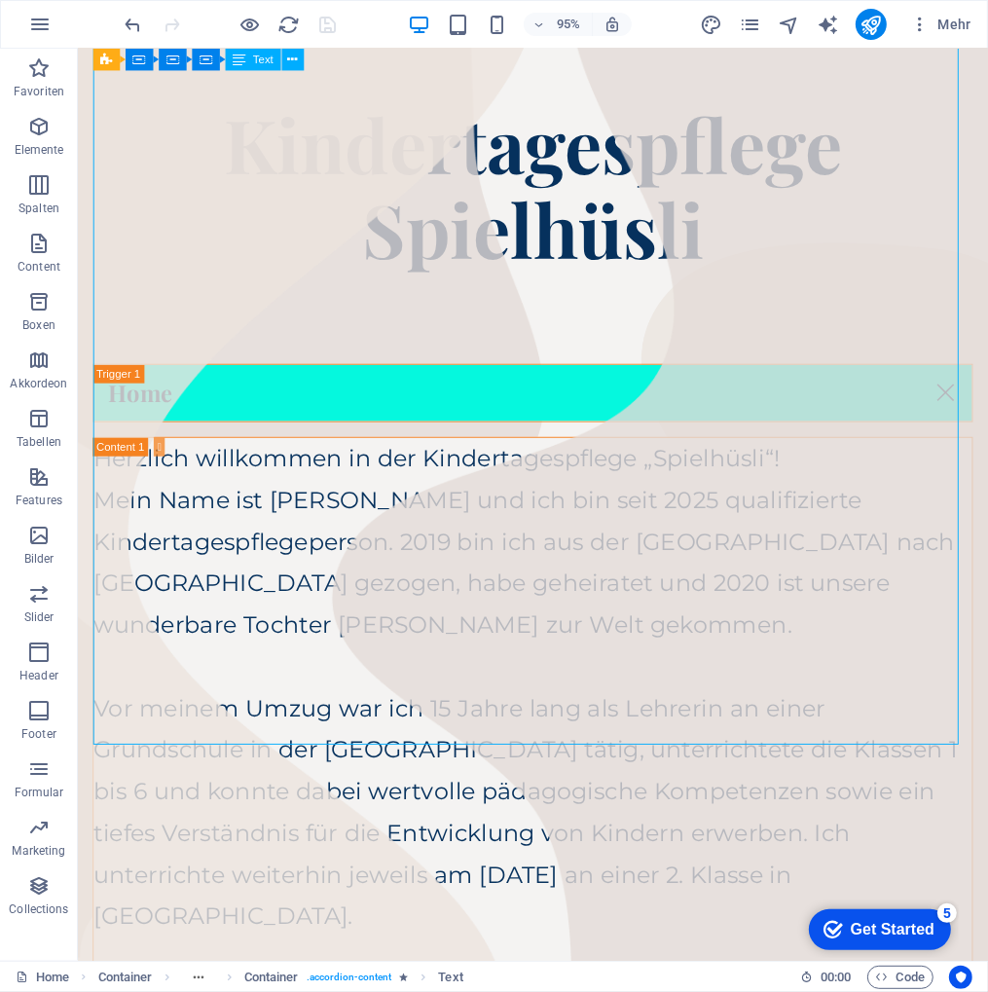
scroll to position [0, 0]
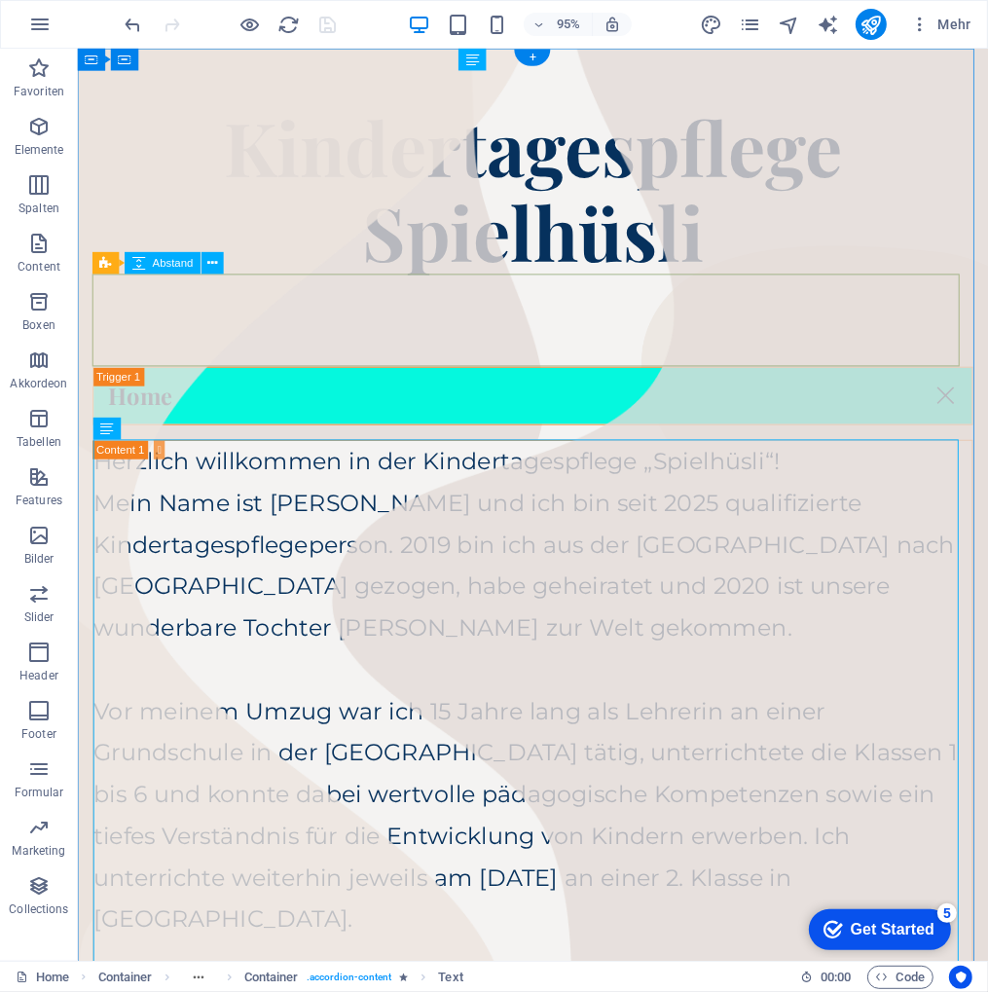
click at [349, 307] on div "Image Slider" at bounding box center [556, 333] width 926 height 97
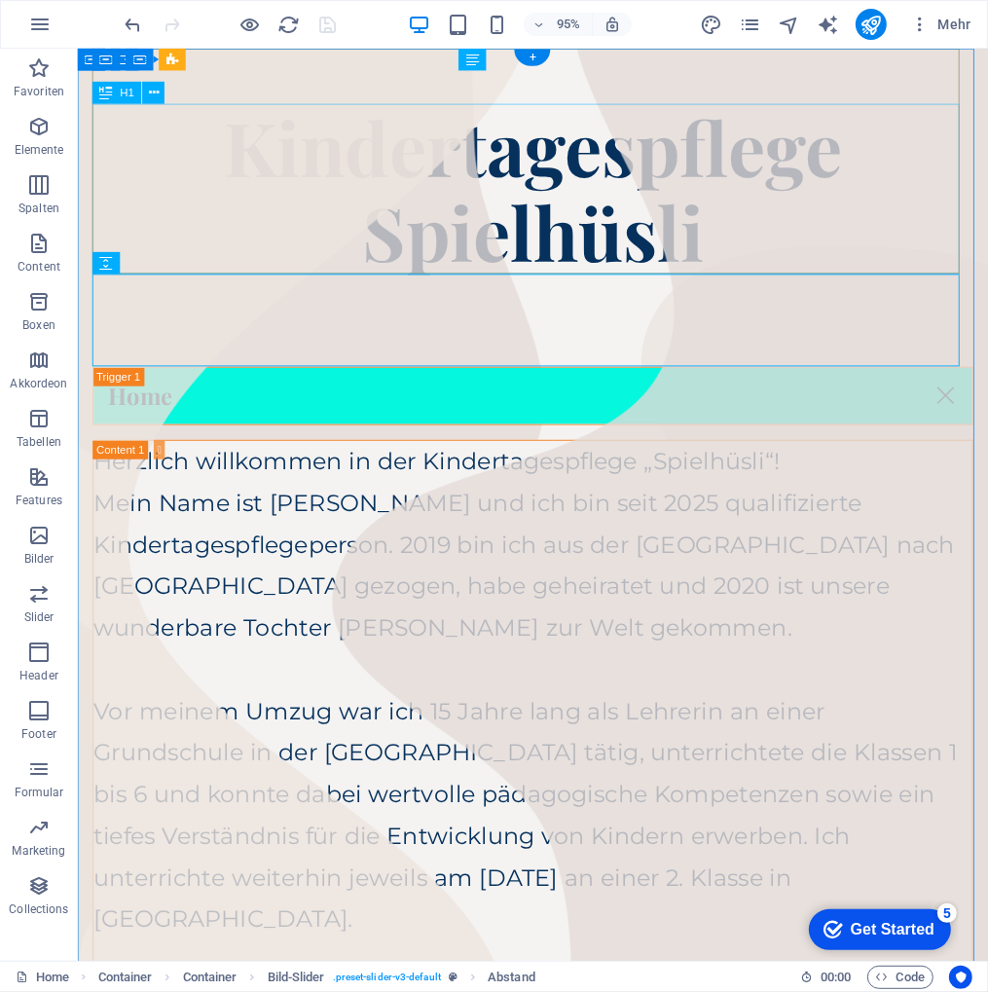
click at [96, 127] on div "Kindertagespflege Spielhüsli" at bounding box center [556, 195] width 926 height 179
